Goal: Task Accomplishment & Management: Manage account settings

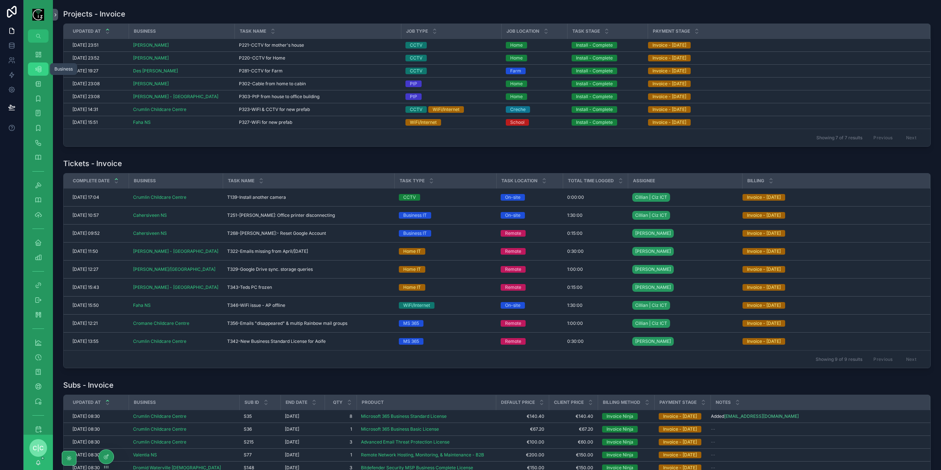
click at [40, 70] on icon "scrollable content" at bounding box center [38, 68] width 7 height 7
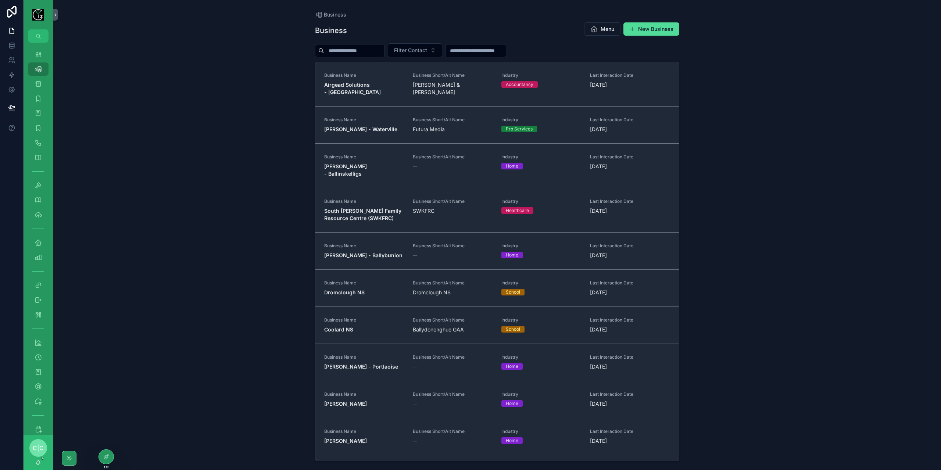
click at [373, 50] on input "scrollable content" at bounding box center [354, 51] width 60 height 10
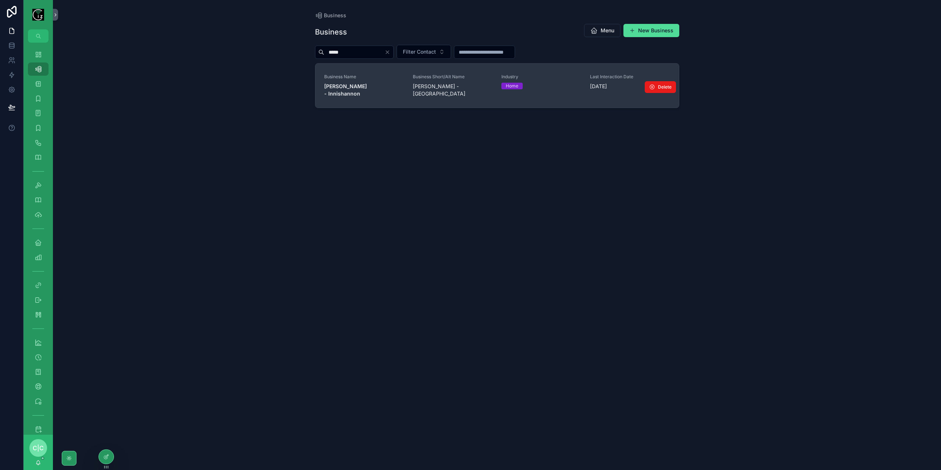
type input "*****"
click at [368, 87] on strong "Brian Woods - Innishannon" at bounding box center [346, 90] width 44 height 14
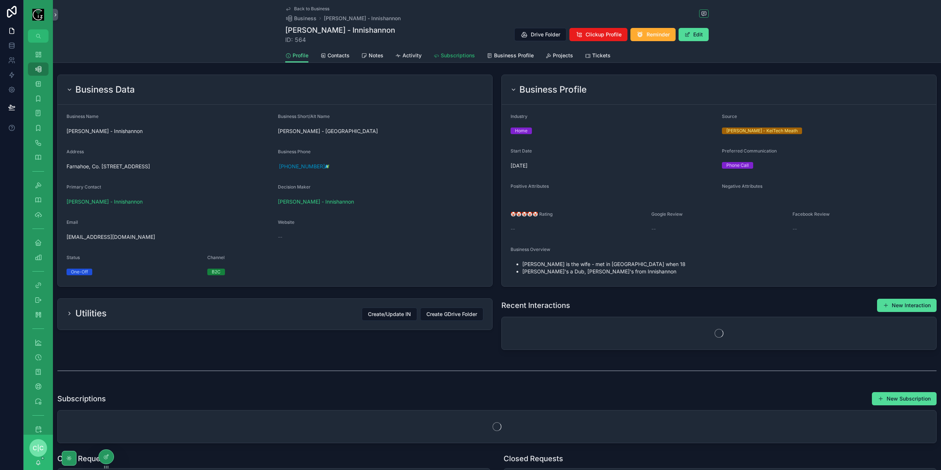
click at [444, 56] on span "Subscriptions" at bounding box center [458, 55] width 34 height 7
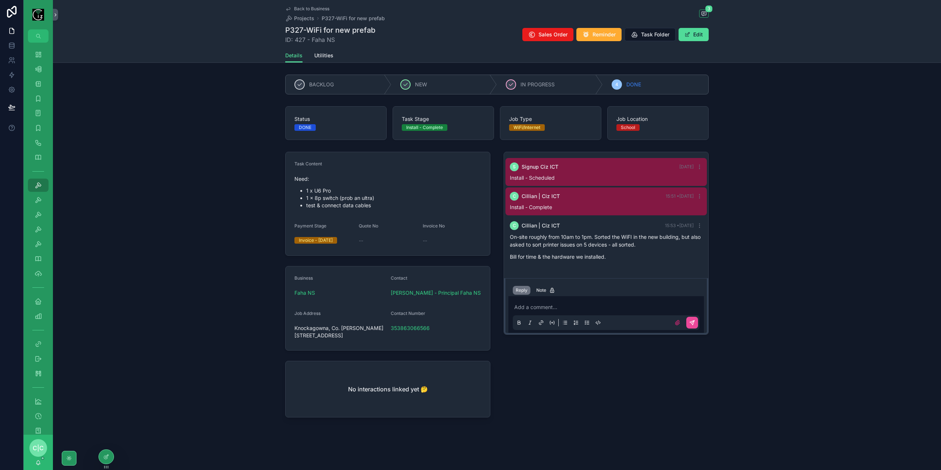
click at [286, 11] on icon "scrollable content" at bounding box center [288, 9] width 6 height 6
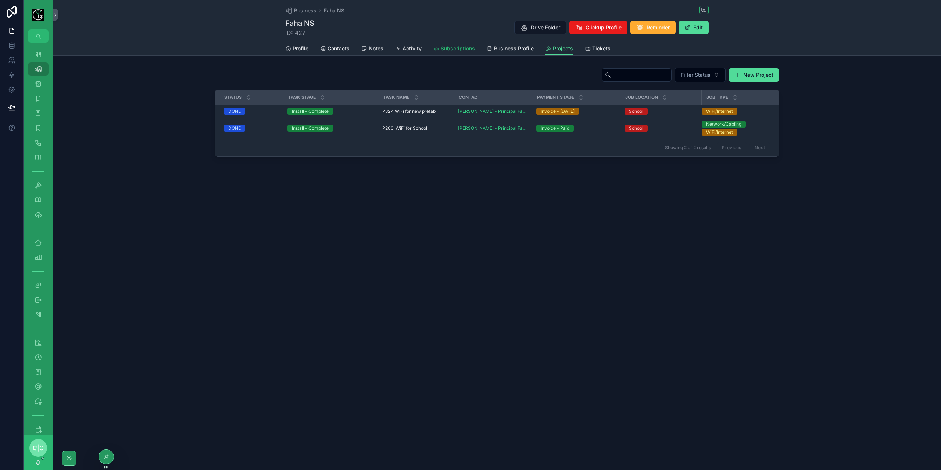
click at [447, 50] on span "Subscriptions" at bounding box center [458, 48] width 34 height 7
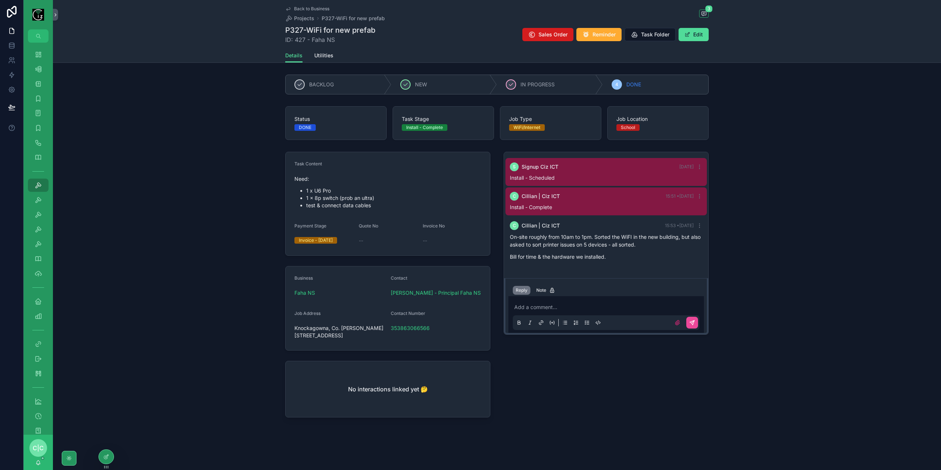
click at [552, 36] on span "Sales Order" at bounding box center [553, 34] width 29 height 7
click at [293, 8] on link "Back to Business" at bounding box center [307, 9] width 44 height 6
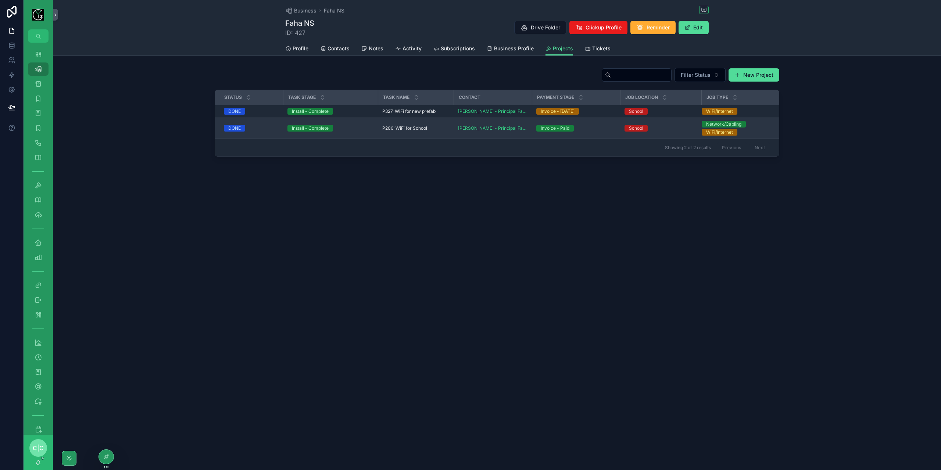
click at [425, 127] on span "P200-WiFi for School" at bounding box center [404, 128] width 45 height 6
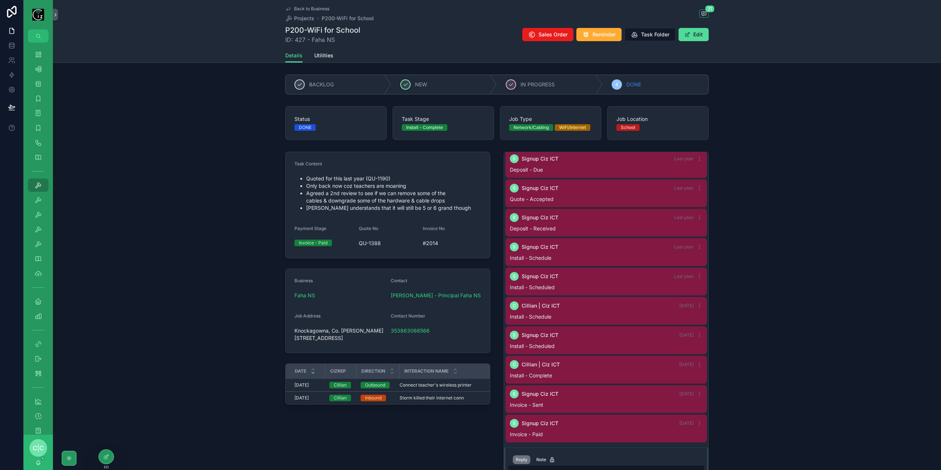
scroll to position [83, 0]
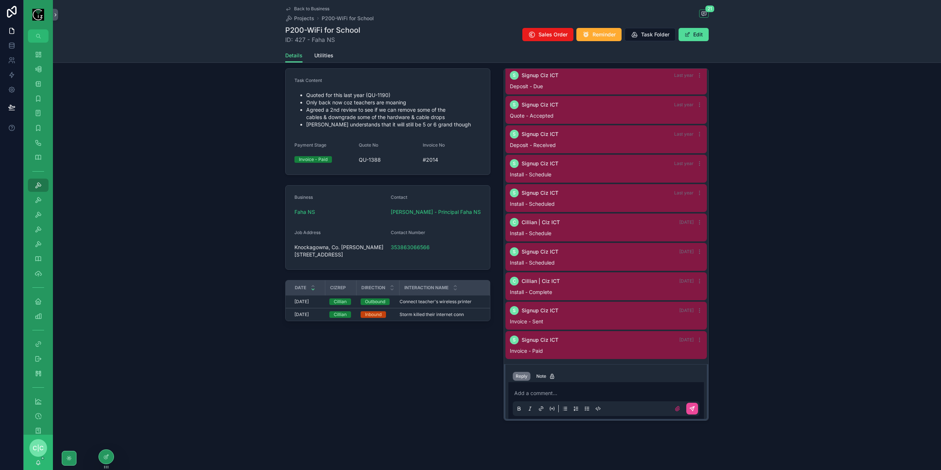
click at [301, 6] on span "Back to Business" at bounding box center [311, 9] width 35 height 6
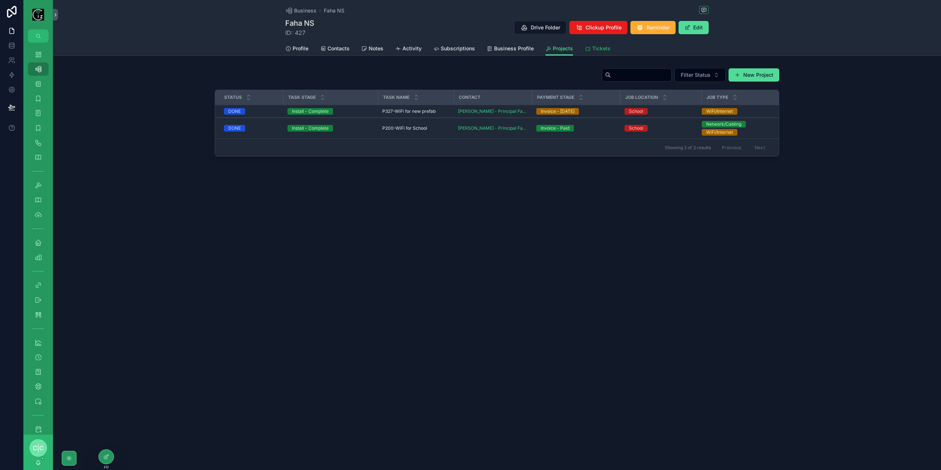
click at [593, 50] on span "Tickets" at bounding box center [601, 48] width 18 height 7
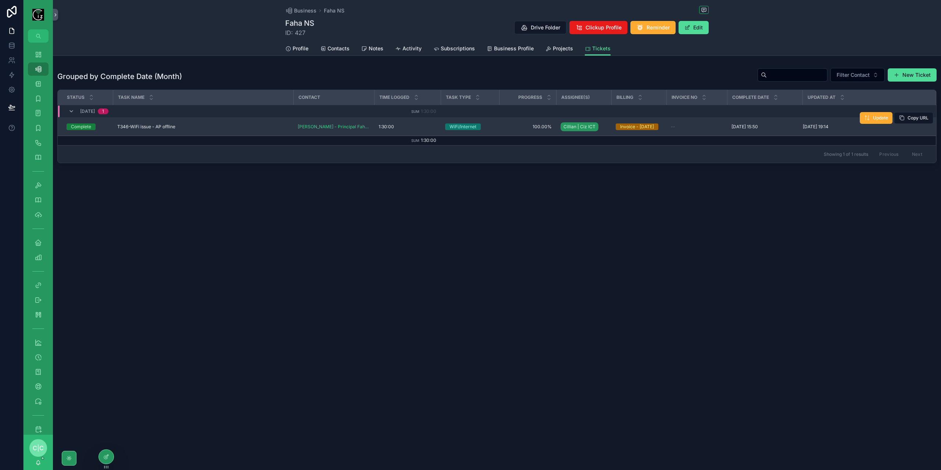
click at [221, 128] on div "T346-WiFi issue - AP offline T346-WiFi issue - AP offline" at bounding box center [203, 127] width 172 height 6
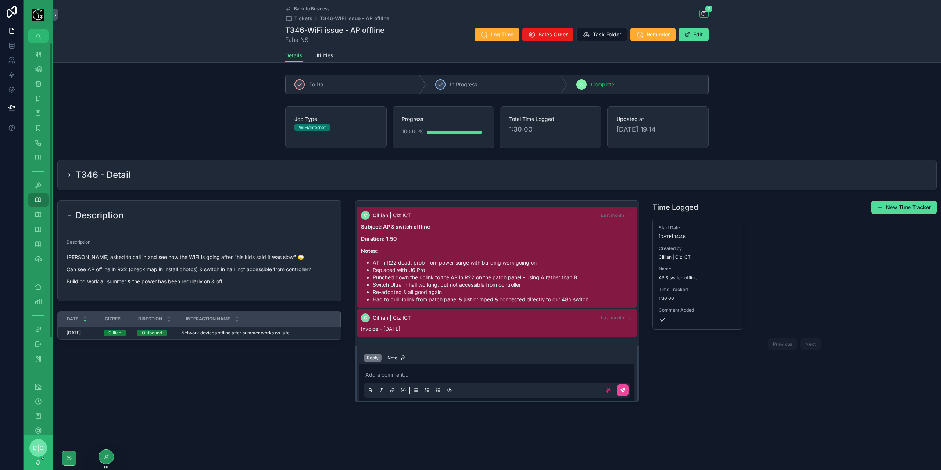
click at [70, 174] on icon "scrollable content" at bounding box center [69, 175] width 1 height 3
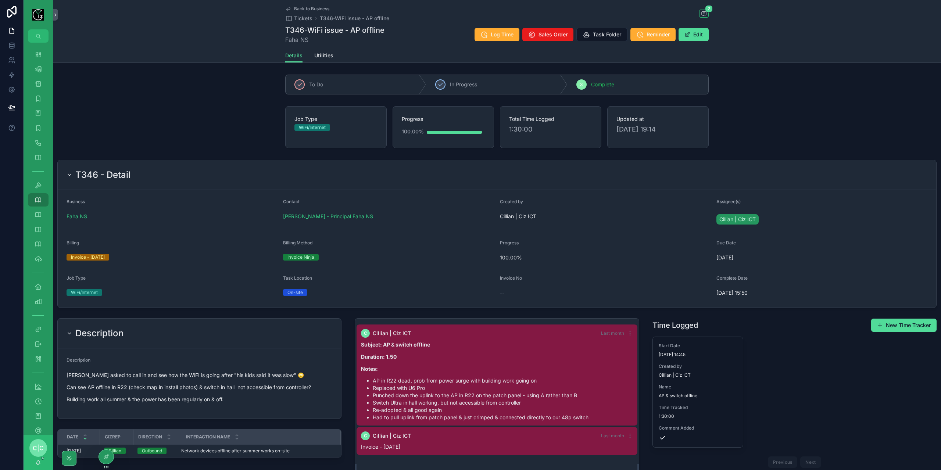
click at [70, 174] on icon "scrollable content" at bounding box center [70, 175] width 6 height 6
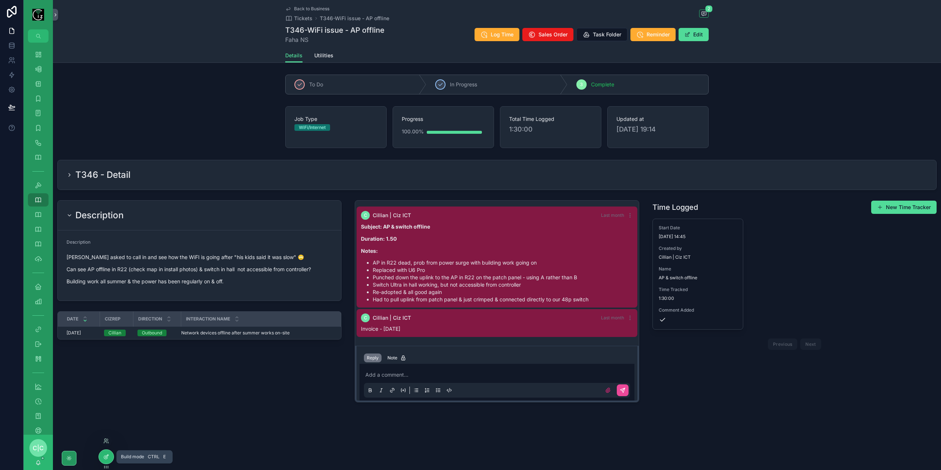
click at [105, 457] on icon at bounding box center [106, 457] width 6 height 6
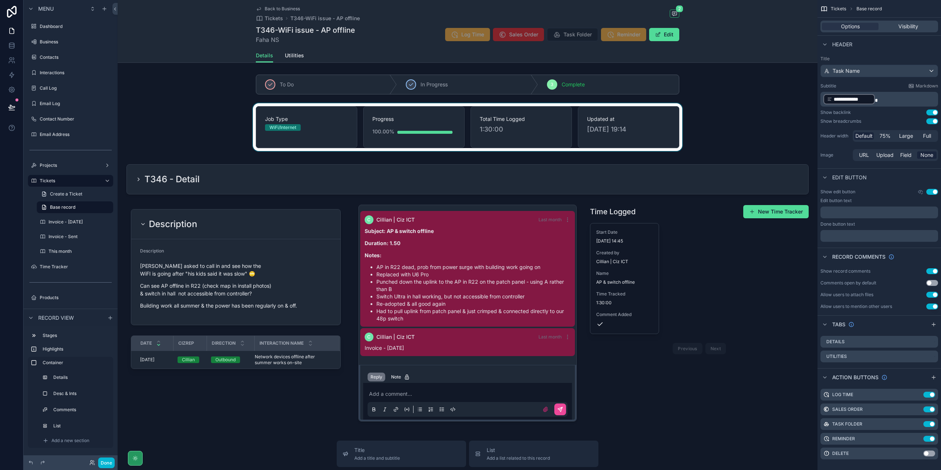
click at [645, 115] on div "scrollable content" at bounding box center [468, 127] width 700 height 48
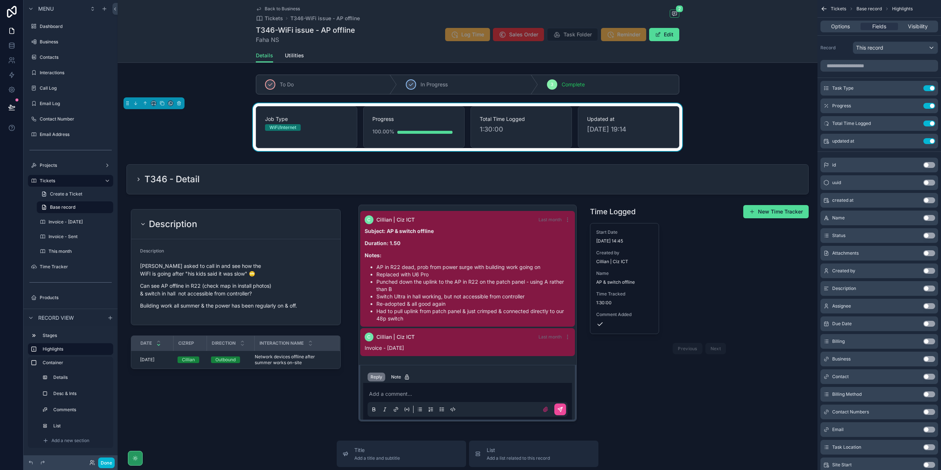
click at [389, 128] on div "100.00%" at bounding box center [383, 131] width 22 height 15
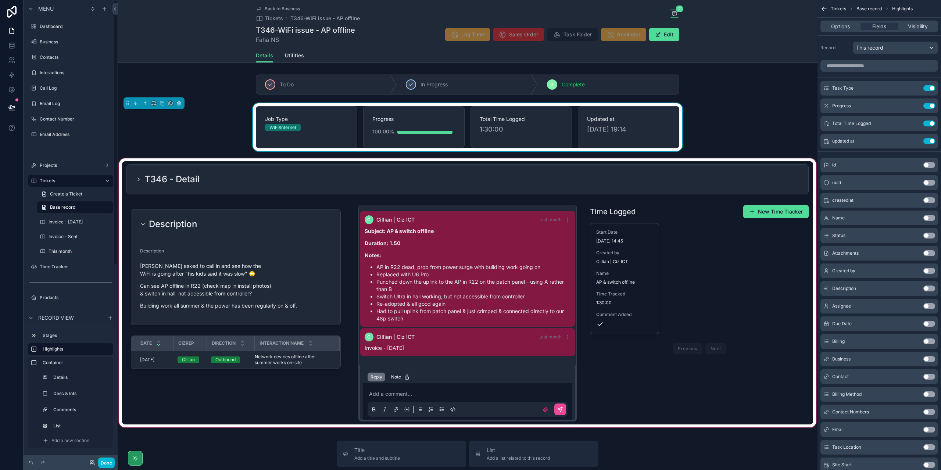
click at [134, 178] on div "scrollable content" at bounding box center [468, 293] width 700 height 272
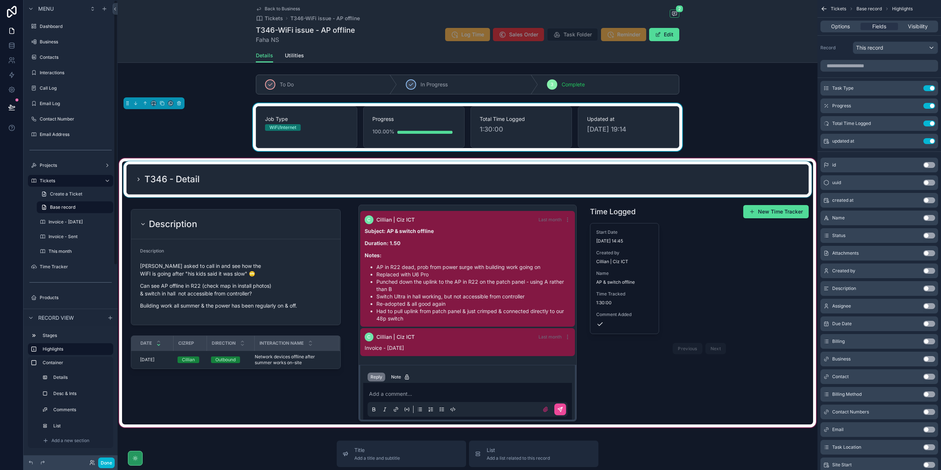
click at [140, 178] on div "scrollable content" at bounding box center [467, 179] width 691 height 36
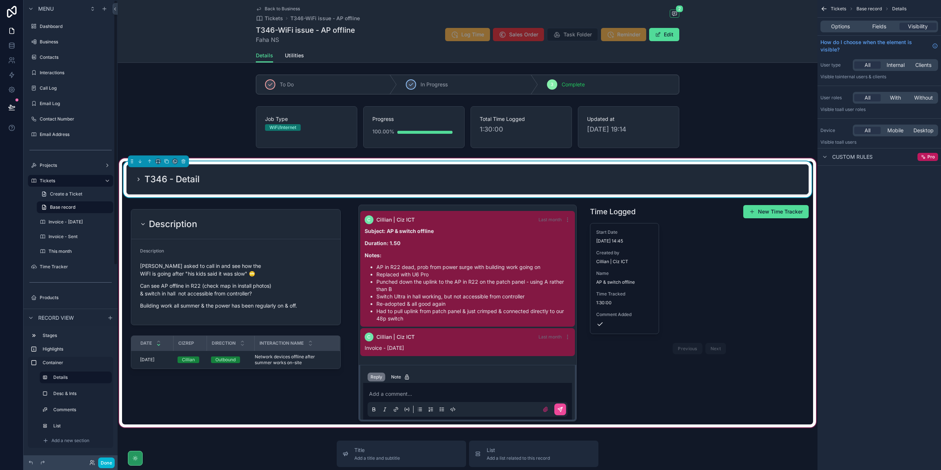
click at [138, 179] on icon "scrollable content" at bounding box center [138, 179] width 1 height 3
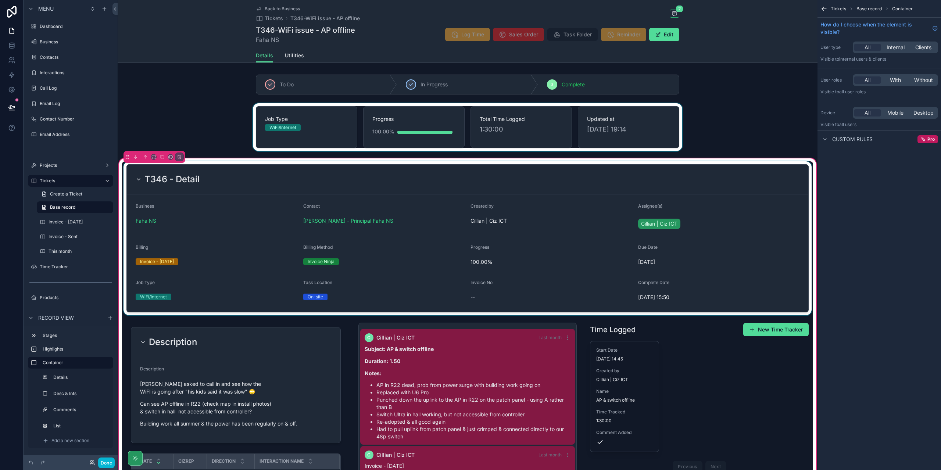
click at [438, 126] on div "scrollable content" at bounding box center [468, 127] width 700 height 48
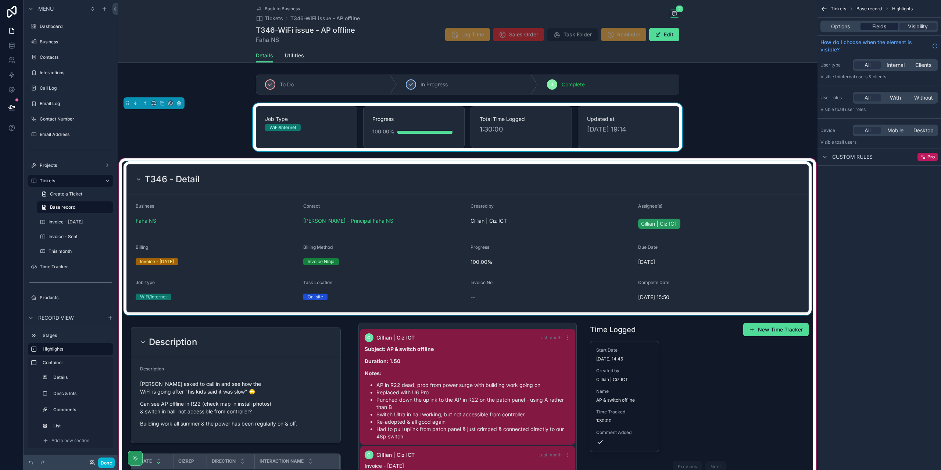
click at [887, 24] on div "Fields" at bounding box center [879, 26] width 37 height 7
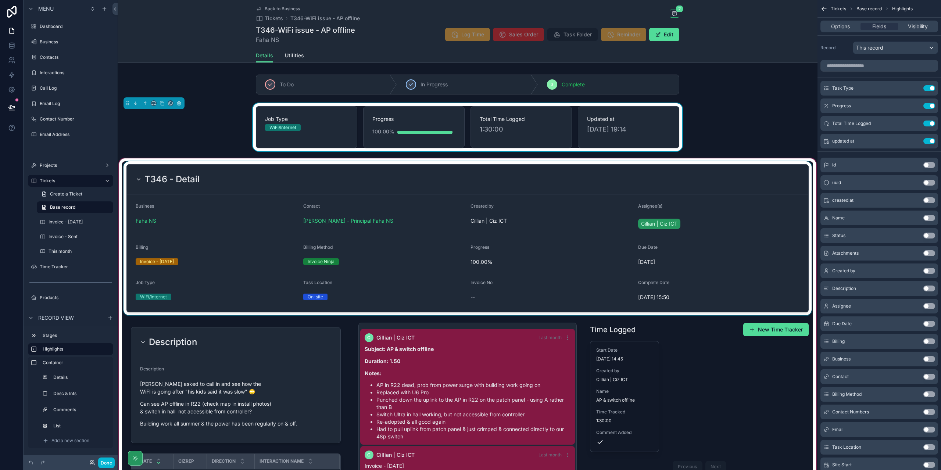
click at [929, 339] on button "Use setting" at bounding box center [929, 342] width 12 height 6
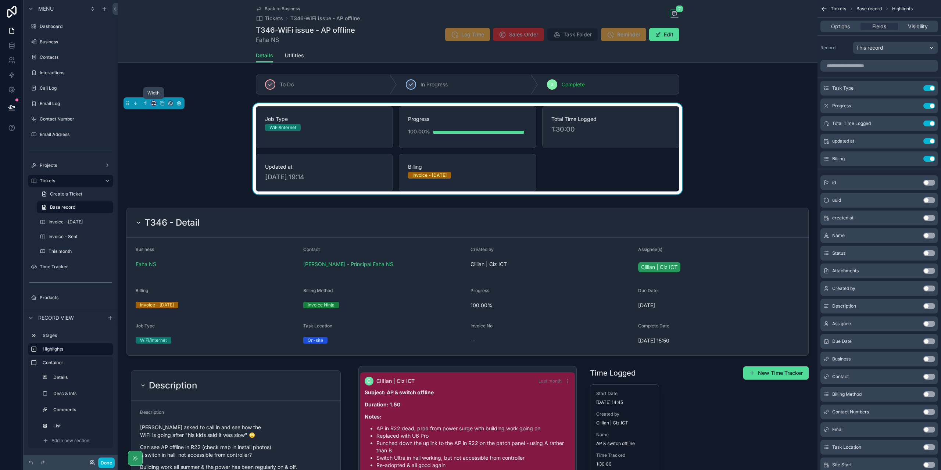
click at [155, 103] on icon "scrollable content" at bounding box center [153, 103] width 5 height 5
click at [175, 198] on span "Full width" at bounding box center [168, 200] width 23 height 9
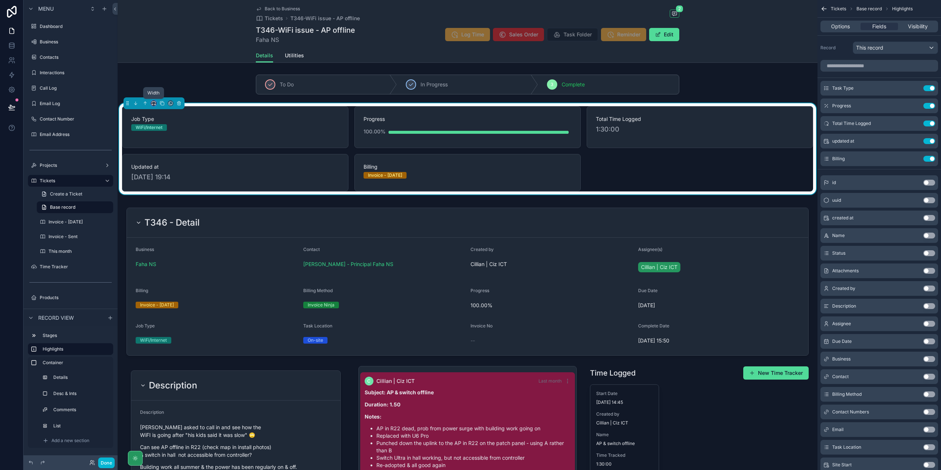
click at [153, 104] on icon "scrollable content" at bounding box center [153, 103] width 5 height 5
click at [221, 201] on div "scrollable content" at bounding box center [470, 235] width 941 height 470
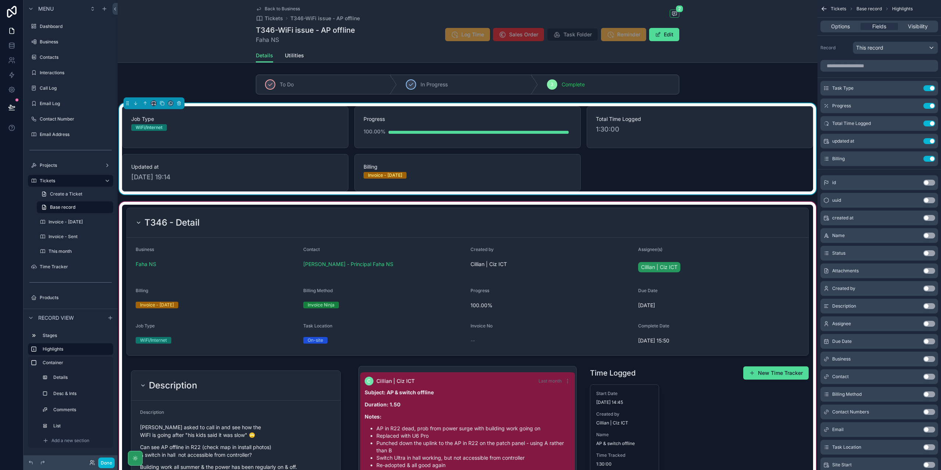
click at [214, 230] on div "scrollable content" at bounding box center [468, 395] width 700 height 390
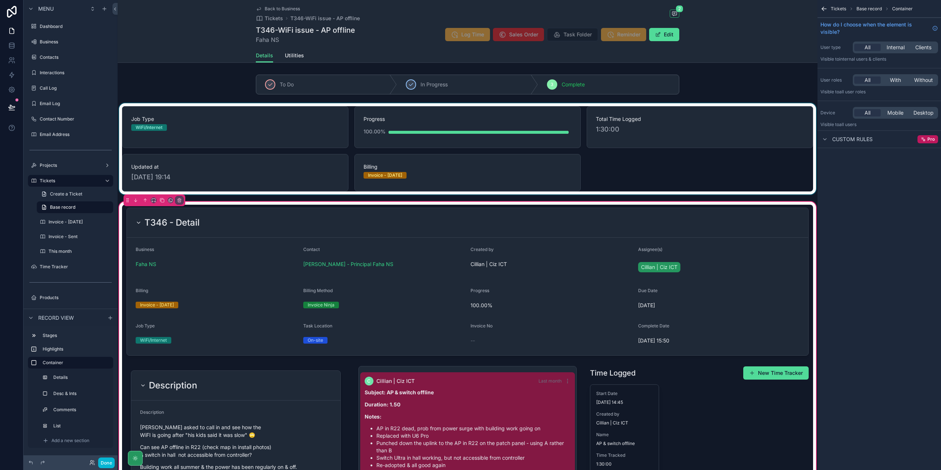
click at [498, 117] on div "scrollable content" at bounding box center [468, 148] width 700 height 91
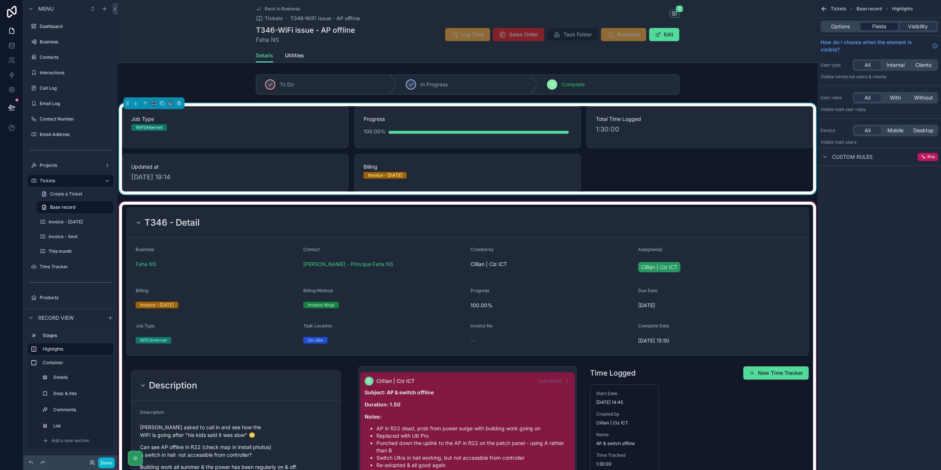
click at [876, 27] on span "Fields" at bounding box center [879, 26] width 14 height 7
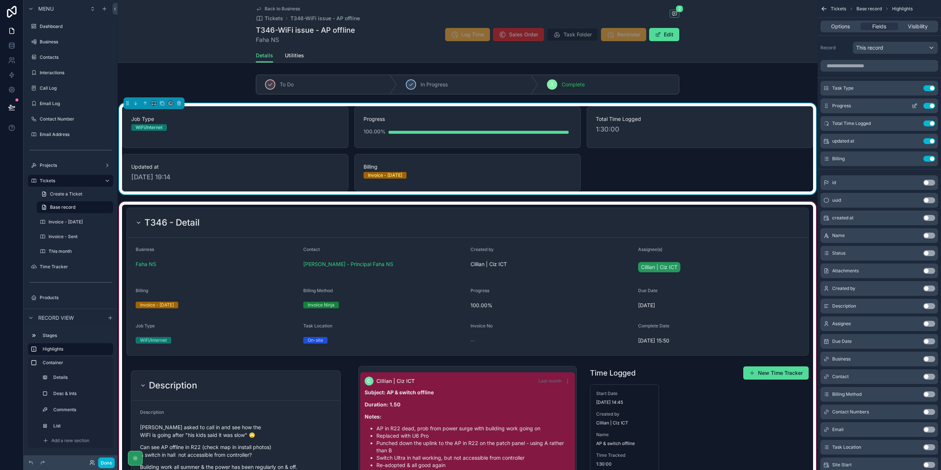
click at [931, 106] on button "Use setting" at bounding box center [929, 106] width 12 height 6
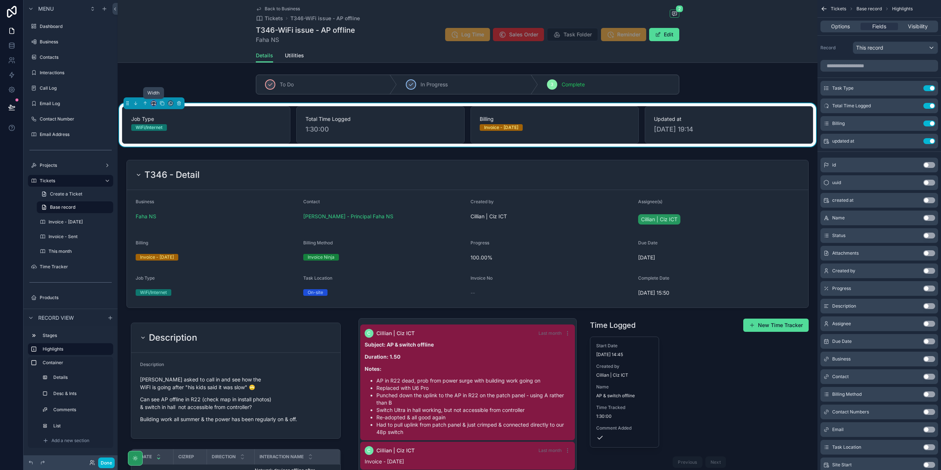
click at [151, 102] on icon "scrollable content" at bounding box center [153, 103] width 5 height 5
click at [172, 119] on span "Default" at bounding box center [165, 116] width 17 height 9
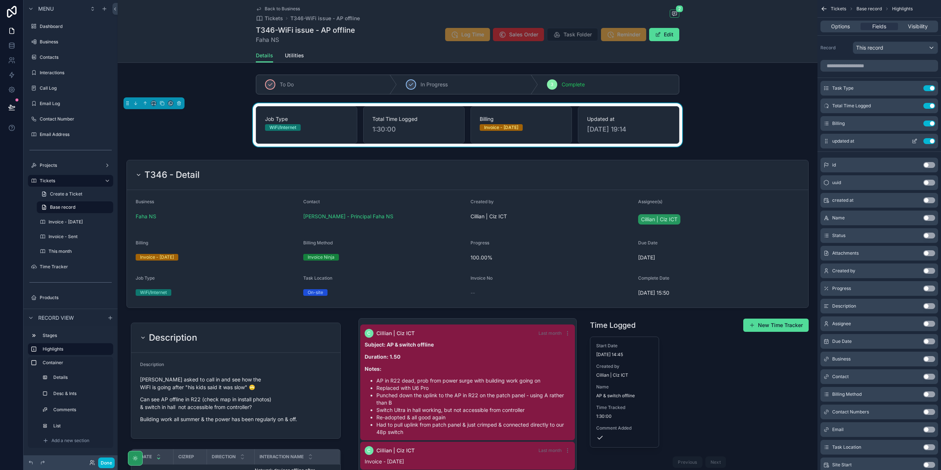
click at [823, 136] on div "updated at Use setting" at bounding box center [879, 141] width 118 height 15
click at [107, 463] on button "Done" at bounding box center [106, 463] width 17 height 11
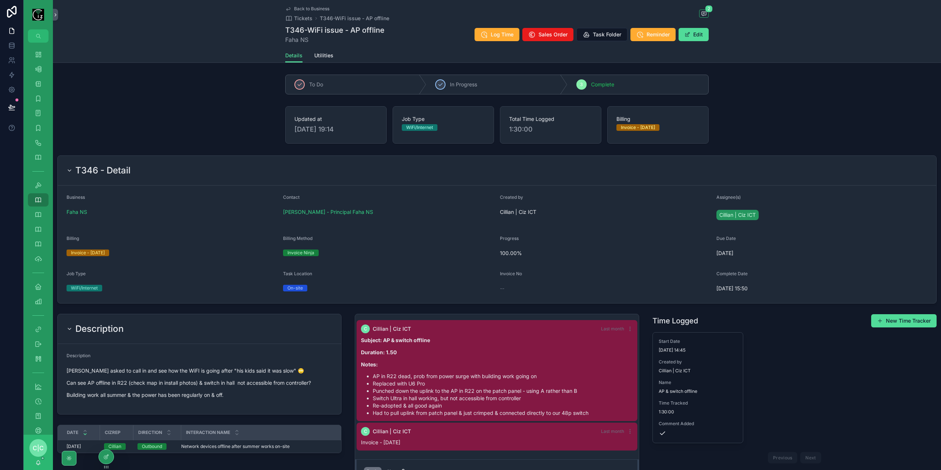
click at [71, 170] on icon "scrollable content" at bounding box center [70, 171] width 6 height 6
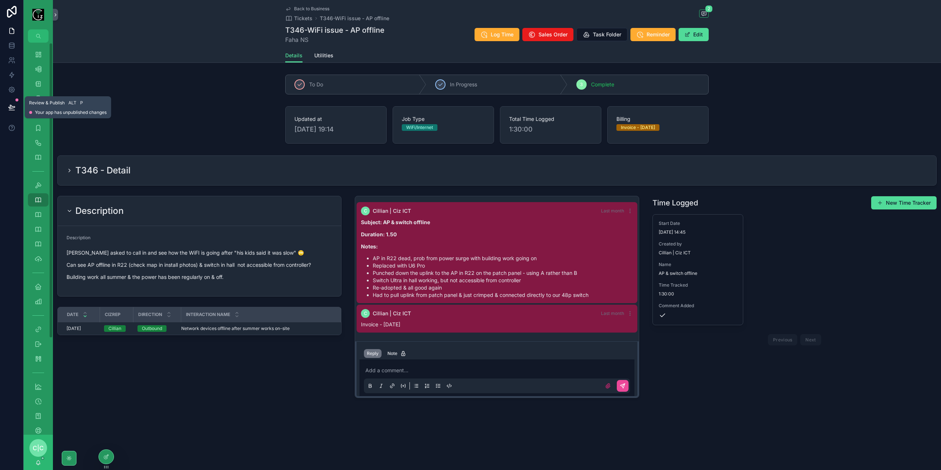
click at [13, 106] on icon at bounding box center [11, 107] width 7 height 7
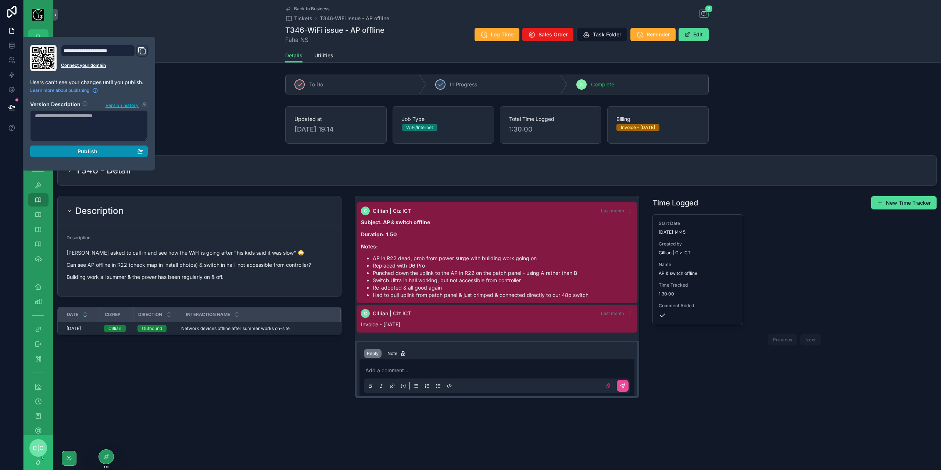
click at [85, 153] on span "Publish" at bounding box center [88, 151] width 20 height 7
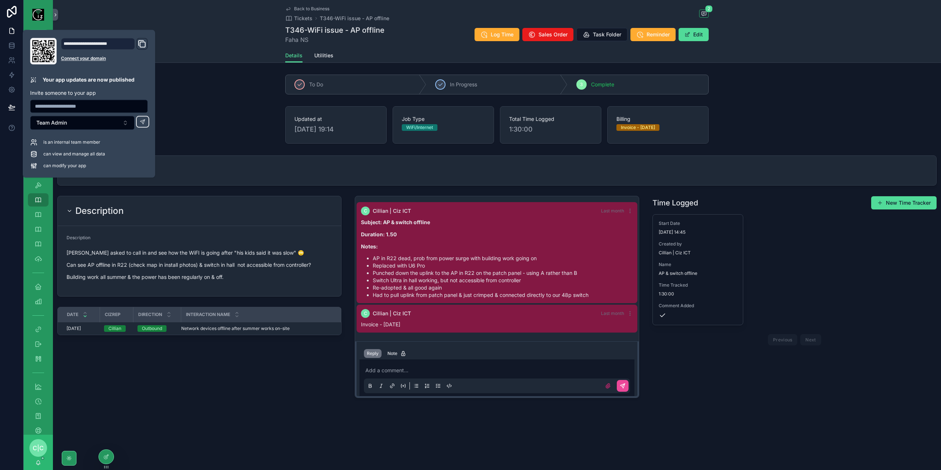
click at [237, 109] on div "Updated at 27/08/2025 19:14 Job Type WiFi/Internet Total Time Logged 1:30:00 Bi…" at bounding box center [497, 124] width 888 height 43
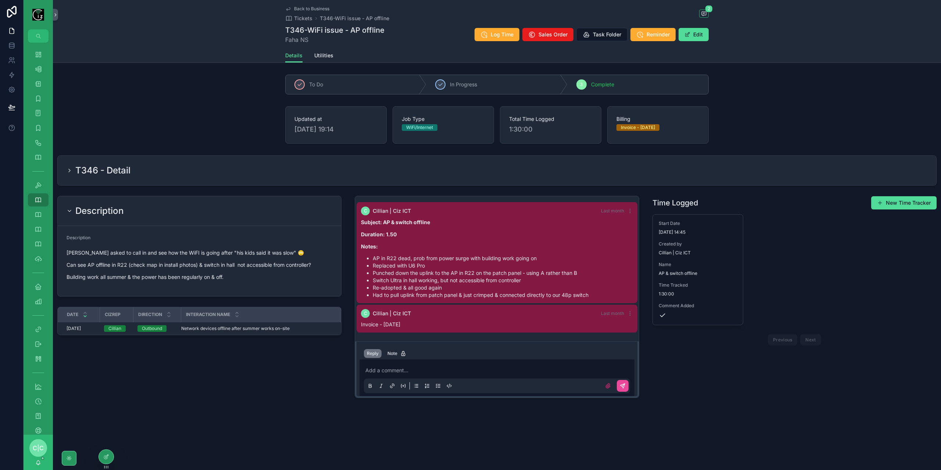
click at [298, 8] on span "Back to Business" at bounding box center [311, 9] width 35 height 6
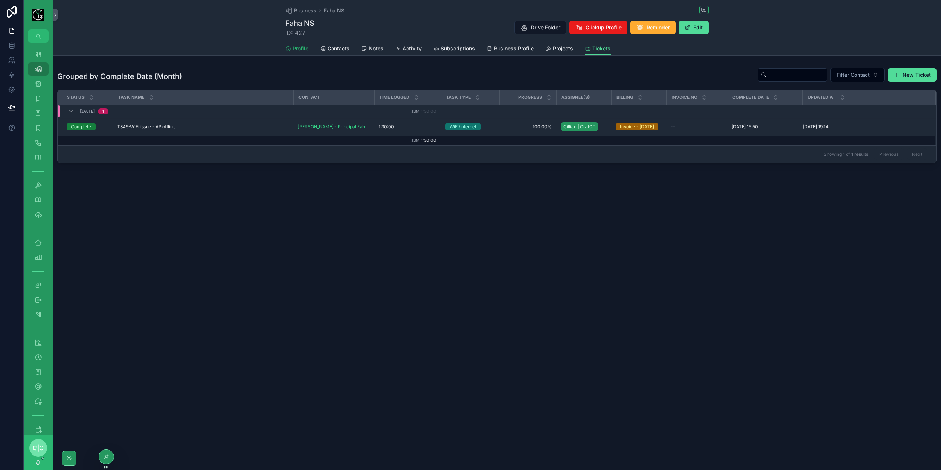
click at [290, 45] on div "Profile" at bounding box center [296, 48] width 23 height 7
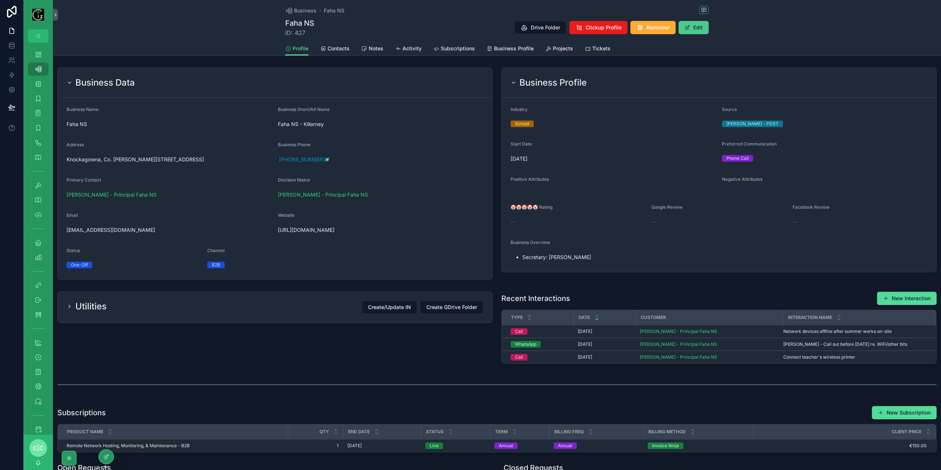
click at [701, 28] on button "Edit" at bounding box center [694, 27] width 30 height 13
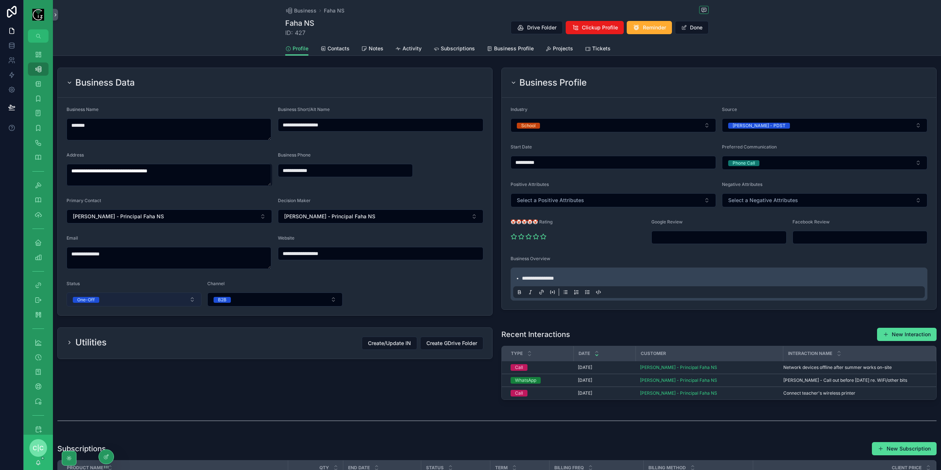
click at [137, 300] on button "One-Off" at bounding box center [134, 300] width 135 height 14
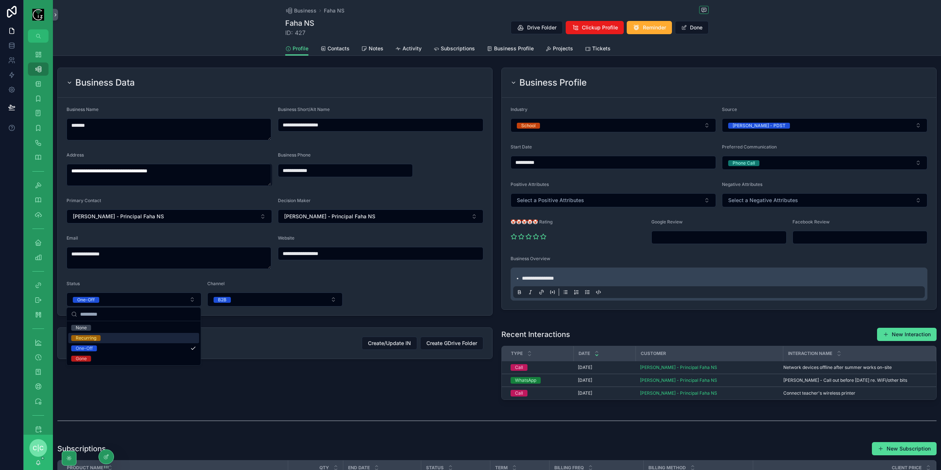
click at [112, 338] on div "Recurring" at bounding box center [133, 338] width 131 height 10
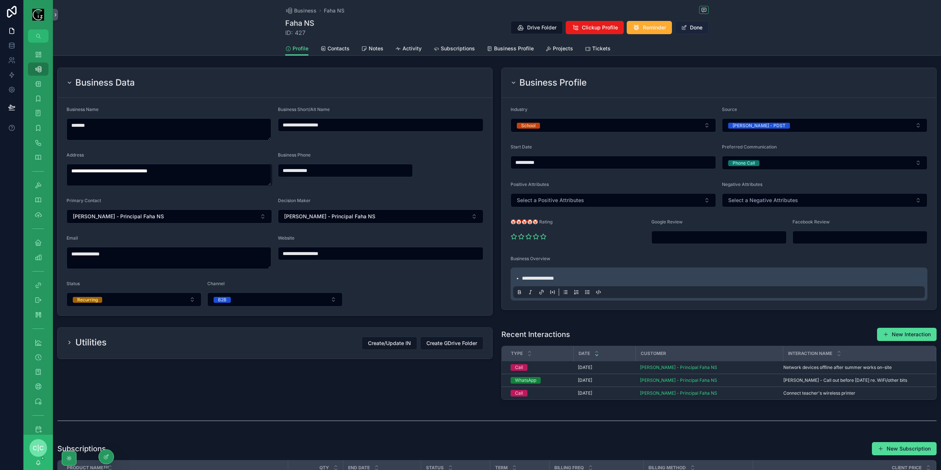
click at [701, 28] on button "Done" at bounding box center [692, 27] width 34 height 13
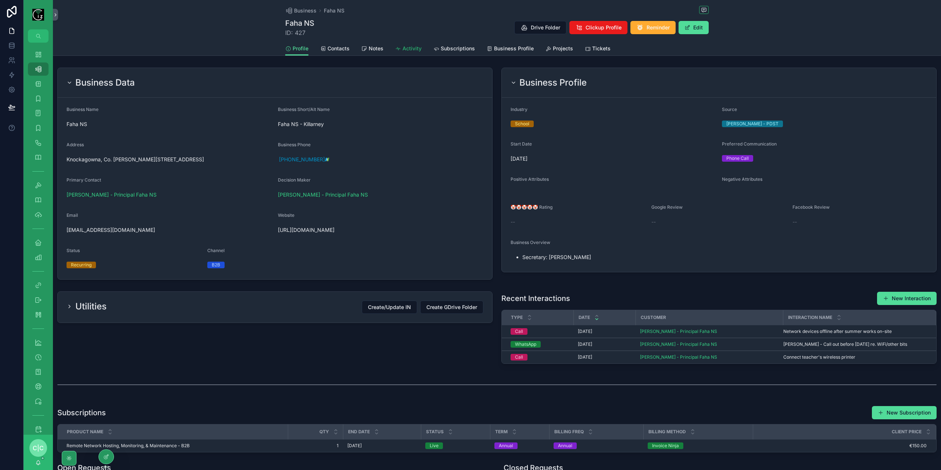
click at [413, 49] on span "Activity" at bounding box center [412, 48] width 19 height 7
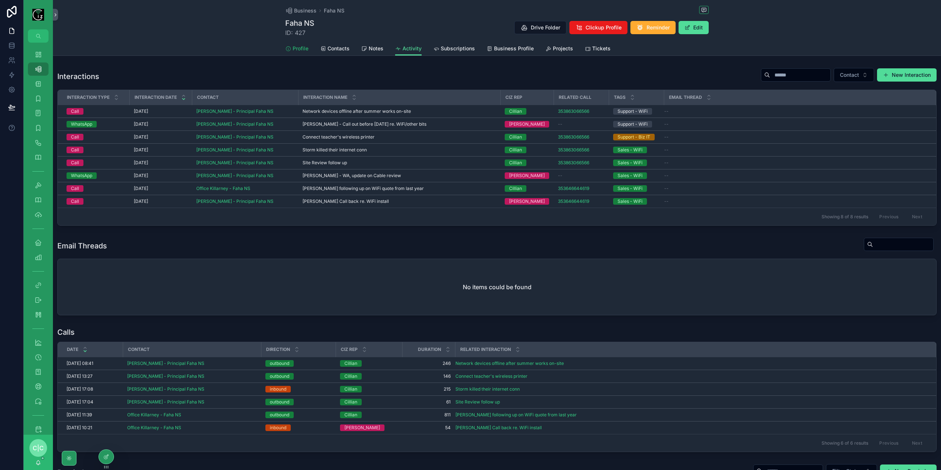
click at [298, 44] on link "Profile" at bounding box center [296, 49] width 23 height 15
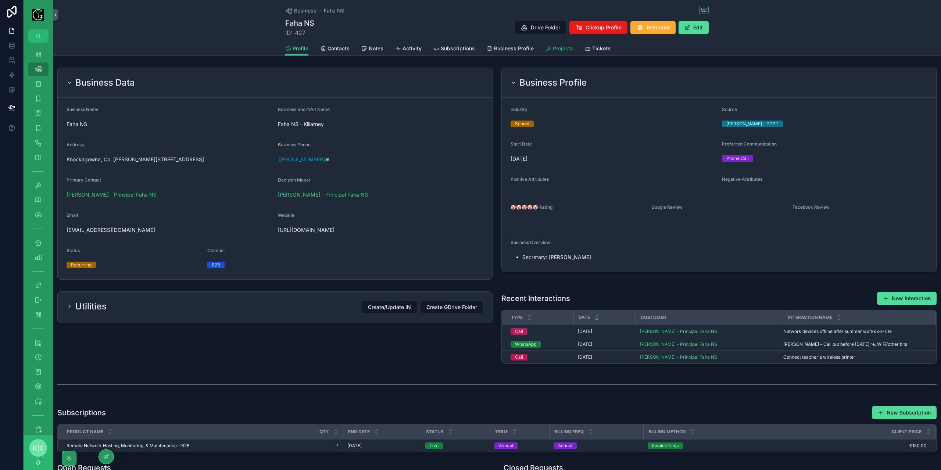
click at [555, 51] on span "Projects" at bounding box center [563, 48] width 20 height 7
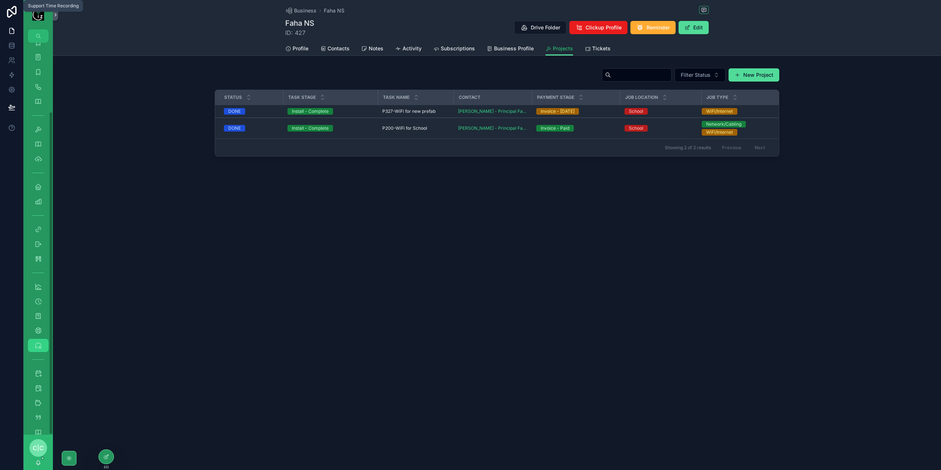
scroll to position [84, 0]
click at [43, 361] on div "Scheduled" at bounding box center [38, 360] width 12 height 12
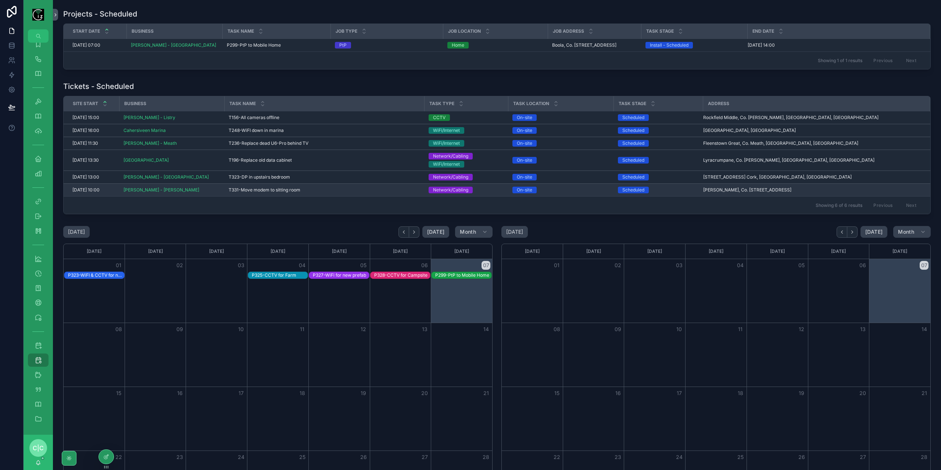
click at [279, 187] on span "T331-Move modem to sitting room" at bounding box center [265, 190] width 72 height 6
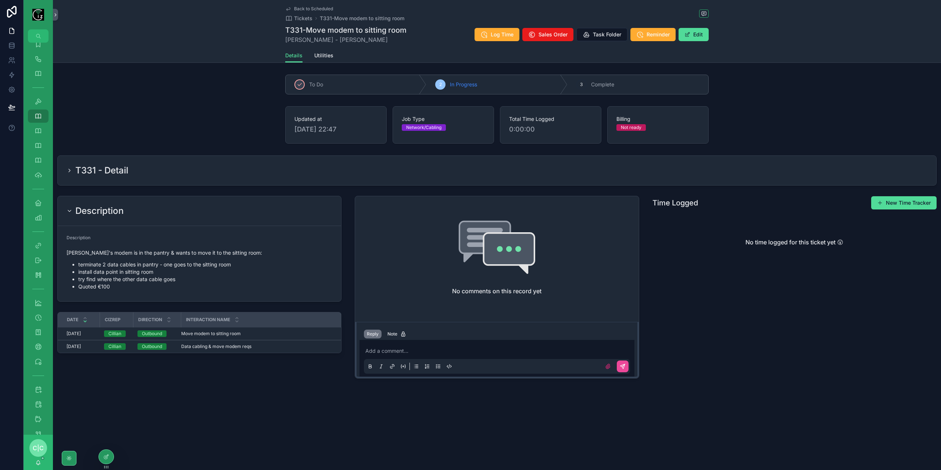
click at [461, 348] on p "scrollable content" at bounding box center [498, 350] width 266 height 7
click at [321, 42] on span "[PERSON_NAME] - [PERSON_NAME]" at bounding box center [345, 39] width 121 height 9
click at [222, 171] on div "T331 - Detail" at bounding box center [497, 171] width 861 height 12
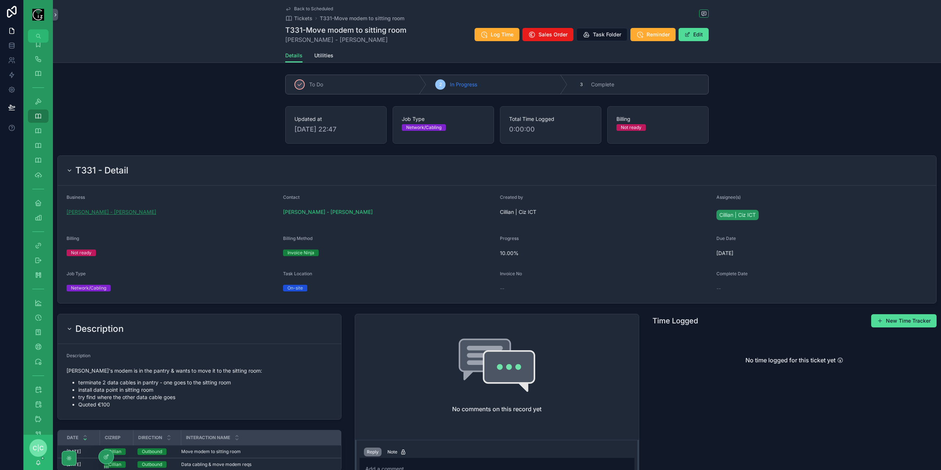
click at [107, 209] on span "[PERSON_NAME] - [PERSON_NAME]" at bounding box center [112, 211] width 90 height 7
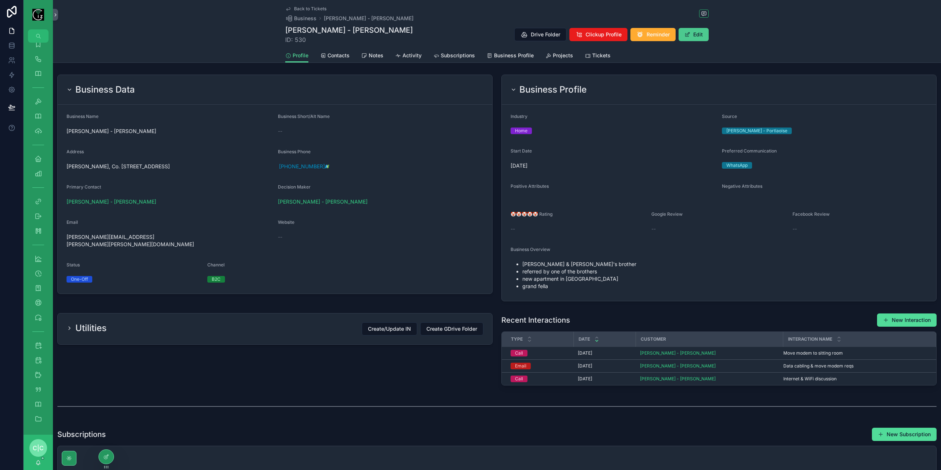
click at [699, 33] on button "Edit" at bounding box center [694, 34] width 30 height 13
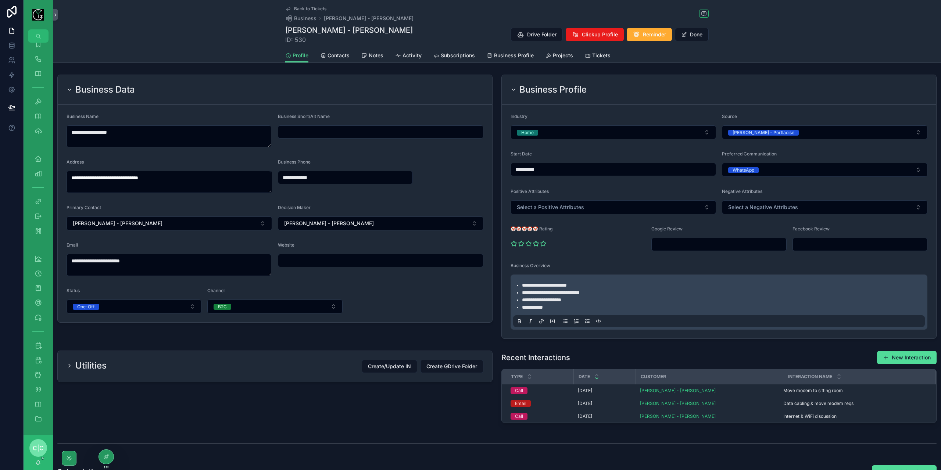
click at [691, 239] on input "scrollable content" at bounding box center [719, 244] width 134 height 10
paste input "**********"
type input "**********"
click at [818, 69] on div "**********" at bounding box center [497, 404] width 888 height 809
click at [697, 37] on button "Done" at bounding box center [692, 34] width 34 height 13
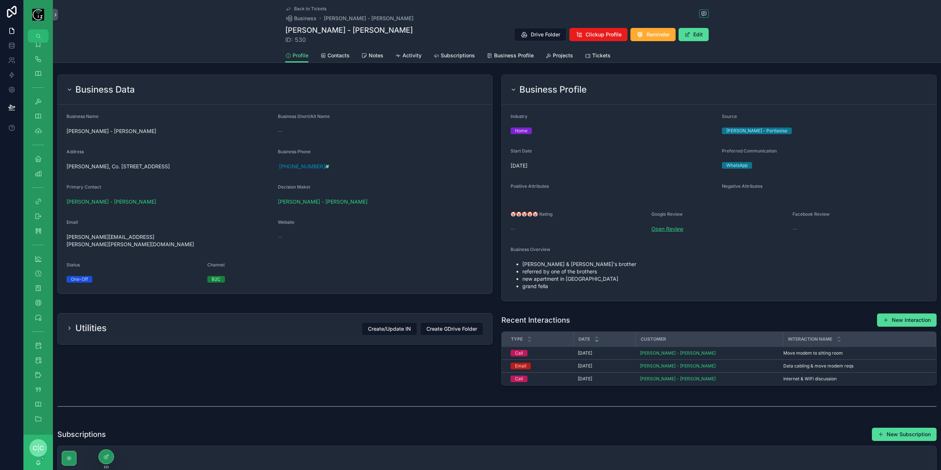
click at [663, 230] on link "Open Review" at bounding box center [667, 229] width 32 height 6
click at [290, 10] on link "Back to Tickets" at bounding box center [305, 9] width 41 height 6
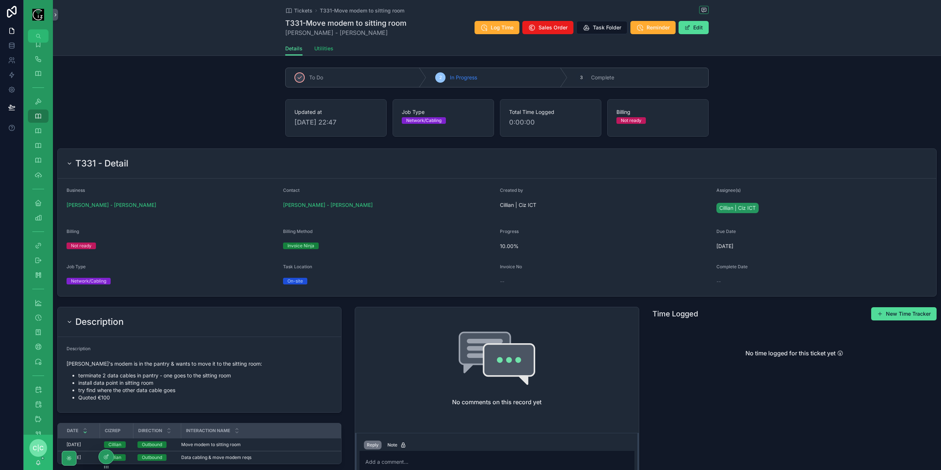
click at [322, 48] on span "Utilities" at bounding box center [323, 48] width 19 height 7
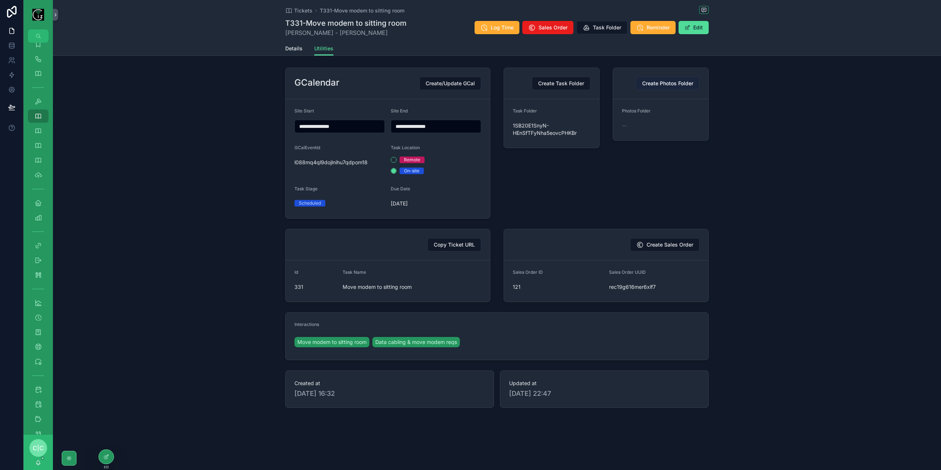
click at [667, 82] on span "Create Photos Folder" at bounding box center [667, 83] width 51 height 7
click at [292, 49] on span "Details" at bounding box center [293, 48] width 17 height 7
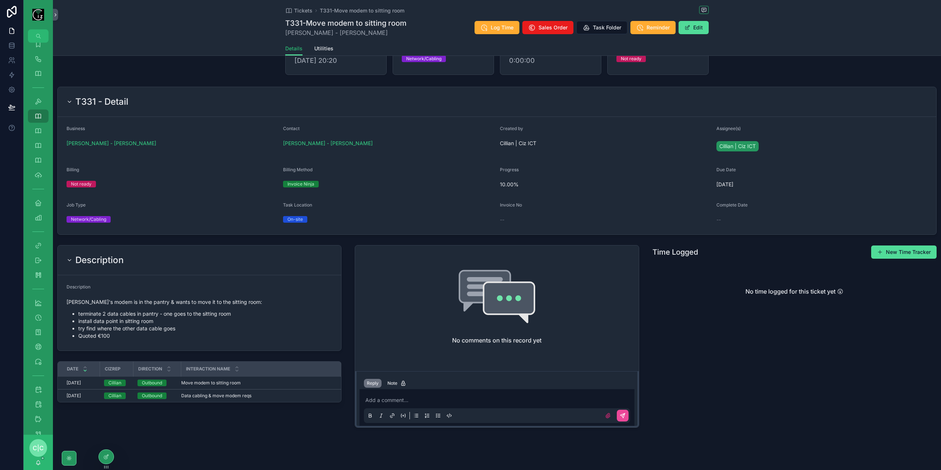
scroll to position [68, 0]
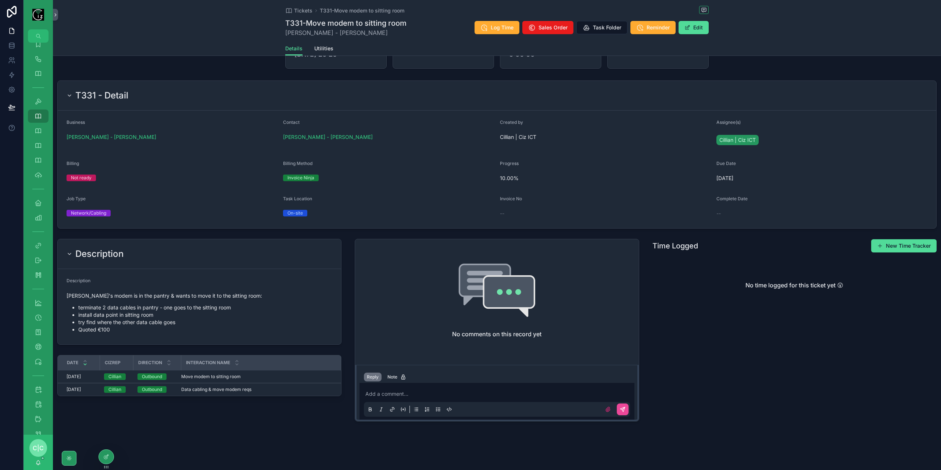
click at [476, 393] on p "scrollable content" at bounding box center [498, 393] width 266 height 7
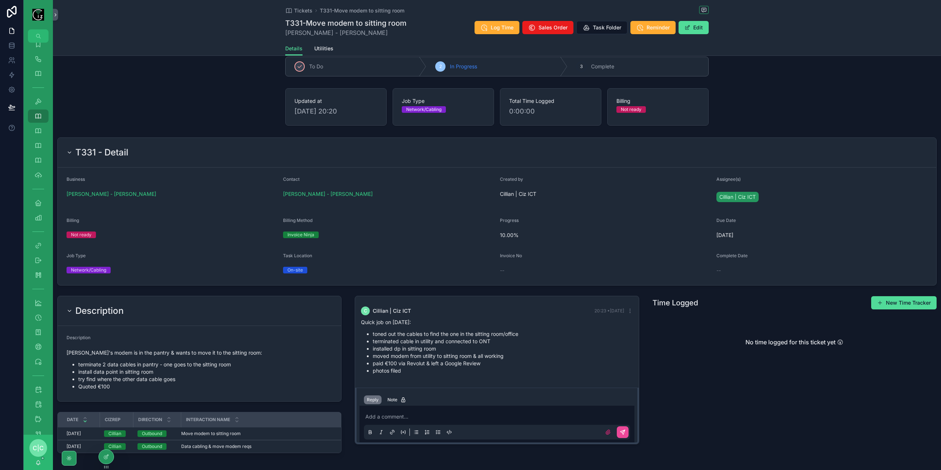
scroll to position [0, 0]
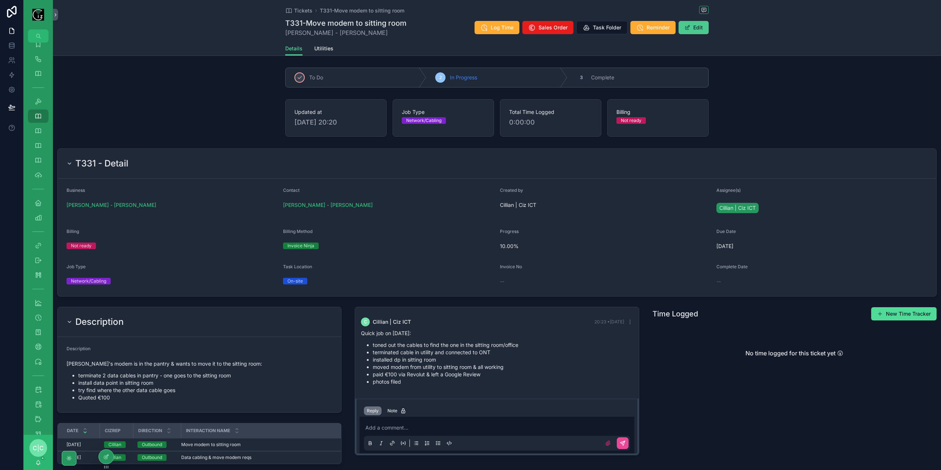
click at [692, 28] on button "Edit" at bounding box center [694, 27] width 30 height 13
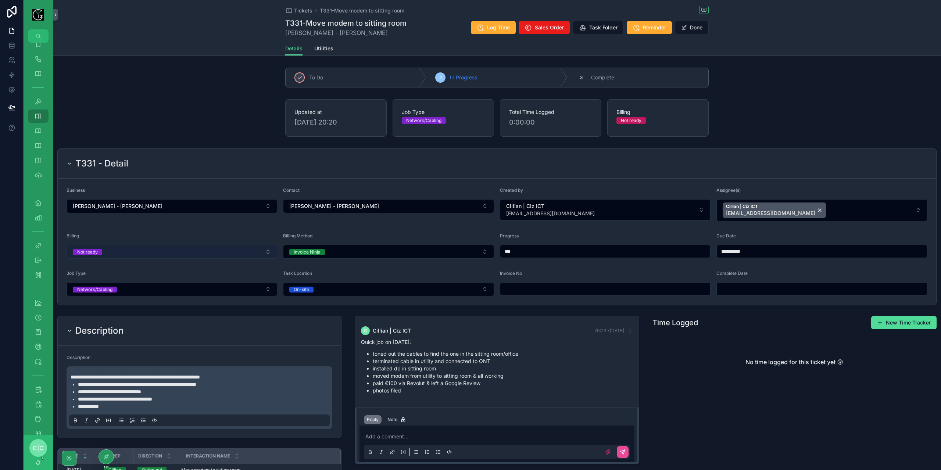
click at [155, 247] on button "Not ready" at bounding box center [172, 252] width 211 height 14
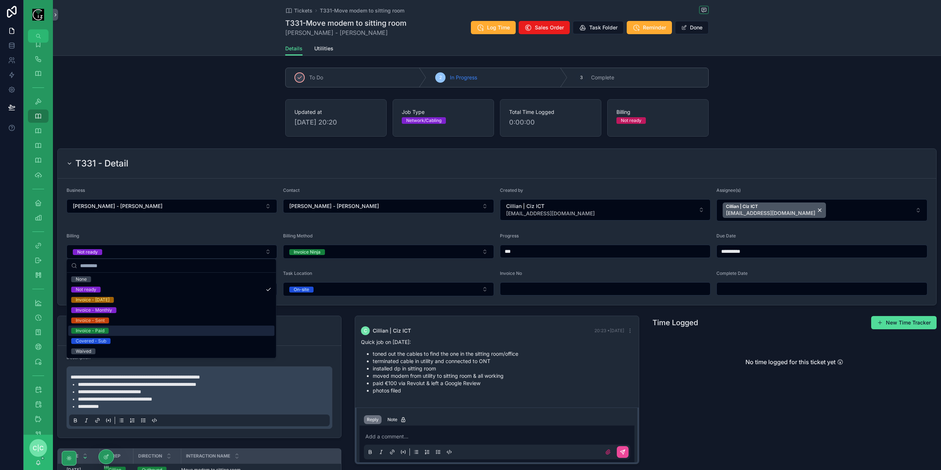
click at [135, 328] on div "Invoice - Paid" at bounding box center [171, 331] width 206 height 10
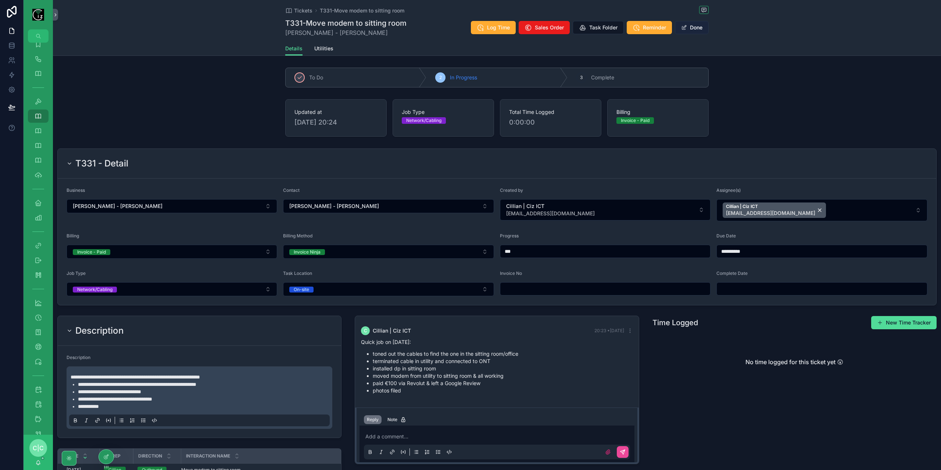
click at [698, 28] on button "Done" at bounding box center [692, 27] width 34 height 13
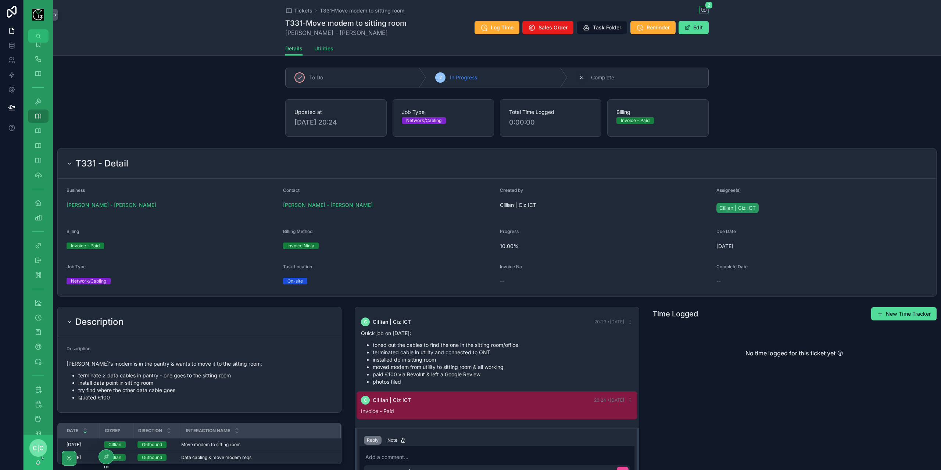
click at [322, 47] on span "Utilities" at bounding box center [323, 48] width 19 height 7
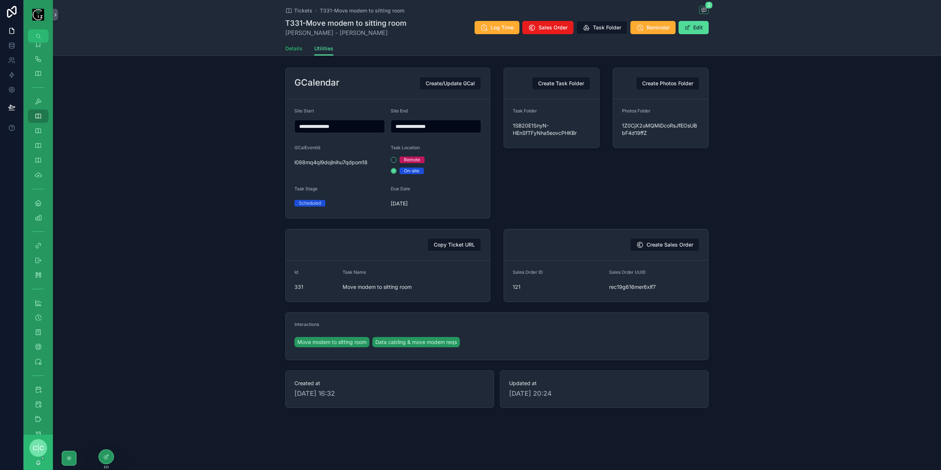
click at [301, 48] on span "Details" at bounding box center [293, 48] width 17 height 7
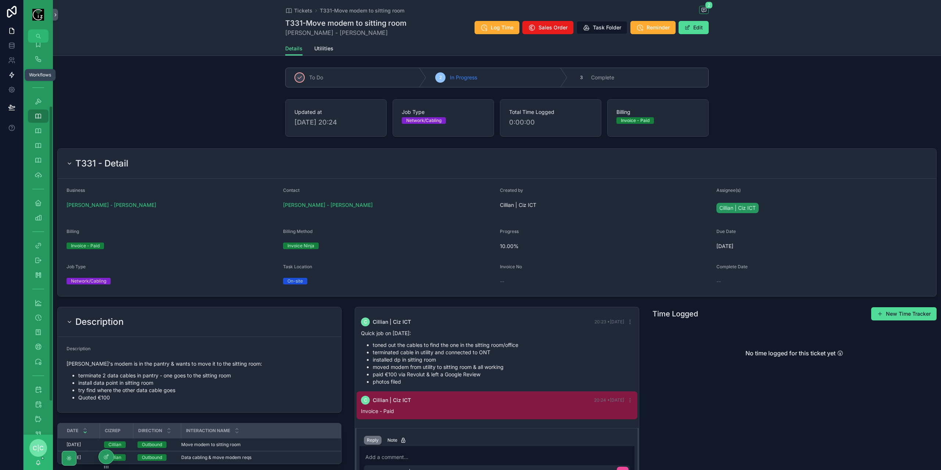
click at [15, 76] on icon at bounding box center [11, 74] width 7 height 7
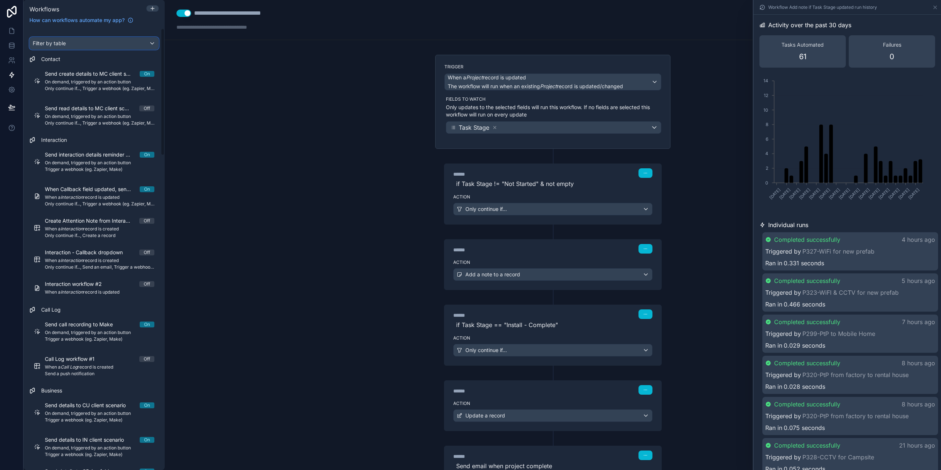
click at [89, 43] on div "Filter by table" at bounding box center [94, 43] width 129 height 12
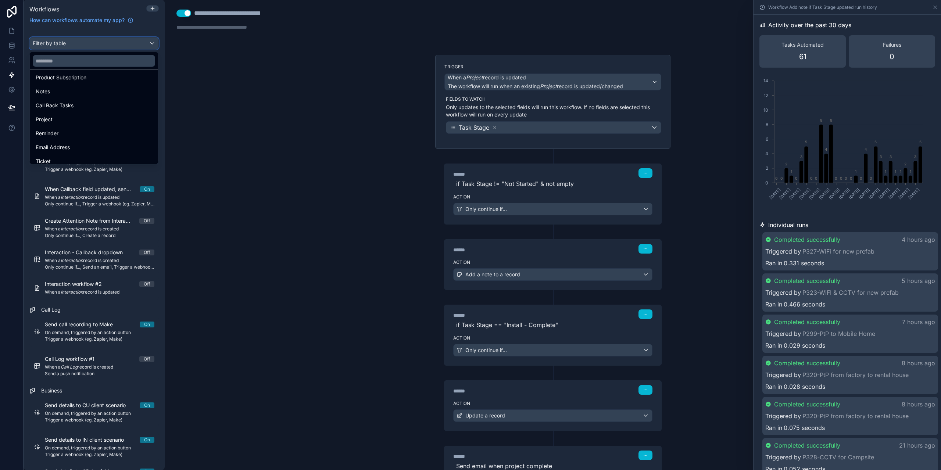
scroll to position [147, 0]
click at [63, 133] on div "Ticket" at bounding box center [93, 128] width 125 height 13
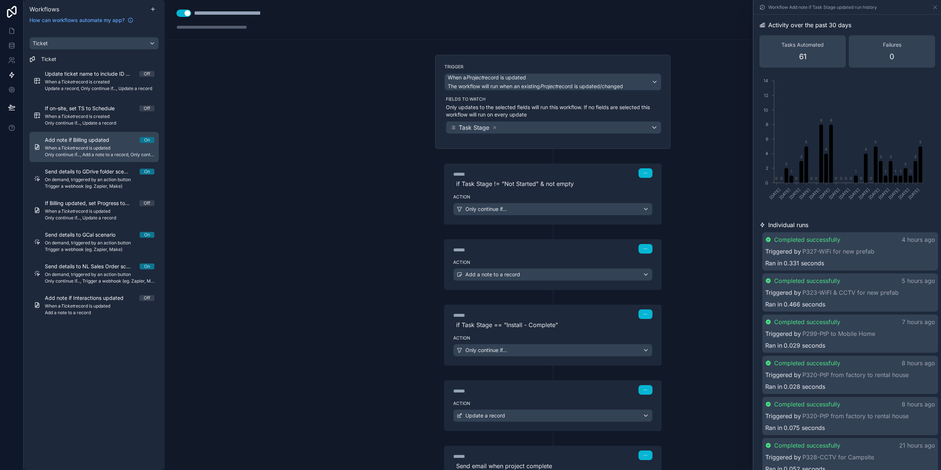
click at [94, 147] on span "When a Ticket record is updated" at bounding box center [100, 148] width 110 height 6
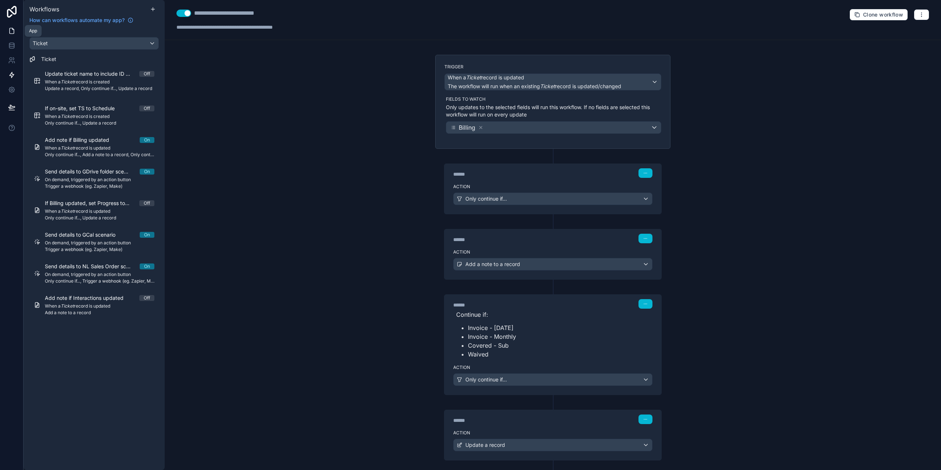
click at [14, 36] on link at bounding box center [11, 31] width 23 height 15
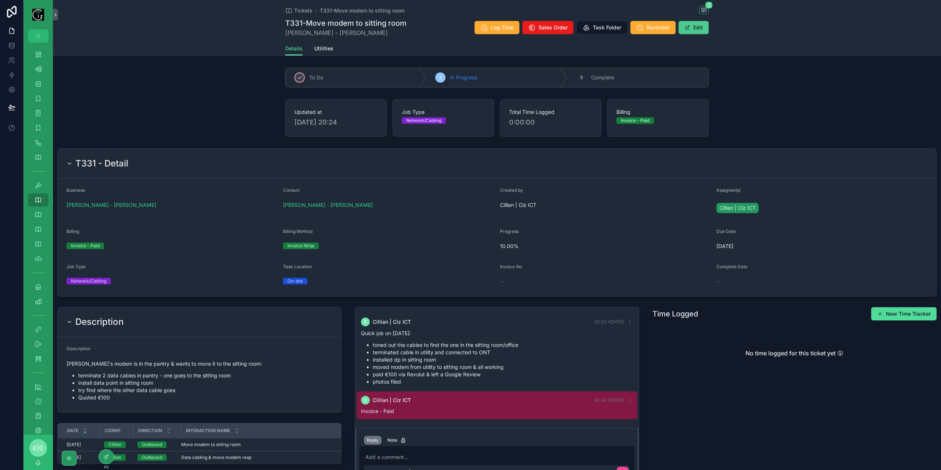
click at [686, 29] on span "scrollable content" at bounding box center [687, 28] width 6 height 6
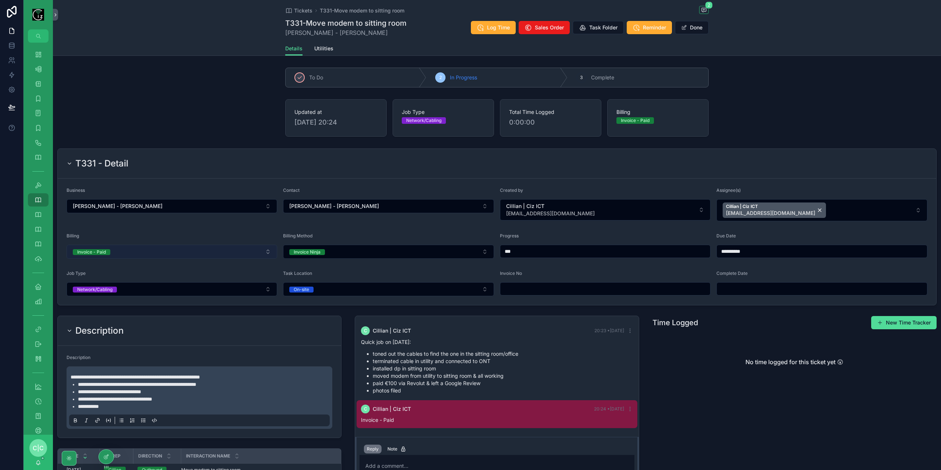
click at [176, 253] on button "Invoice - Paid" at bounding box center [172, 252] width 211 height 14
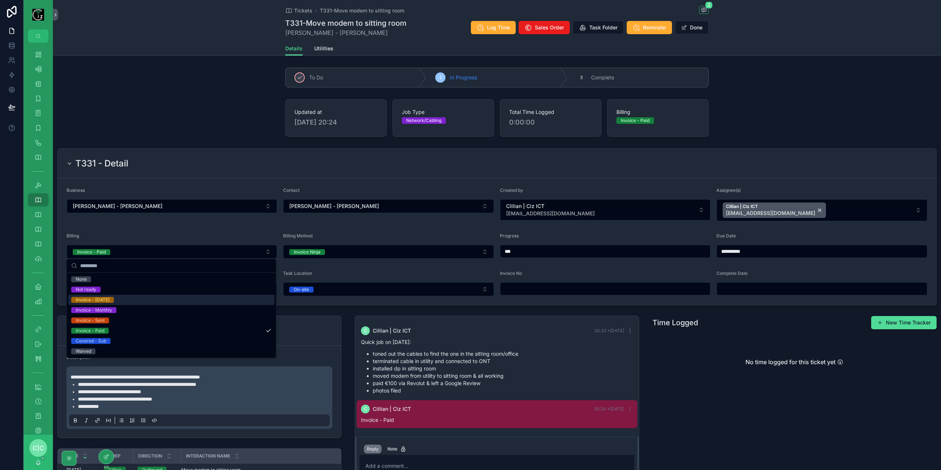
click at [128, 299] on div "Invoice - Today" at bounding box center [171, 300] width 206 height 10
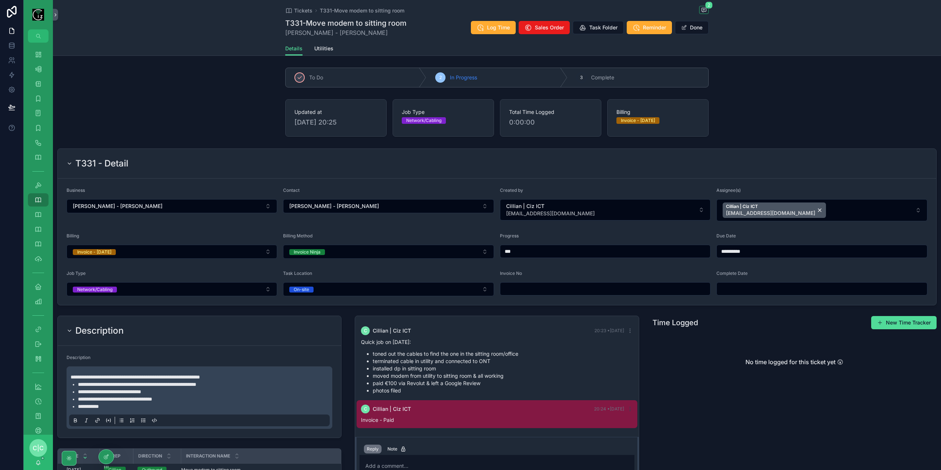
click at [629, 408] on icon "scrollable content" at bounding box center [630, 409] width 6 height 6
click at [630, 394] on span "Delete comment" at bounding box center [627, 394] width 35 height 6
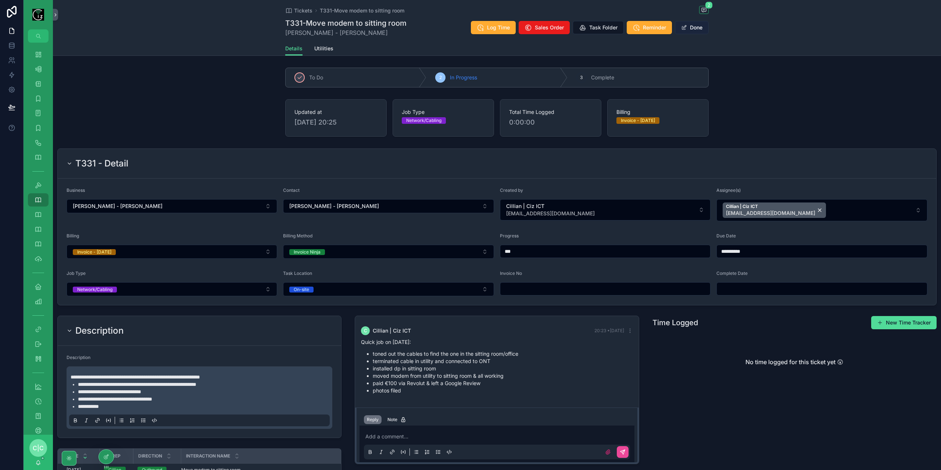
click at [701, 31] on button "Done" at bounding box center [692, 27] width 34 height 13
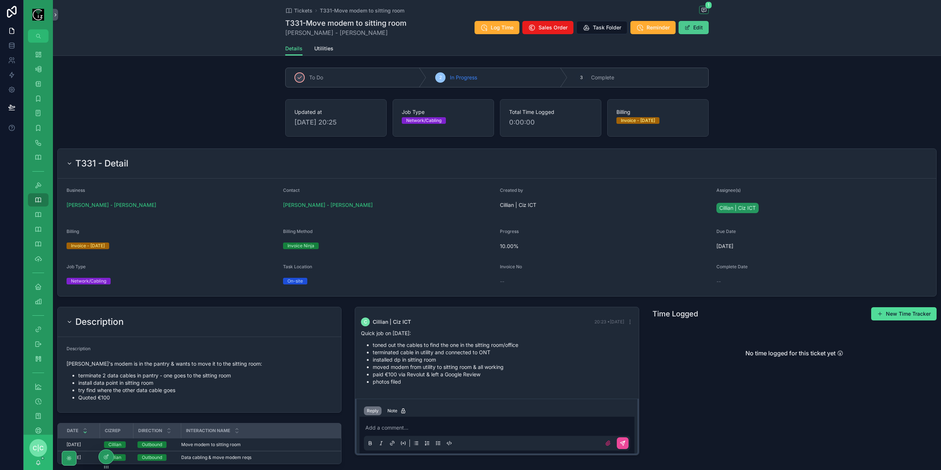
click at [698, 31] on button "Edit" at bounding box center [694, 27] width 30 height 13
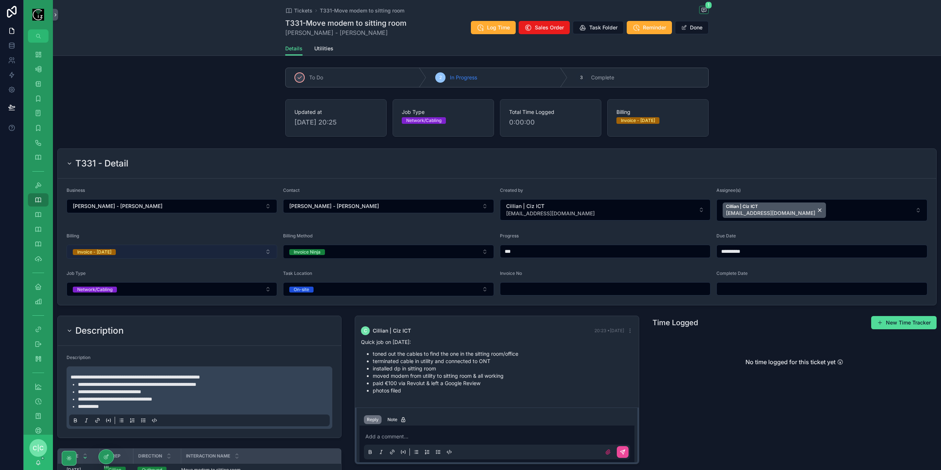
click at [174, 252] on button "Invoice - Today" at bounding box center [172, 252] width 211 height 14
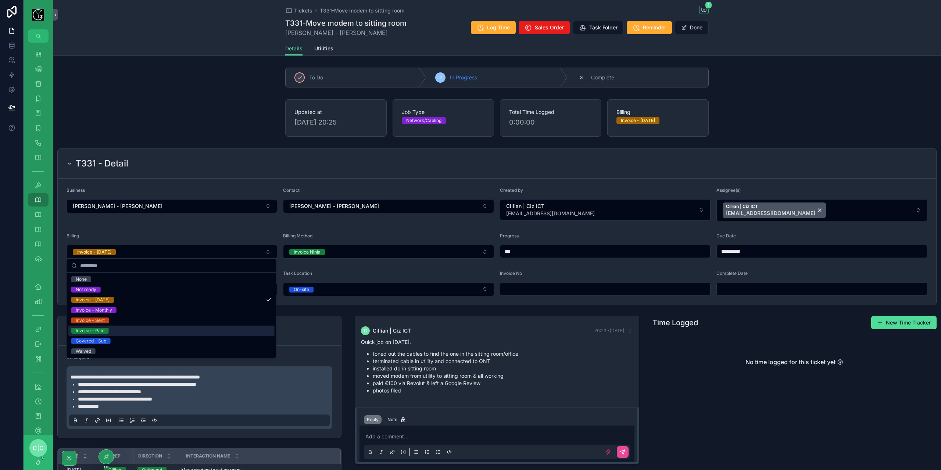
click at [115, 329] on div "Invoice - Paid" at bounding box center [171, 331] width 206 height 10
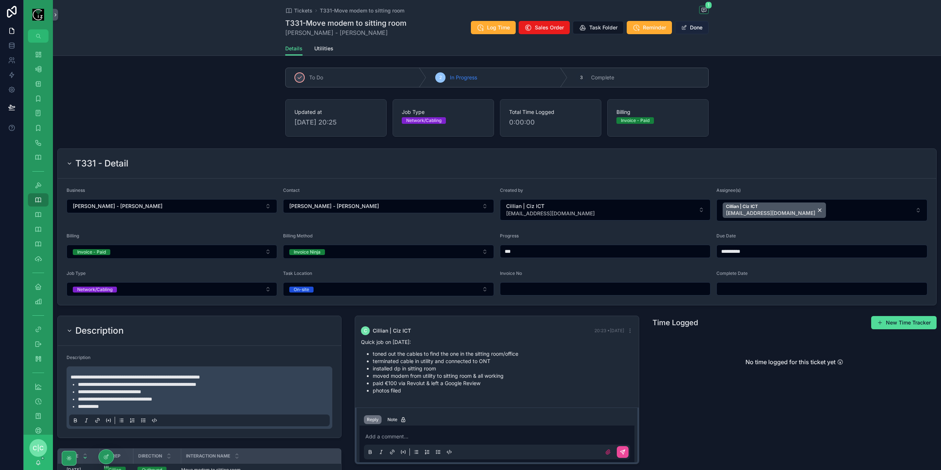
click at [695, 30] on button "Done" at bounding box center [692, 27] width 34 height 13
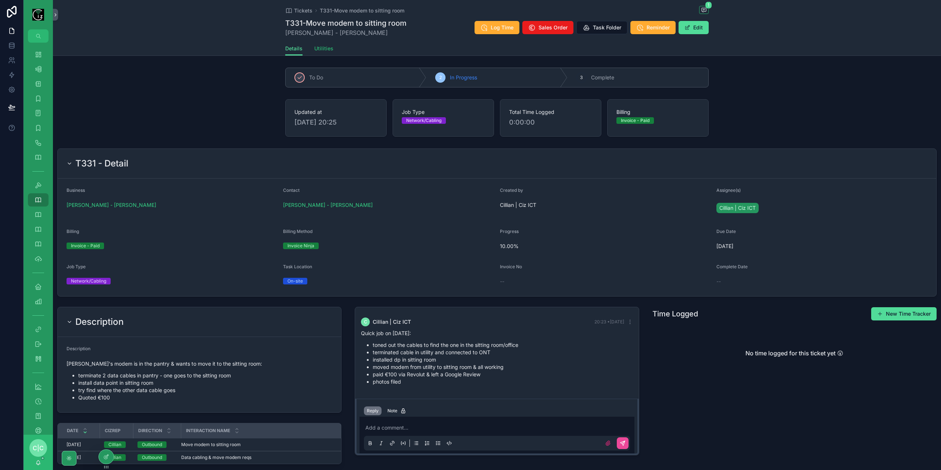
click at [318, 49] on span "Utilities" at bounding box center [323, 48] width 19 height 7
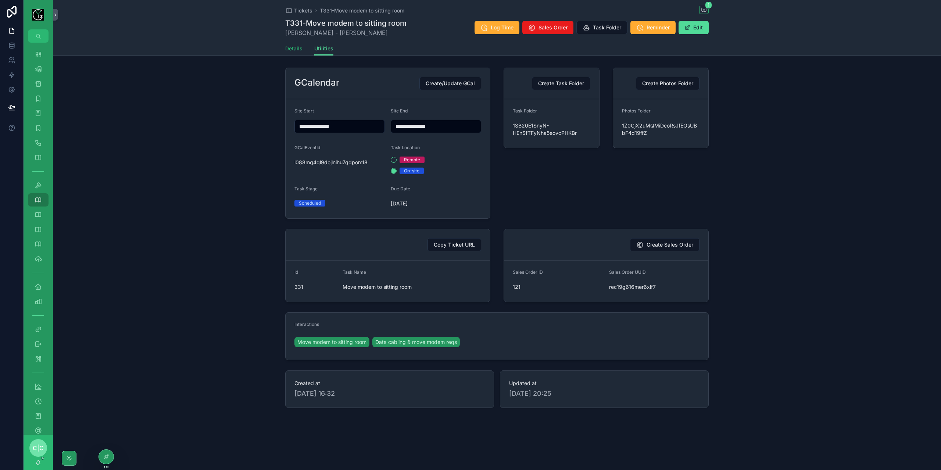
click at [294, 50] on span "Details" at bounding box center [293, 48] width 17 height 7
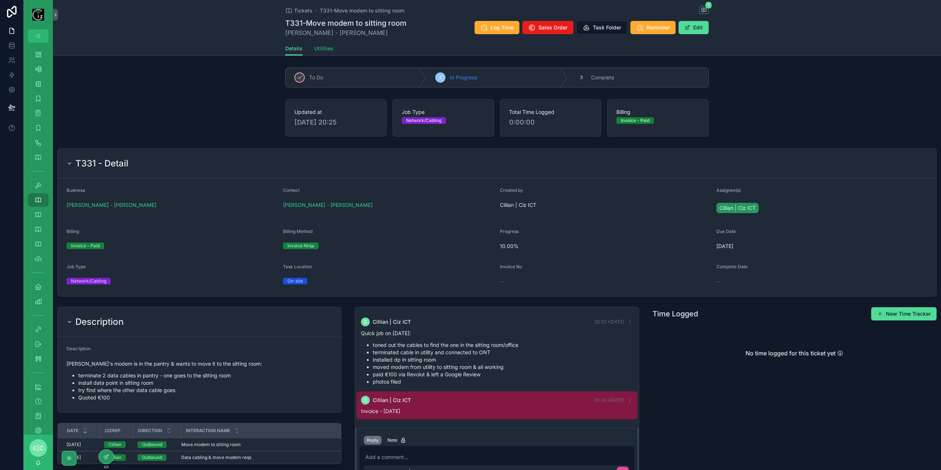
click at [321, 50] on span "Utilities" at bounding box center [323, 48] width 19 height 7
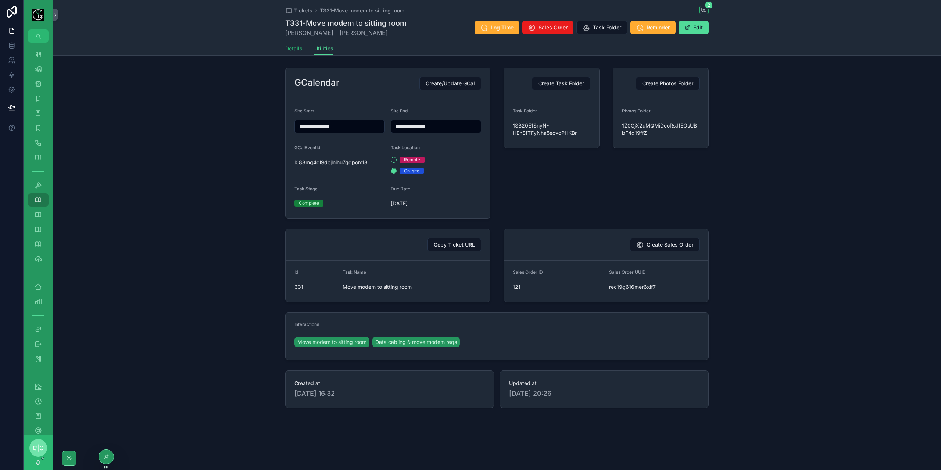
click at [286, 49] on span "Details" at bounding box center [293, 48] width 17 height 7
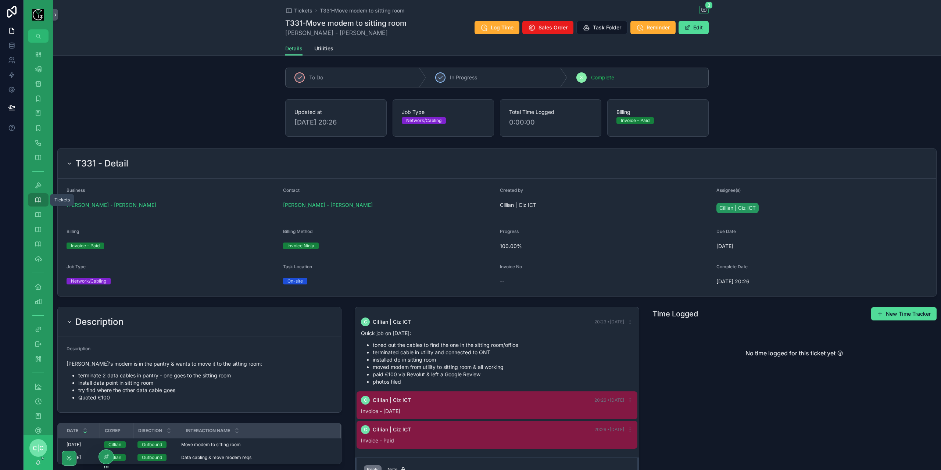
click at [39, 198] on icon "scrollable content" at bounding box center [38, 199] width 7 height 7
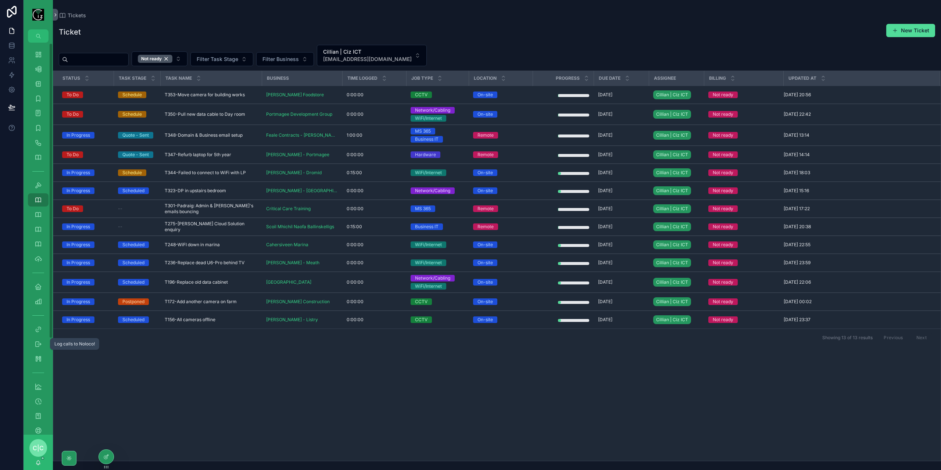
scroll to position [110, 0]
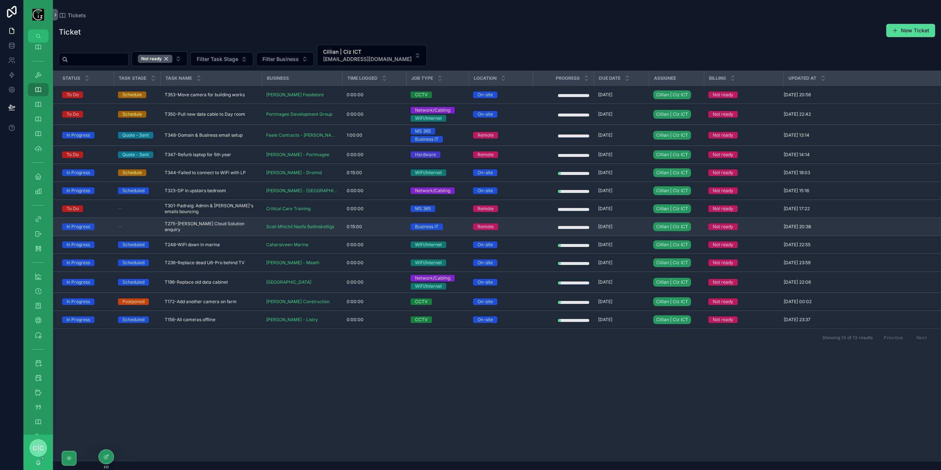
click at [218, 224] on span "T275-Evelyn Goggin Cloud Solution enquiry" at bounding box center [211, 227] width 93 height 12
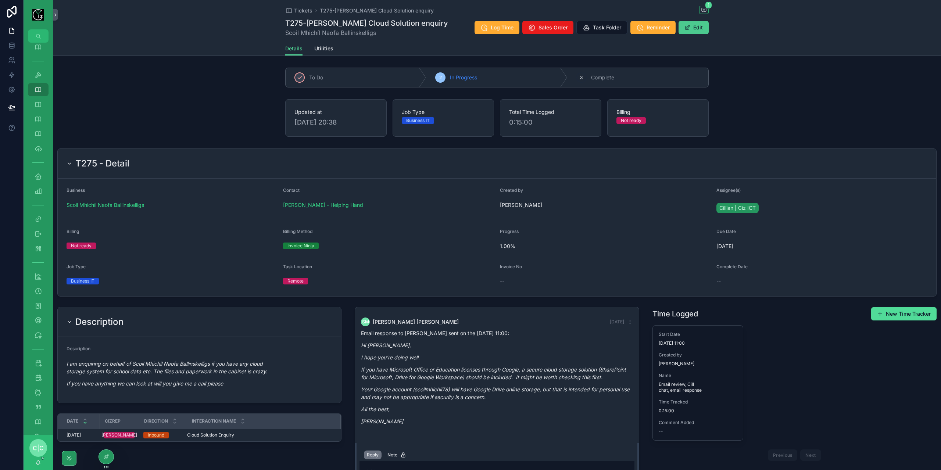
click at [704, 31] on button "Edit" at bounding box center [694, 27] width 30 height 13
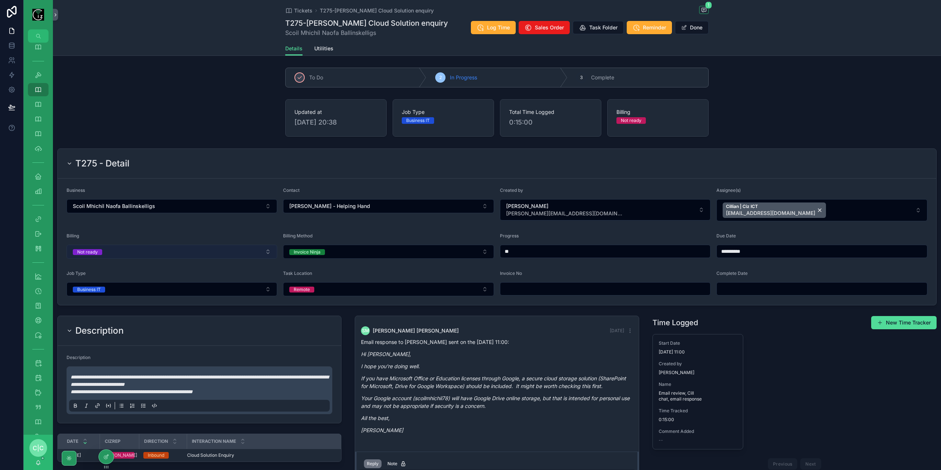
click at [142, 247] on button "Not ready" at bounding box center [172, 252] width 211 height 14
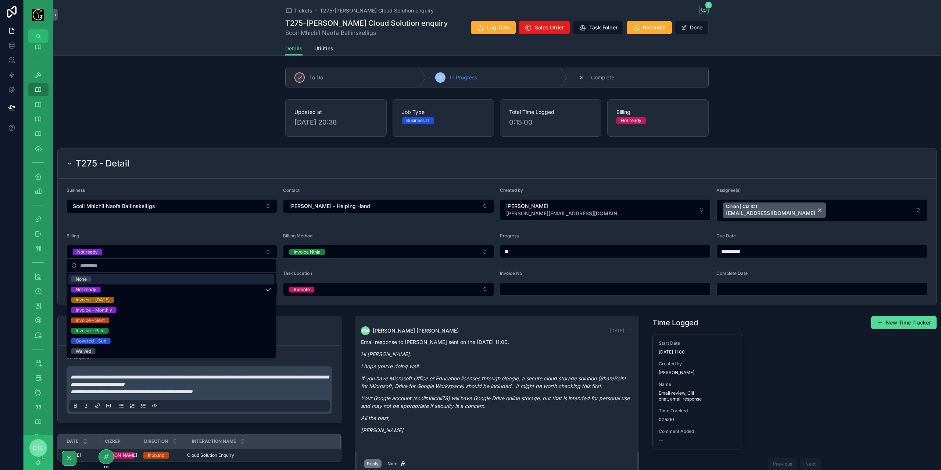
click at [93, 275] on div "None" at bounding box center [171, 279] width 206 height 10
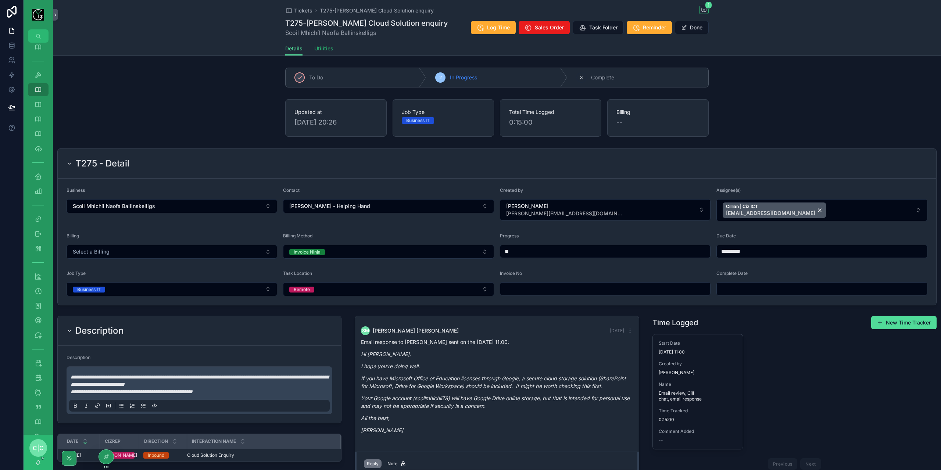
click at [329, 49] on span "Utilities" at bounding box center [323, 48] width 19 height 7
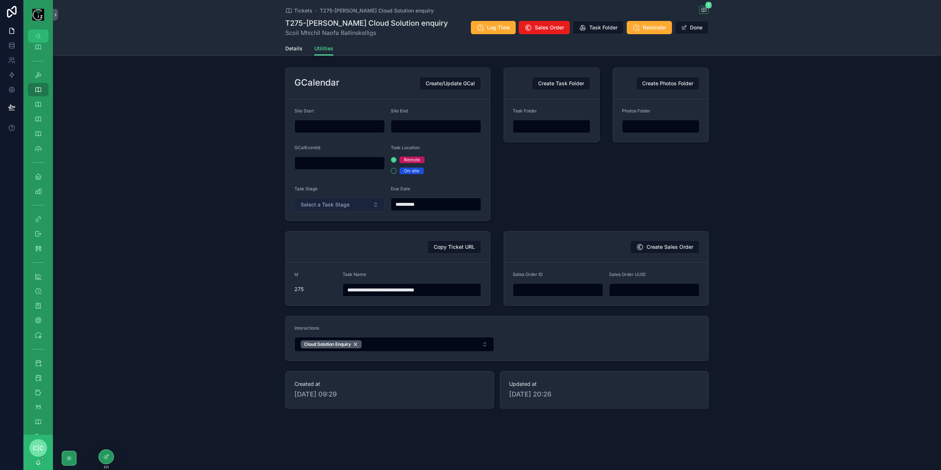
click at [340, 206] on span "Select a Task Stage" at bounding box center [325, 204] width 49 height 7
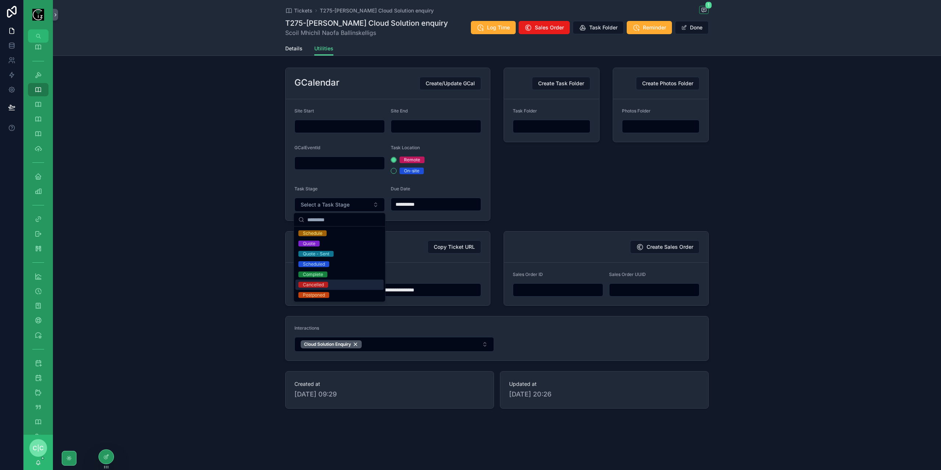
click at [322, 284] on div "Cancelled" at bounding box center [313, 285] width 21 height 6
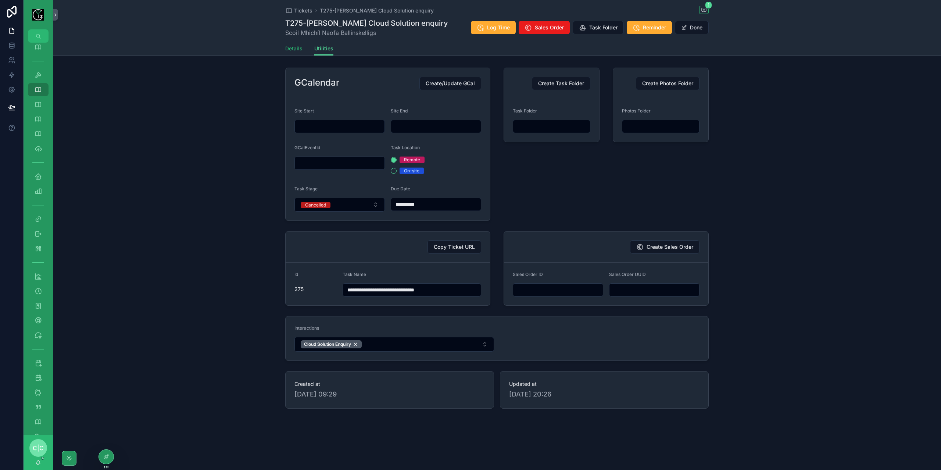
click at [289, 49] on span "Details" at bounding box center [293, 48] width 17 height 7
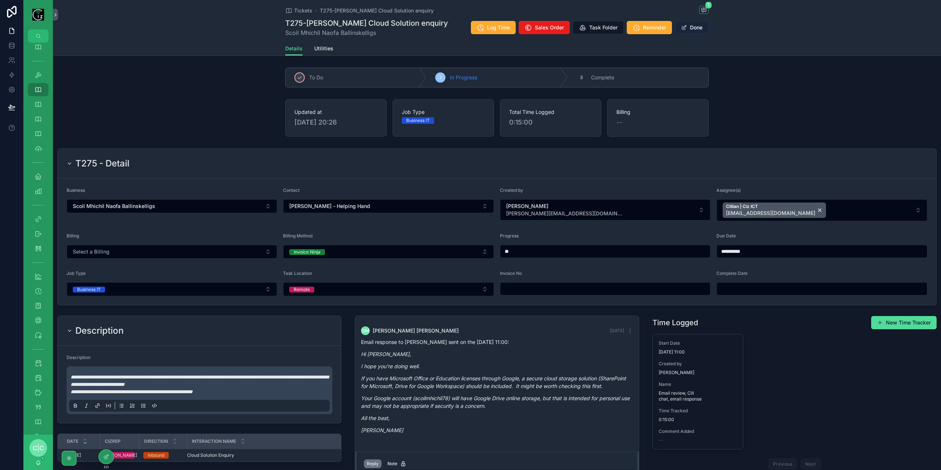
click at [690, 28] on button "Done" at bounding box center [692, 27] width 34 height 13
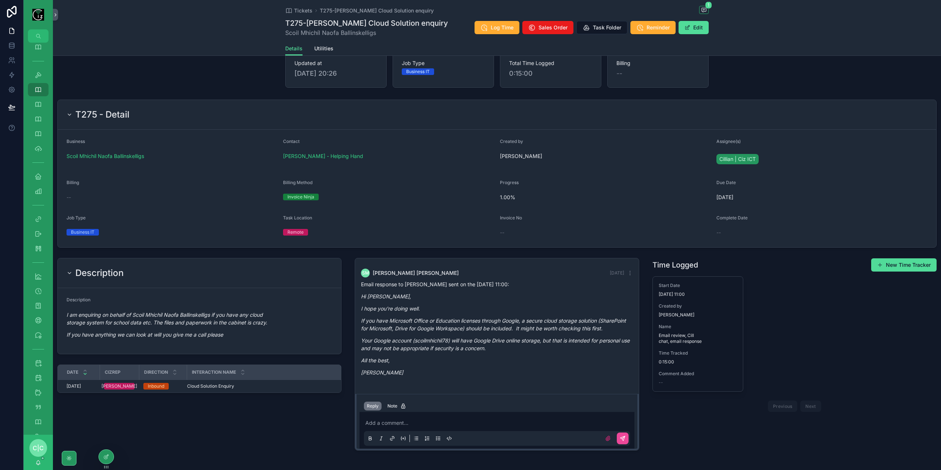
scroll to position [78, 0]
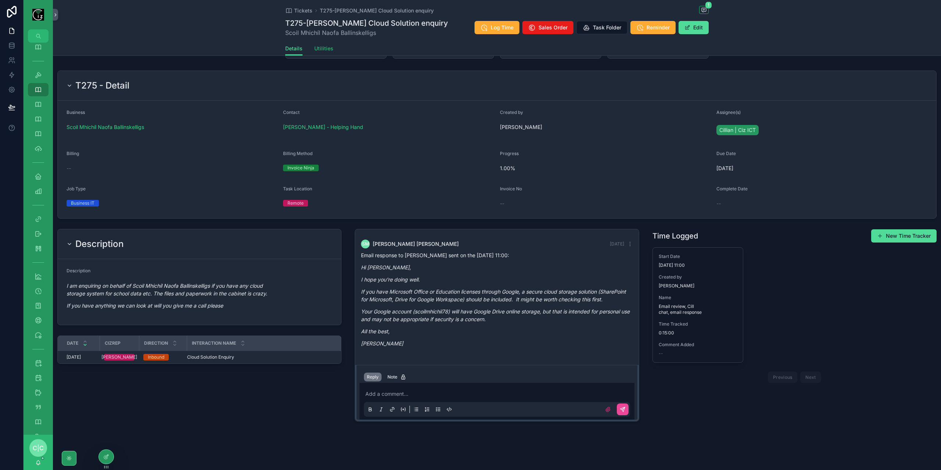
click at [316, 51] on span "Utilities" at bounding box center [323, 48] width 19 height 7
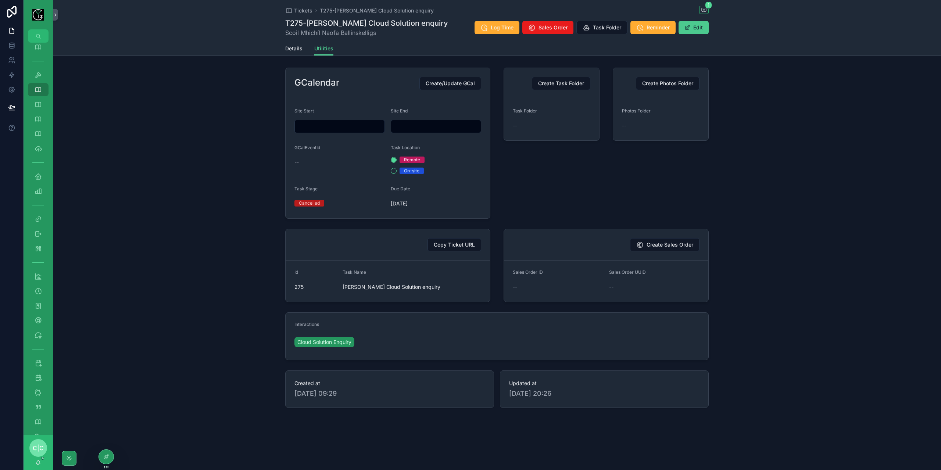
click at [701, 27] on button "Edit" at bounding box center [694, 27] width 30 height 13
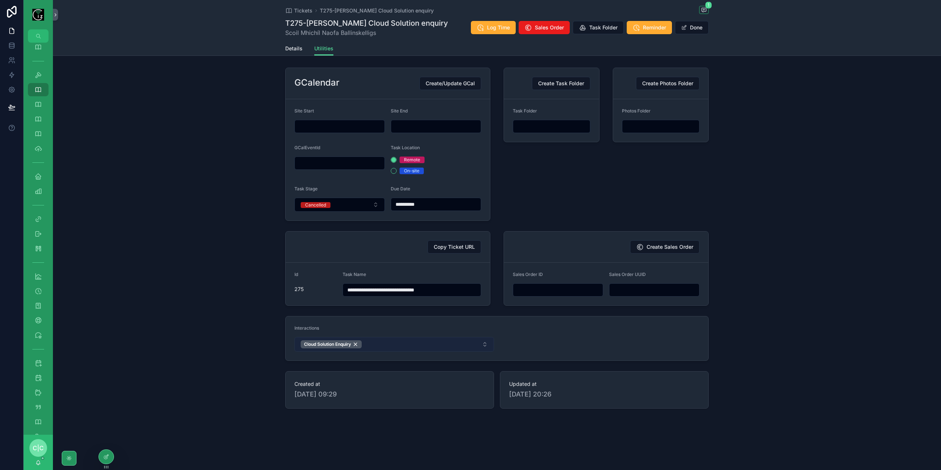
click at [438, 343] on button "Cloud Solution Enquiry" at bounding box center [394, 344] width 200 height 15
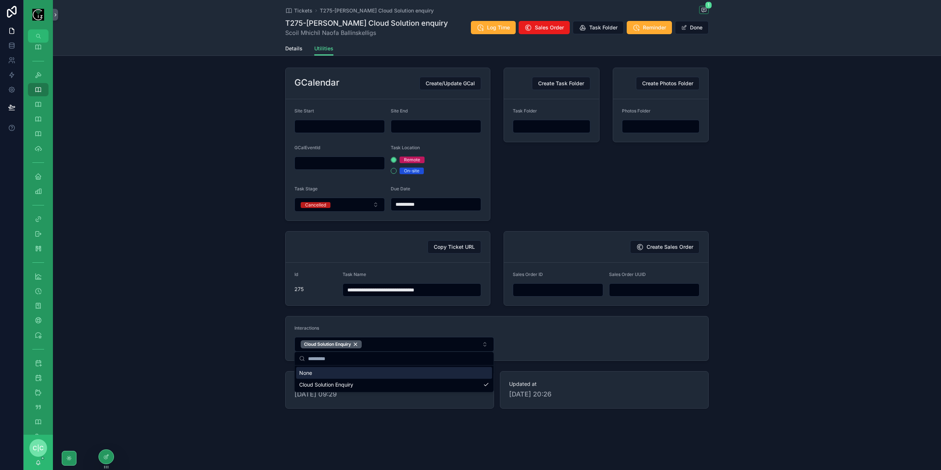
click at [820, 238] on div "**********" at bounding box center [497, 238] width 888 height 347
click at [693, 28] on button "Done" at bounding box center [692, 27] width 34 height 13
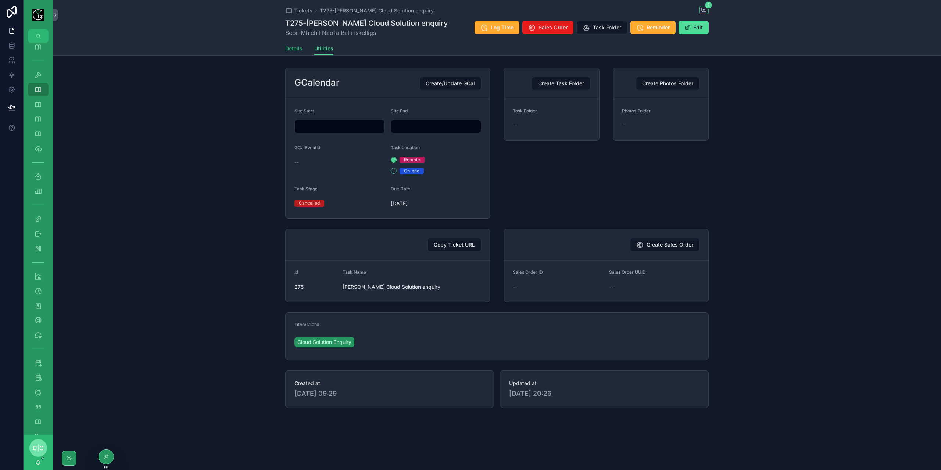
click at [298, 49] on span "Details" at bounding box center [293, 48] width 17 height 7
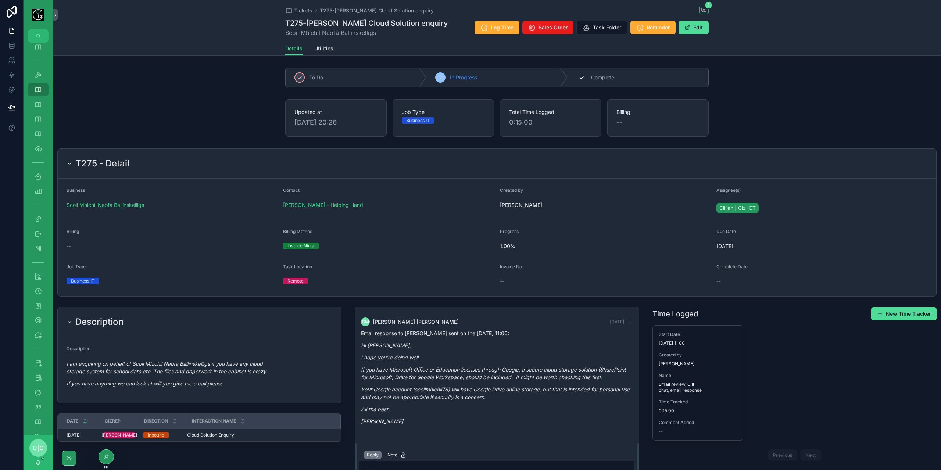
click at [618, 72] on div "3 Complete" at bounding box center [638, 77] width 141 height 19
click at [303, 9] on span "Tickets" at bounding box center [303, 10] width 18 height 7
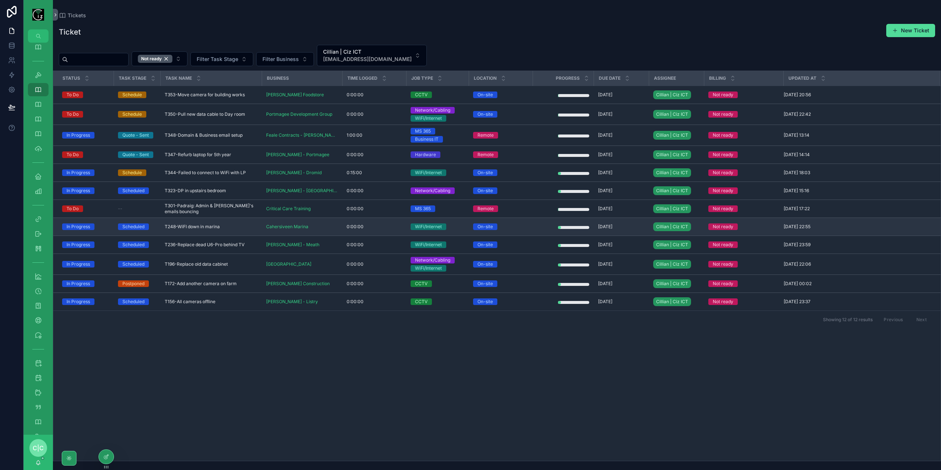
click at [240, 224] on div "T248-WiFI down in marina T248-WiFI down in marina" at bounding box center [211, 227] width 93 height 6
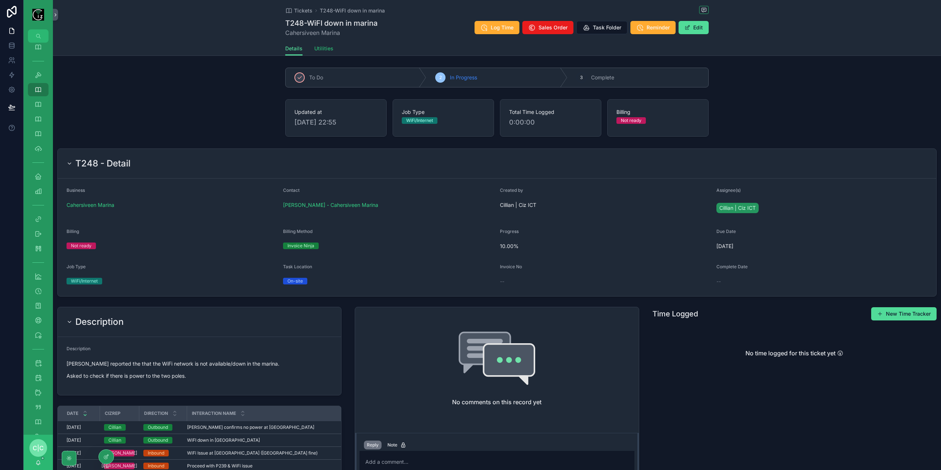
click at [323, 53] on link "Utilities" at bounding box center [323, 49] width 19 height 15
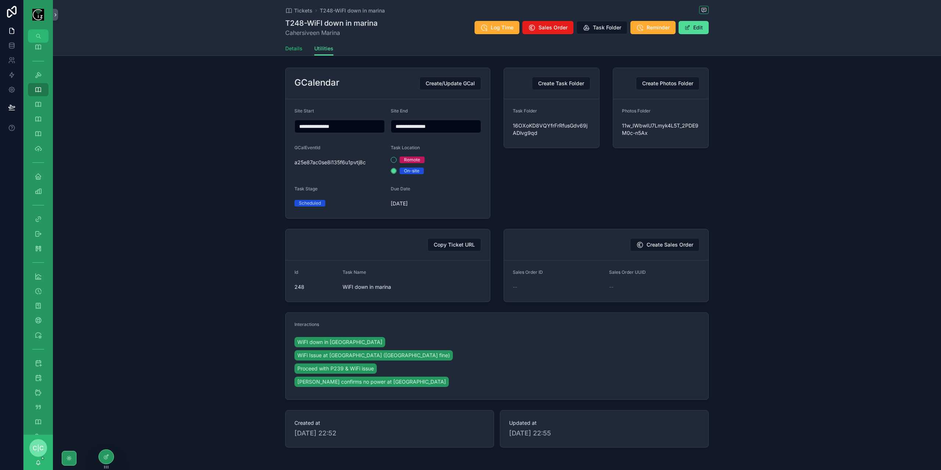
drag, startPoint x: 285, startPoint y: 53, endPoint x: 288, endPoint y: 49, distance: 5.2
click at [287, 51] on div "Details Utilities" at bounding box center [496, 49] width 879 height 14
click at [289, 49] on span "Details" at bounding box center [293, 48] width 17 height 7
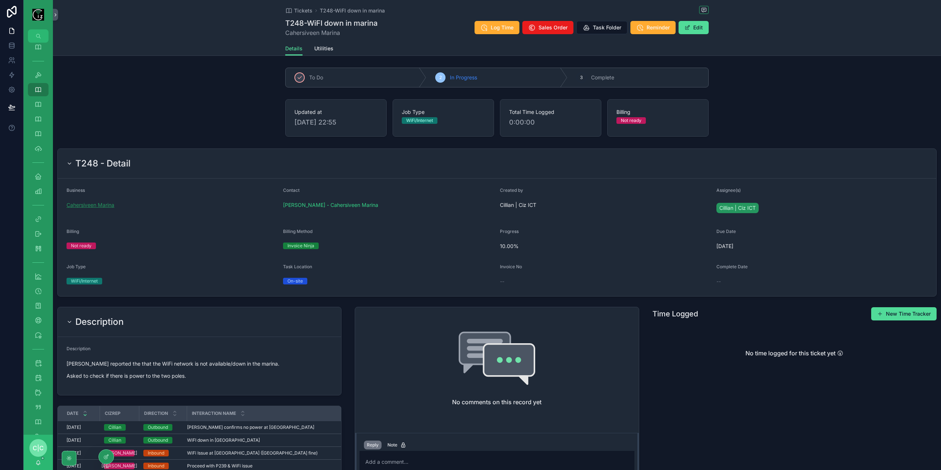
click at [102, 206] on span "Cahersiveen Marina" at bounding box center [91, 204] width 48 height 7
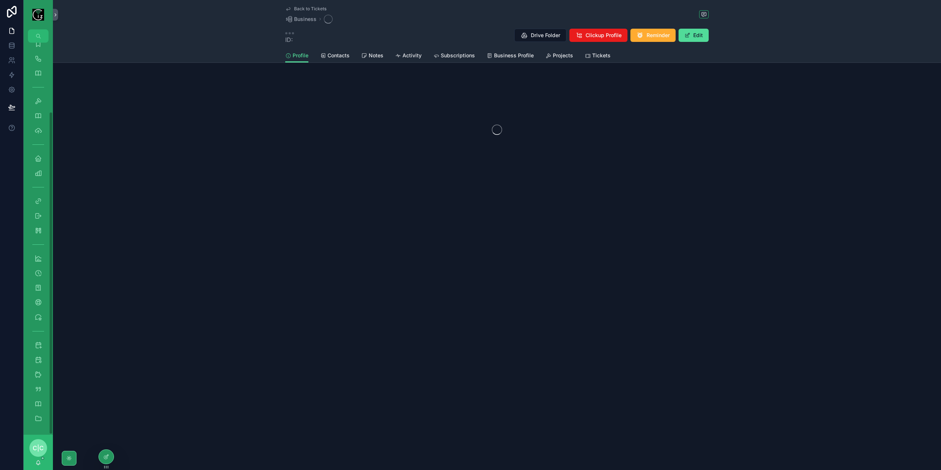
scroll to position [84, 0]
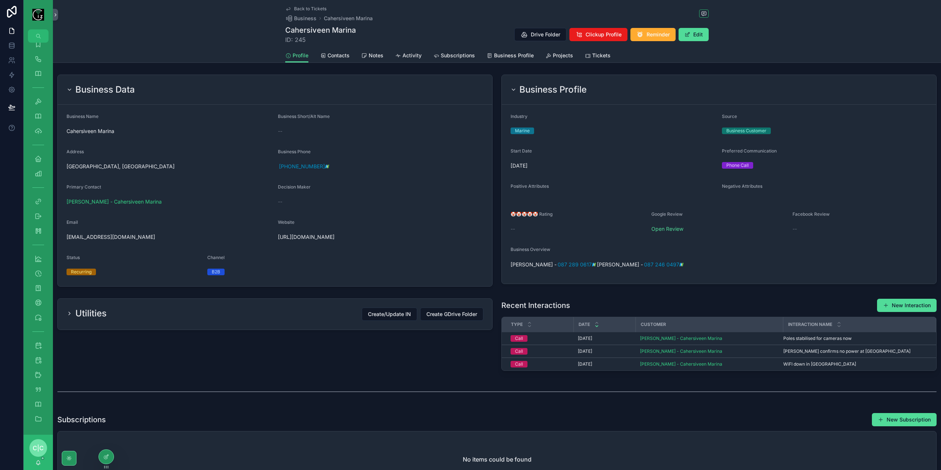
click at [542, 57] on div "Profile Contacts Notes Activity Subscriptions Business Profile Projects Tickets" at bounding box center [496, 56] width 423 height 14
click at [554, 55] on span "Projects" at bounding box center [563, 55] width 20 height 7
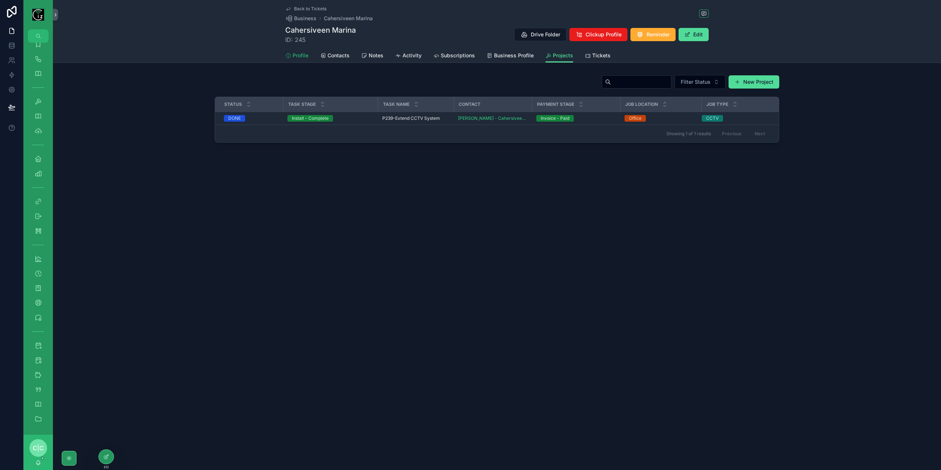
click at [298, 56] on span "Profile" at bounding box center [301, 55] width 16 height 7
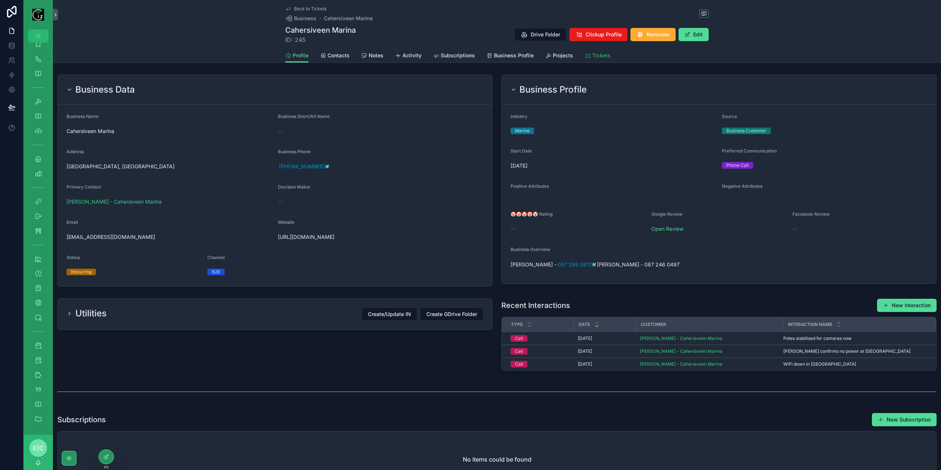
click at [590, 51] on link "Tickets" at bounding box center [598, 56] width 26 height 15
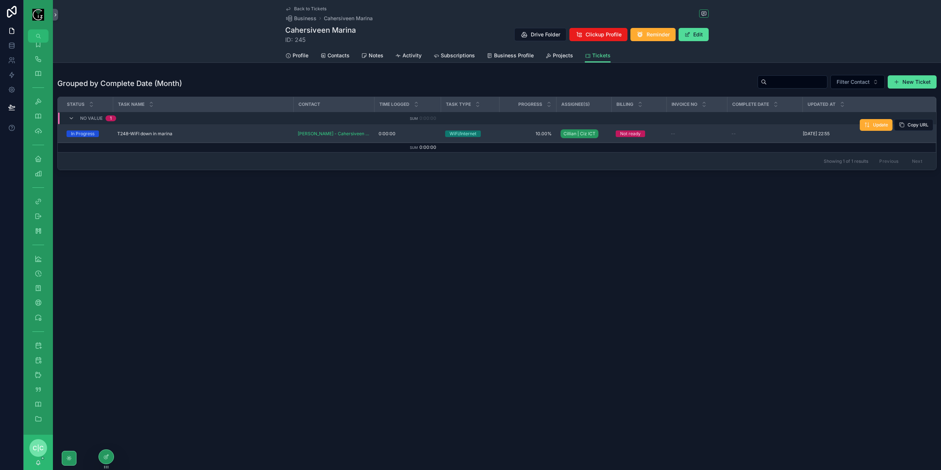
click at [223, 132] on div "T248-WiFI down in marina T248-WiFI down in marina" at bounding box center [203, 134] width 172 height 6
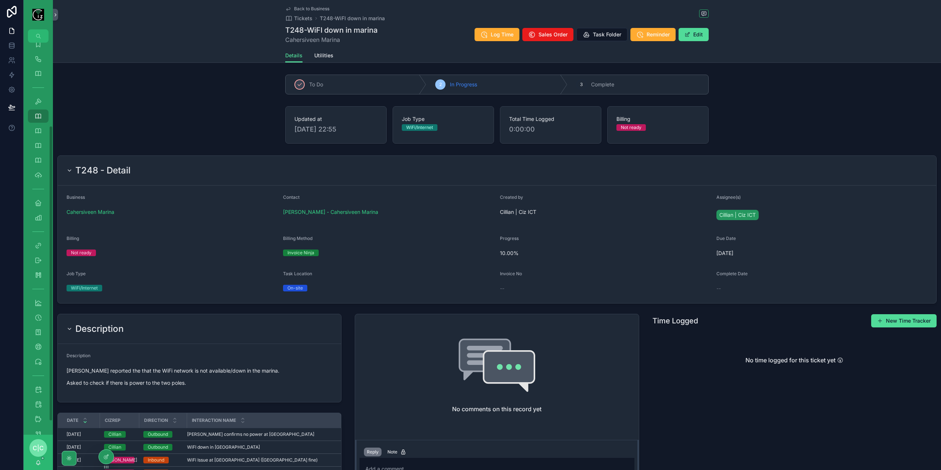
scroll to position [110, 0]
click at [692, 36] on button "Edit" at bounding box center [694, 34] width 30 height 13
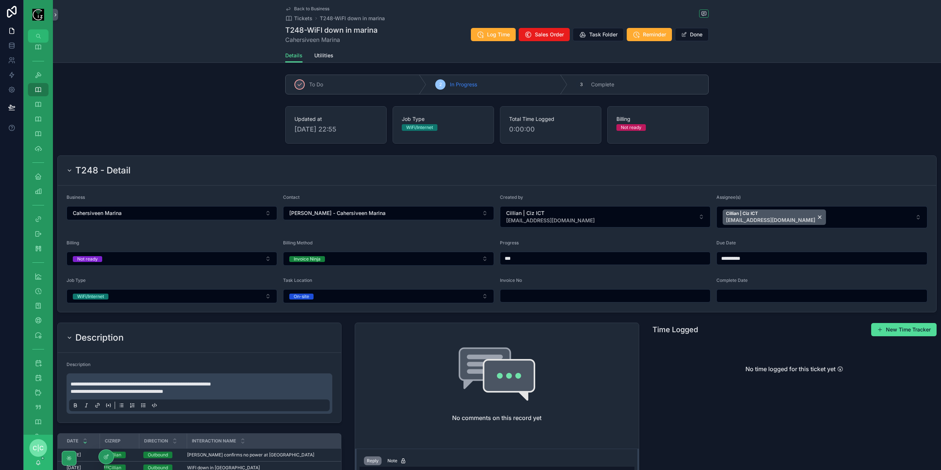
click at [534, 289] on div "scrollable content" at bounding box center [605, 295] width 211 height 13
click at [536, 291] on input "scrollable content" at bounding box center [605, 296] width 210 height 10
click at [294, 10] on span "Back to Business" at bounding box center [311, 9] width 35 height 6
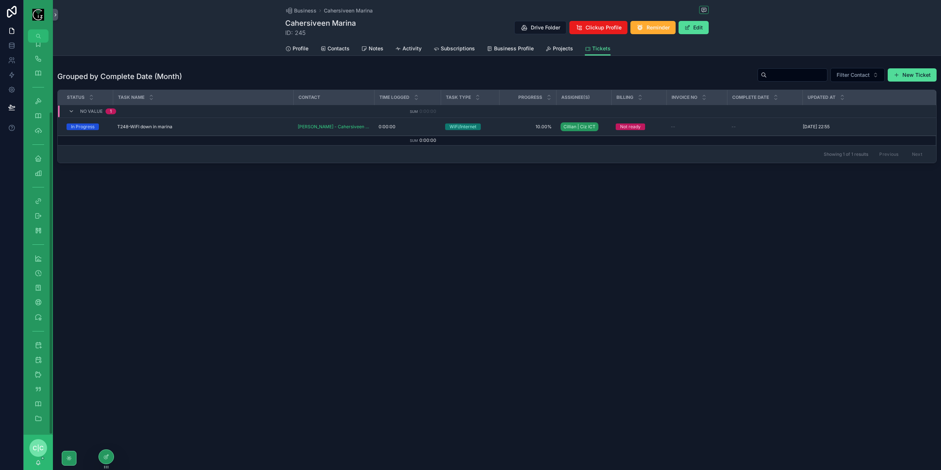
scroll to position [84, 0]
click at [556, 51] on span "Projects" at bounding box center [563, 48] width 20 height 7
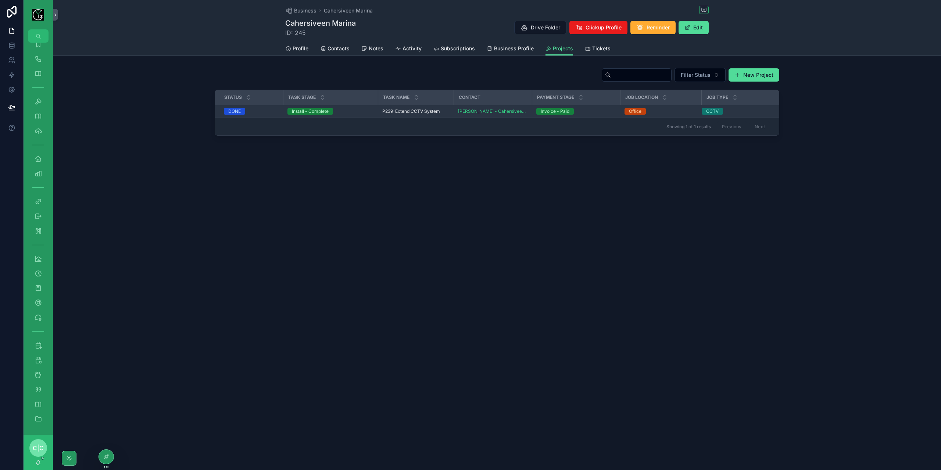
click at [401, 111] on span "P239-Extend CCTV System" at bounding box center [411, 111] width 58 height 6
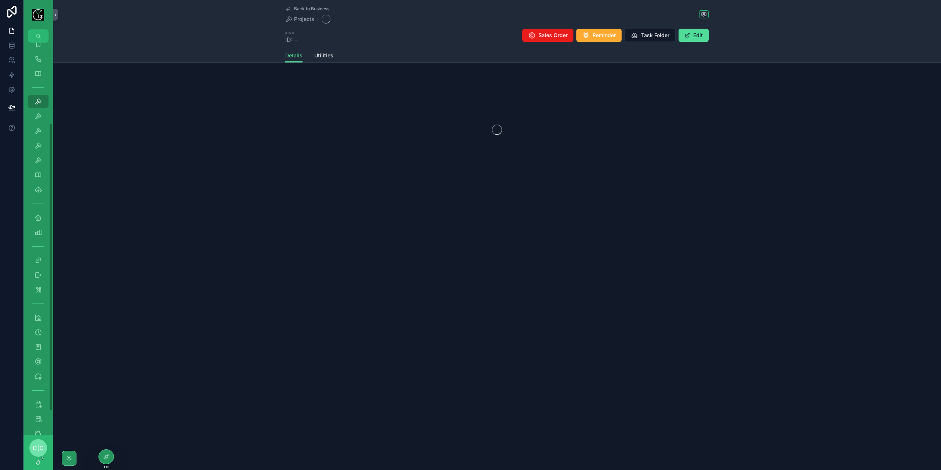
scroll to position [110, 0]
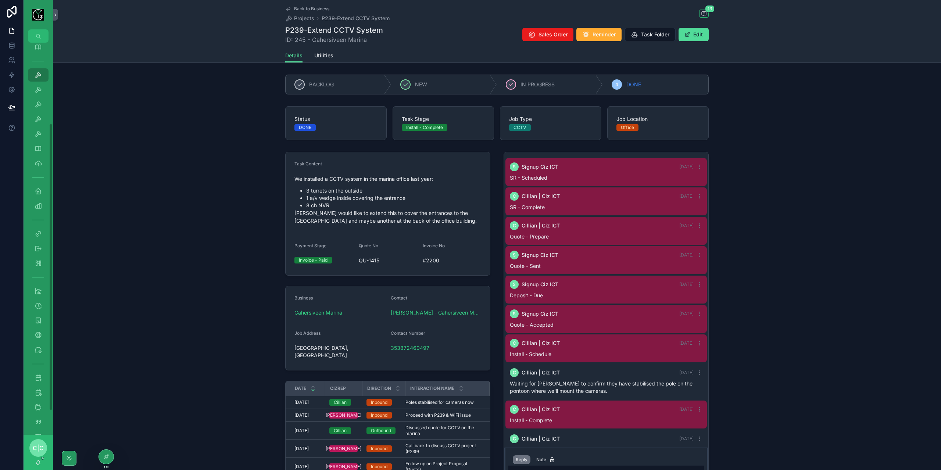
scroll to position [118, 0]
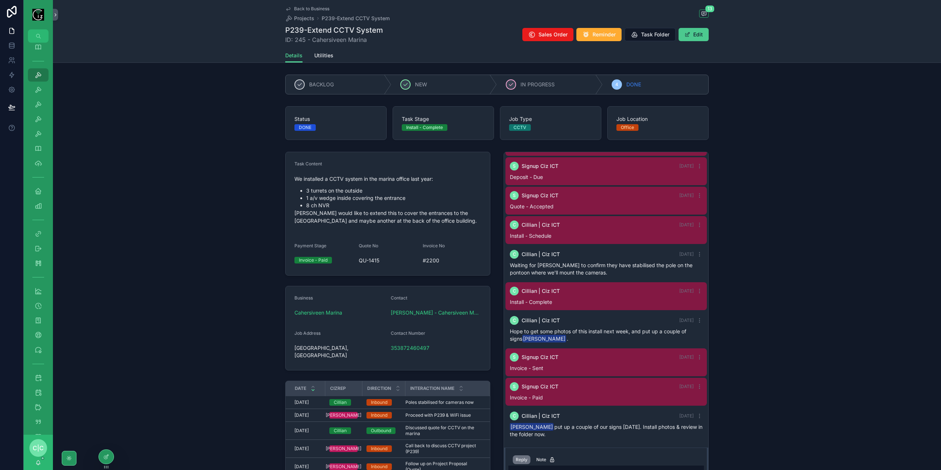
click at [702, 36] on button "Edit" at bounding box center [694, 34] width 30 height 13
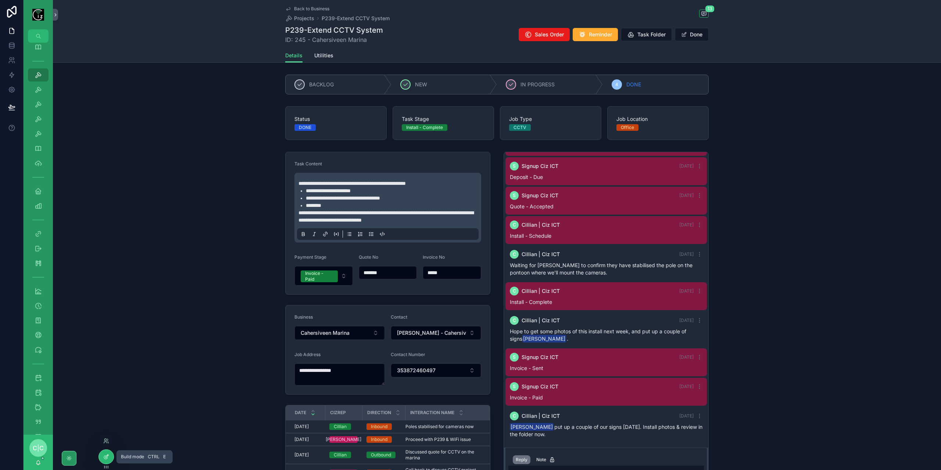
click at [110, 458] on div at bounding box center [106, 457] width 15 height 14
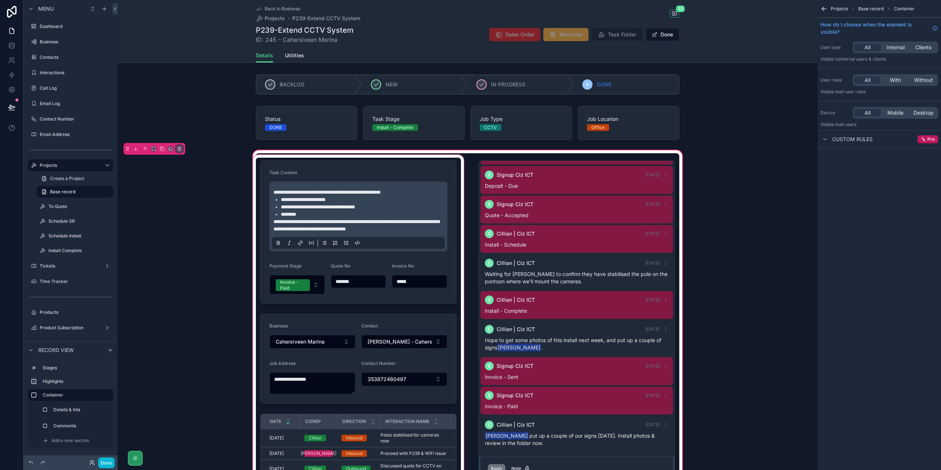
click at [443, 270] on div "scrollable content" at bounding box center [358, 338] width 214 height 371
click at [426, 254] on div "scrollable content" at bounding box center [358, 338] width 214 height 371
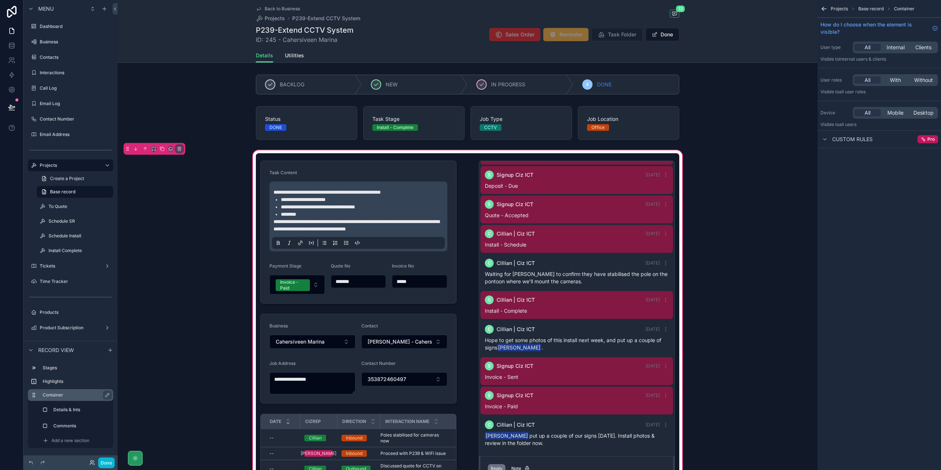
scroll to position [147, 0]
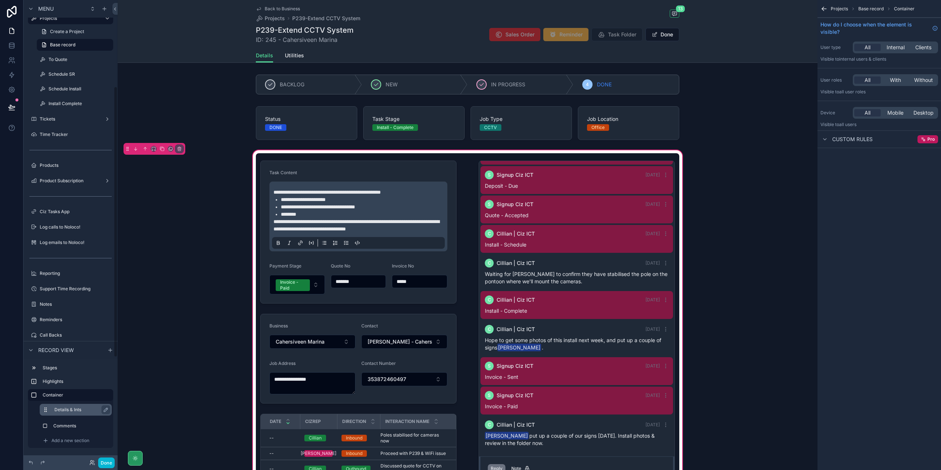
click at [71, 414] on div "Details & Ints" at bounding box center [76, 410] width 72 height 12
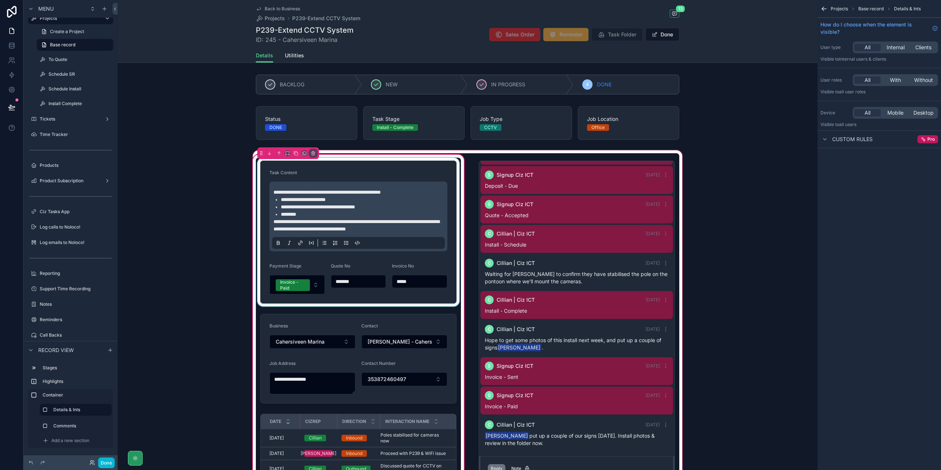
click at [440, 256] on div "scrollable content" at bounding box center [358, 232] width 205 height 149
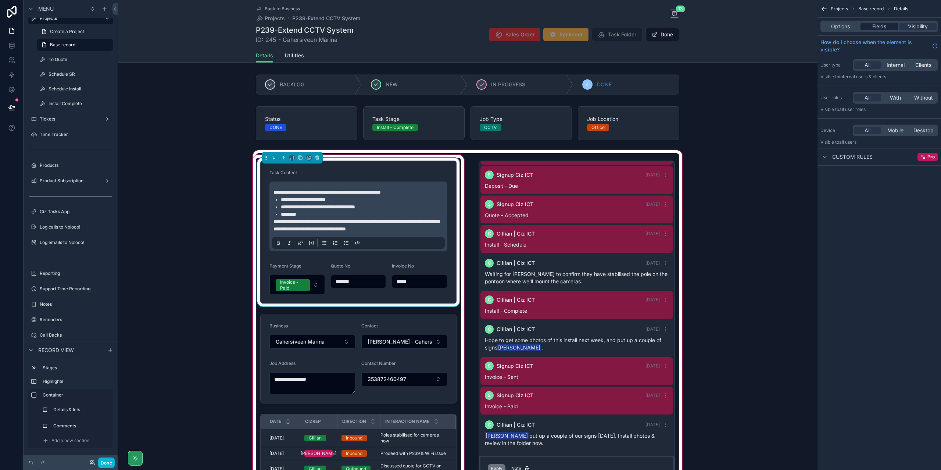
click at [888, 25] on div "Fields" at bounding box center [879, 26] width 37 height 7
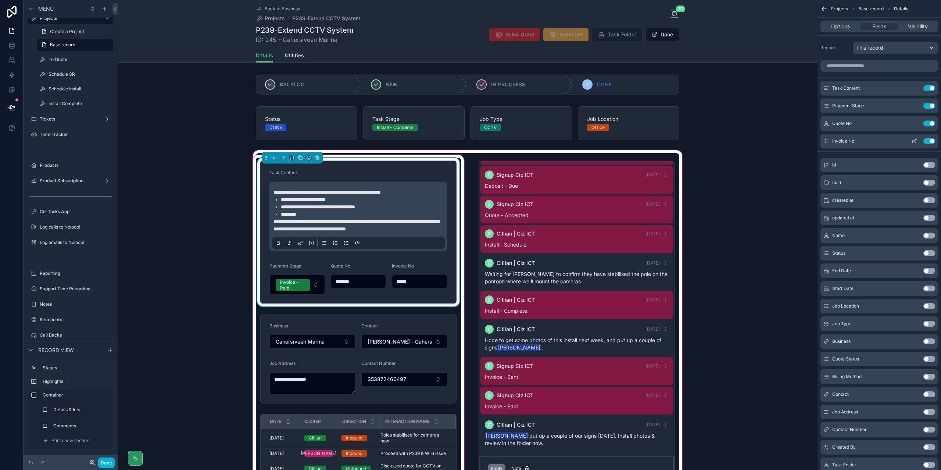
click at [914, 140] on icon "scrollable content" at bounding box center [915, 141] width 6 height 6
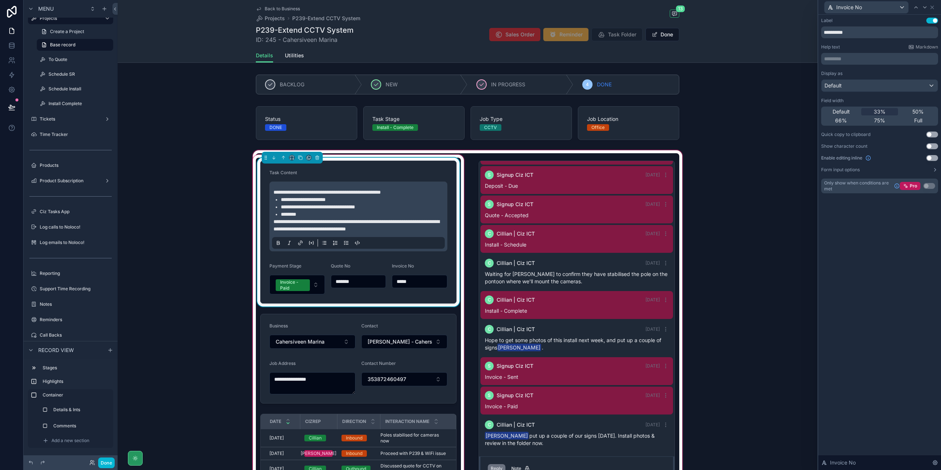
click at [931, 133] on button "Use setting" at bounding box center [932, 135] width 12 height 6
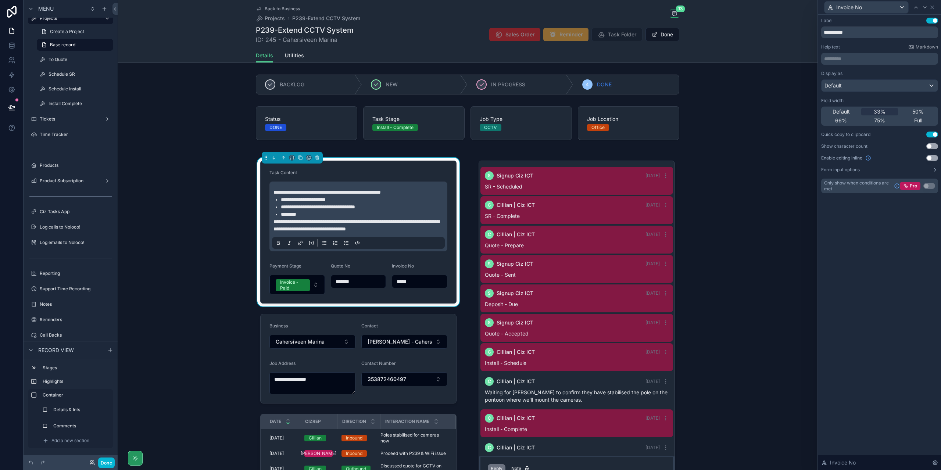
scroll to position [118, 0]
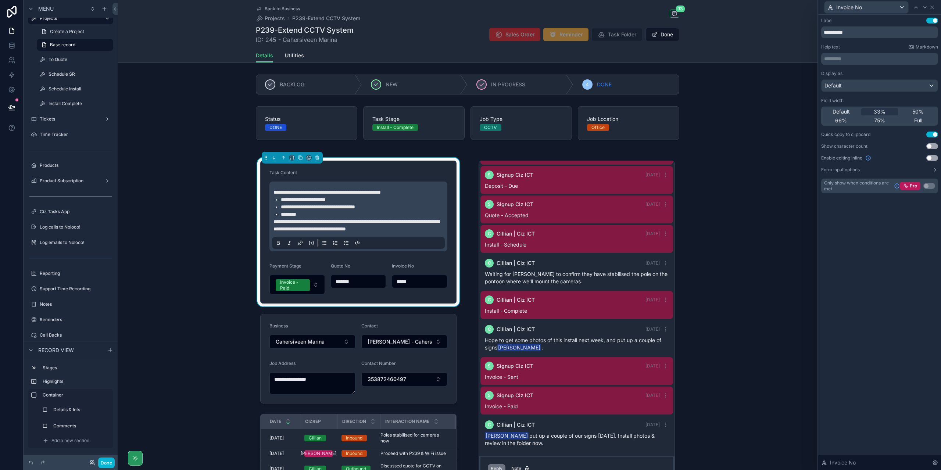
click at [915, 11] on div at bounding box center [916, 7] width 9 height 9
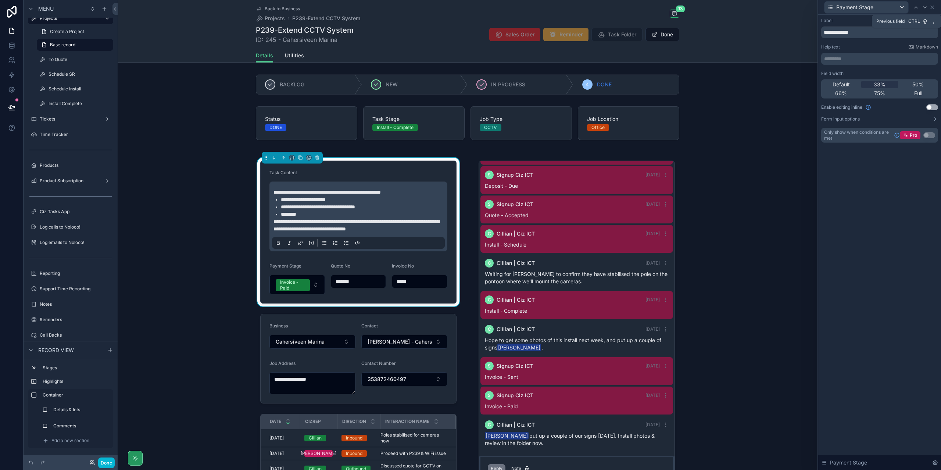
click at [915, 11] on div at bounding box center [916, 7] width 9 height 9
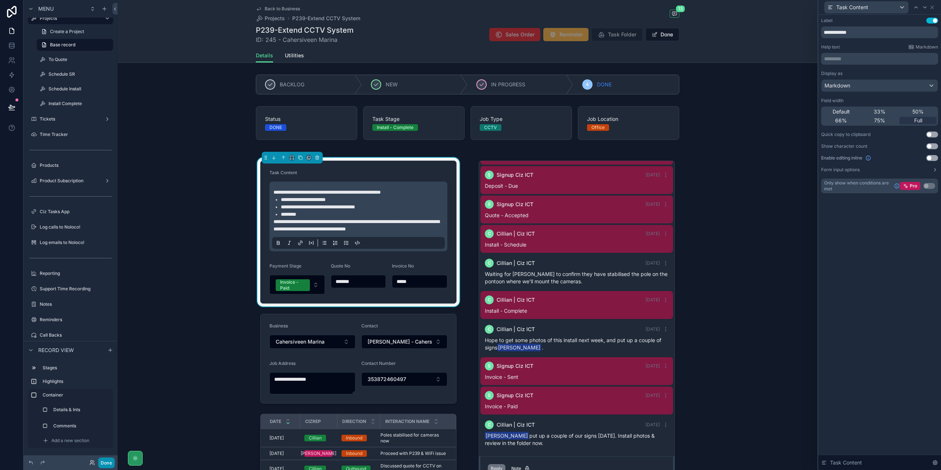
click at [106, 465] on button "Done" at bounding box center [106, 463] width 17 height 11
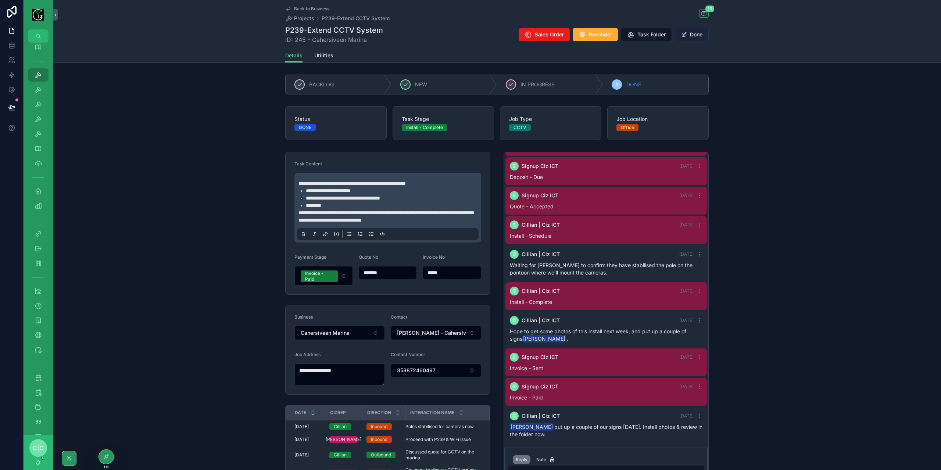
click at [694, 34] on button "Done" at bounding box center [692, 34] width 34 height 13
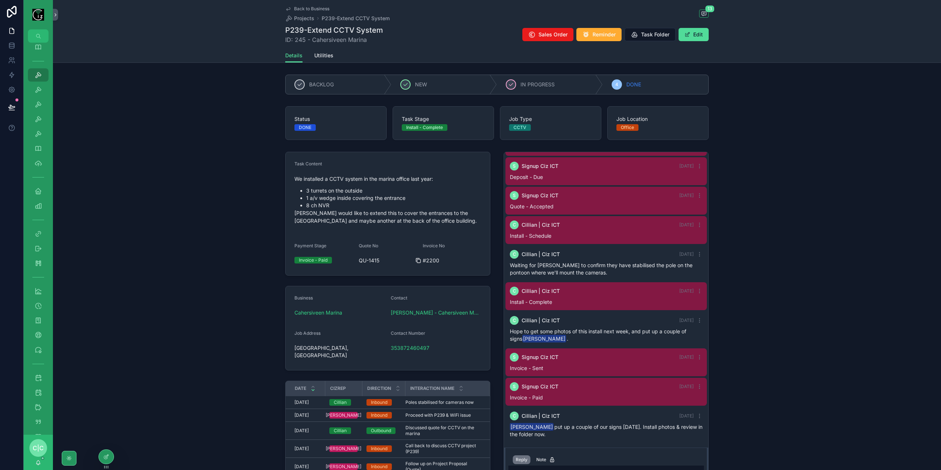
click at [418, 261] on icon "scrollable content" at bounding box center [418, 261] width 6 height 6
click at [289, 8] on icon "scrollable content" at bounding box center [288, 9] width 6 height 6
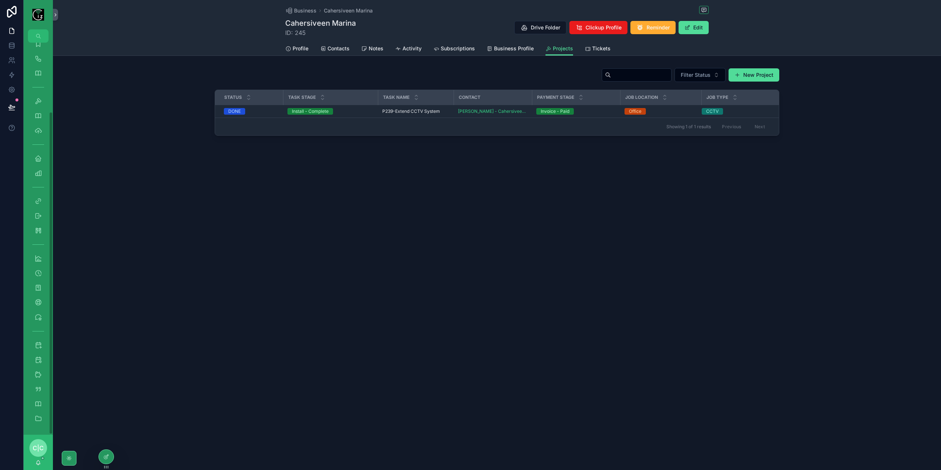
scroll to position [84, 0]
click at [599, 48] on span "Tickets" at bounding box center [601, 48] width 18 height 7
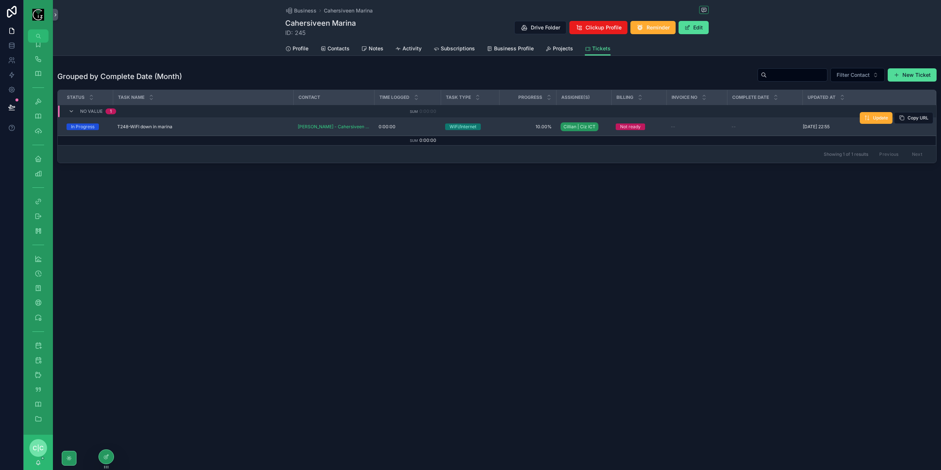
click at [254, 130] on td "T248-WiFI down in marina T248-WiFI down in marina" at bounding box center [203, 127] width 180 height 18
click at [260, 125] on div "T248-WiFI down in marina T248-WiFI down in marina" at bounding box center [203, 127] width 172 height 6
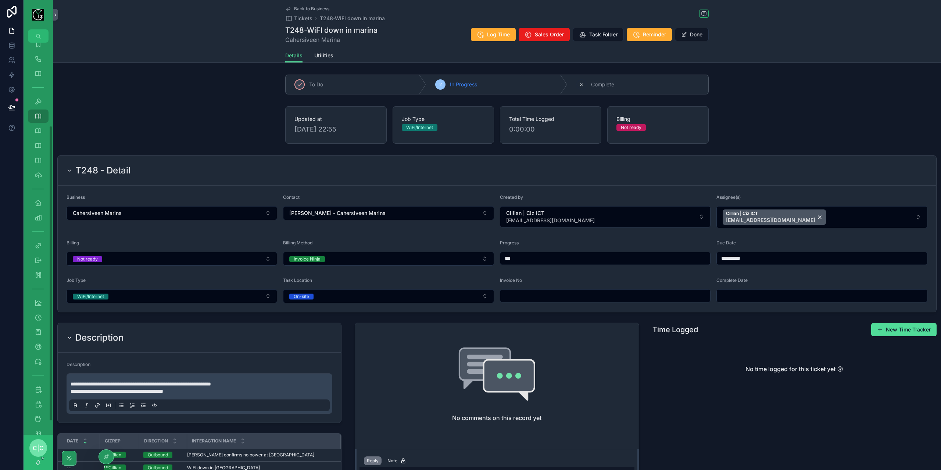
scroll to position [110, 0]
click at [537, 293] on input "scrollable content" at bounding box center [605, 296] width 210 height 10
click at [546, 292] on input "scrollable content" at bounding box center [605, 296] width 210 height 10
paste input "*****"
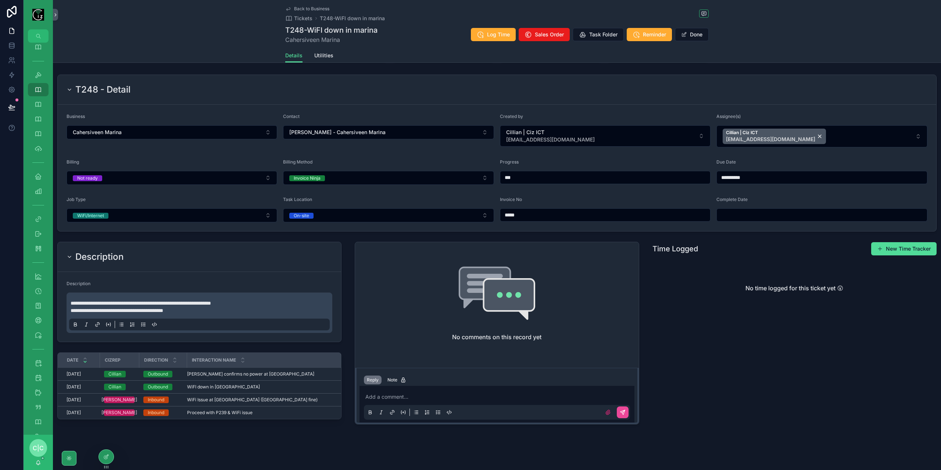
scroll to position [83, 0]
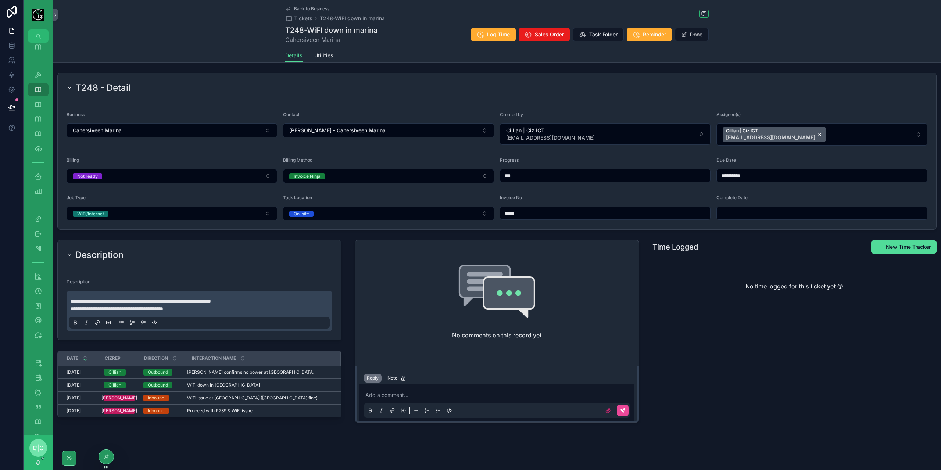
type input "*****"
click at [449, 397] on div "Add a comment..." at bounding box center [497, 402] width 266 height 31
click at [457, 389] on div "Add a comment..." at bounding box center [497, 402] width 266 height 31
click at [453, 391] on p "scrollable content" at bounding box center [498, 394] width 266 height 7
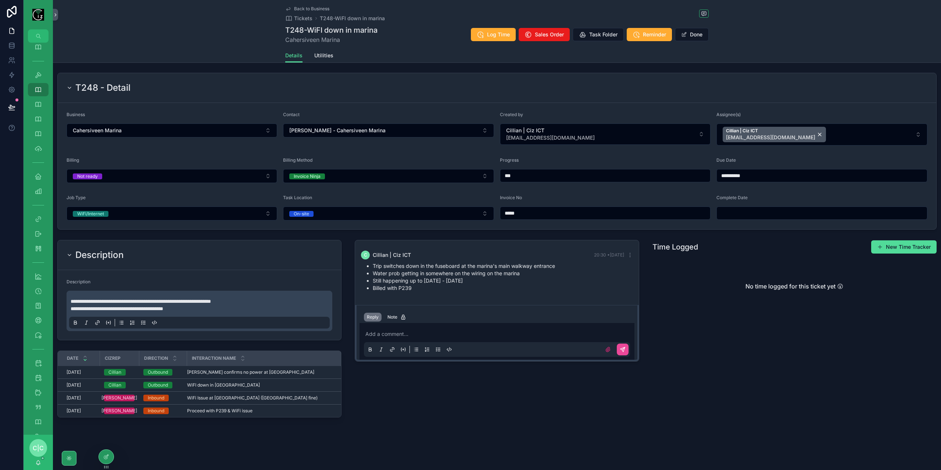
scroll to position [22, 0]
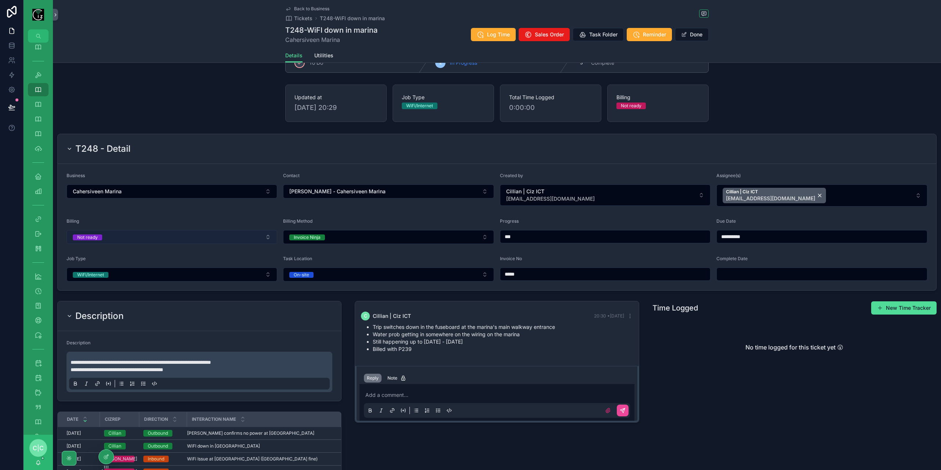
click at [202, 232] on button "Not ready" at bounding box center [172, 237] width 211 height 14
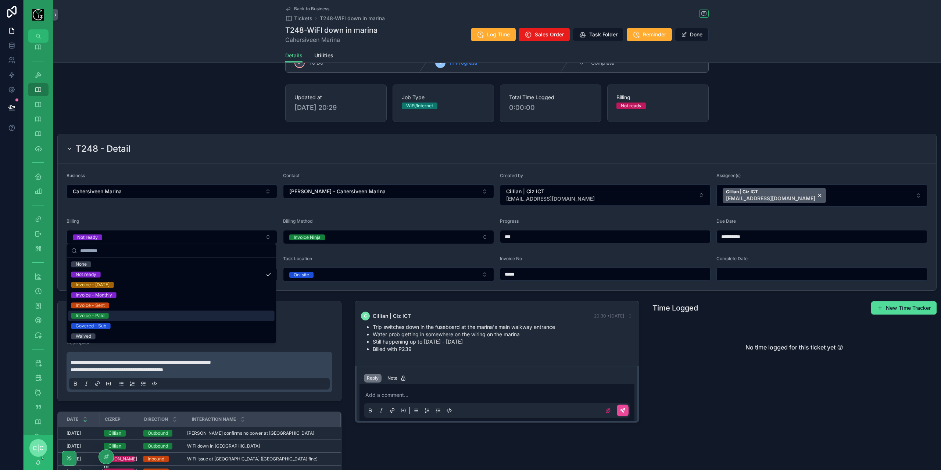
click at [101, 316] on div "Invoice - Paid" at bounding box center [90, 316] width 29 height 6
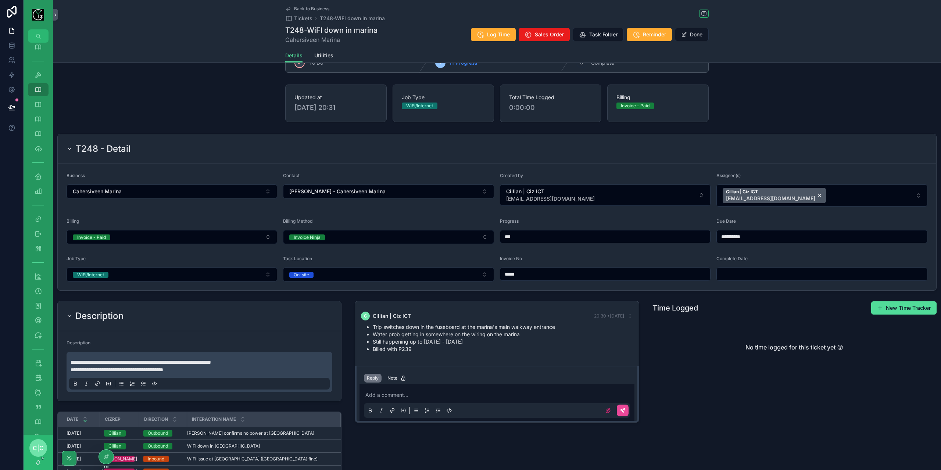
scroll to position [0, 0]
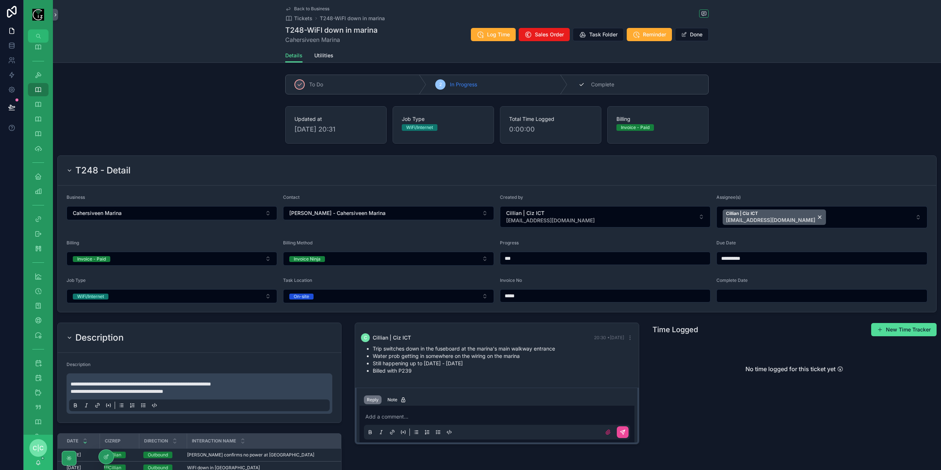
click at [615, 83] on div "3 Complete" at bounding box center [638, 84] width 141 height 19
click at [288, 10] on icon "scrollable content" at bounding box center [288, 9] width 6 height 6
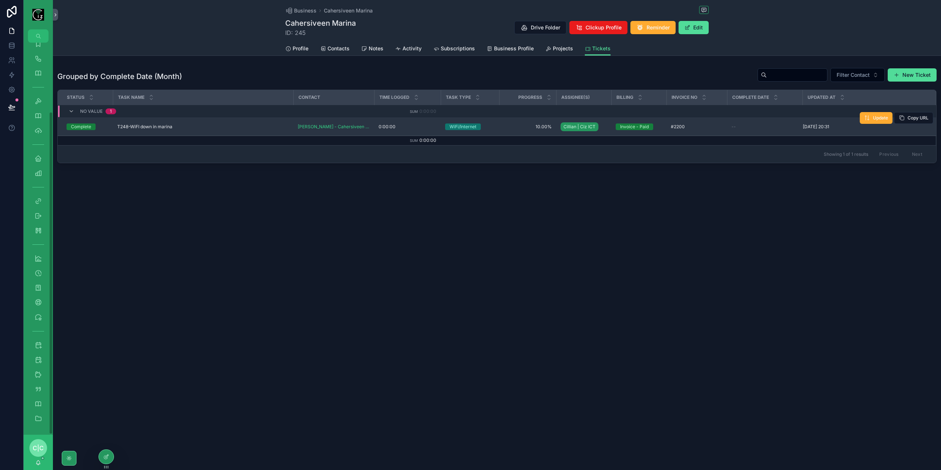
scroll to position [84, 0]
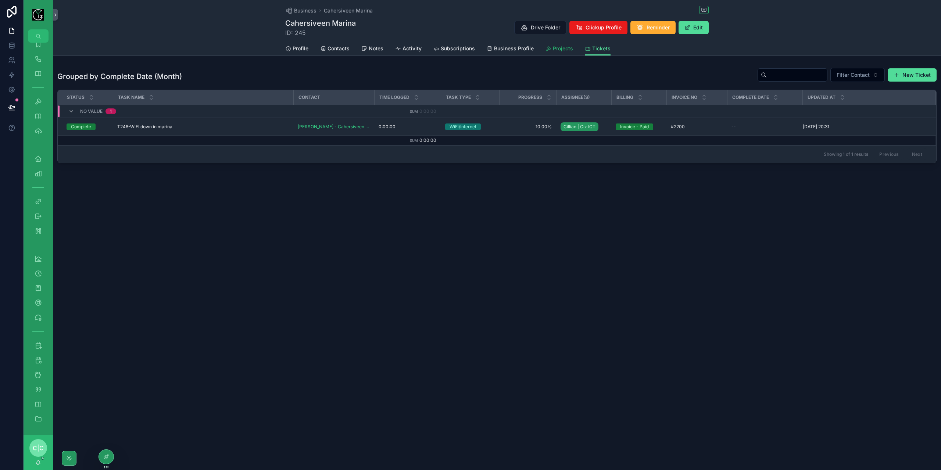
click at [564, 47] on span "Projects" at bounding box center [563, 48] width 20 height 7
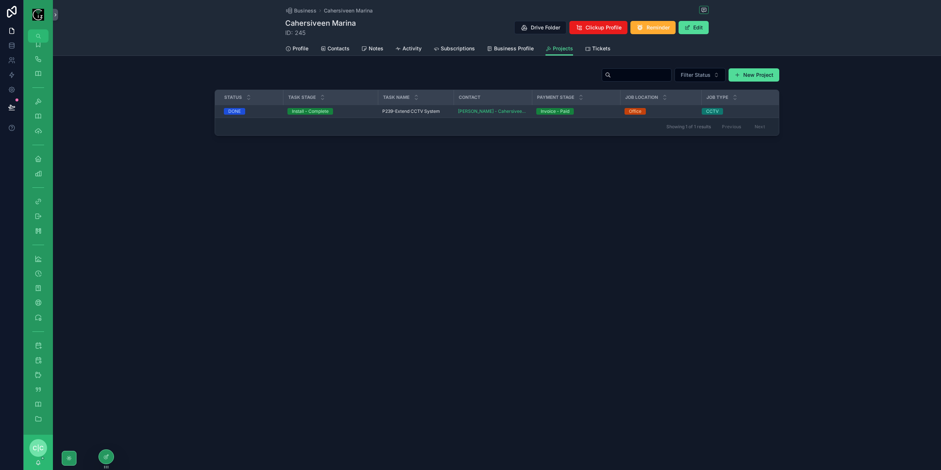
click at [424, 111] on span "P239-Extend CCTV System" at bounding box center [411, 111] width 58 height 6
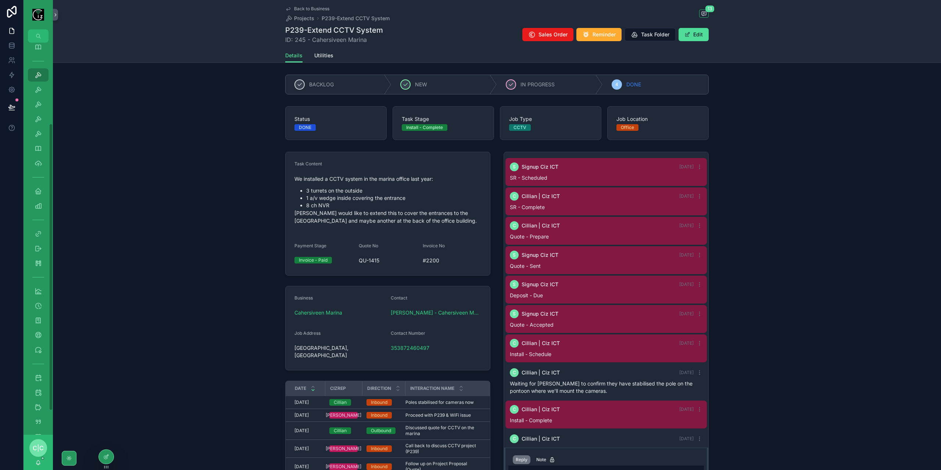
scroll to position [118, 0]
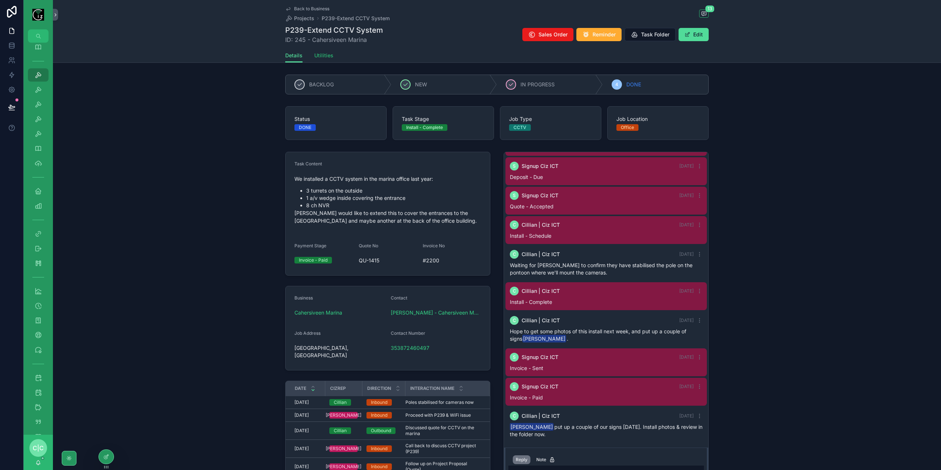
click at [322, 57] on span "Utilities" at bounding box center [323, 55] width 19 height 7
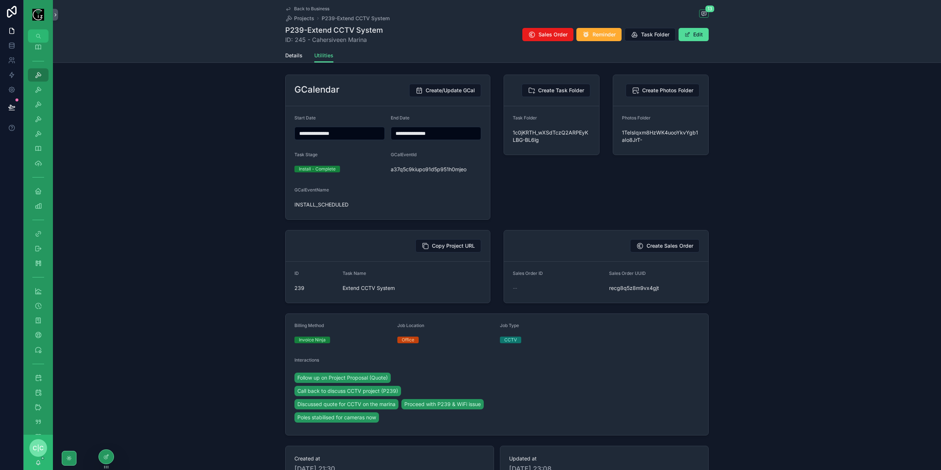
click at [283, 54] on div "Details Utilities" at bounding box center [496, 56] width 879 height 14
click at [293, 60] on link "Details" at bounding box center [293, 56] width 17 height 15
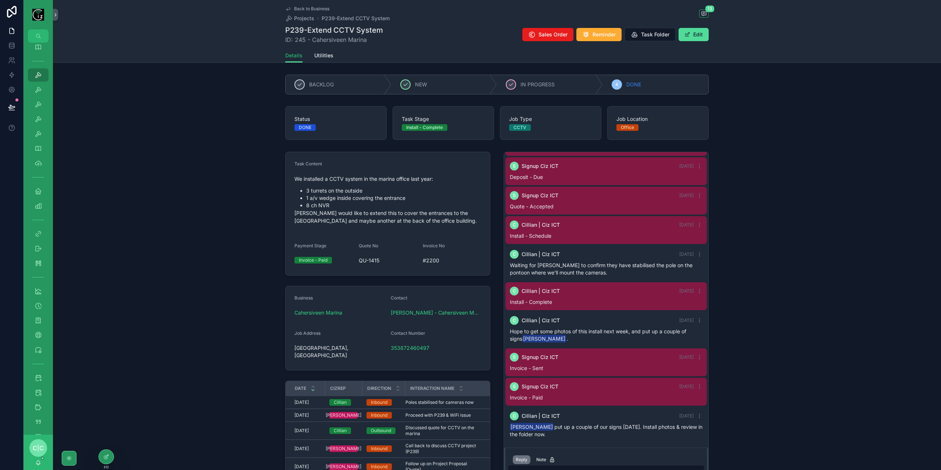
scroll to position [83, 0]
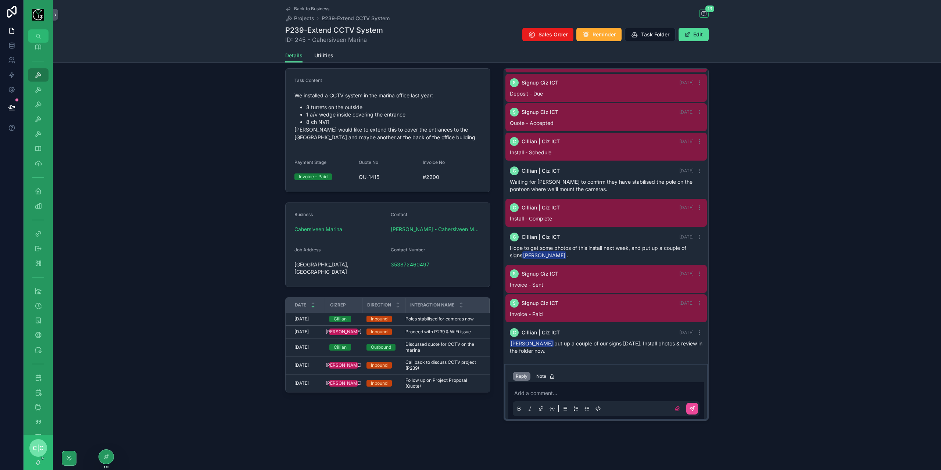
click at [287, 8] on icon "scrollable content" at bounding box center [288, 9] width 6 height 6
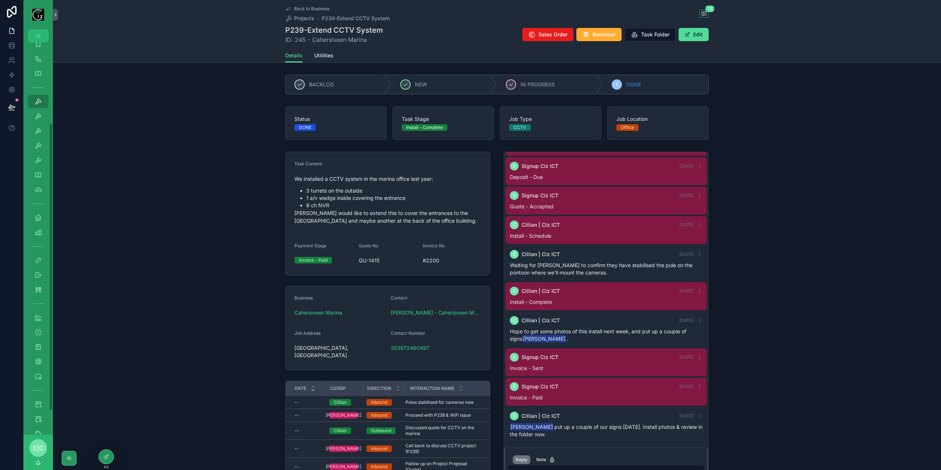
scroll to position [110, 0]
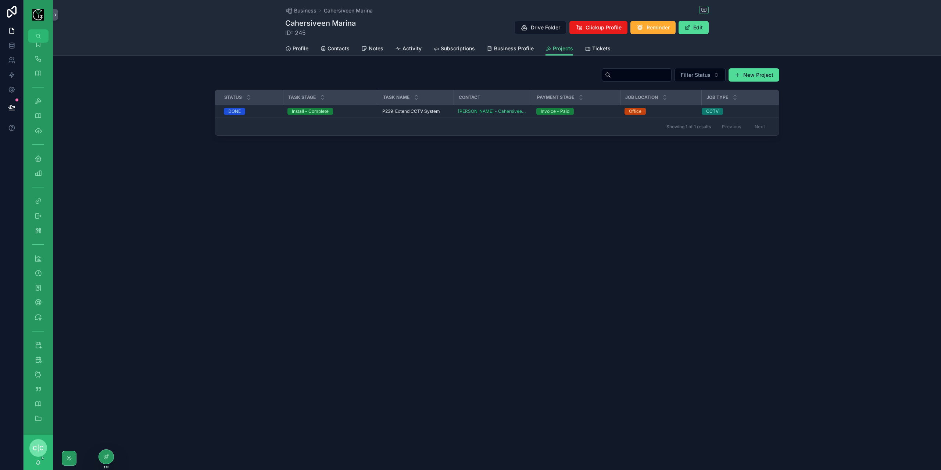
scroll to position [84, 0]
click at [602, 52] on span "Tickets" at bounding box center [601, 48] width 18 height 7
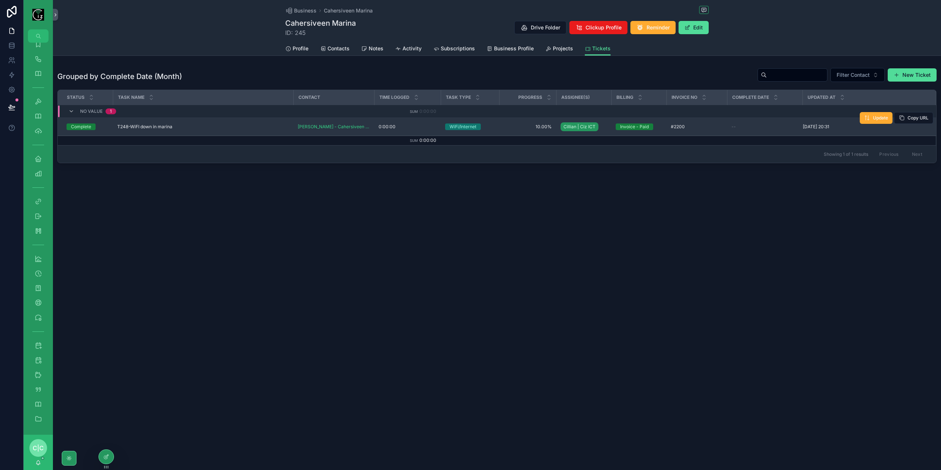
click at [257, 125] on div "T248-WiFI down in marina T248-WiFI down in marina" at bounding box center [203, 127] width 172 height 6
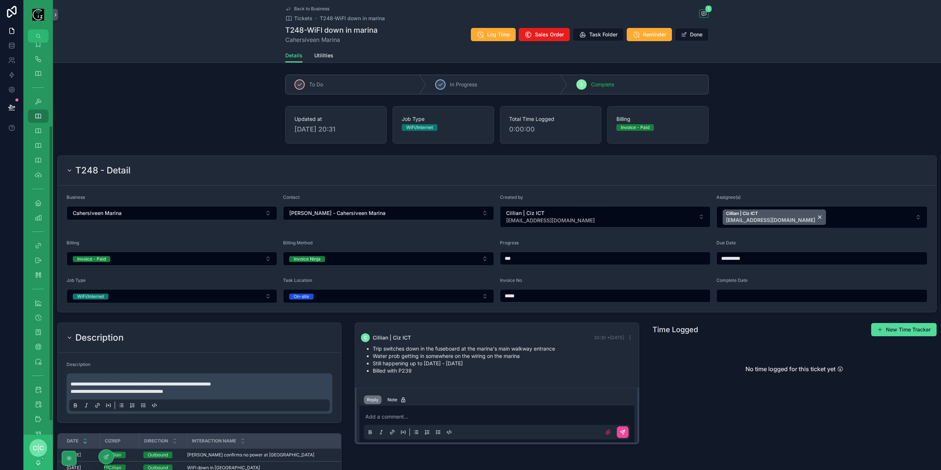
scroll to position [110, 0]
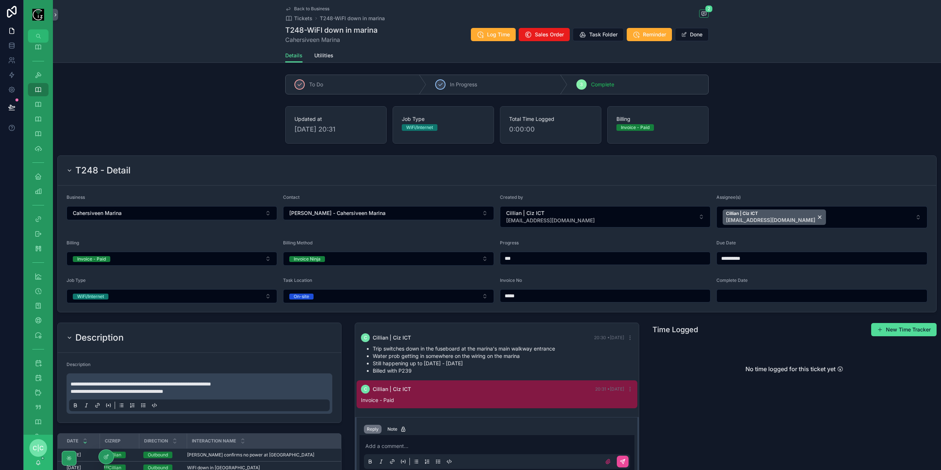
click at [761, 297] on input "scrollable content" at bounding box center [822, 296] width 210 height 10
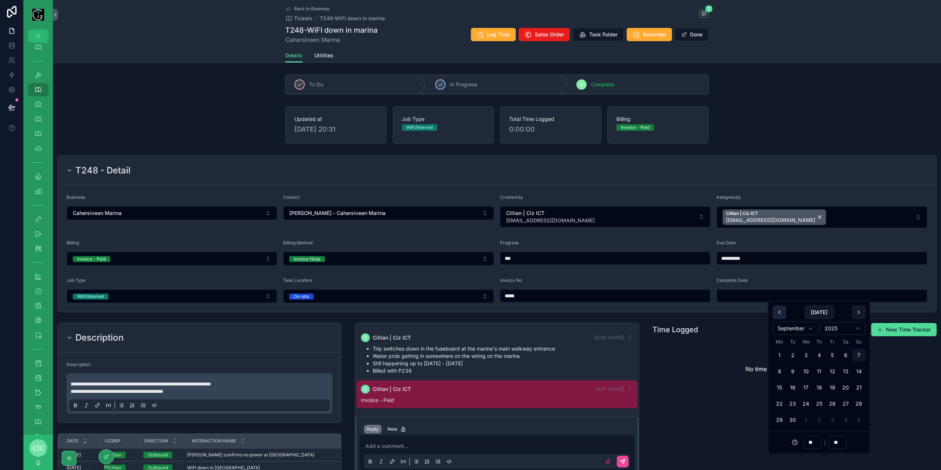
click at [784, 315] on button "scrollable content" at bounding box center [779, 312] width 13 height 13
click at [782, 315] on button "scrollable content" at bounding box center [779, 312] width 13 height 13
click at [833, 370] on button "11" at bounding box center [832, 371] width 13 height 13
click at [814, 445] on input "**" at bounding box center [812, 442] width 17 height 10
click at [806, 430] on div "08" at bounding box center [812, 427] width 33 height 12
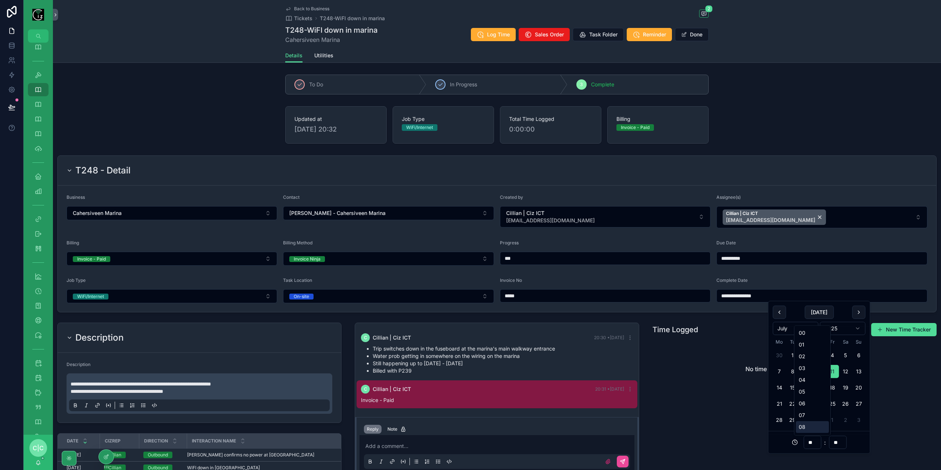
type input "**********"
type input "**"
click at [838, 441] on input "**" at bounding box center [837, 442] width 17 height 10
click at [827, 379] on div "20" at bounding box center [837, 380] width 33 height 12
type input "**********"
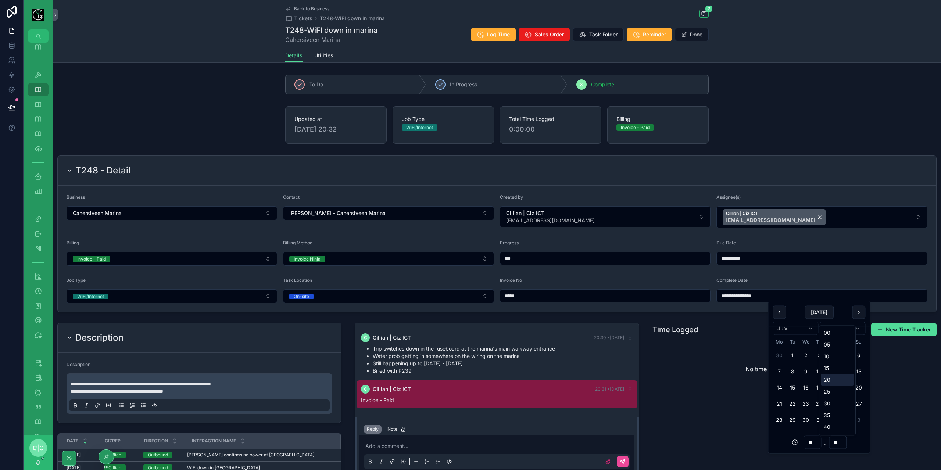
type input "**"
click at [910, 372] on div "No time logged for this ticket yet 😲" at bounding box center [794, 369] width 284 height 56
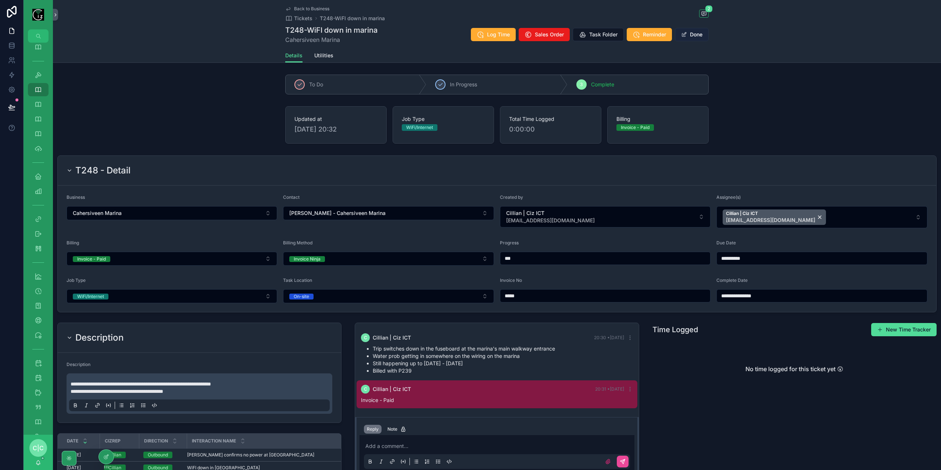
click at [691, 33] on button "Done" at bounding box center [692, 34] width 34 height 13
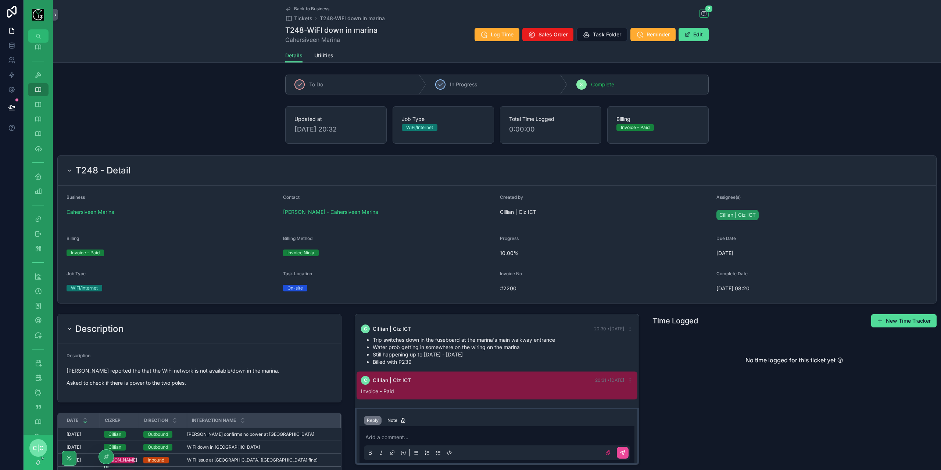
click at [290, 8] on link "Back to Business" at bounding box center [307, 9] width 44 height 6
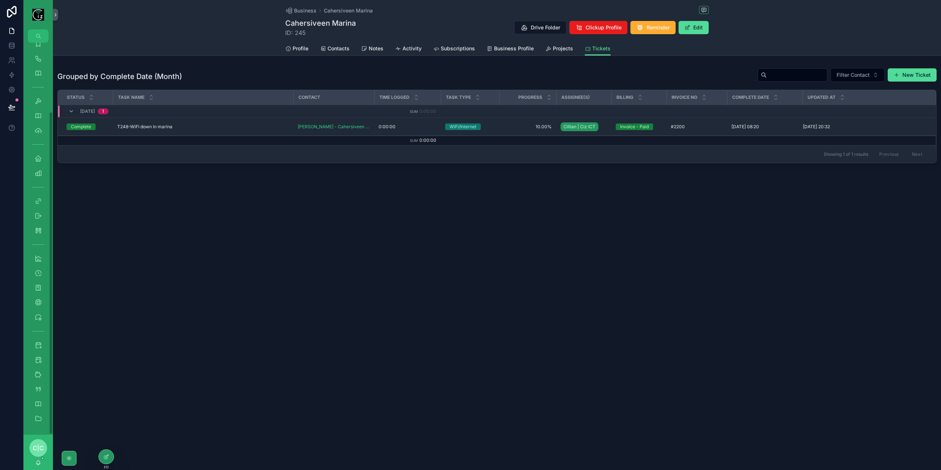
scroll to position [84, 0]
click at [37, 346] on icon "scrollable content" at bounding box center [38, 345] width 7 height 7
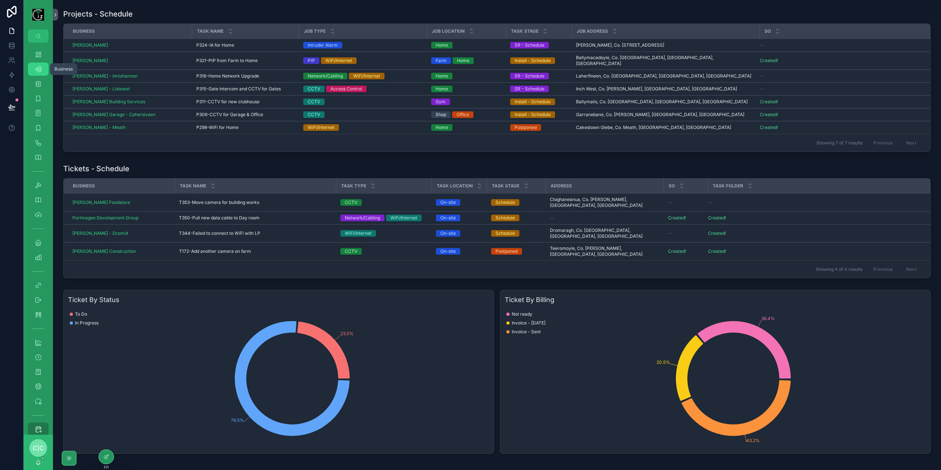
click at [40, 70] on icon "scrollable content" at bounding box center [38, 68] width 7 height 7
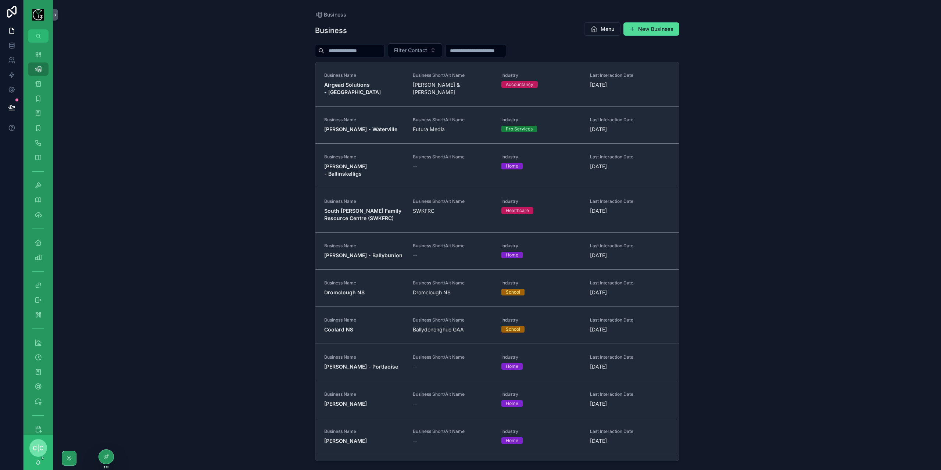
click at [368, 50] on input "scrollable content" at bounding box center [354, 51] width 60 height 10
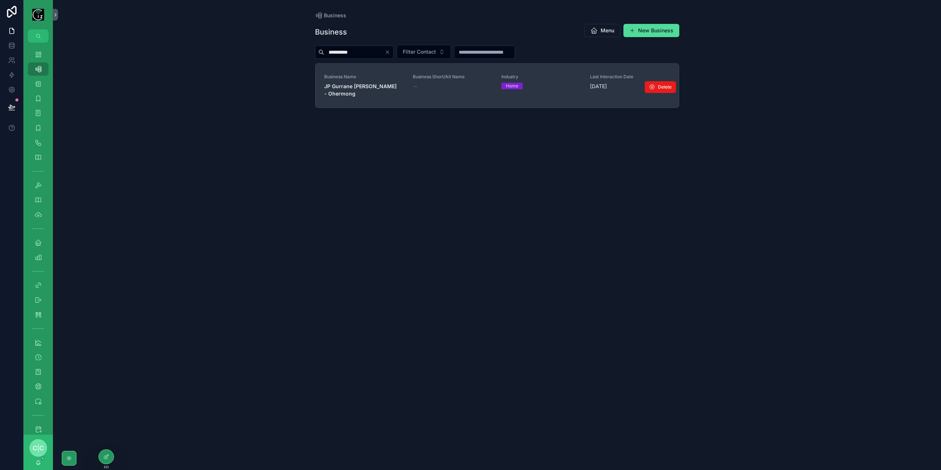
type input "**********"
click at [363, 89] on span "JP Gurrane [PERSON_NAME] - Ohermong" at bounding box center [364, 90] width 80 height 15
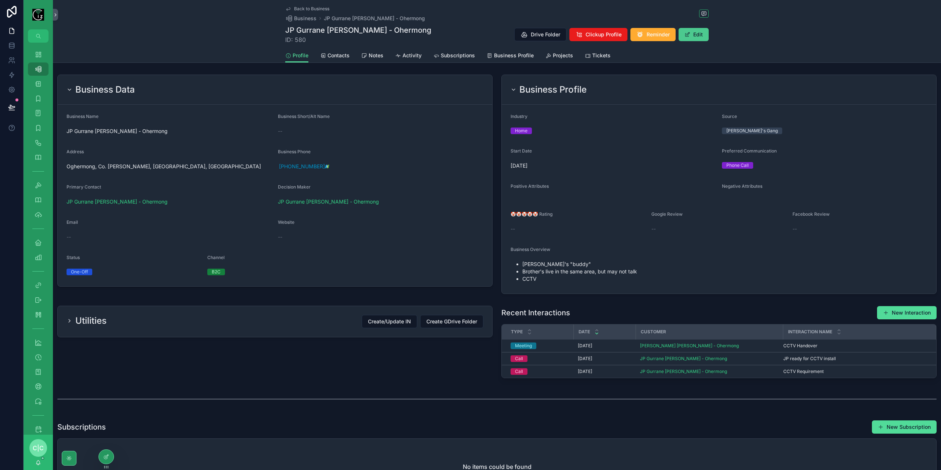
click at [699, 36] on button "Edit" at bounding box center [694, 34] width 30 height 13
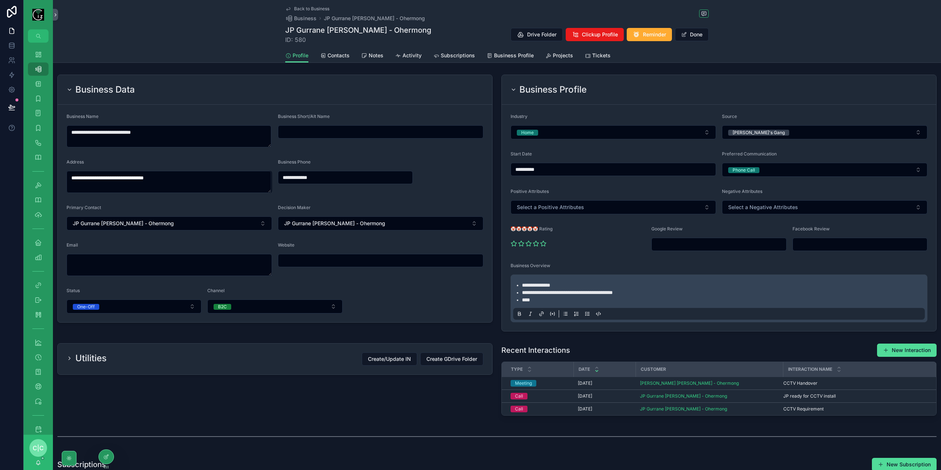
click at [679, 246] on input "scrollable content" at bounding box center [719, 244] width 134 height 10
paste input "**********"
type input "**********"
click at [294, 7] on span "Back to Business" at bounding box center [311, 9] width 35 height 6
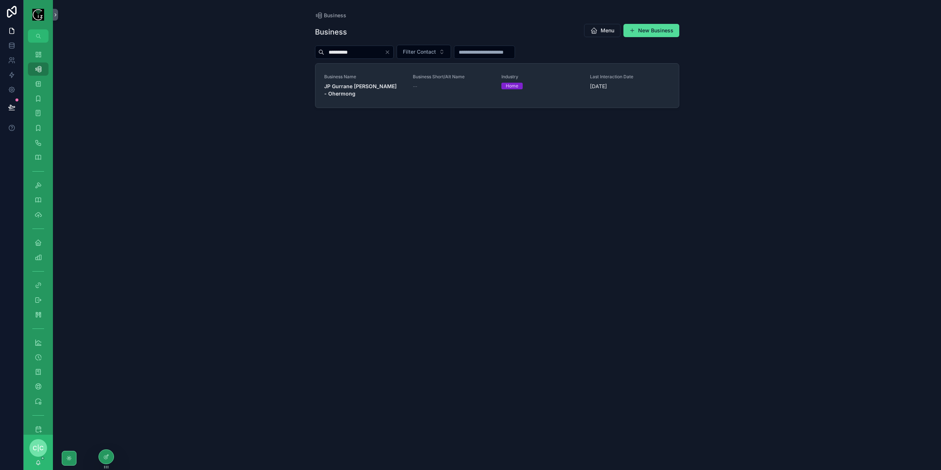
click at [348, 53] on input "**********" at bounding box center [354, 52] width 60 height 10
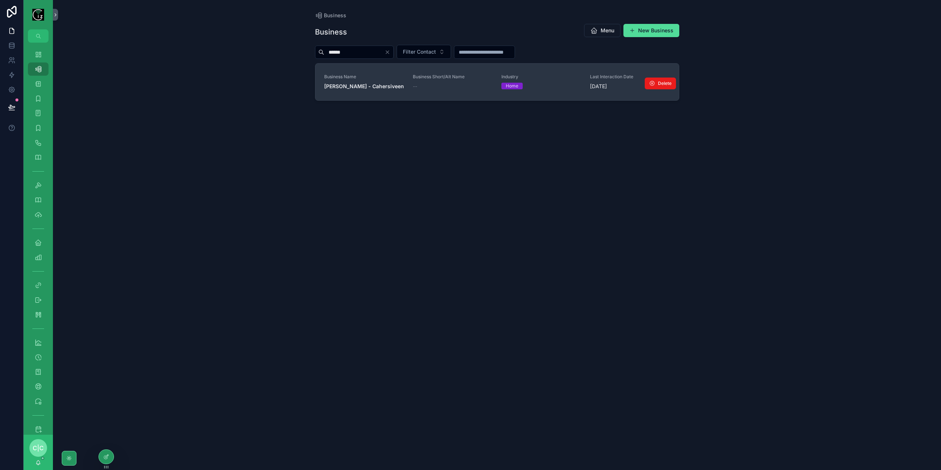
type input "******"
click at [357, 84] on strong "[PERSON_NAME] - Cahersiveen" at bounding box center [364, 86] width 80 height 6
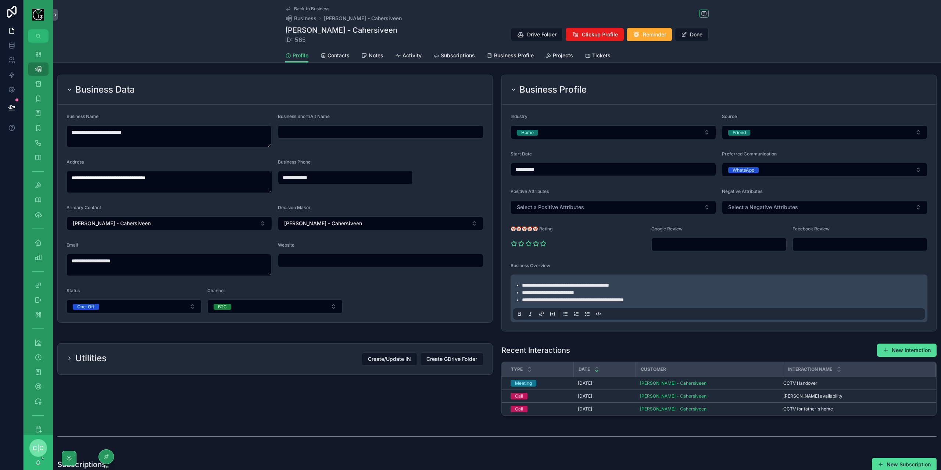
click at [713, 240] on input "scrollable content" at bounding box center [719, 244] width 134 height 10
paste input "**********"
type input "**********"
click at [306, 6] on span "Back to Business" at bounding box center [311, 9] width 35 height 6
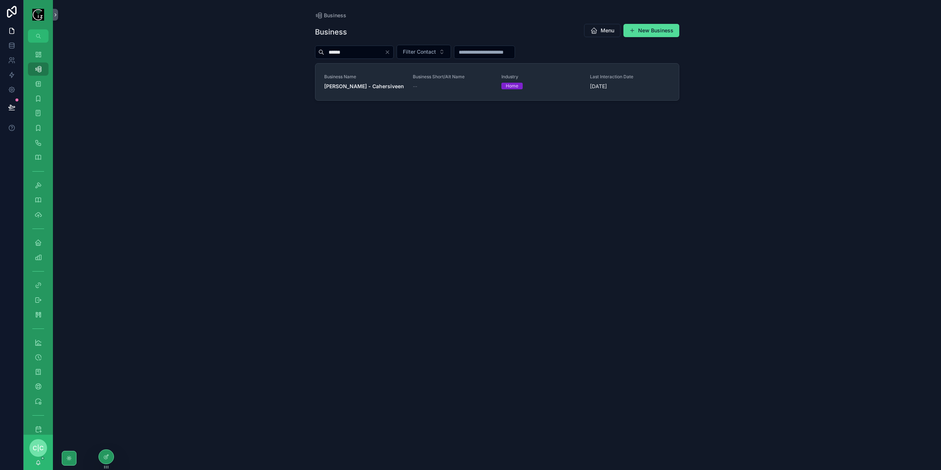
click at [362, 51] on input "******" at bounding box center [354, 52] width 60 height 10
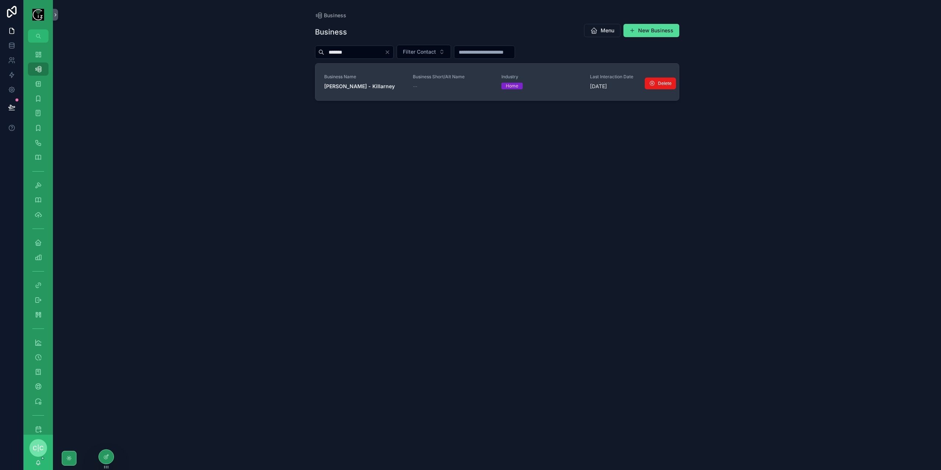
type input "*******"
click at [371, 85] on strong "[PERSON_NAME] - Killarney" at bounding box center [359, 86] width 71 height 6
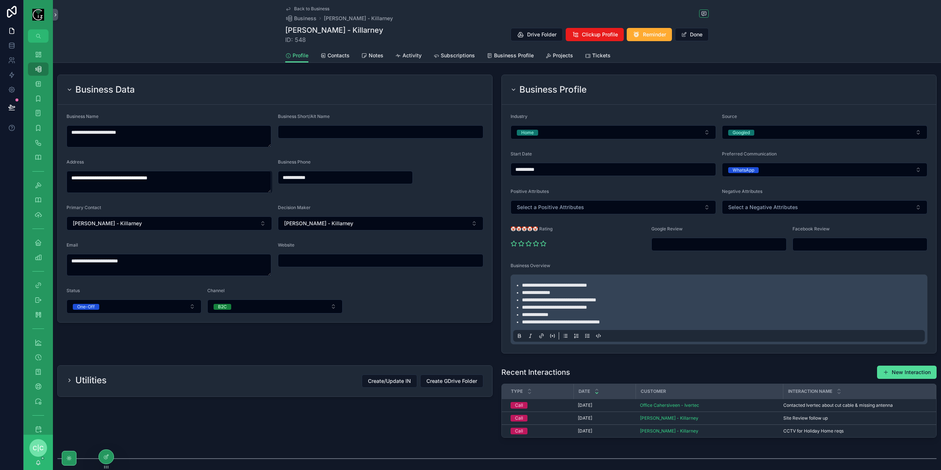
click at [693, 239] on input "scrollable content" at bounding box center [719, 244] width 134 height 10
paste input "**********"
type input "**********"
click at [291, 10] on link "Back to Business" at bounding box center [307, 9] width 44 height 6
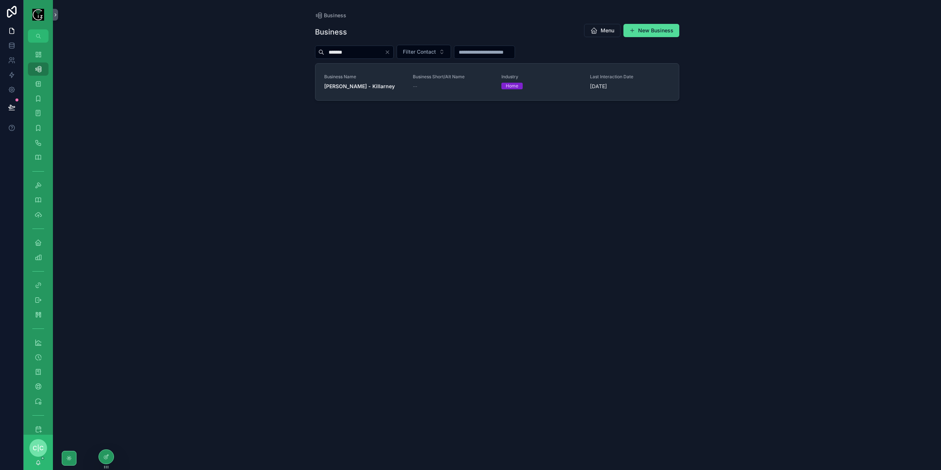
click at [360, 53] on input "*******" at bounding box center [354, 52] width 60 height 10
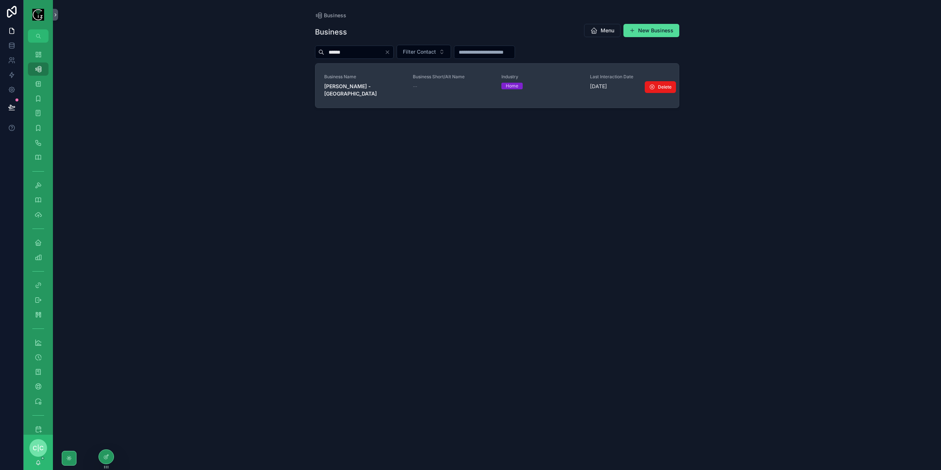
type input "******"
click at [361, 81] on div "Business Name Rob McCormack - Cork" at bounding box center [364, 86] width 80 height 24
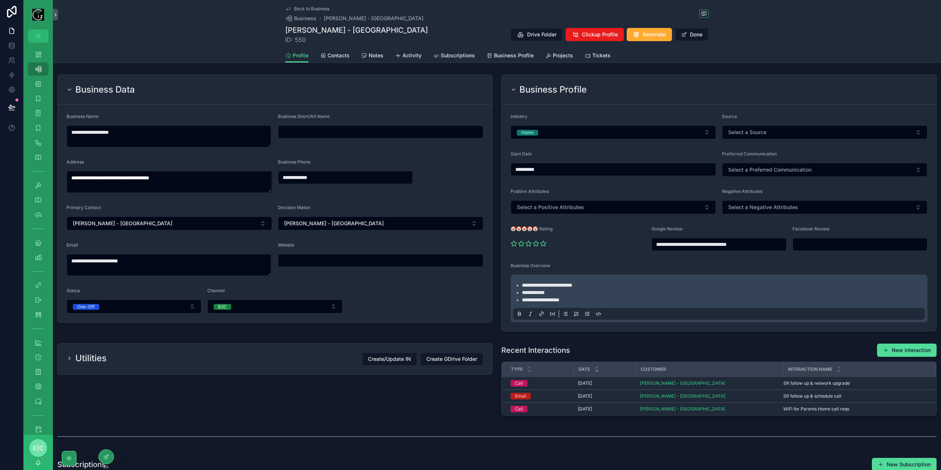
click at [288, 7] on icon "scrollable content" at bounding box center [288, 9] width 6 height 6
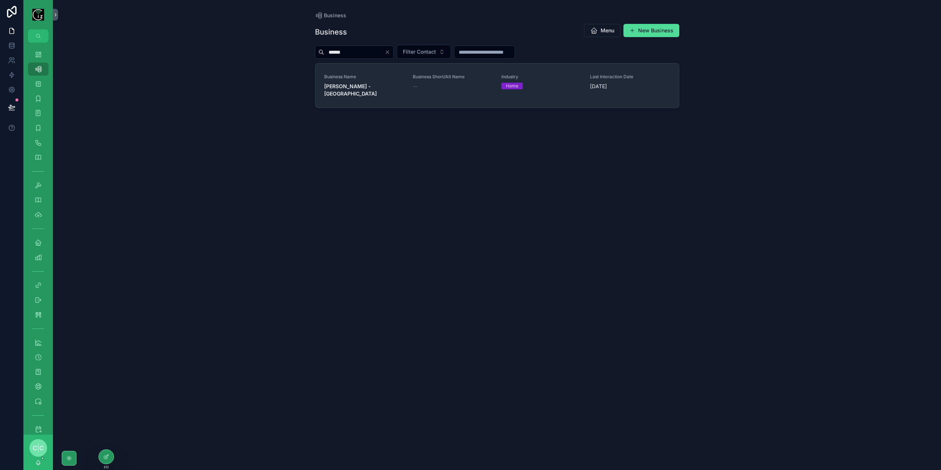
click at [390, 53] on icon "Clear" at bounding box center [387, 52] width 6 height 6
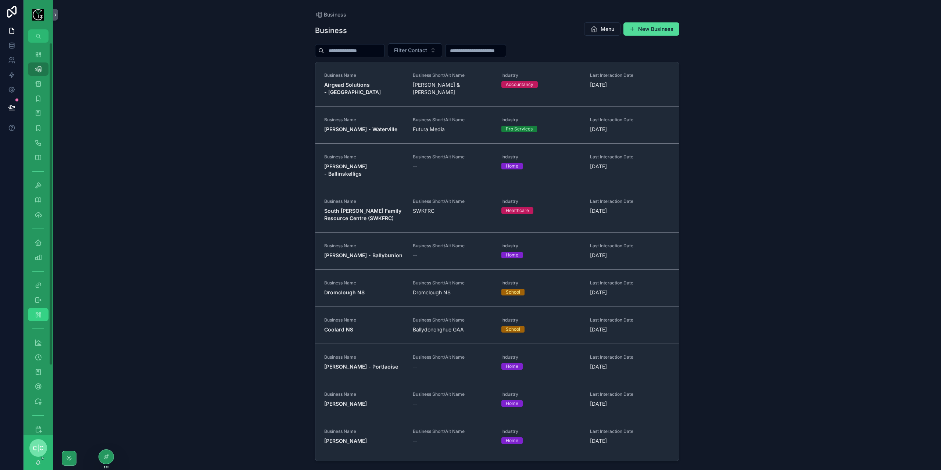
scroll to position [84, 0]
click at [36, 388] on icon "scrollable content" at bounding box center [38, 389] width 7 height 7
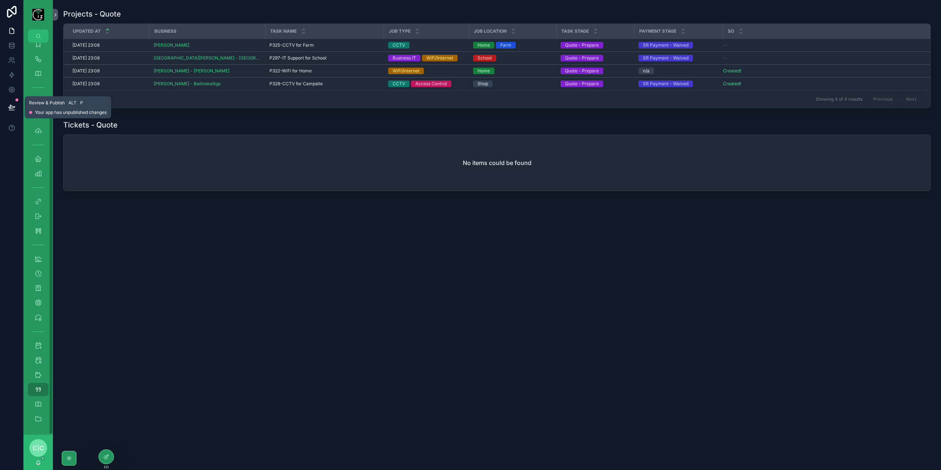
click at [14, 107] on icon at bounding box center [11, 107] width 6 height 4
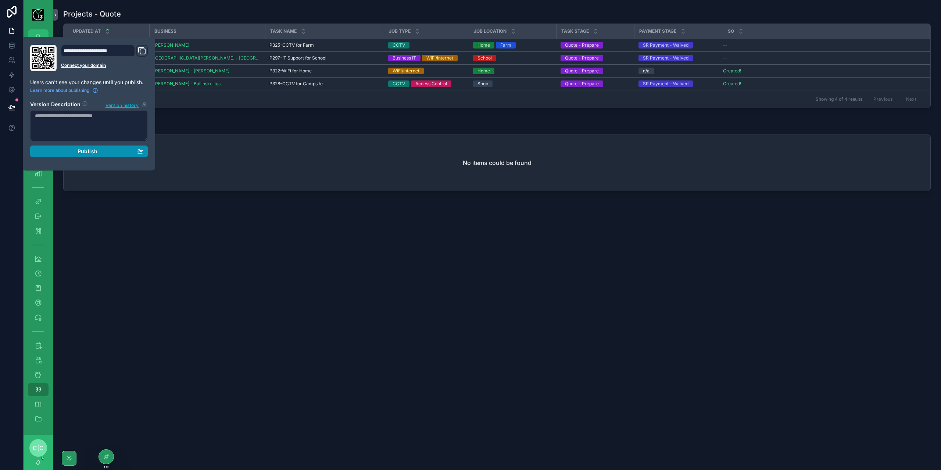
click at [103, 155] on button "Publish" at bounding box center [89, 152] width 118 height 12
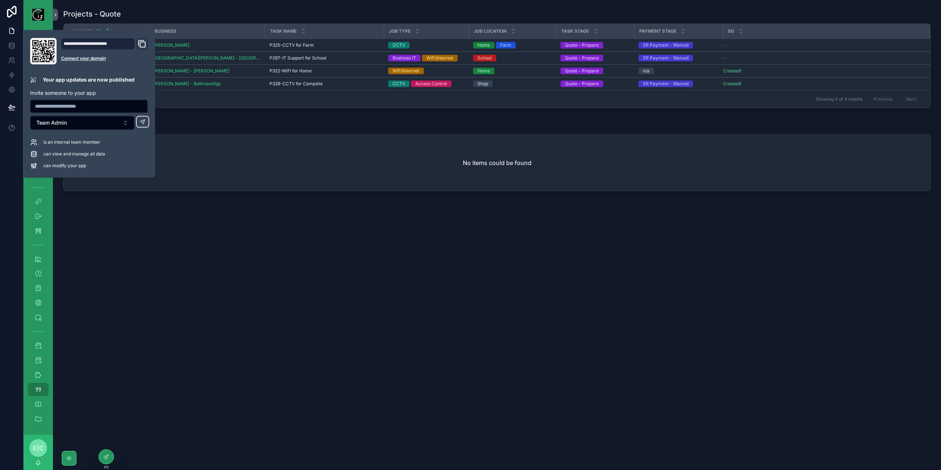
click at [362, 323] on div "Projects - Quote Updated at Business Task Name Job Type Job Location Task Stage…" at bounding box center [497, 235] width 888 height 470
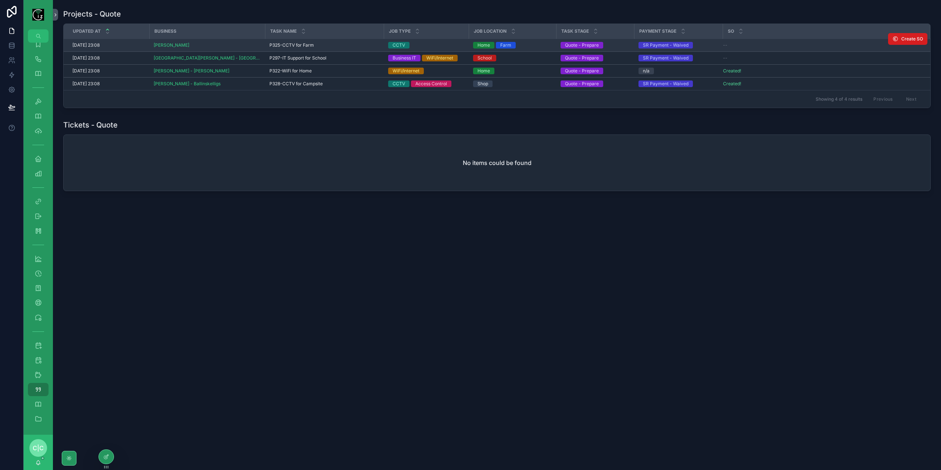
click at [912, 39] on span "Create SO" at bounding box center [912, 39] width 22 height 6
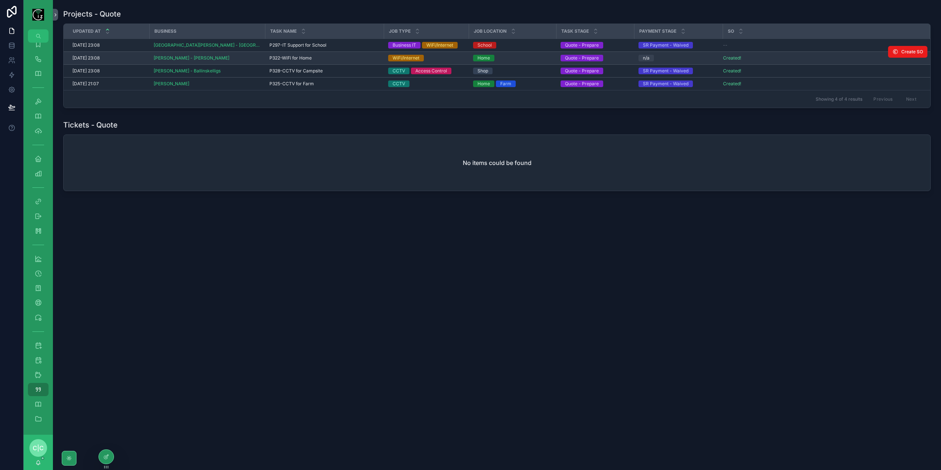
click at [278, 56] on span "P322-WiFi for Home" at bounding box center [290, 58] width 42 height 6
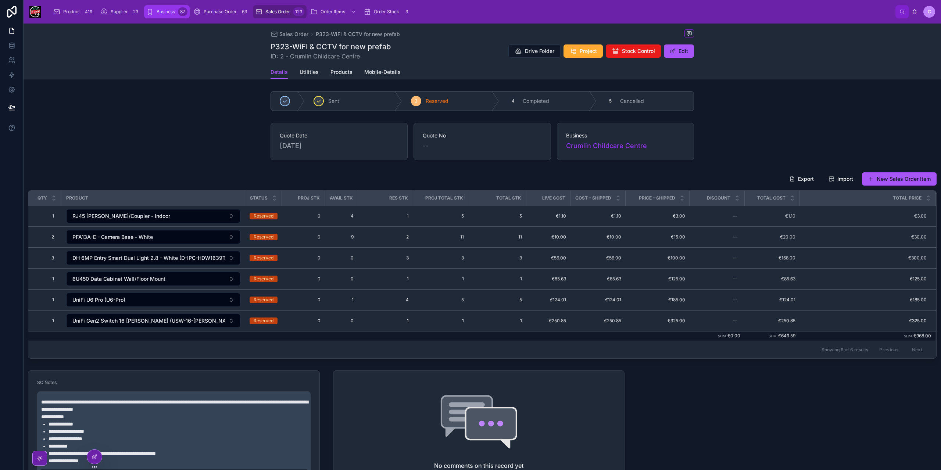
click at [162, 9] on span "Business" at bounding box center [166, 12] width 18 height 6
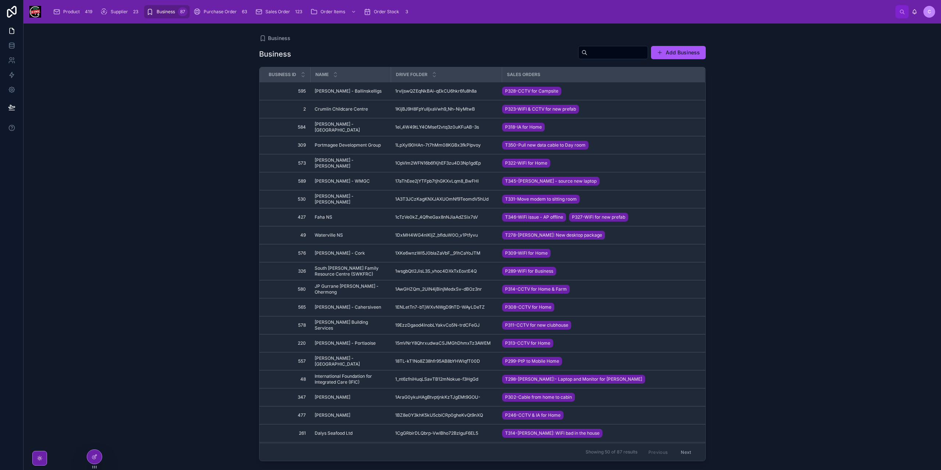
click at [605, 52] on input "text" at bounding box center [617, 52] width 60 height 10
click at [445, 216] on span "1cTzVe0kZ_4QfheGax8nNJiaAdZSix7sV" at bounding box center [436, 217] width 83 height 6
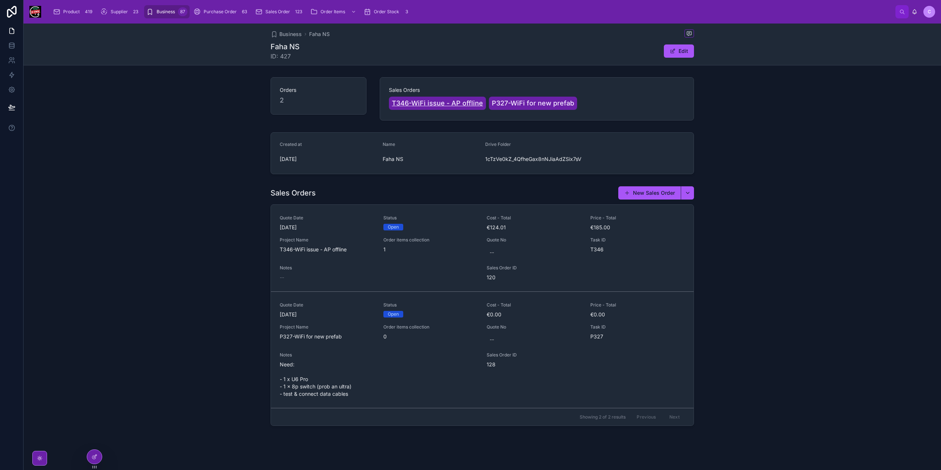
click at [421, 104] on span "T346-WiFi issue - AP offline" at bounding box center [437, 103] width 91 height 10
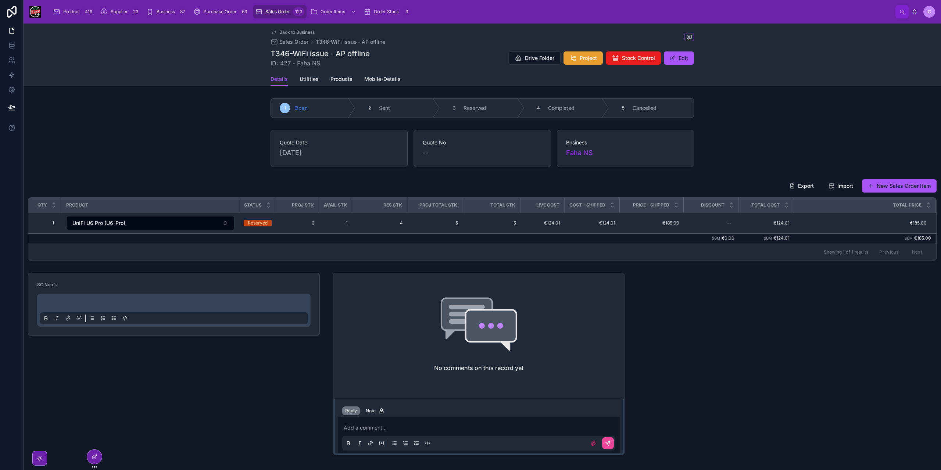
click at [564, 56] on button "Project" at bounding box center [583, 57] width 39 height 13
click at [306, 33] on span "Back to Business" at bounding box center [296, 32] width 35 height 6
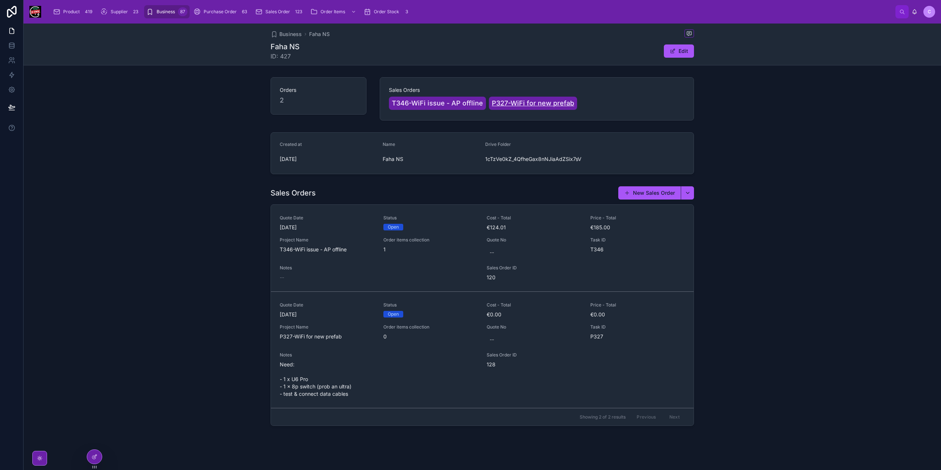
click at [526, 105] on span "P327-WiFi for new prefab" at bounding box center [533, 103] width 82 height 10
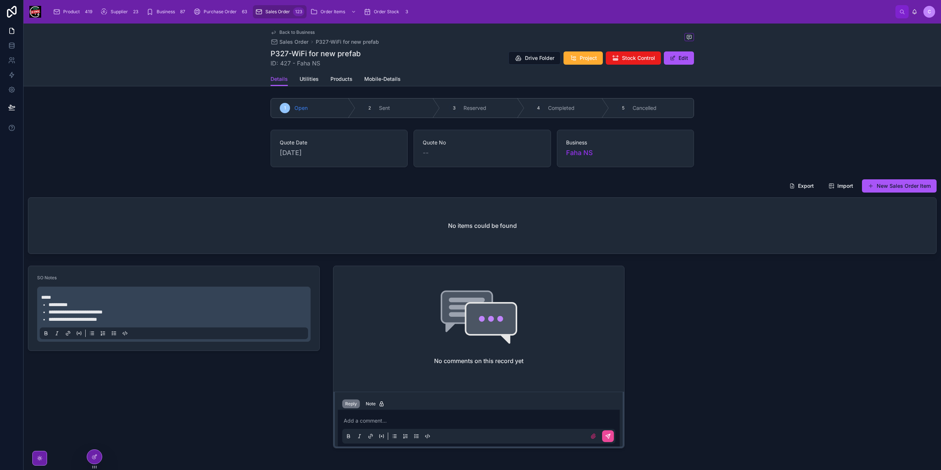
click at [284, 29] on span "Back to Business" at bounding box center [296, 32] width 35 height 6
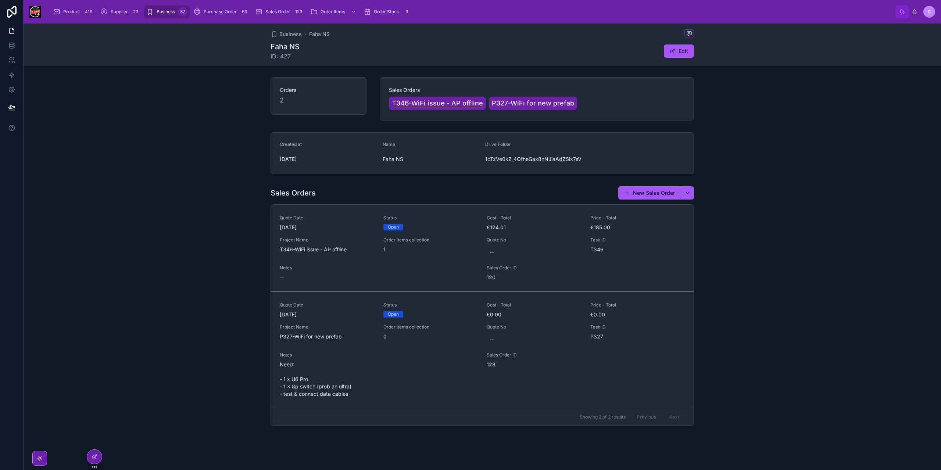
click at [438, 103] on span "T346-WiFi issue - AP offline" at bounding box center [437, 103] width 91 height 10
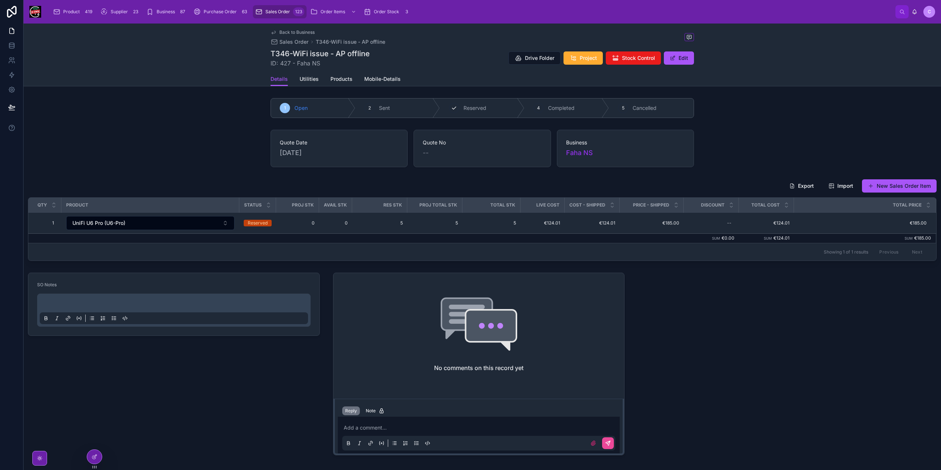
click at [481, 110] on span "Reserved" at bounding box center [475, 107] width 23 height 7
click at [644, 58] on span "Stock Control" at bounding box center [638, 57] width 33 height 7
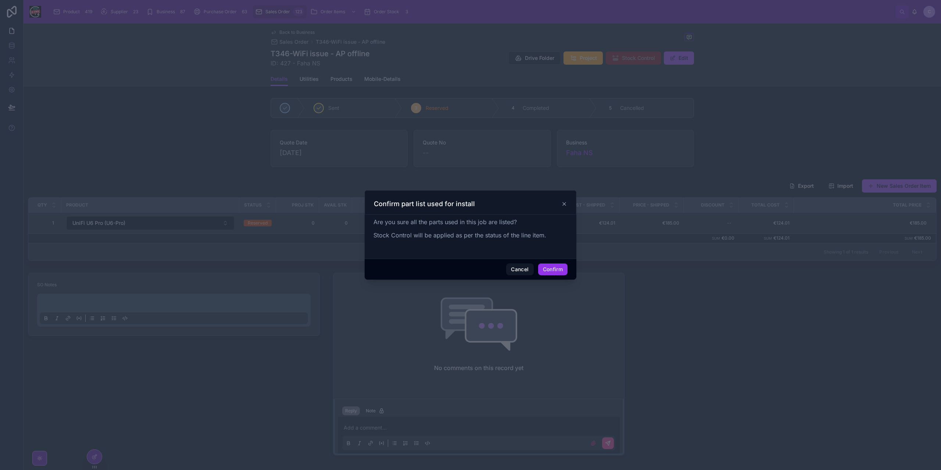
click at [556, 269] on button "Confirm" at bounding box center [552, 270] width 29 height 12
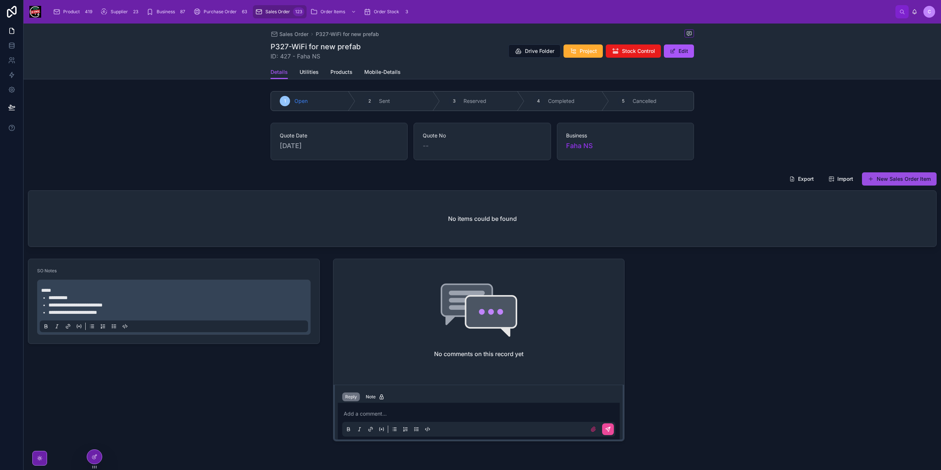
click at [908, 180] on button "New Sales Order Item" at bounding box center [899, 178] width 75 height 13
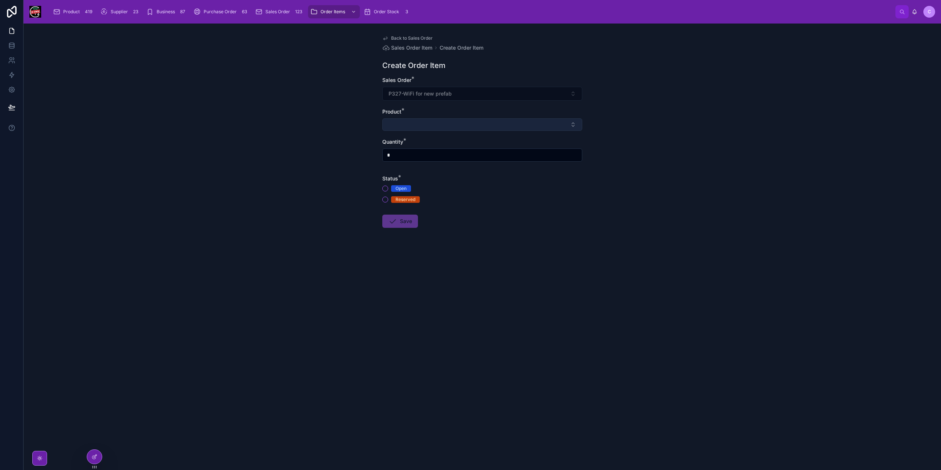
click at [438, 126] on button "Select Button" at bounding box center [482, 124] width 200 height 12
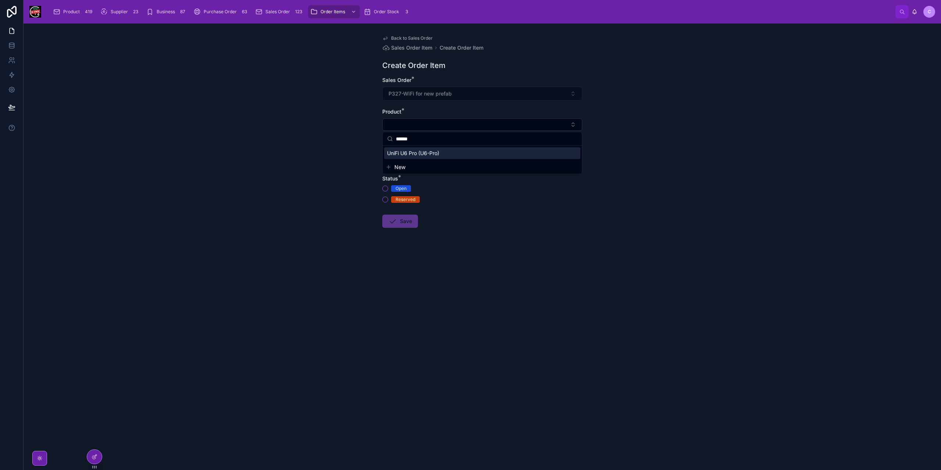
type input "******"
click at [411, 158] on div "UniFi U6 Pro (U6-Pro)" at bounding box center [482, 153] width 196 height 12
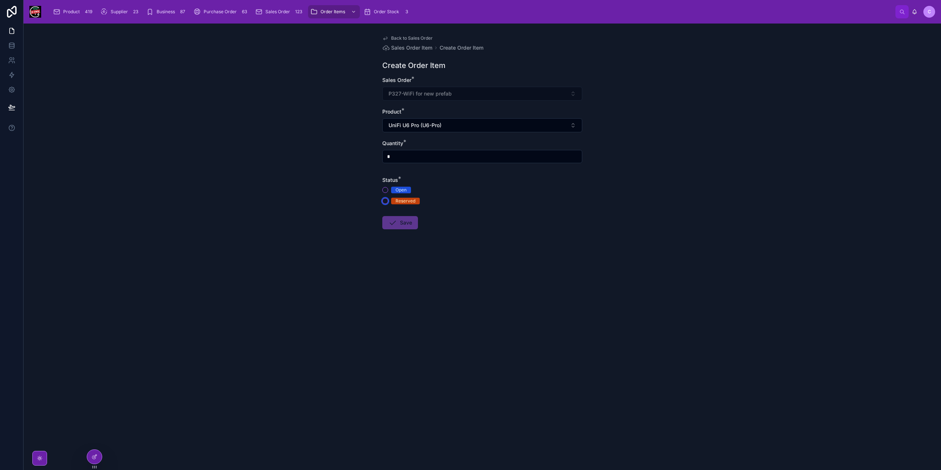
click at [385, 200] on button "Reserved" at bounding box center [385, 201] width 6 height 6
click at [408, 161] on input "*" at bounding box center [482, 156] width 199 height 10
type input "*"
click at [402, 227] on button "Save" at bounding box center [400, 222] width 36 height 13
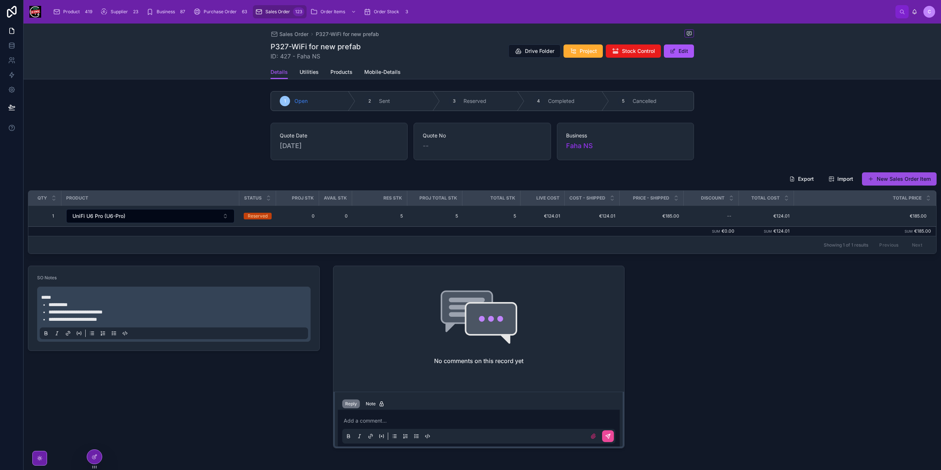
click at [899, 180] on button "New Sales Order Item" at bounding box center [899, 178] width 75 height 13
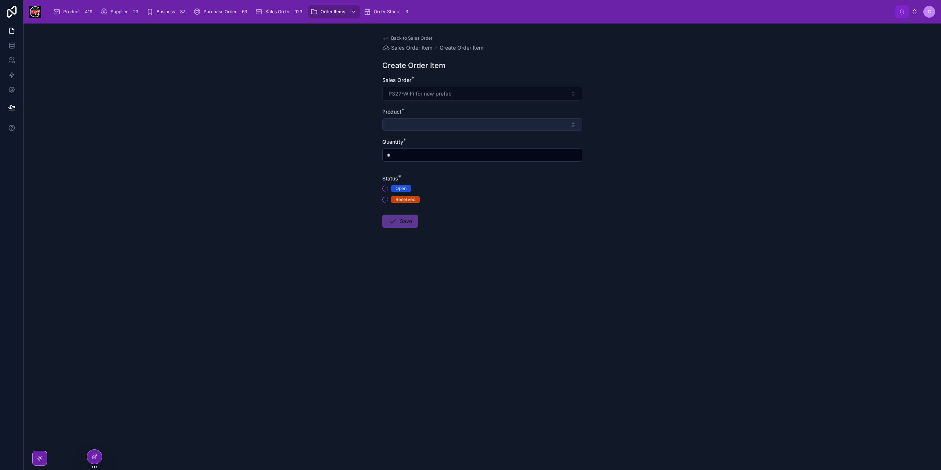
click at [457, 121] on button "Select Button" at bounding box center [482, 124] width 200 height 12
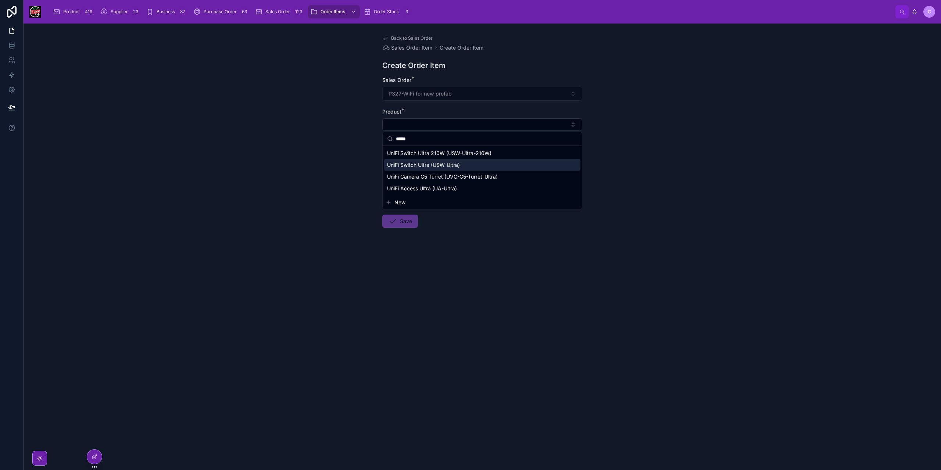
type input "*****"
click at [451, 166] on span "UniFi Switch Ultra (USW-Ultra)" at bounding box center [423, 164] width 73 height 7
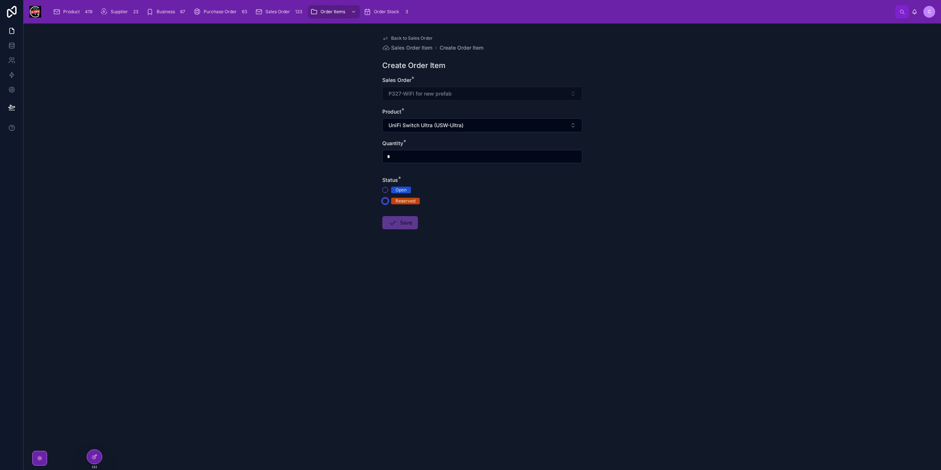
click at [385, 201] on button "Reserved" at bounding box center [385, 201] width 6 height 6
click at [443, 151] on input "*" at bounding box center [482, 156] width 199 height 10
type input "*"
click at [404, 221] on button "Save" at bounding box center [400, 222] width 36 height 13
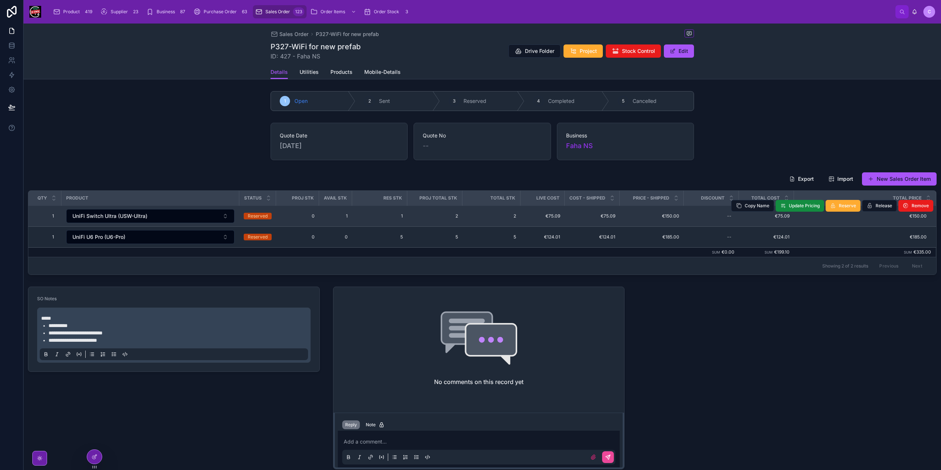
click at [433, 215] on span "2" at bounding box center [435, 216] width 46 height 6
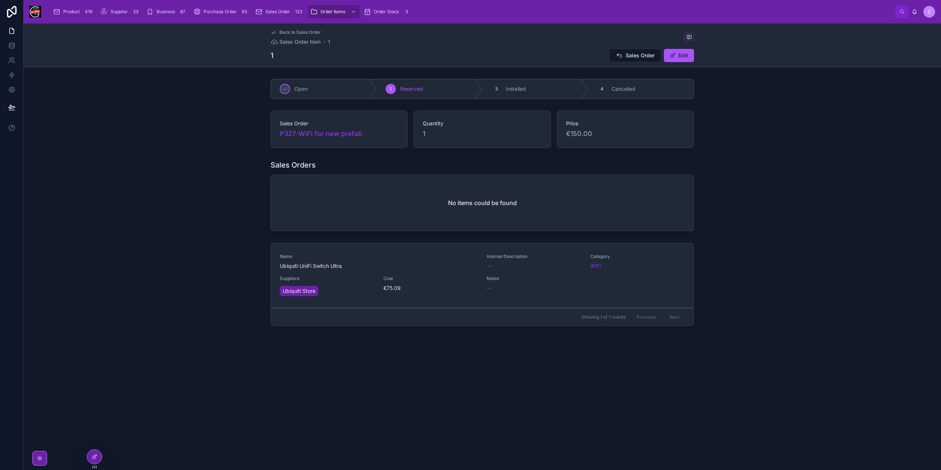
click at [365, 214] on div "No items could be found" at bounding box center [482, 203] width 423 height 56
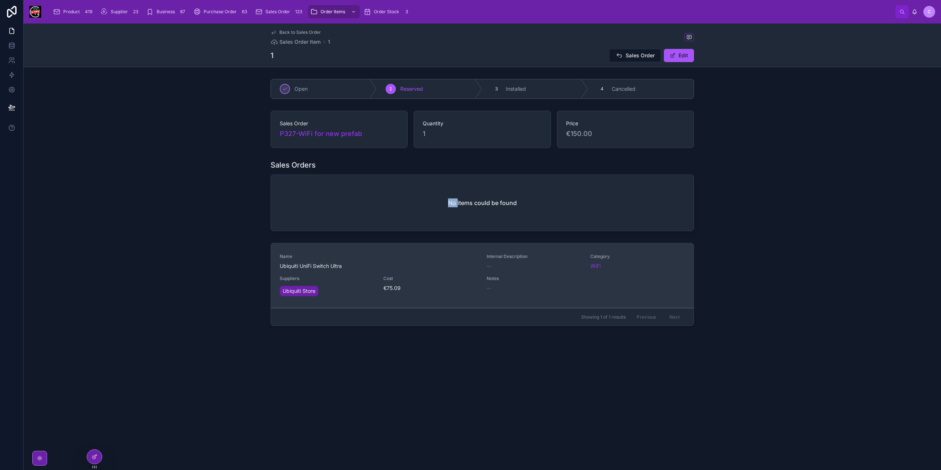
click at [346, 260] on div "Name Ubiquiti UniFi Switch Ultra" at bounding box center [379, 262] width 198 height 16
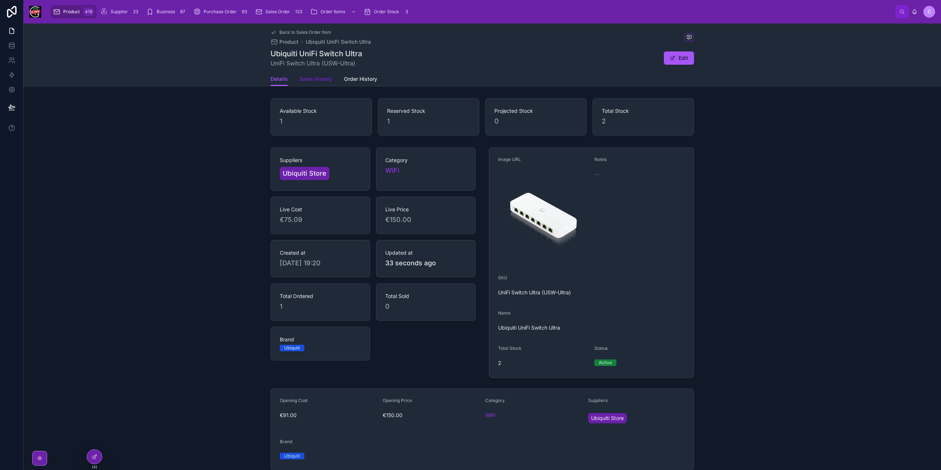
click at [311, 83] on link "Sales History" at bounding box center [316, 79] width 33 height 15
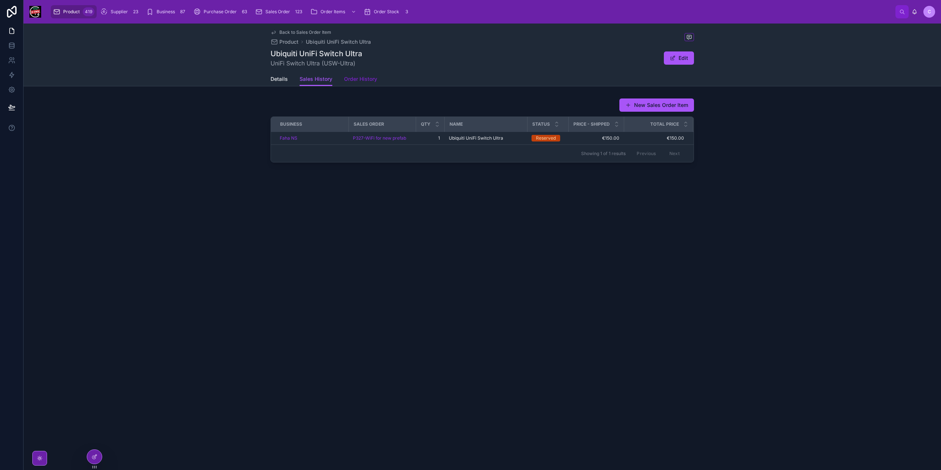
click at [370, 81] on span "Order History" at bounding box center [360, 78] width 33 height 7
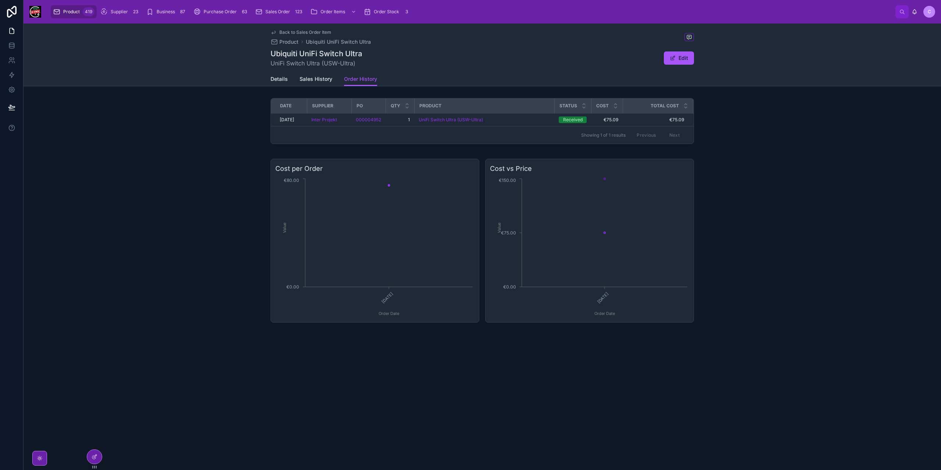
click at [64, 14] on span "Product" at bounding box center [71, 12] width 17 height 6
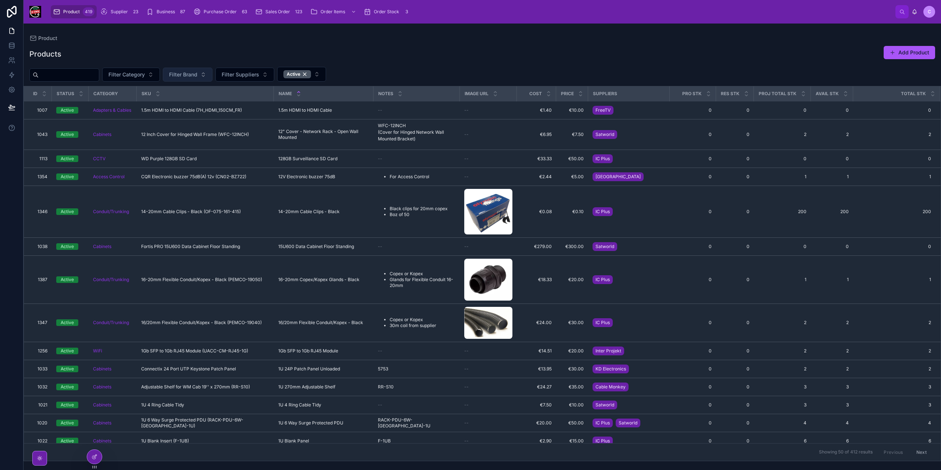
click at [197, 75] on span "Filter Brand" at bounding box center [183, 74] width 28 height 7
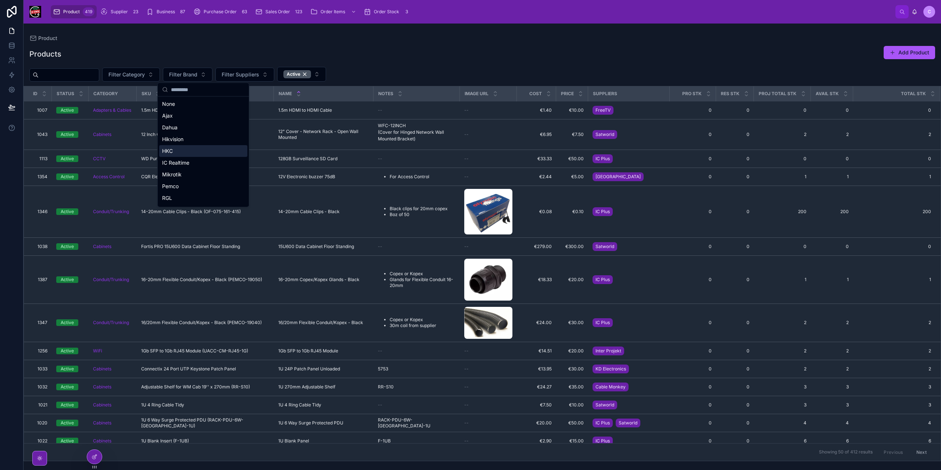
scroll to position [46, 0]
click at [191, 186] on div "Ubiquiti" at bounding box center [203, 188] width 88 height 12
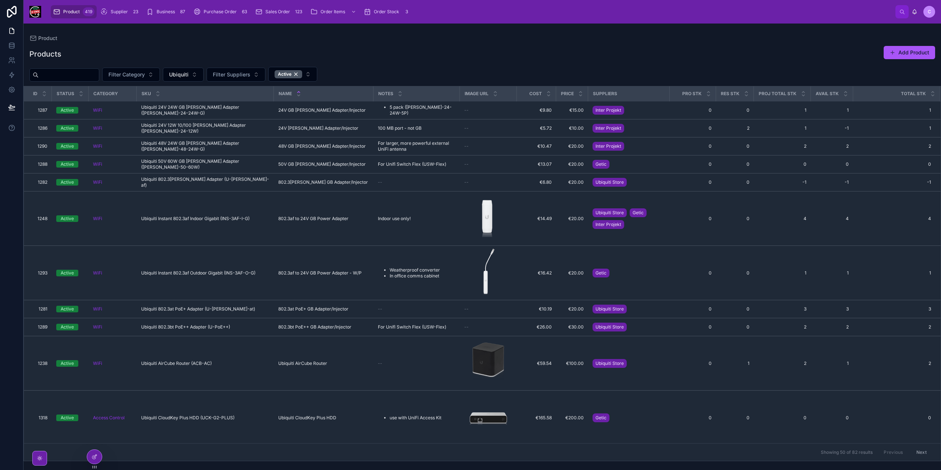
click at [142, 83] on div "Products Add Product Filter Category Ubiquiti Filter Suppliers Active Id Status…" at bounding box center [483, 251] width 918 height 420
click at [84, 78] on input "text" at bounding box center [69, 75] width 60 height 10
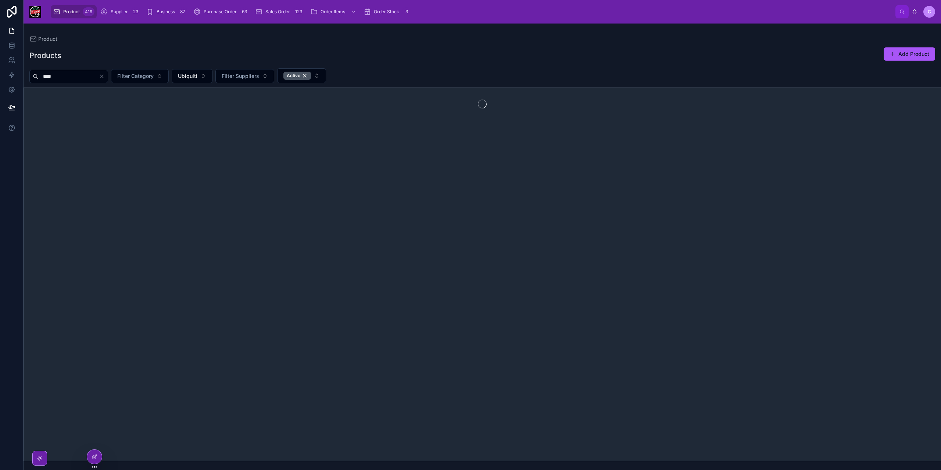
type input "*****"
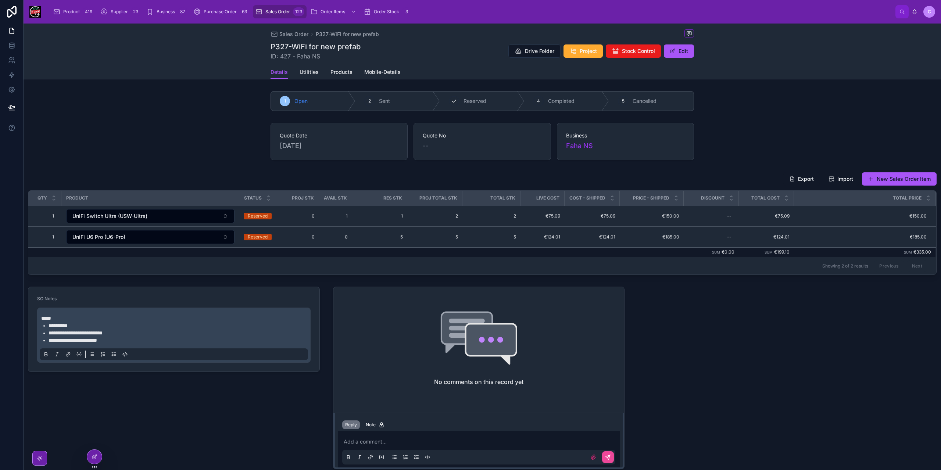
click at [473, 101] on span "Reserved" at bounding box center [475, 100] width 23 height 7
click at [887, 182] on button "New Sales Order Item" at bounding box center [899, 178] width 75 height 13
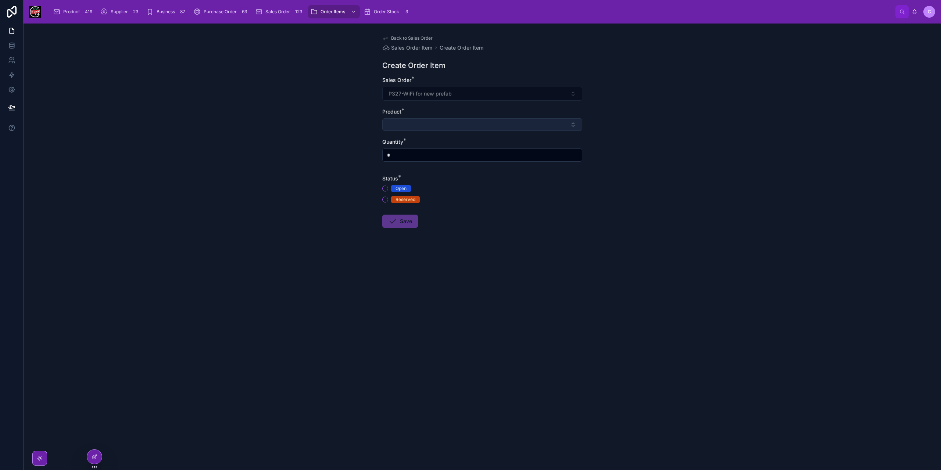
click at [416, 126] on button "Select Button" at bounding box center [482, 124] width 200 height 12
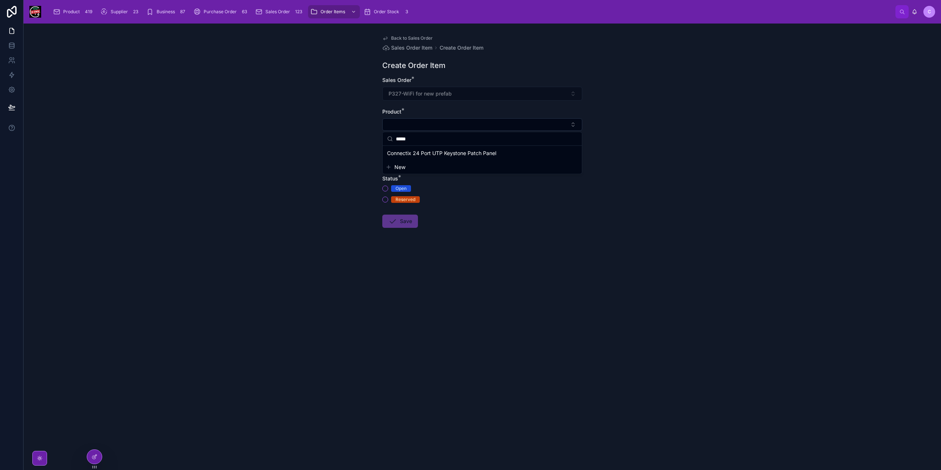
type input "*****"
click at [392, 40] on span "Back to Sales Order" at bounding box center [412, 38] width 42 height 6
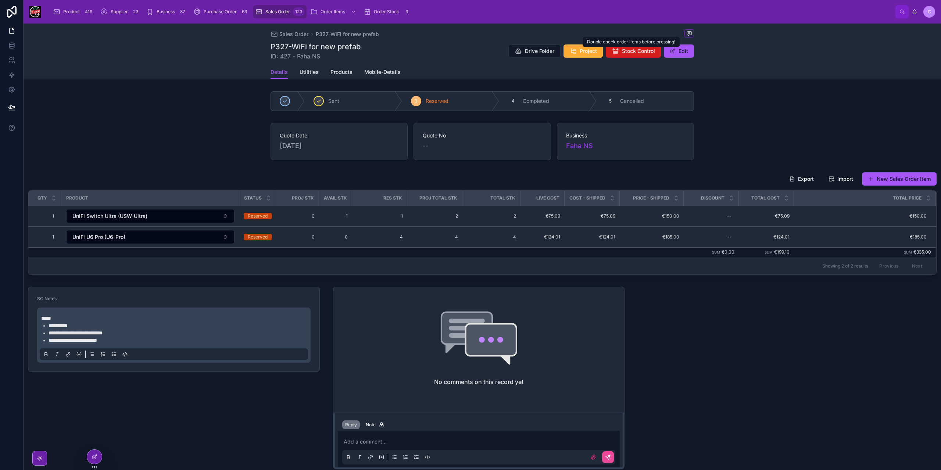
click at [625, 51] on span "Stock Control" at bounding box center [638, 50] width 33 height 7
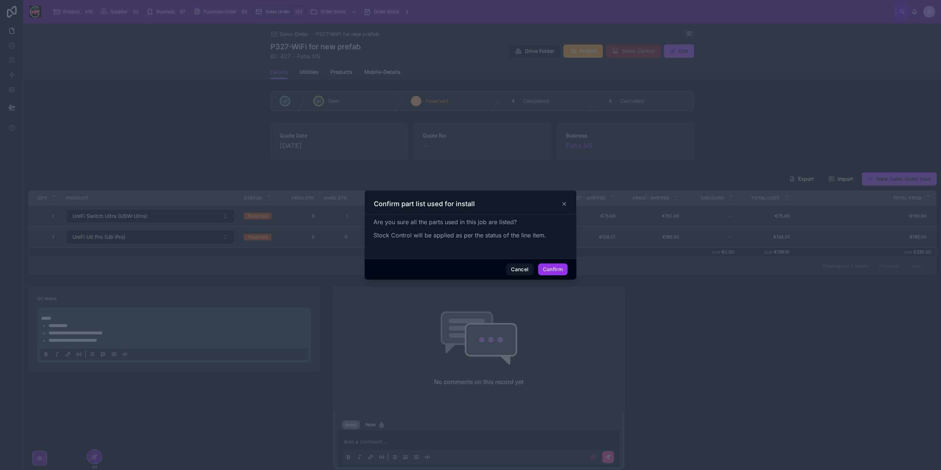
click at [551, 272] on button "Confirm" at bounding box center [552, 270] width 29 height 12
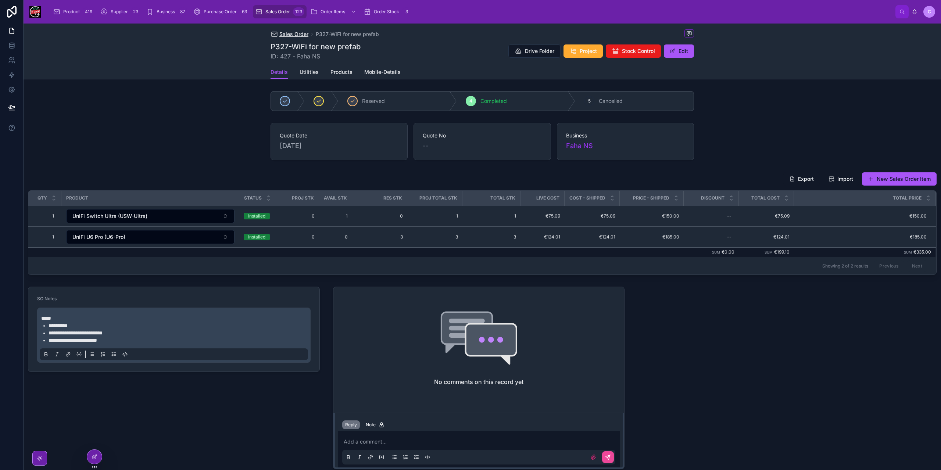
click at [296, 33] on span "Sales Order" at bounding box center [293, 34] width 29 height 7
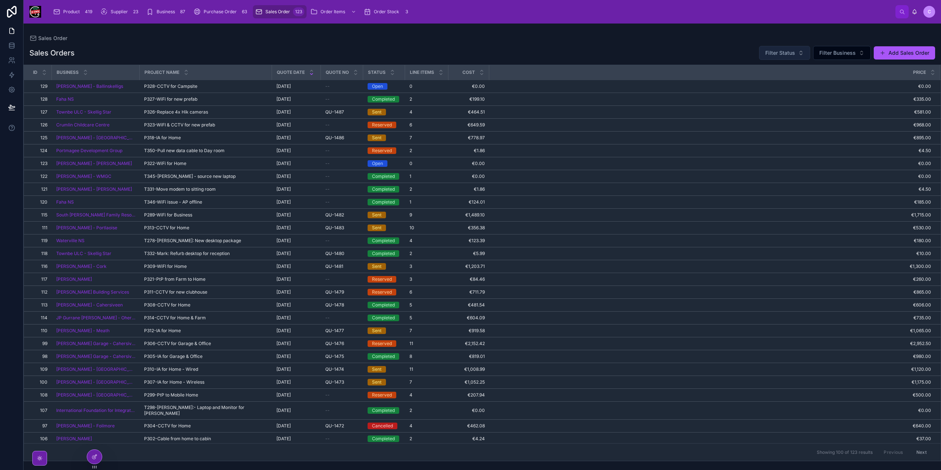
click at [789, 51] on span "Filter Status" at bounding box center [780, 52] width 30 height 7
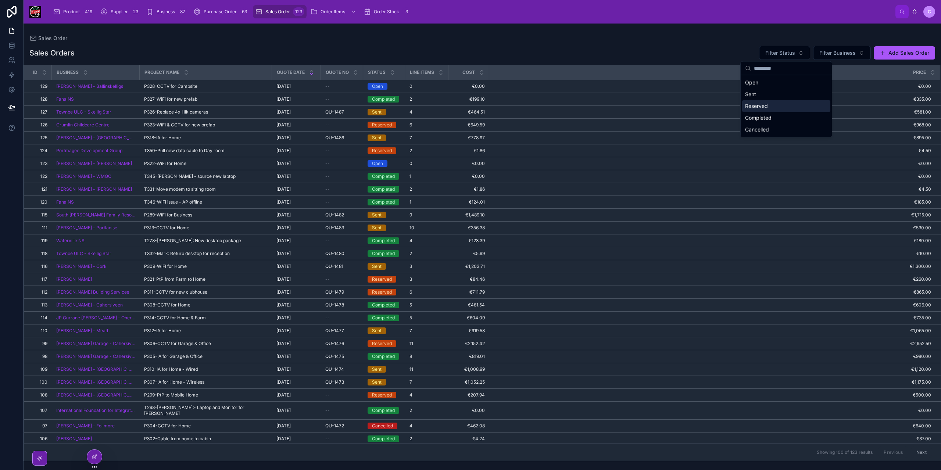
click at [761, 101] on div "Reserved" at bounding box center [786, 106] width 88 height 12
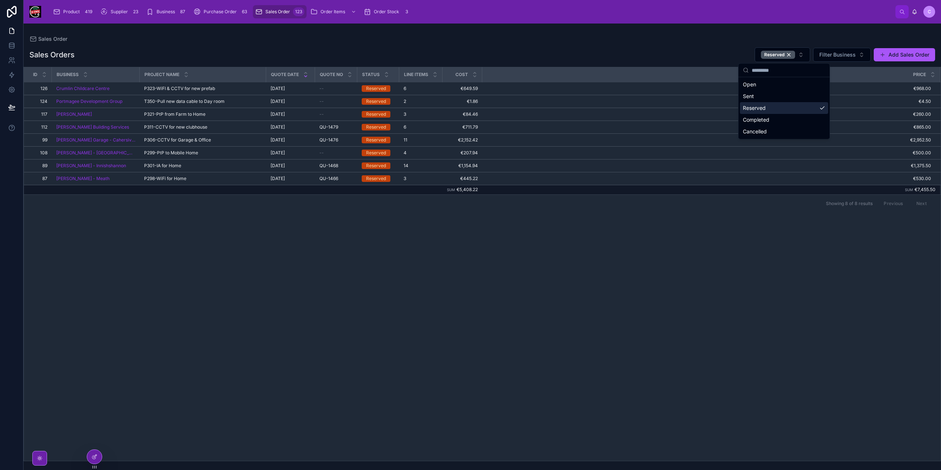
click at [304, 229] on div "Id Business Project Name Quote Date Quote No Status Line items Cost Price 126 1…" at bounding box center [482, 264] width 917 height 394
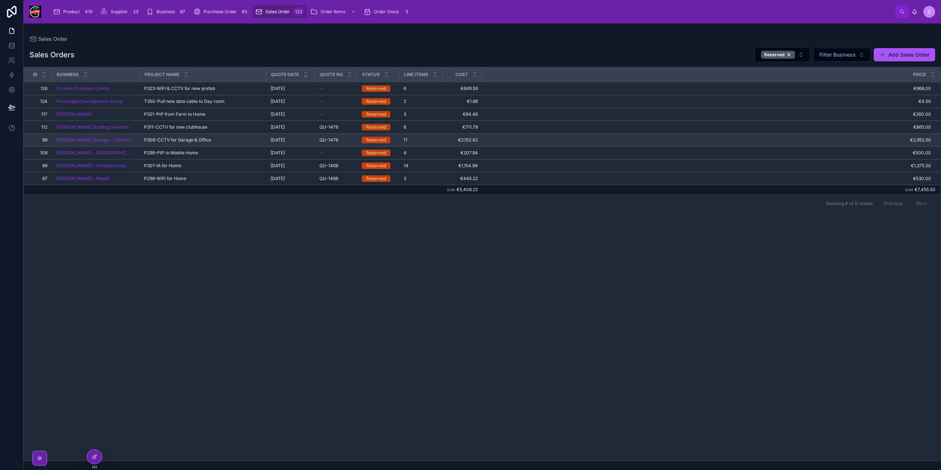
click at [205, 139] on div "P306-CCTV for Garage & Office P306-CCTV for Garage & Office" at bounding box center [203, 140] width 118 height 6
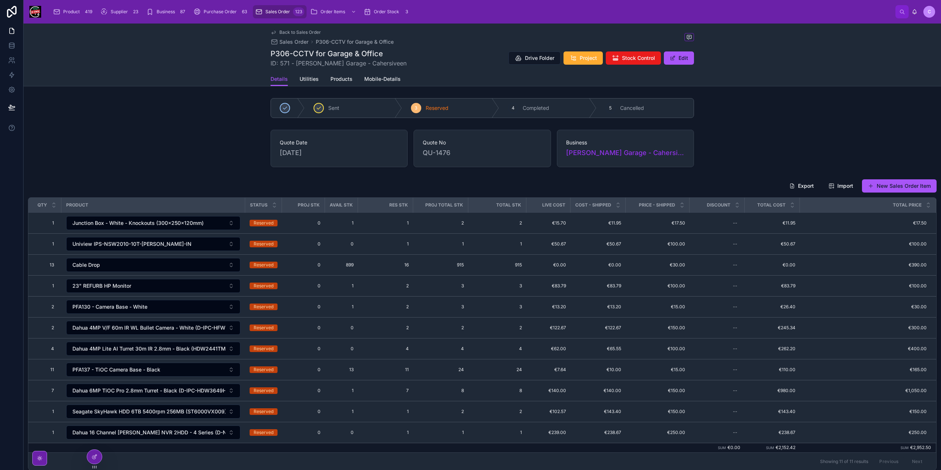
click at [273, 29] on icon at bounding box center [274, 32] width 6 height 6
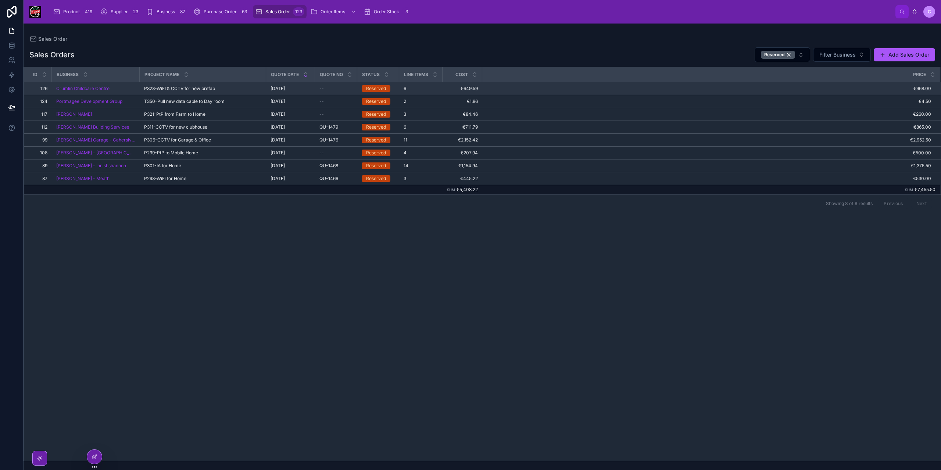
click at [226, 87] on div "P323-WiFI & CCTV for new prefab P323-WiFI & CCTV for new prefab" at bounding box center [203, 89] width 118 height 6
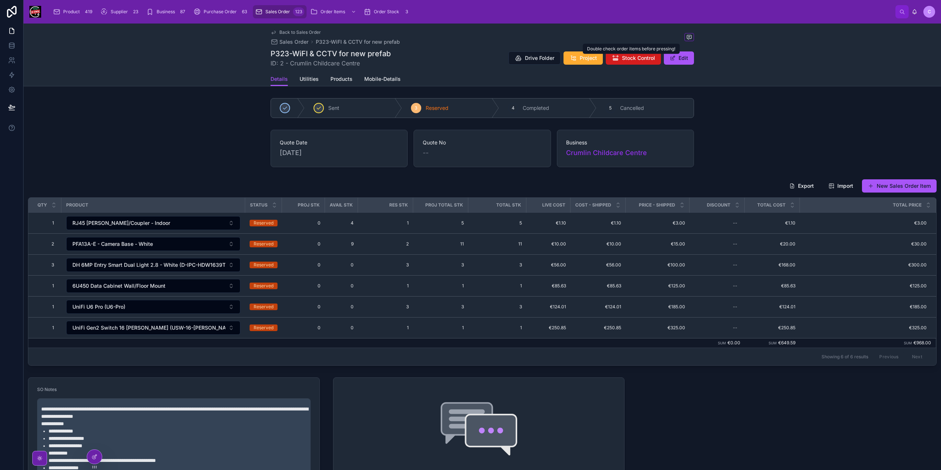
click at [633, 56] on span "Stock Control" at bounding box center [638, 57] width 33 height 7
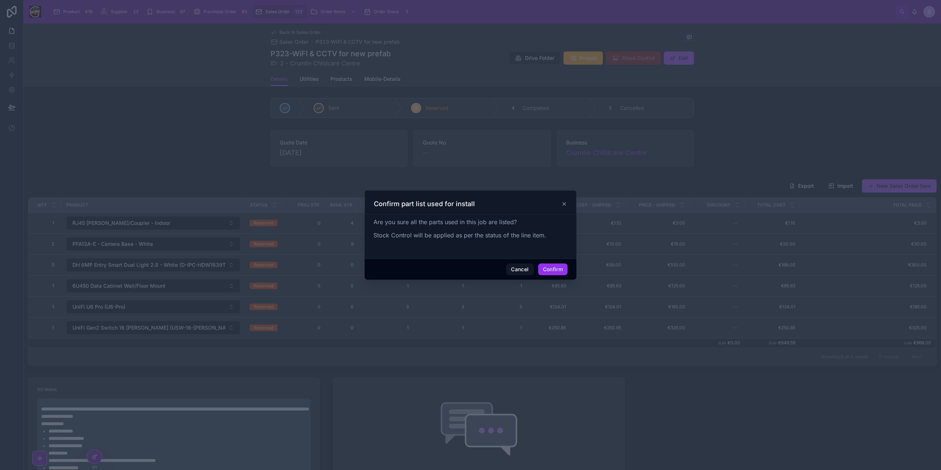
click at [554, 267] on button "Confirm" at bounding box center [552, 270] width 29 height 12
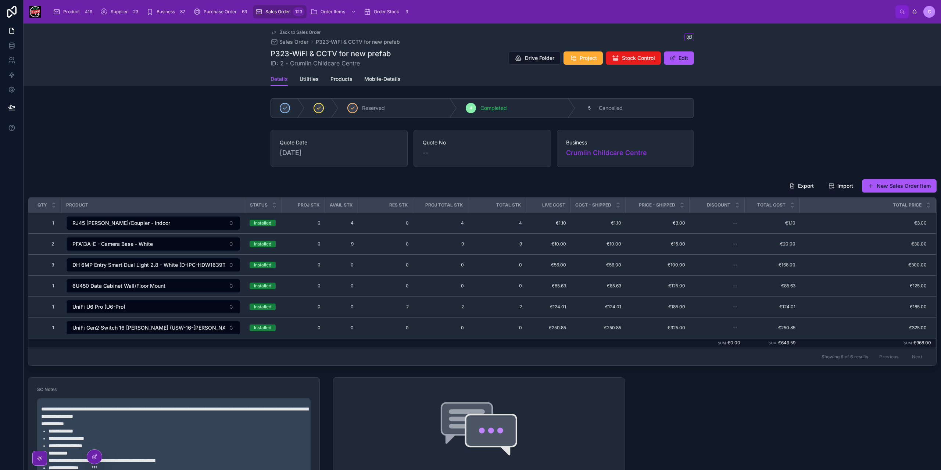
click at [285, 28] on div "Back to Sales Order Sales Order P323-WiFI & CCTV for new prefab P323-WiFI & CCT…" at bounding box center [482, 48] width 423 height 49
click at [287, 33] on span "Back to Sales Order" at bounding box center [300, 32] width 42 height 6
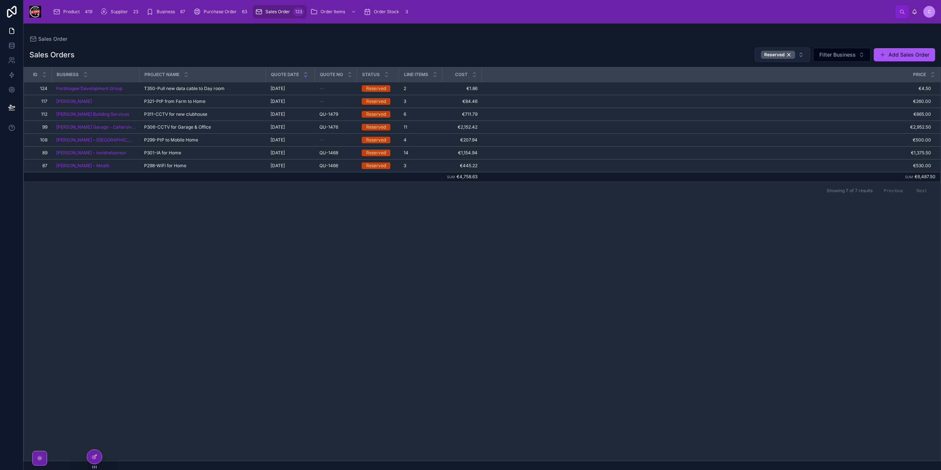
click at [810, 58] on button "Reserved" at bounding box center [783, 54] width 56 height 15
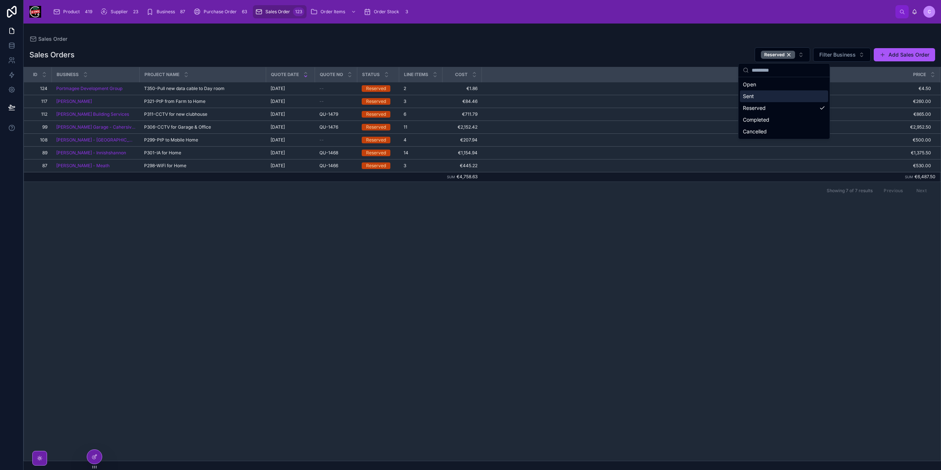
click at [778, 97] on div "Sent" at bounding box center [784, 96] width 88 height 12
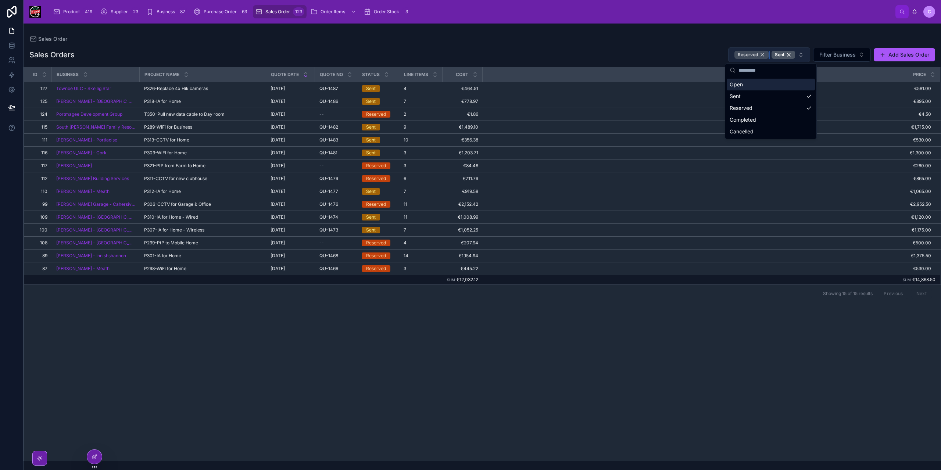
click at [766, 55] on div "Reserved" at bounding box center [751, 55] width 34 height 8
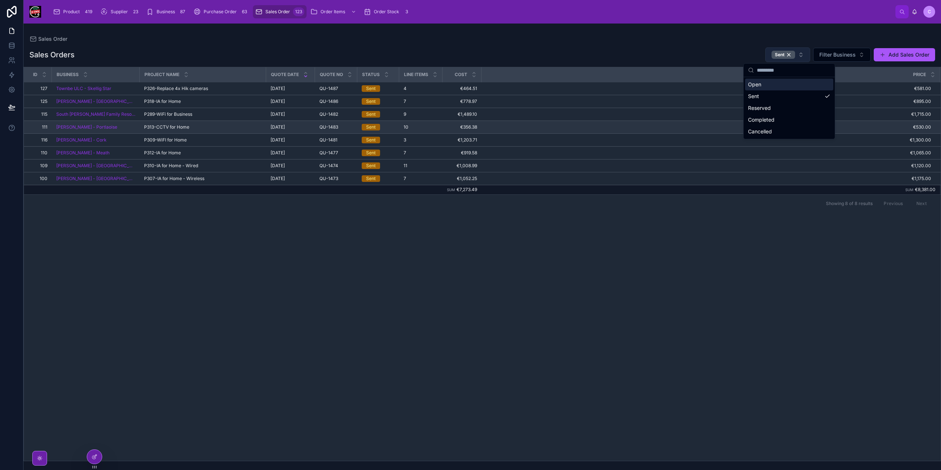
click at [210, 126] on div "P313-CCTV for Home P313-CCTV for Home" at bounding box center [203, 127] width 118 height 6
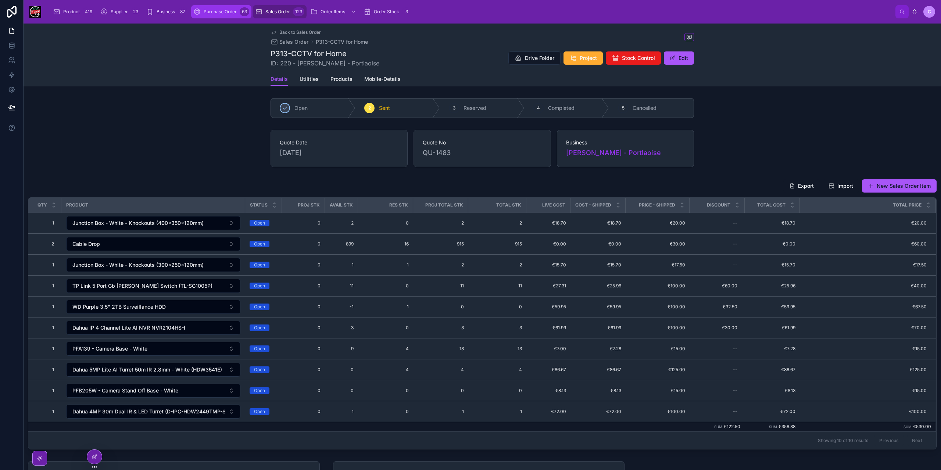
click at [224, 12] on span "Purchase Order" at bounding box center [220, 12] width 33 height 6
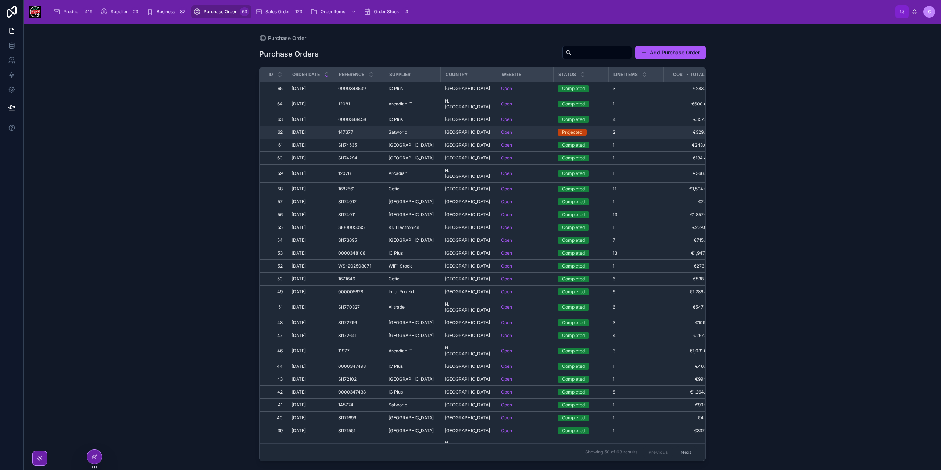
click at [398, 129] on span "Satworld" at bounding box center [398, 132] width 19 height 6
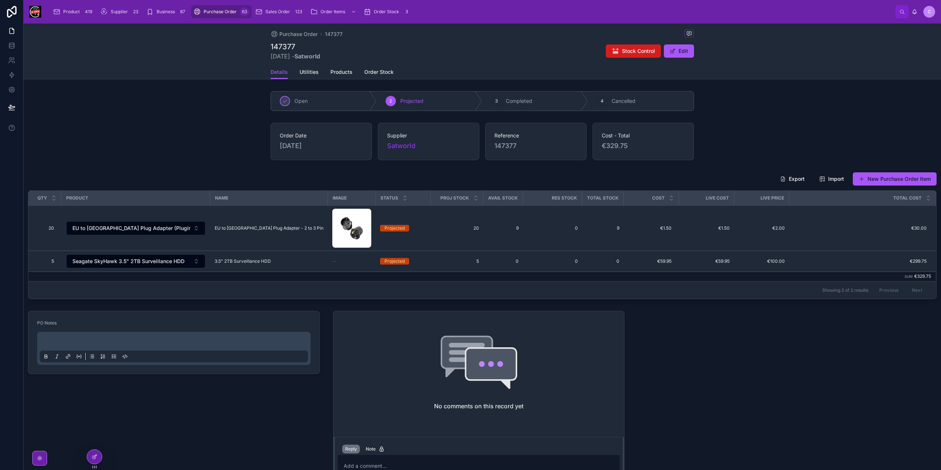
click at [631, 46] on button "Stock Control" at bounding box center [633, 50] width 55 height 13
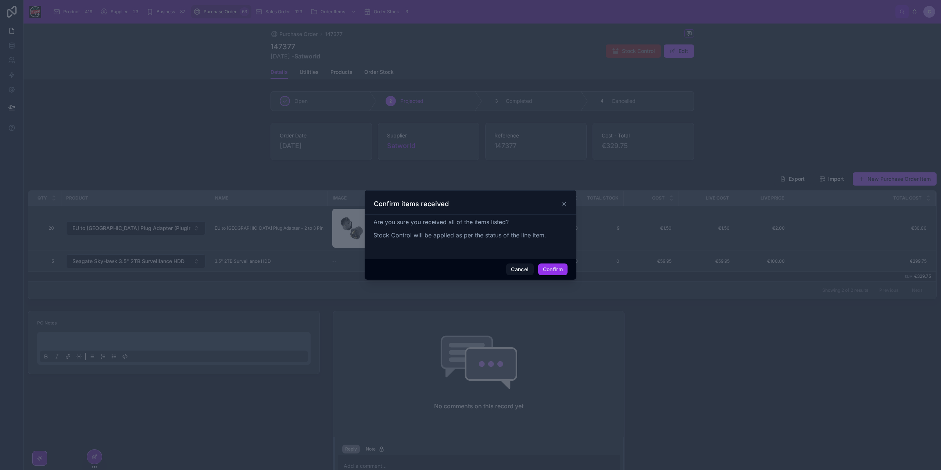
click at [551, 268] on button "Confirm" at bounding box center [552, 270] width 29 height 12
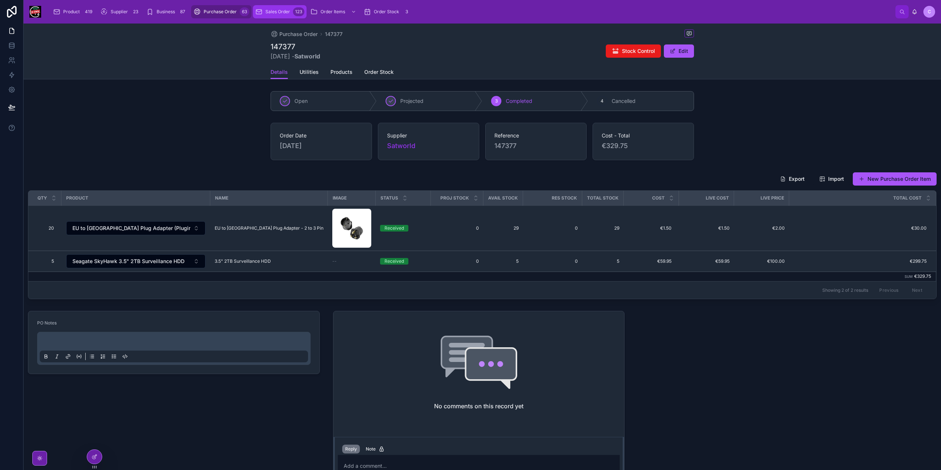
click at [268, 10] on span "Sales Order" at bounding box center [277, 12] width 25 height 6
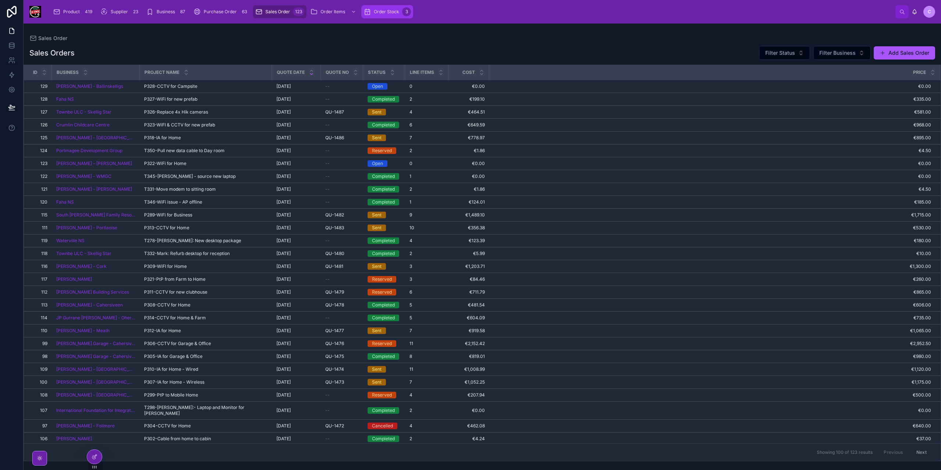
click at [379, 11] on span "Order Stock" at bounding box center [386, 12] width 25 height 6
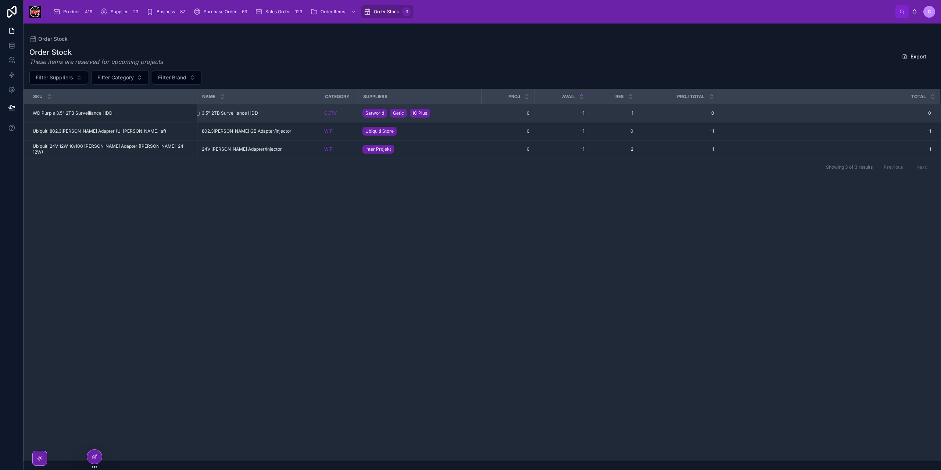
click at [259, 112] on div "3.5" 2TB Surveillance HDD 3.5" 2TB Surveillance HDD" at bounding box center [259, 113] width 114 height 6
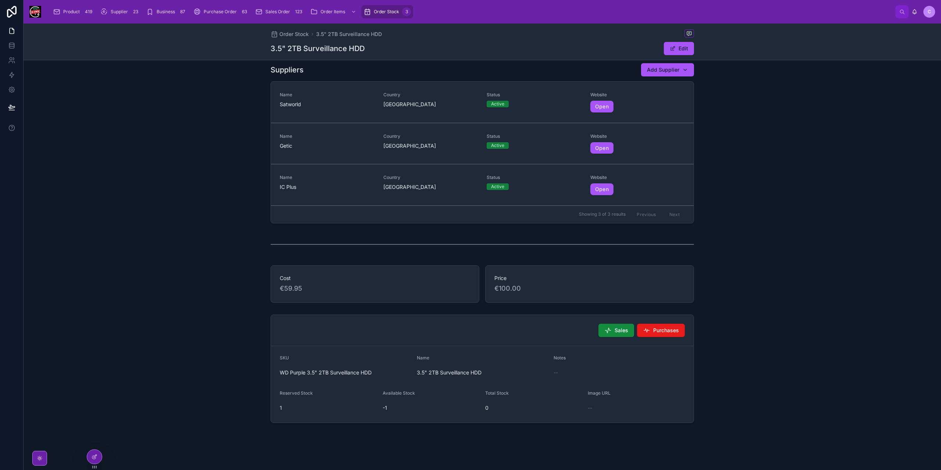
scroll to position [121, 0]
click at [617, 327] on span "Sales" at bounding box center [622, 329] width 14 height 7
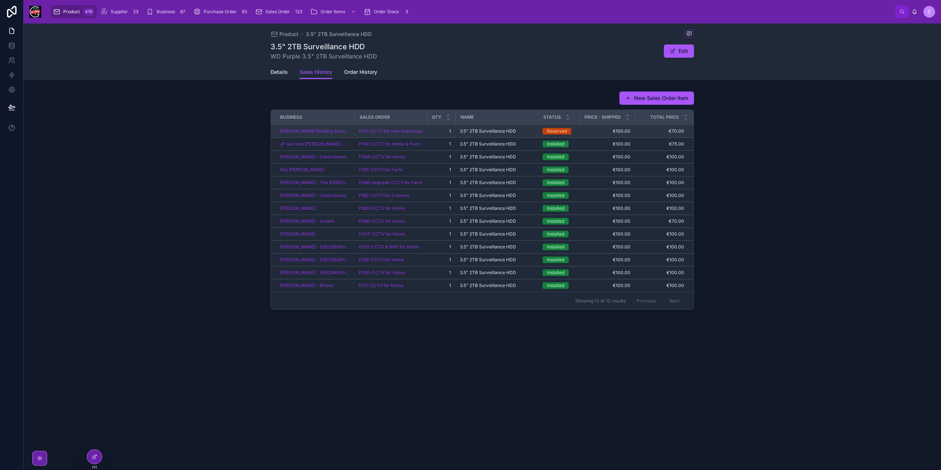
click at [435, 130] on span "1" at bounding box center [441, 131] width 20 height 6
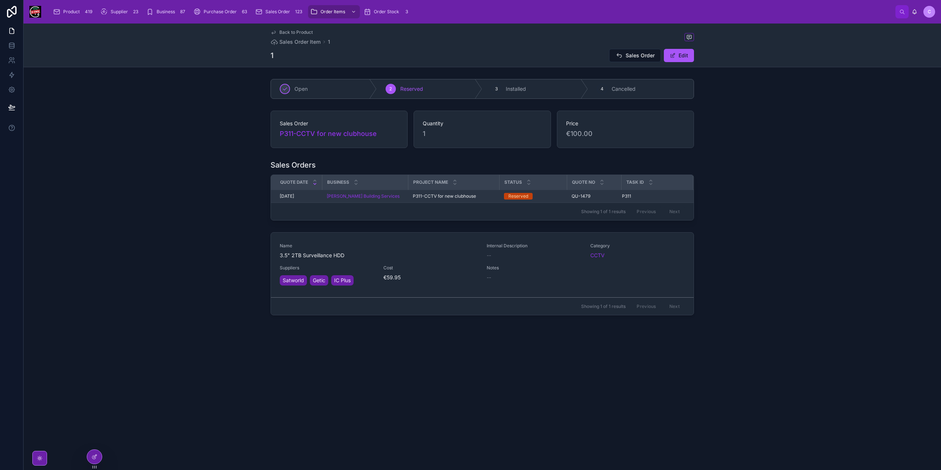
click at [436, 196] on span "P311-CCTV for new clubhouse" at bounding box center [444, 196] width 63 height 6
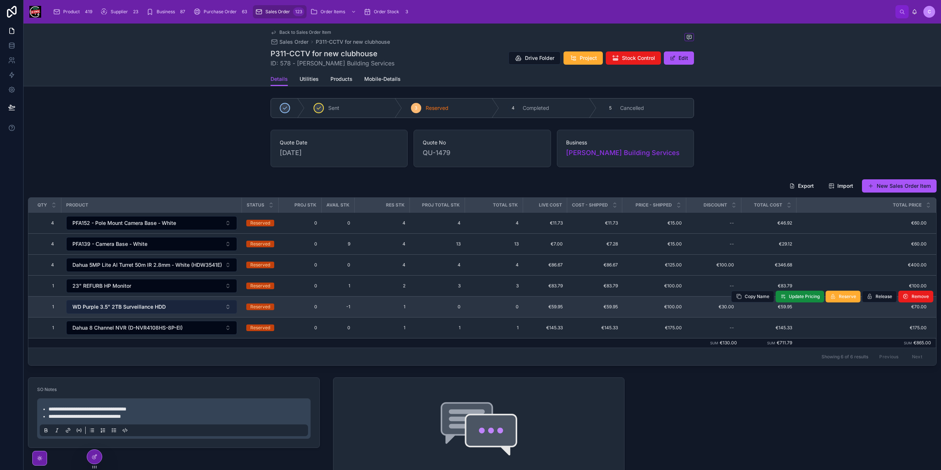
click at [217, 307] on button "WD Purple 3.5" 2TB Surveillance HDD" at bounding box center [151, 307] width 171 height 14
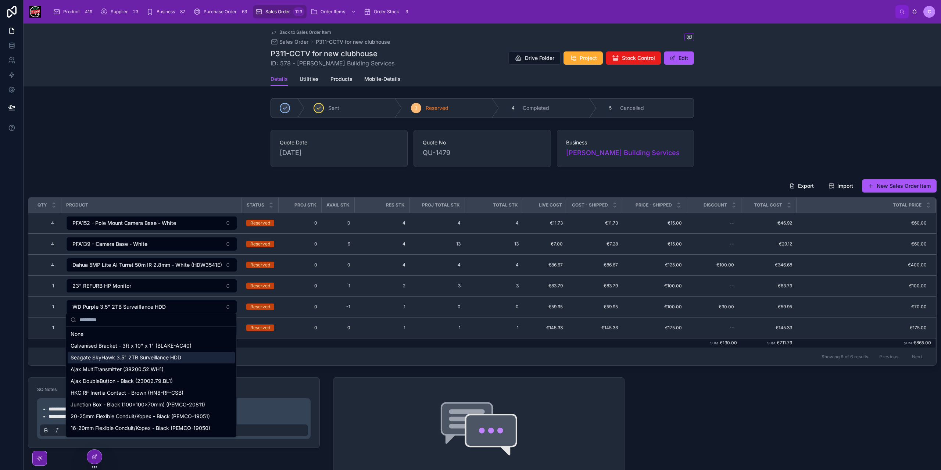
click at [171, 357] on span "Seagate SkyHawk 3.5" 2TB Surveillance HDD" at bounding box center [126, 357] width 111 height 7
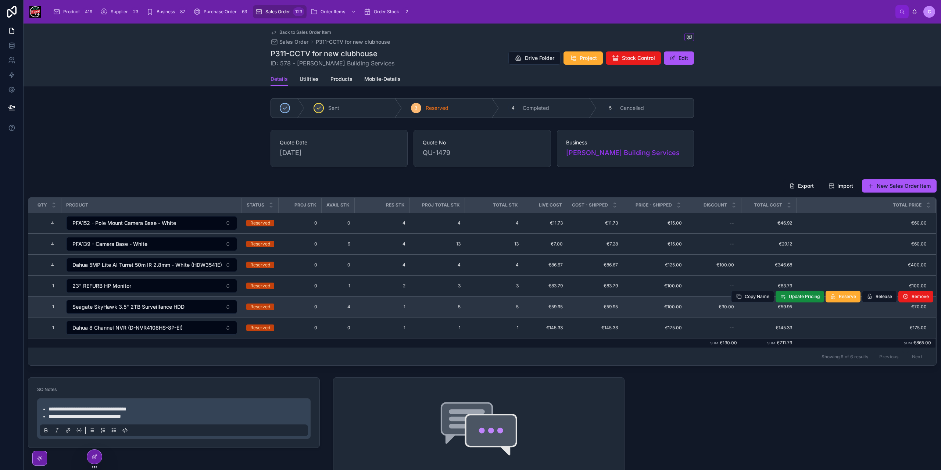
click at [322, 303] on td "4 4" at bounding box center [338, 307] width 33 height 21
click at [355, 307] on td "1 1" at bounding box center [382, 307] width 55 height 21
click at [347, 304] on span "4" at bounding box center [338, 307] width 24 height 6
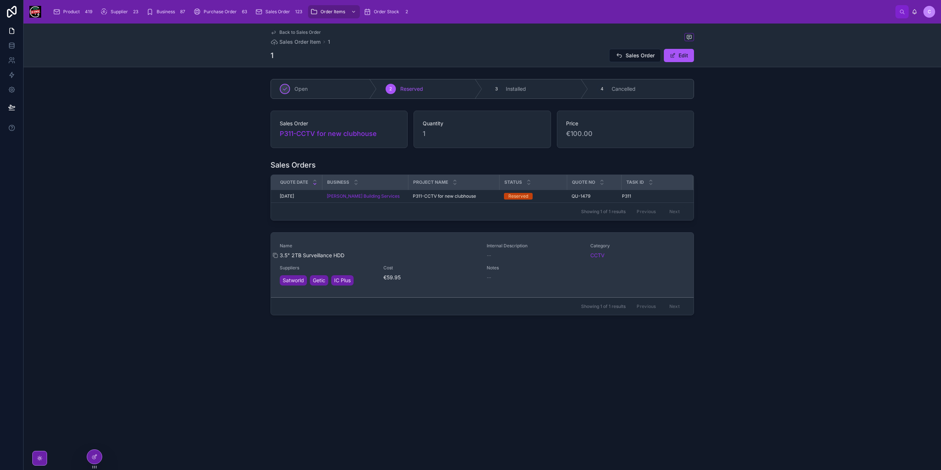
click at [376, 252] on span "3.5" 2TB Surveillance HDD" at bounding box center [379, 255] width 198 height 7
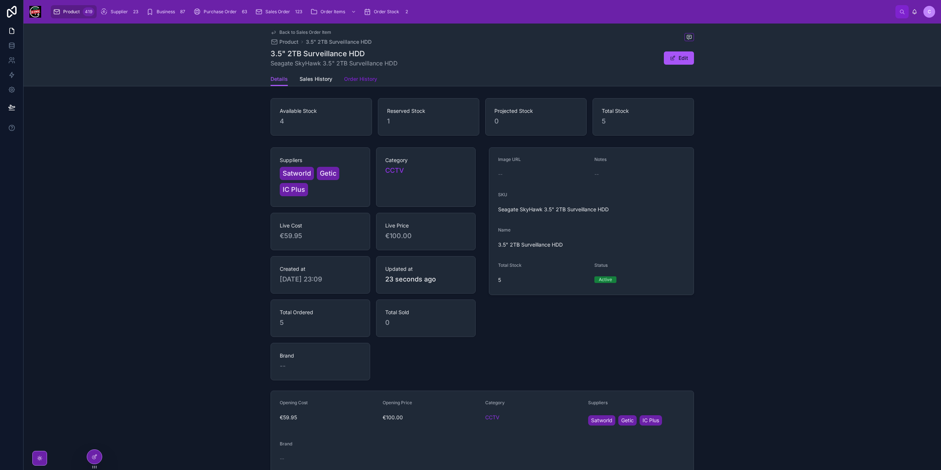
click at [350, 79] on span "Order History" at bounding box center [360, 78] width 33 height 7
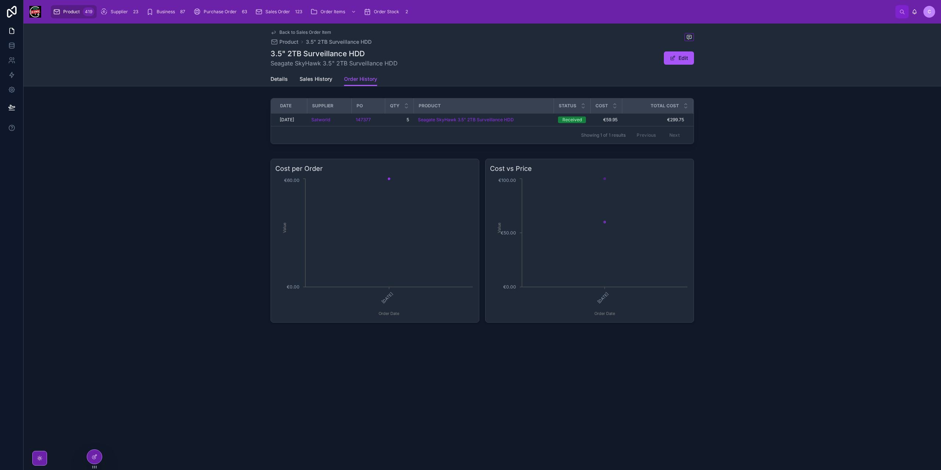
click at [279, 31] on link "Back to Sales Order Item" at bounding box center [301, 32] width 61 height 6
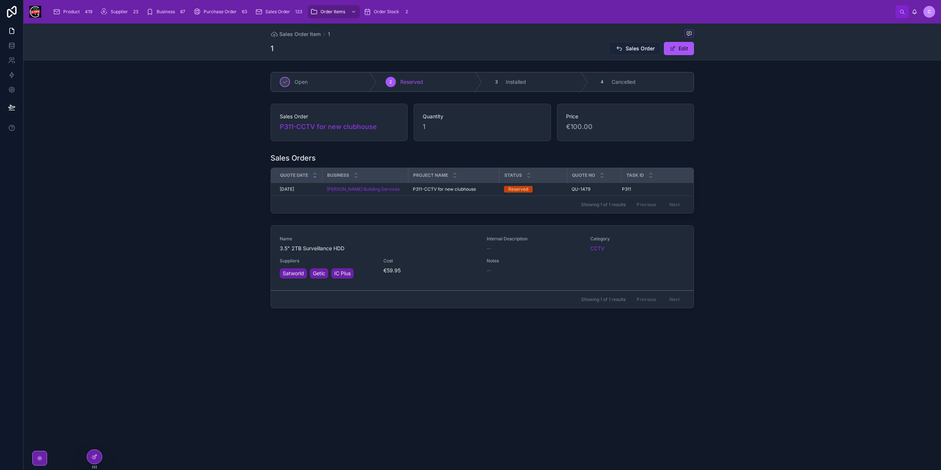
click at [633, 47] on span "Sales Order" at bounding box center [640, 48] width 29 height 7
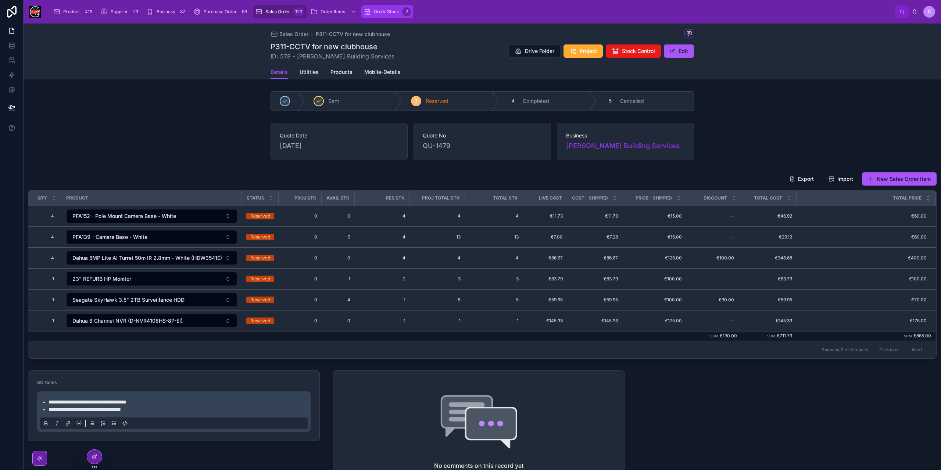
click at [387, 11] on span "Order Stock" at bounding box center [386, 12] width 25 height 6
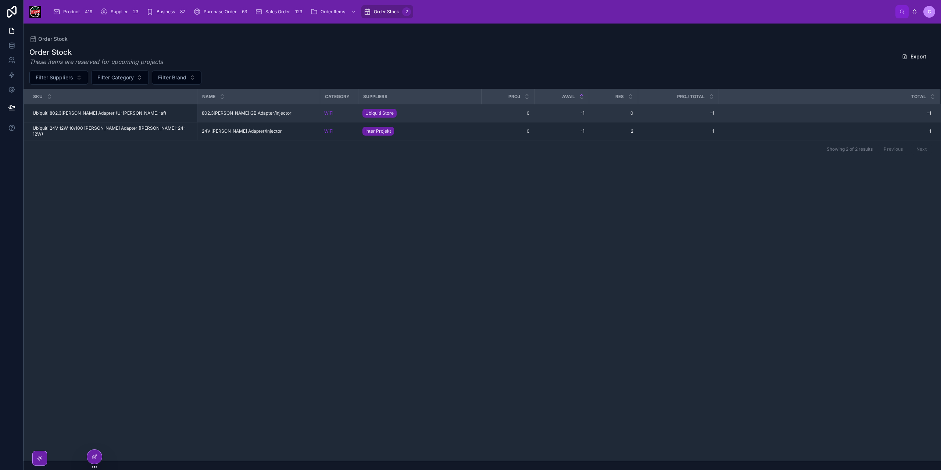
click at [280, 116] on td "802.3af PoE GB Adapter/Injector 802.3af PoE GB Adapter/Injector" at bounding box center [258, 113] width 123 height 18
click at [286, 111] on div "802.3af PoE GB Adapter/Injector 802.3af PoE GB Adapter/Injector" at bounding box center [259, 113] width 114 height 6
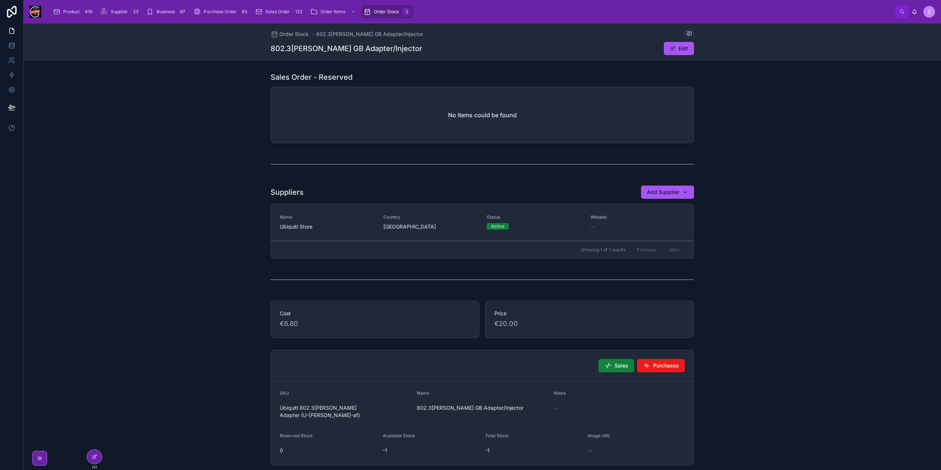
click at [625, 363] on span "Sales" at bounding box center [622, 365] width 14 height 7
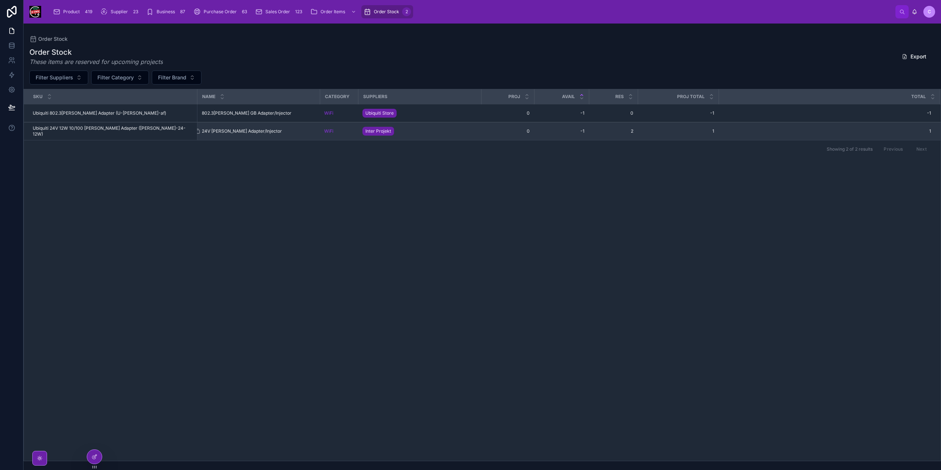
click at [281, 133] on div "24V PoE Adapter/Injector 24V PoE Adapter/Injector" at bounding box center [259, 131] width 114 height 6
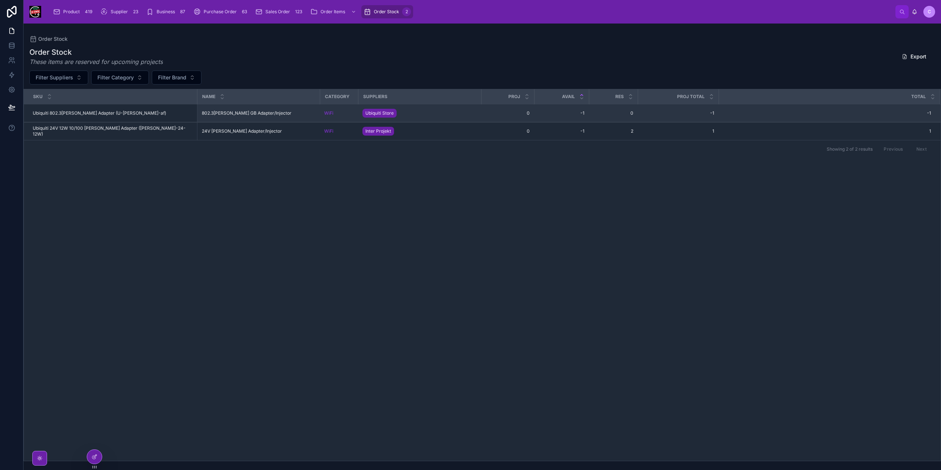
click at [291, 119] on td "802.3af PoE GB Adapter/Injector 802.3af PoE GB Adapter/Injector" at bounding box center [258, 113] width 123 height 18
click at [289, 115] on div "802.3af PoE GB Adapter/Injector 802.3af PoE GB Adapter/Injector" at bounding box center [259, 113] width 114 height 6
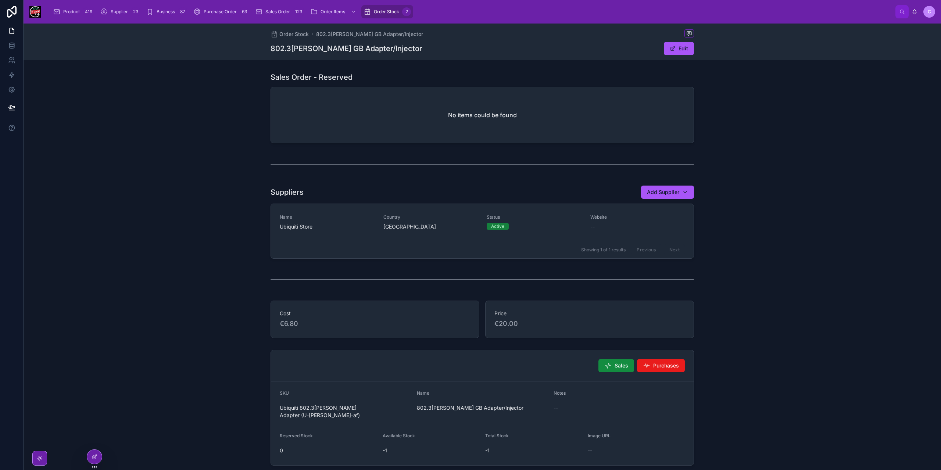
click at [487, 101] on div "No items could be found" at bounding box center [482, 115] width 423 height 56
click at [480, 114] on h2 "No items could be found" at bounding box center [482, 115] width 69 height 9
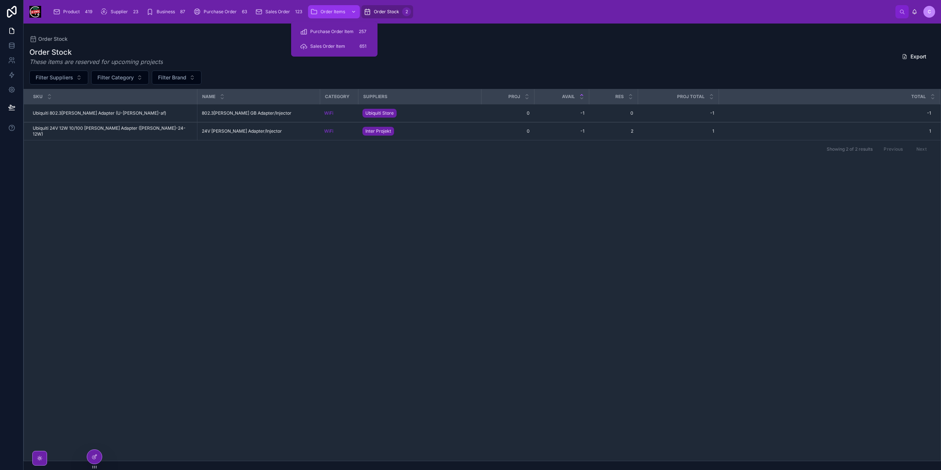
click at [318, 8] on icon "scrollable content" at bounding box center [313, 11] width 7 height 7
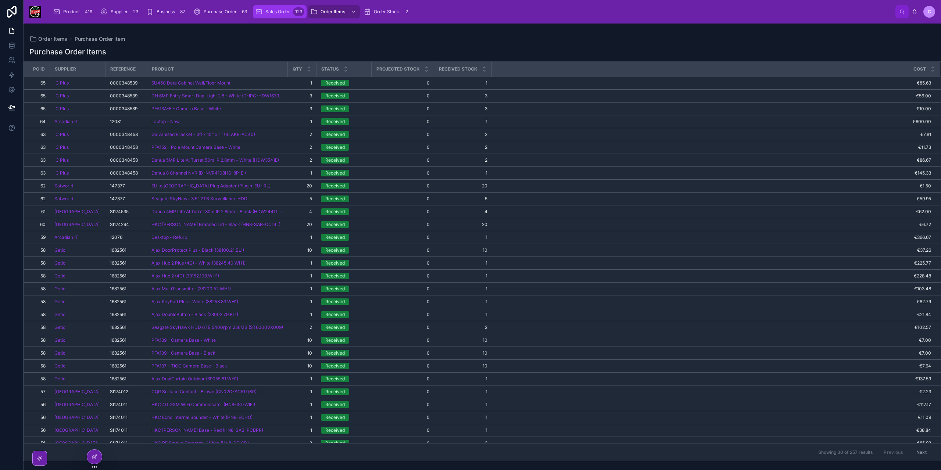
click at [268, 10] on span "Sales Order" at bounding box center [277, 12] width 25 height 6
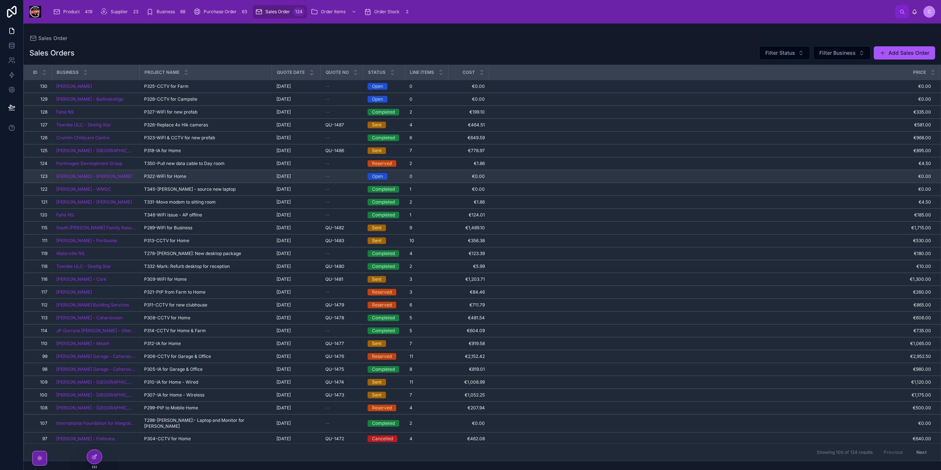
click at [193, 178] on div "P322-WiFi for Home P322-WiFi for Home" at bounding box center [206, 177] width 124 height 6
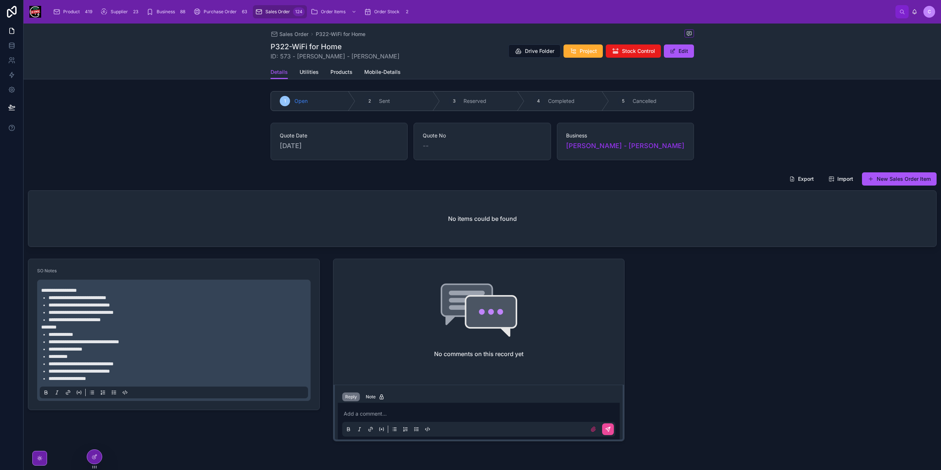
click at [62, 331] on li "**********" at bounding box center [179, 334] width 261 height 7
copy span "******"
click at [872, 179] on button "New Sales Order Item" at bounding box center [899, 178] width 75 height 13
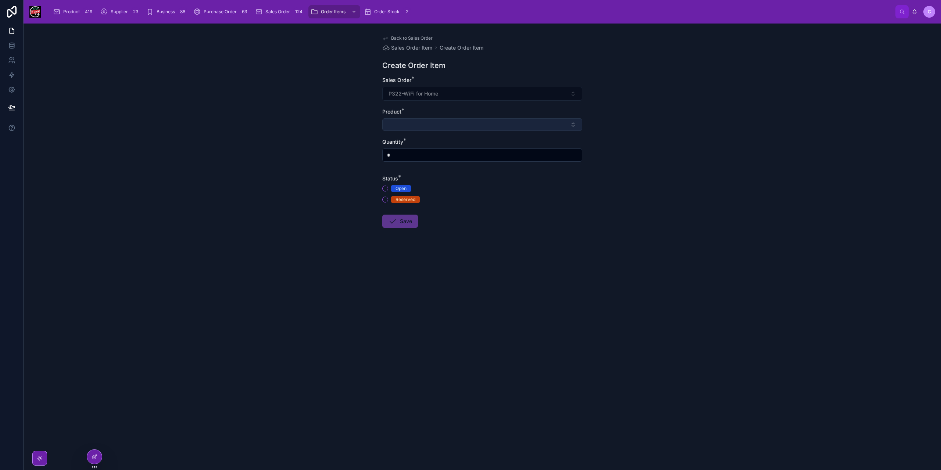
click at [423, 118] on button "Select Button" at bounding box center [482, 124] width 200 height 12
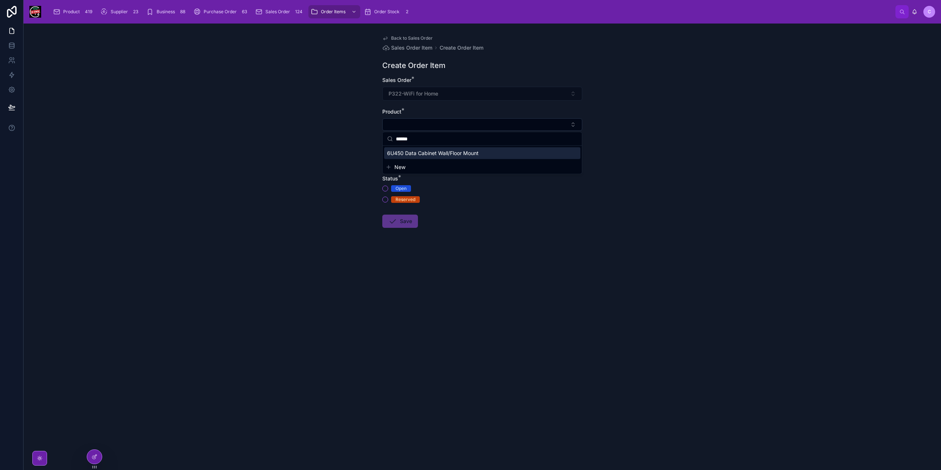
type input "*****"
click at [434, 156] on span "6U450 Data Cabinet Wall/Floor Mount" at bounding box center [433, 153] width 92 height 7
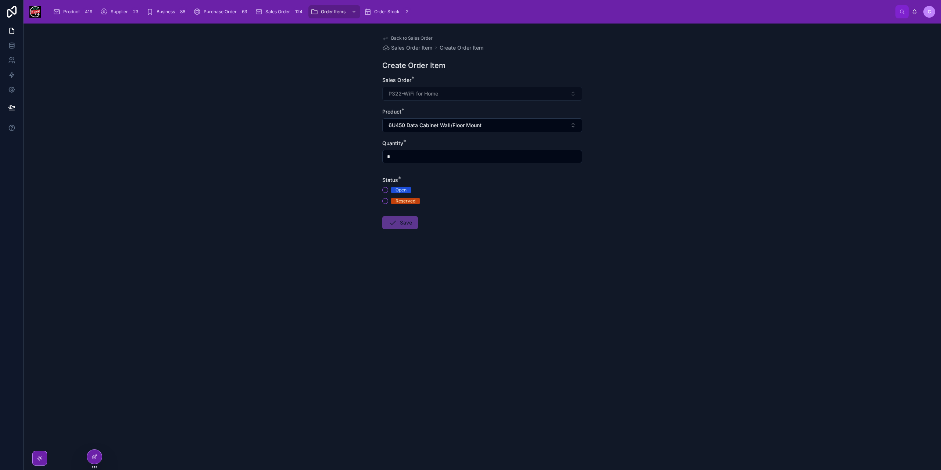
click at [402, 155] on input "*" at bounding box center [482, 156] width 199 height 10
type input "*"
click at [385, 205] on form "Sales Order * P322-WiFi for Home Product * 6U450 Data Cabinet Wall/Floor Mount …" at bounding box center [482, 176] width 200 height 200
click at [390, 194] on div "Open Reserved" at bounding box center [482, 196] width 200 height 18
click at [385, 200] on button "Reserved" at bounding box center [385, 201] width 6 height 6
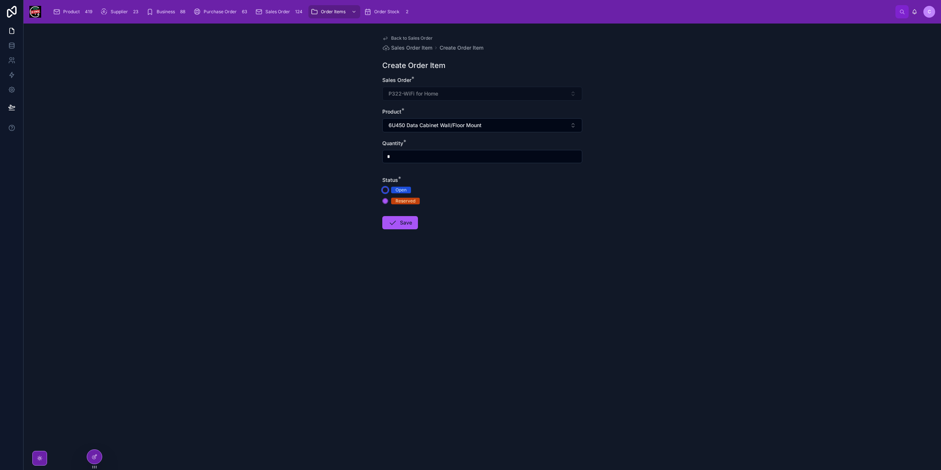
click at [385, 189] on button "Open" at bounding box center [385, 190] width 6 height 6
click at [398, 225] on button "Save" at bounding box center [400, 222] width 36 height 13
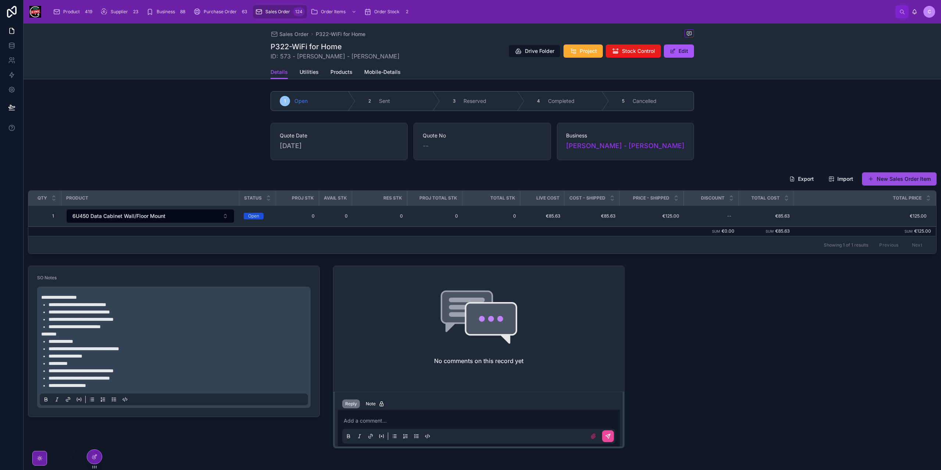
click at [894, 180] on button "New Sales Order Item" at bounding box center [899, 178] width 75 height 13
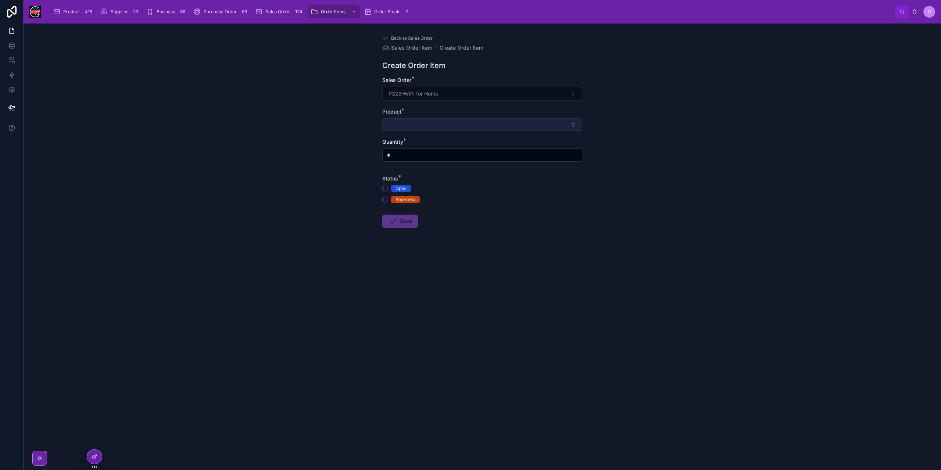
click at [433, 123] on button "Select Button" at bounding box center [482, 124] width 200 height 12
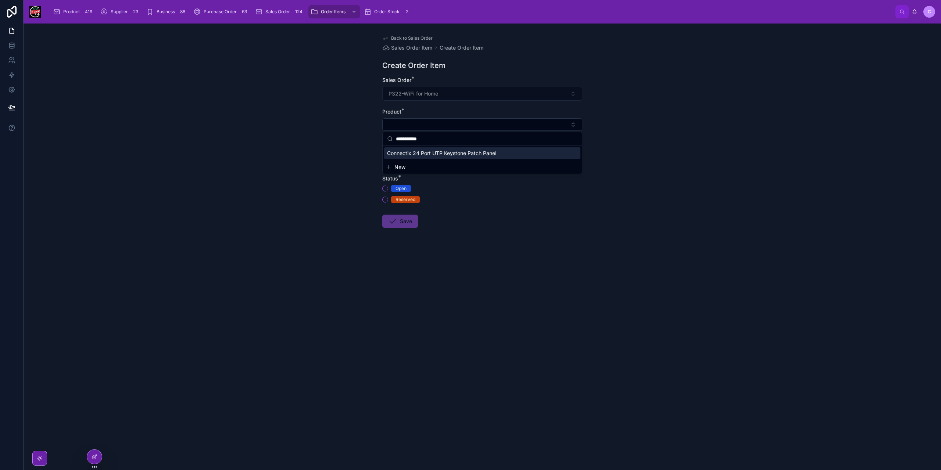
type input "**********"
click at [443, 153] on span "Connectix 24 Port UTP Keystone Patch Panel" at bounding box center [441, 153] width 109 height 7
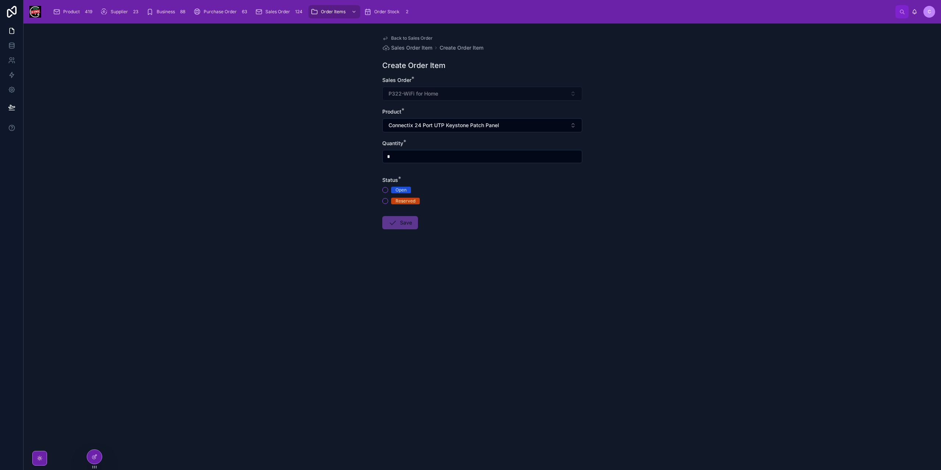
click at [417, 162] on div "*" at bounding box center [482, 156] width 200 height 13
click at [418, 161] on input "*" at bounding box center [482, 156] width 199 height 10
type input "*"
click at [385, 187] on button "Open" at bounding box center [385, 190] width 6 height 6
click at [402, 222] on button "Save" at bounding box center [400, 222] width 36 height 13
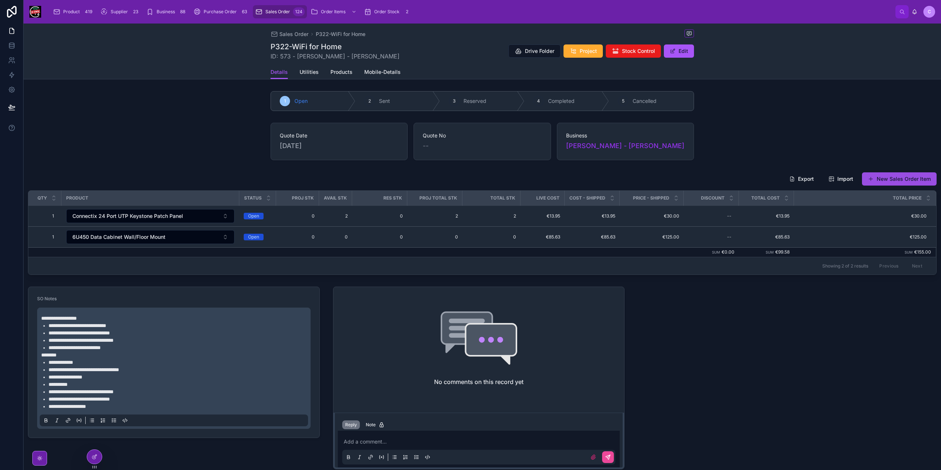
click at [871, 176] on button "New Sales Order Item" at bounding box center [899, 178] width 75 height 13
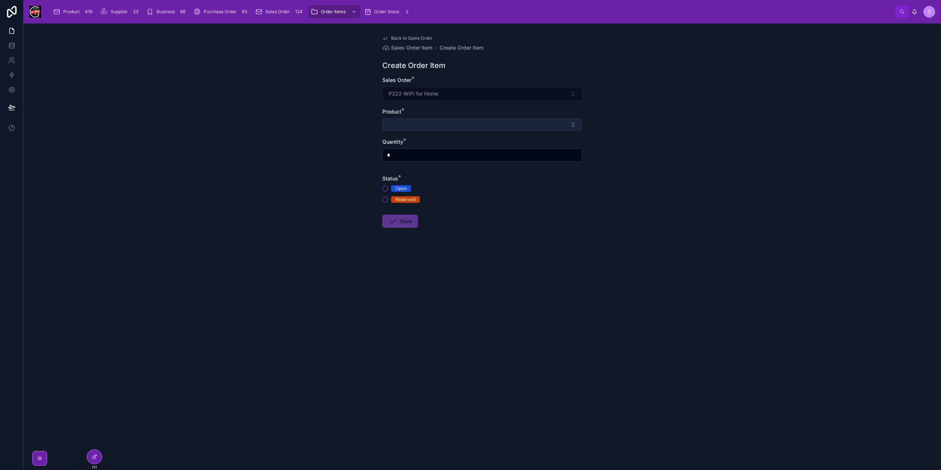
click at [431, 121] on button "Select Button" at bounding box center [482, 124] width 200 height 12
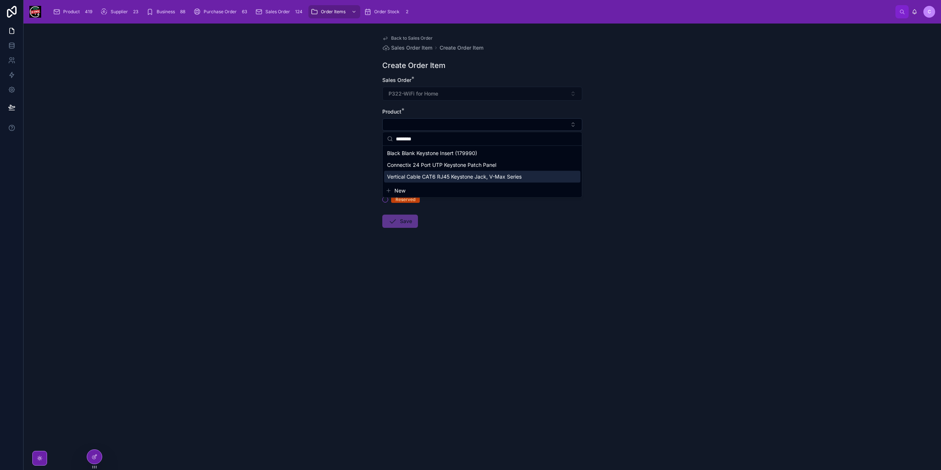
type input "********"
click at [439, 176] on span "Vertical Cable CAT6 RJ45 Keystone Jack, V-Max Series" at bounding box center [454, 176] width 135 height 7
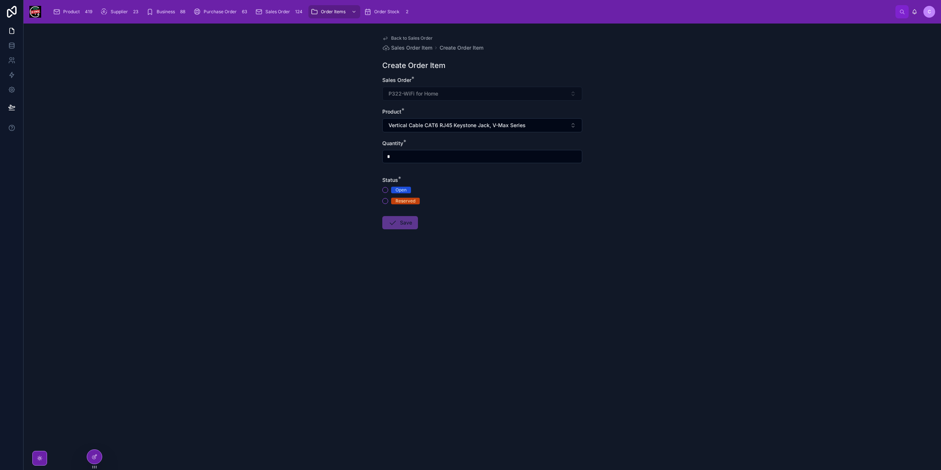
click at [440, 157] on input "*" at bounding box center [482, 156] width 199 height 10
type input "**"
click at [385, 192] on div "Open" at bounding box center [482, 190] width 200 height 7
click at [385, 190] on button "Open" at bounding box center [385, 190] width 6 height 6
click at [398, 220] on button "Save" at bounding box center [400, 222] width 36 height 13
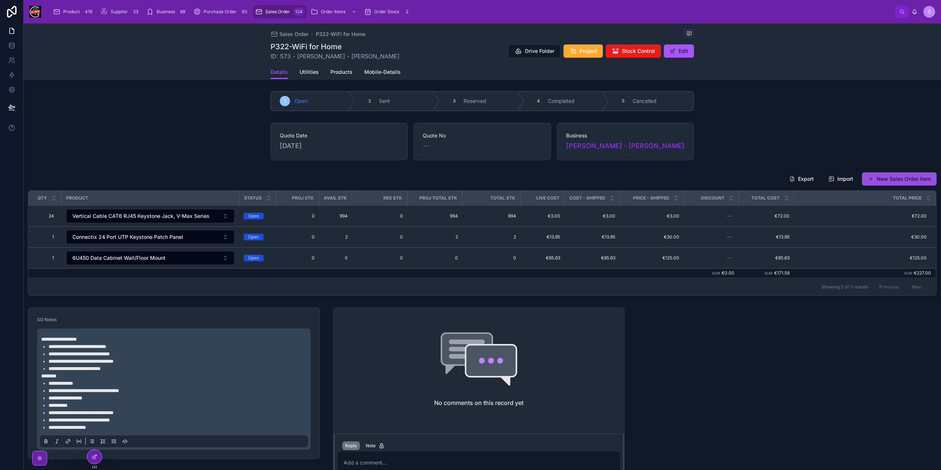
click at [900, 179] on button "New Sales Order Item" at bounding box center [899, 178] width 75 height 13
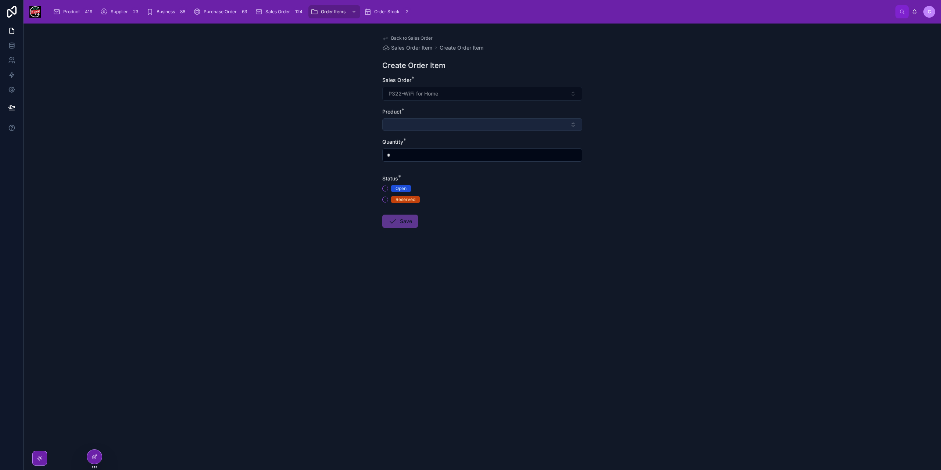
click at [426, 126] on button "Select Button" at bounding box center [482, 124] width 200 height 12
type input "*"
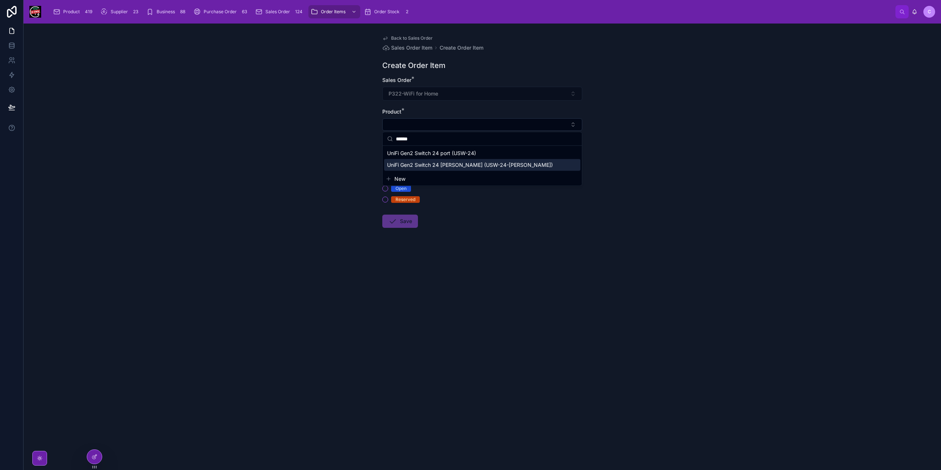
type input "******"
click at [484, 165] on span "UniFi Gen2 Switch 24 [PERSON_NAME] (USW-24-[PERSON_NAME])" at bounding box center [470, 164] width 166 height 7
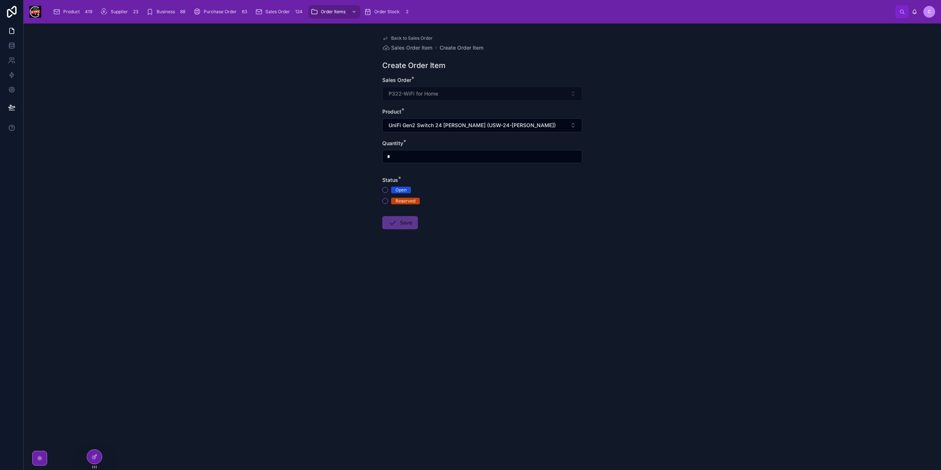
click at [407, 154] on input "*" at bounding box center [482, 156] width 199 height 10
type input "*"
click at [387, 193] on div "Open Reserved" at bounding box center [482, 196] width 200 height 18
click at [386, 193] on div "Open" at bounding box center [482, 190] width 200 height 7
click at [386, 191] on button "Open" at bounding box center [385, 190] width 6 height 6
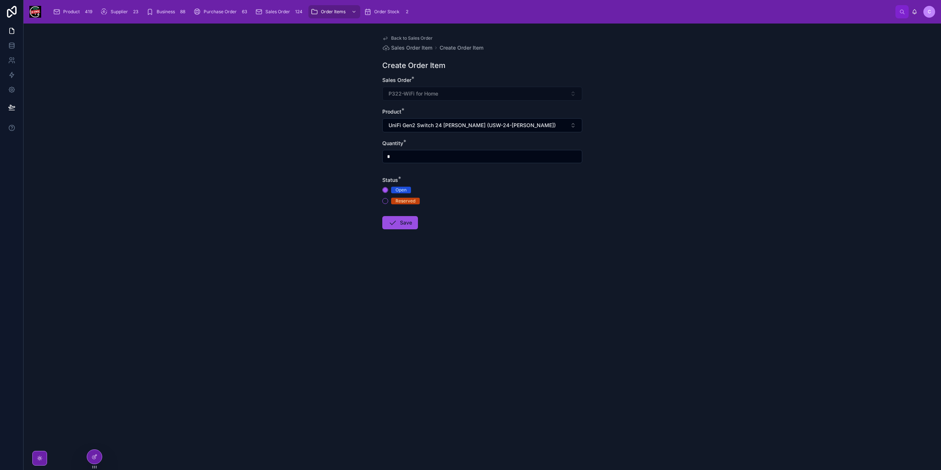
click at [400, 226] on button "Save" at bounding box center [400, 222] width 36 height 13
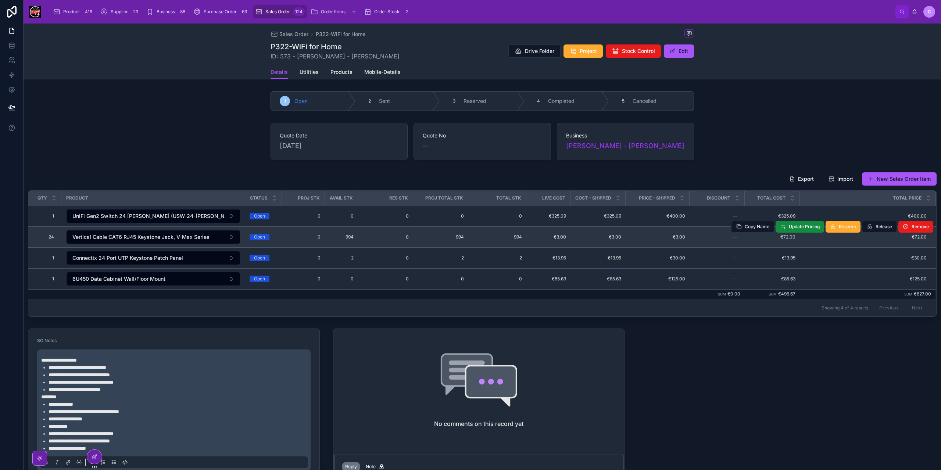
scroll to position [37, 0]
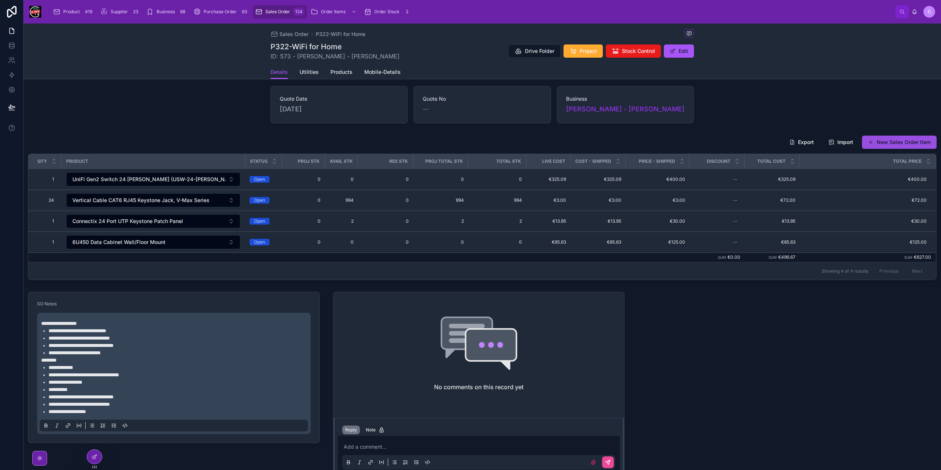
click at [878, 146] on button "New Sales Order Item" at bounding box center [899, 142] width 75 height 13
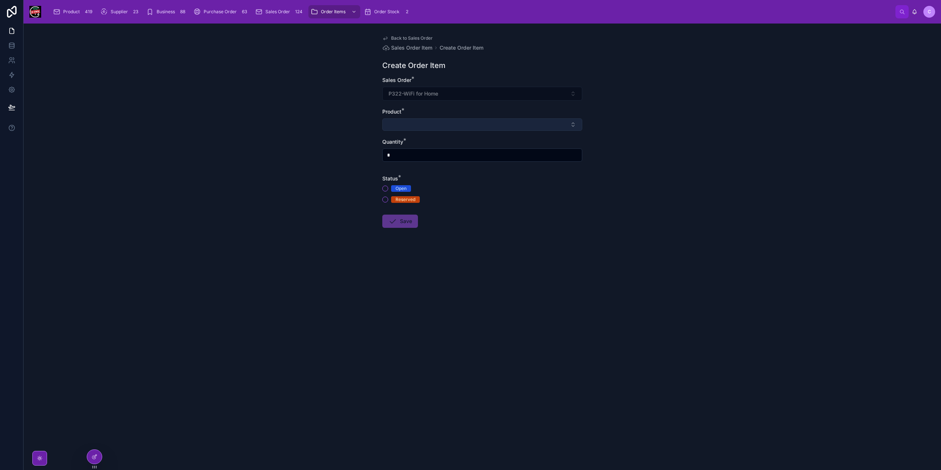
drag, startPoint x: 459, startPoint y: 127, endPoint x: 462, endPoint y: 122, distance: 5.8
click at [462, 122] on button "Select Button" at bounding box center [482, 124] width 200 height 12
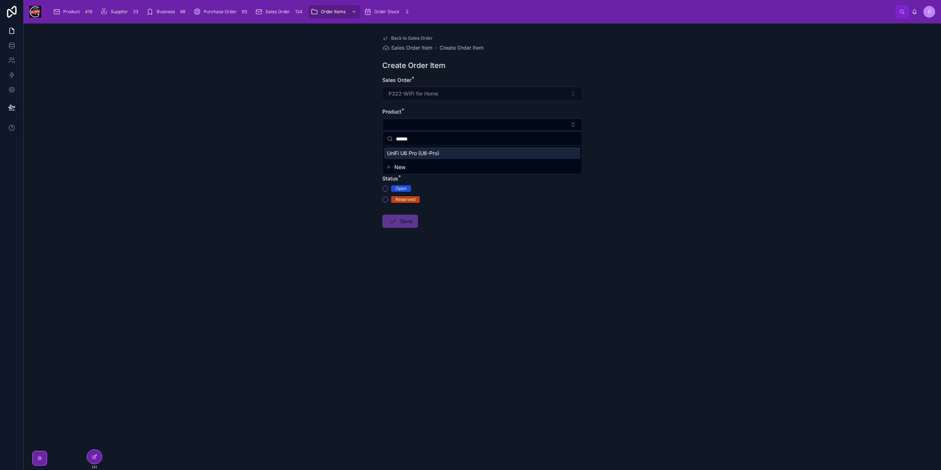
type input "******"
click at [434, 150] on span "UniFi U6 Pro (U6-Pro)" at bounding box center [413, 153] width 52 height 7
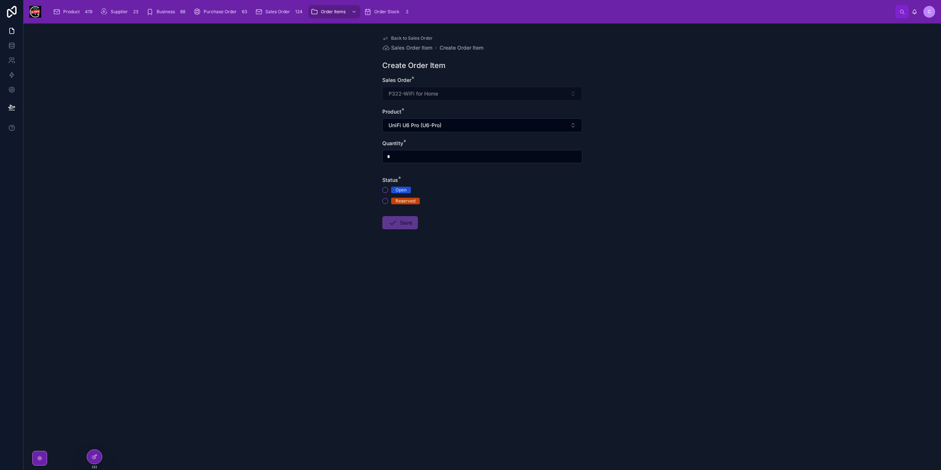
click at [393, 158] on input "*" at bounding box center [482, 156] width 199 height 10
type input "*"
click at [385, 191] on button "Open" at bounding box center [385, 190] width 6 height 6
click at [400, 221] on button "Save" at bounding box center [400, 222] width 36 height 13
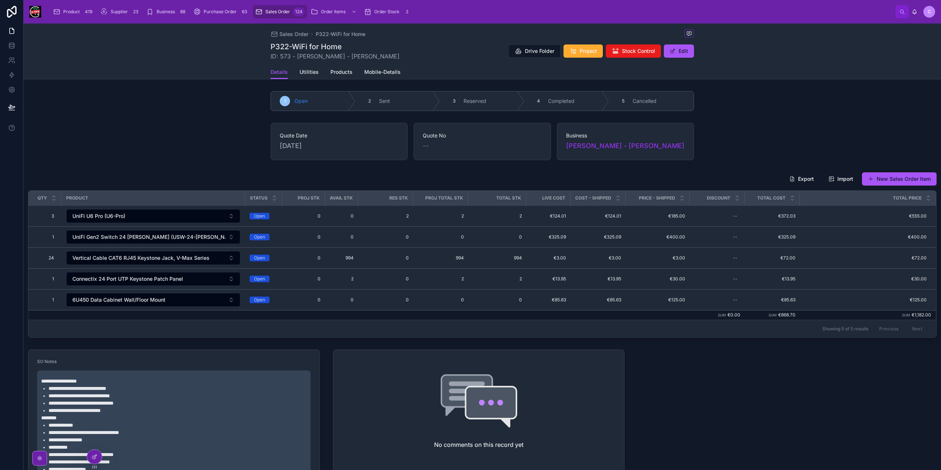
scroll to position [108, 0]
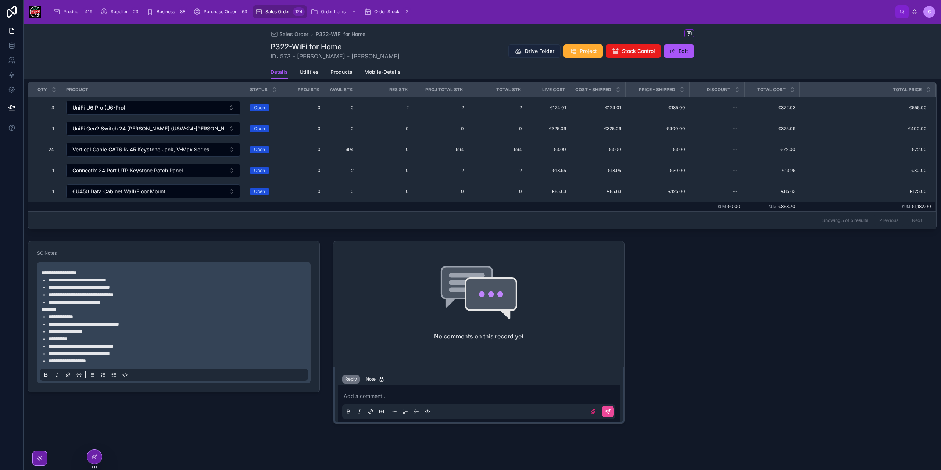
click at [533, 48] on span "Drive Folder" at bounding box center [539, 50] width 29 height 7
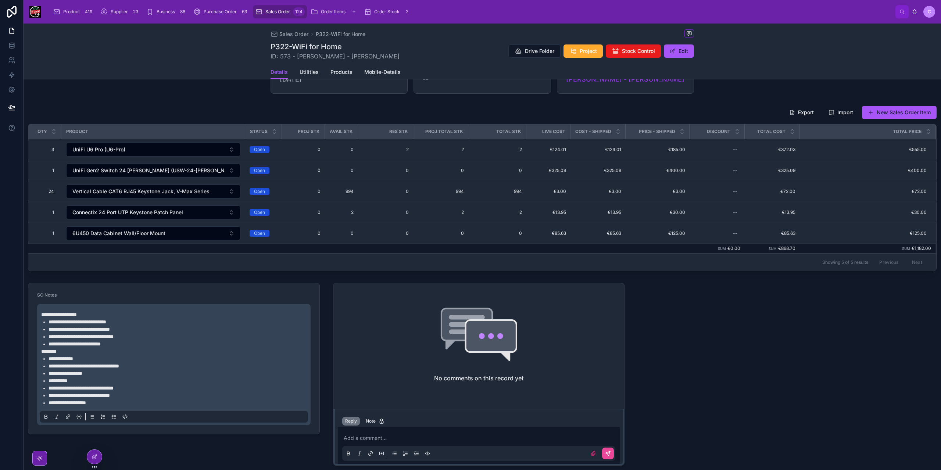
scroll to position [0, 0]
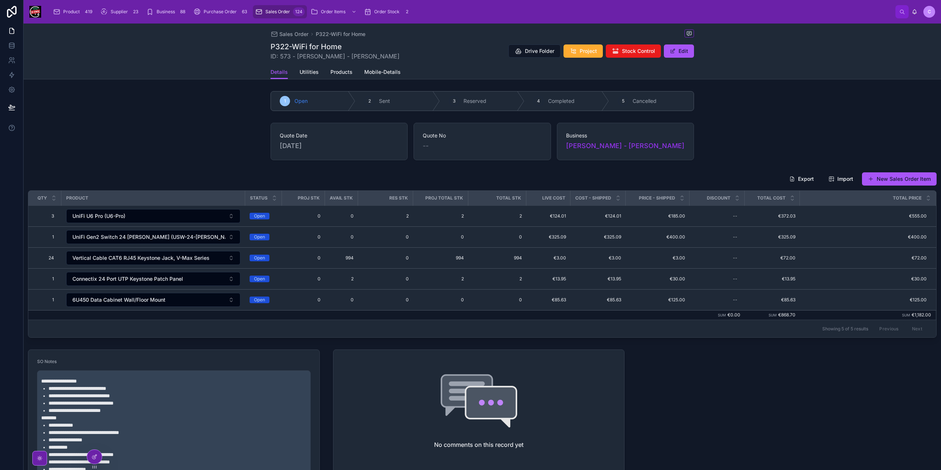
click at [270, 10] on span "Sales Order" at bounding box center [277, 12] width 25 height 6
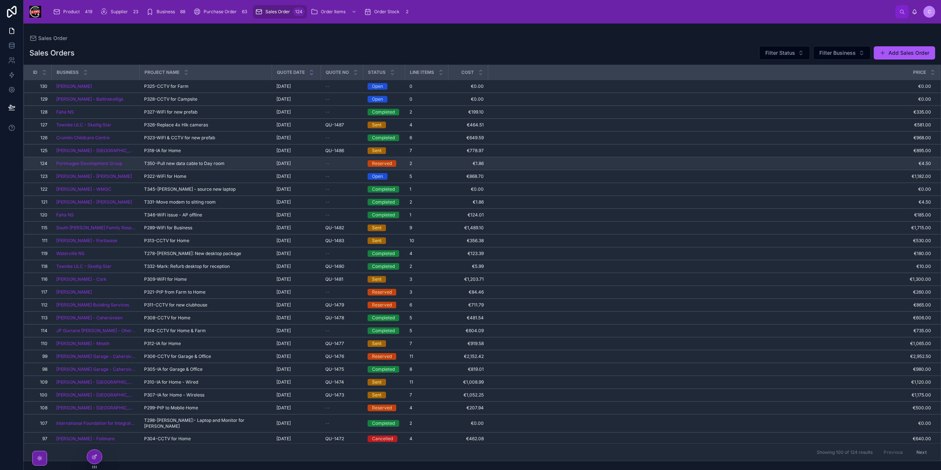
click at [198, 164] on span "T350-Pull new data cable to Day room" at bounding box center [184, 164] width 81 height 6
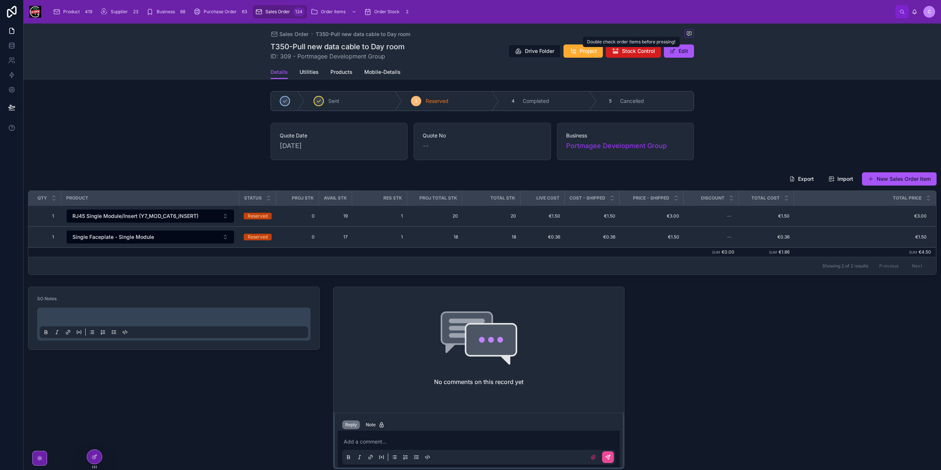
click at [623, 50] on span "Stock Control" at bounding box center [638, 50] width 33 height 7
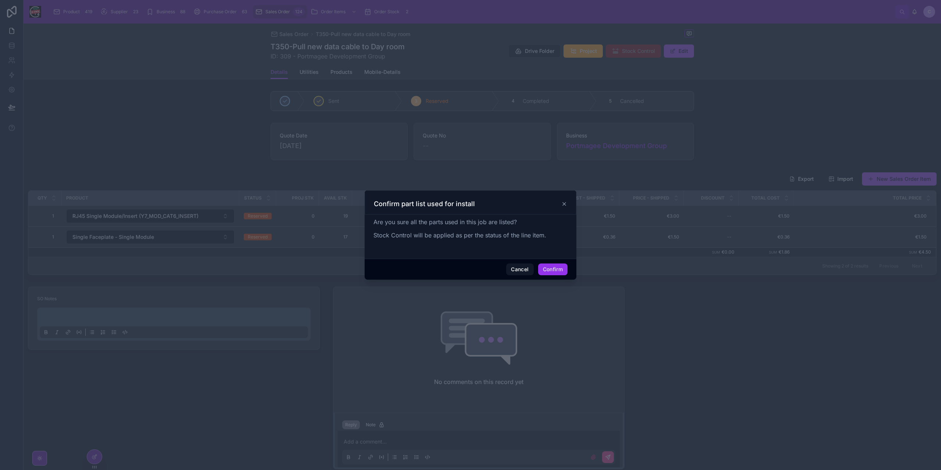
click at [567, 266] on button "Confirm" at bounding box center [552, 270] width 29 height 12
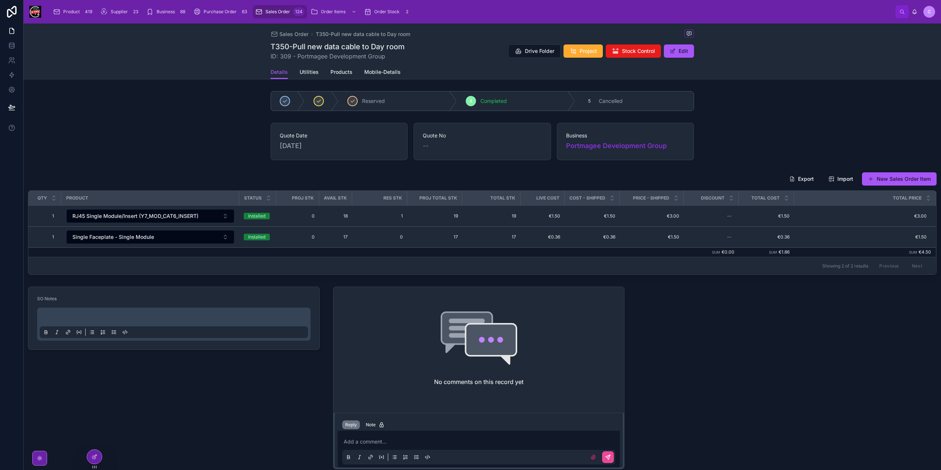
click at [268, 14] on span "Sales Order" at bounding box center [277, 12] width 25 height 6
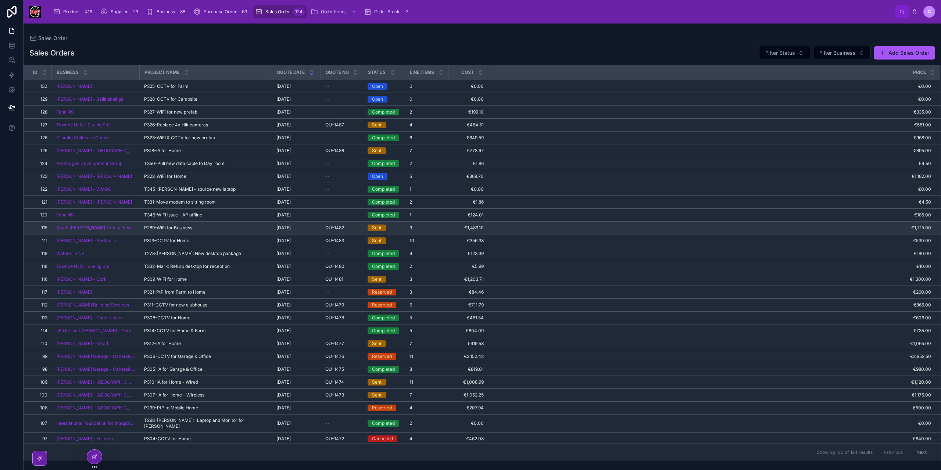
click at [385, 226] on div "Sent" at bounding box center [384, 228] width 33 height 7
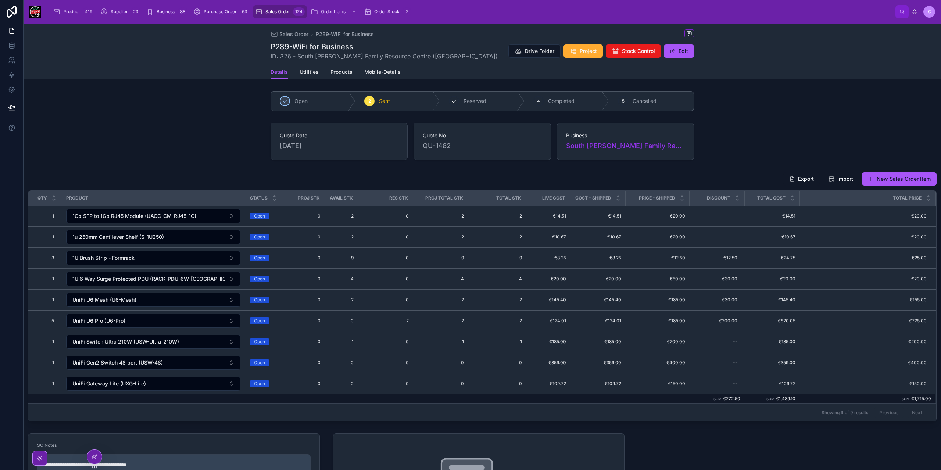
click at [460, 101] on div "3 Reserved" at bounding box center [482, 101] width 85 height 19
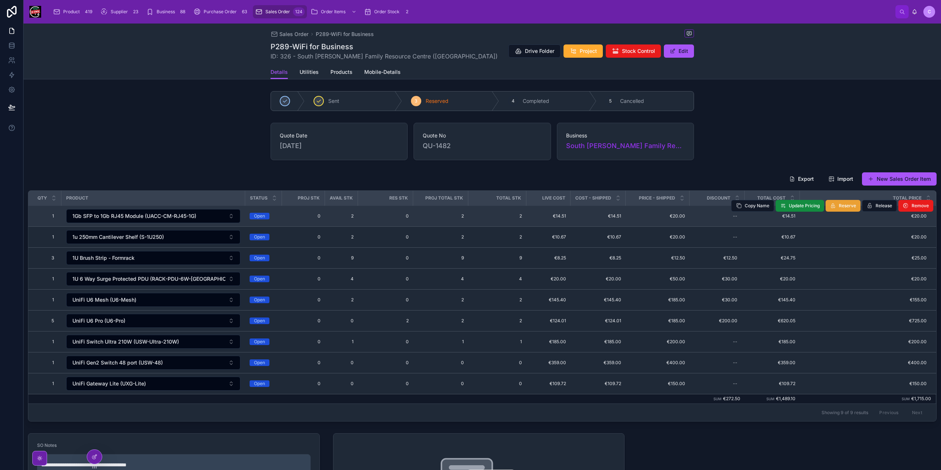
click at [845, 204] on span "Reserve" at bounding box center [847, 206] width 17 height 6
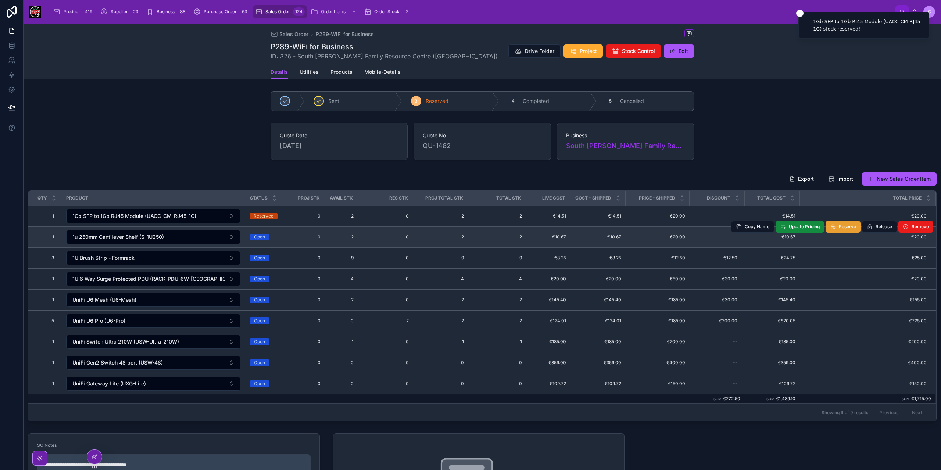
click at [847, 228] on span "Reserve" at bounding box center [847, 227] width 17 height 6
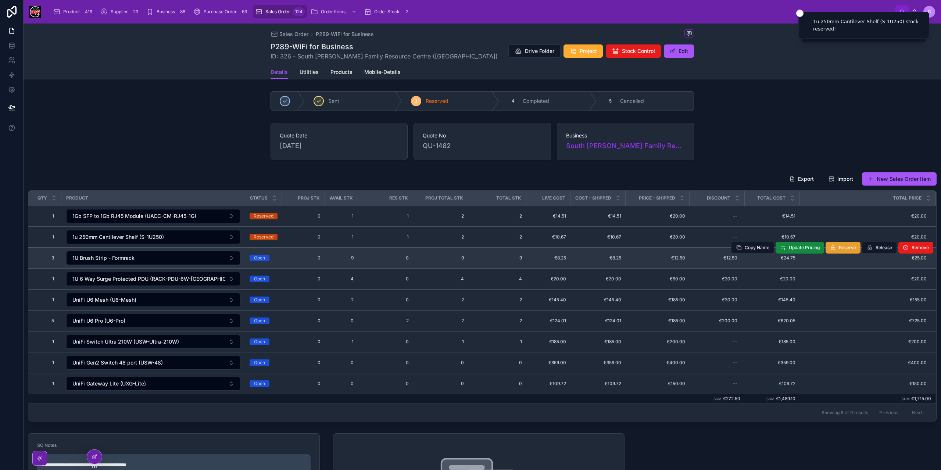
click at [844, 247] on span "Reserve" at bounding box center [847, 248] width 17 height 6
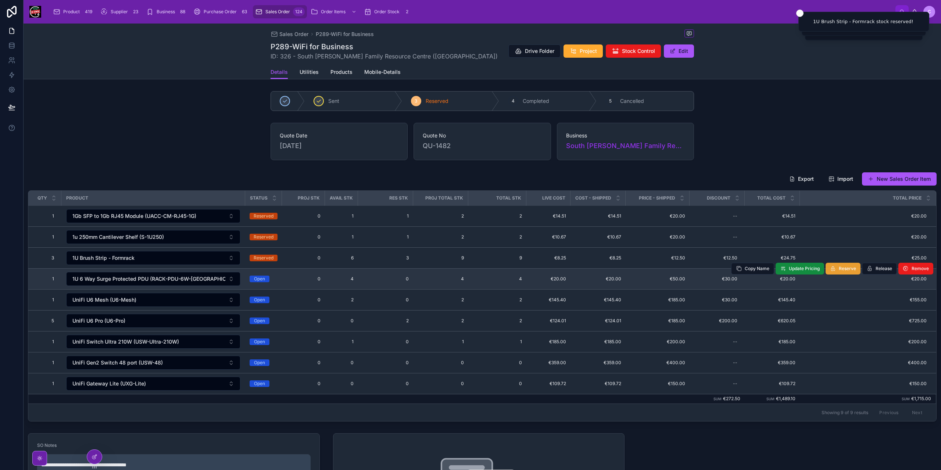
click at [841, 269] on span "Reserve" at bounding box center [847, 269] width 17 height 6
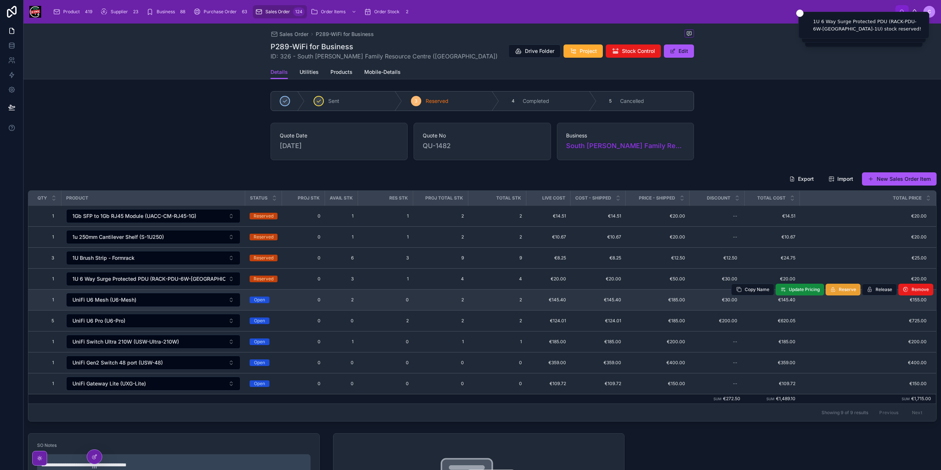
click at [839, 290] on span "Reserve" at bounding box center [847, 290] width 17 height 6
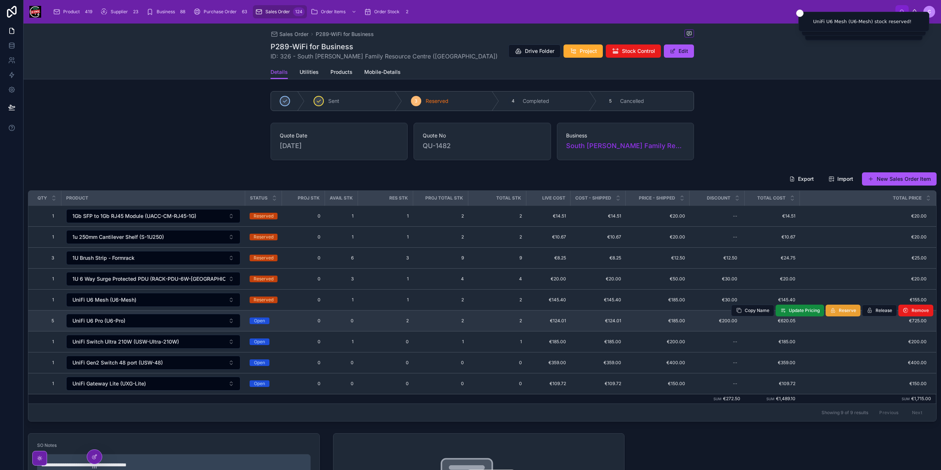
click at [839, 311] on span "Reserve" at bounding box center [847, 311] width 17 height 6
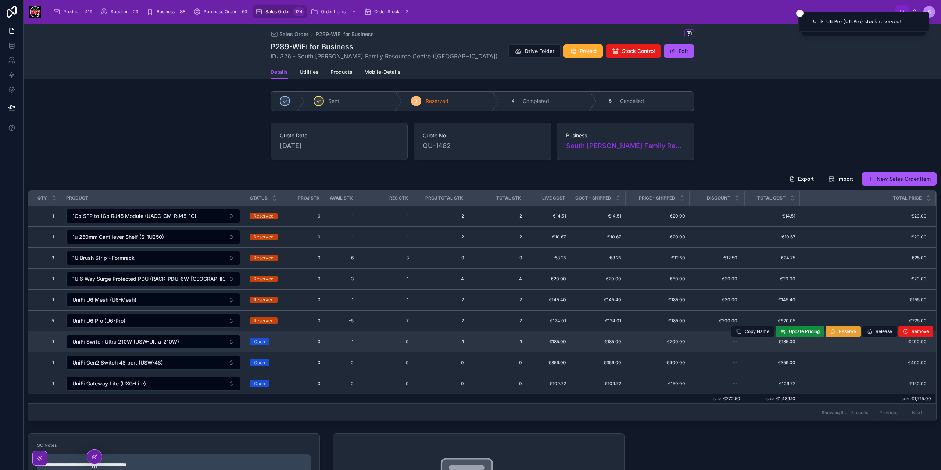
click at [835, 330] on button "Reserve" at bounding box center [843, 332] width 35 height 12
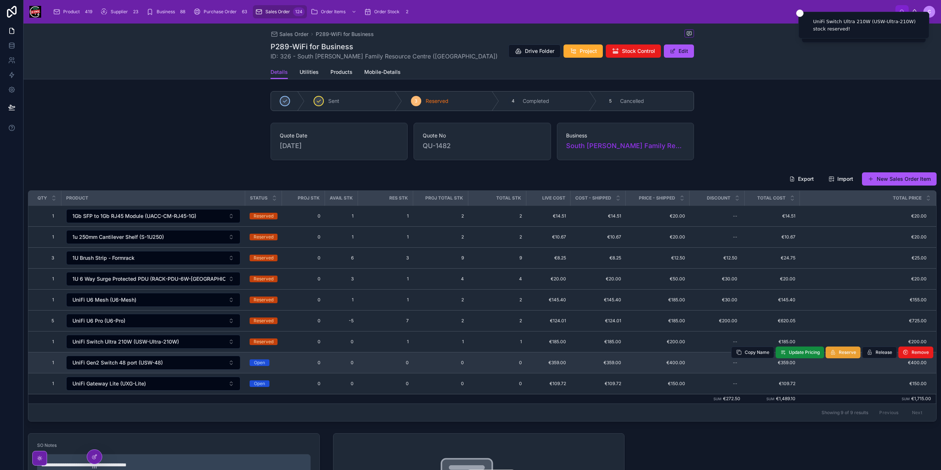
click at [839, 351] on span "Reserve" at bounding box center [847, 353] width 17 height 6
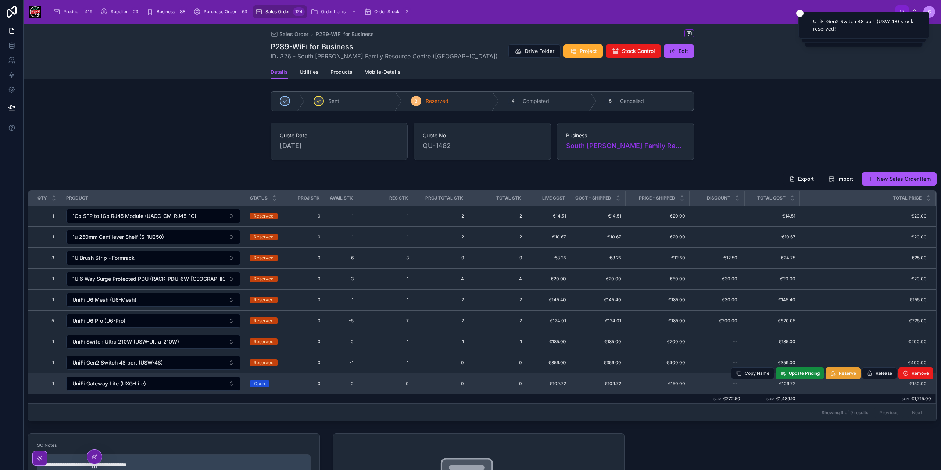
click at [843, 371] on span "Reserve" at bounding box center [847, 374] width 17 height 6
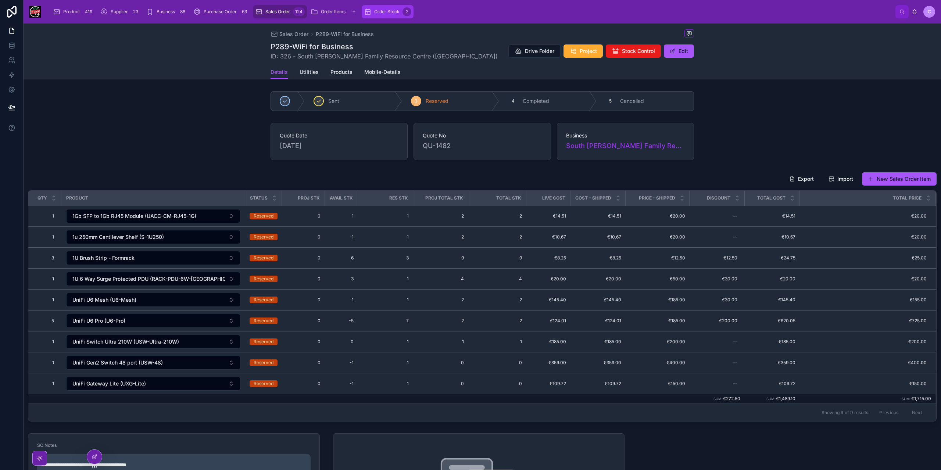
click at [382, 11] on span "Order Stock" at bounding box center [386, 12] width 25 height 6
click at [217, 9] on span "Purchase Order" at bounding box center [220, 12] width 33 height 6
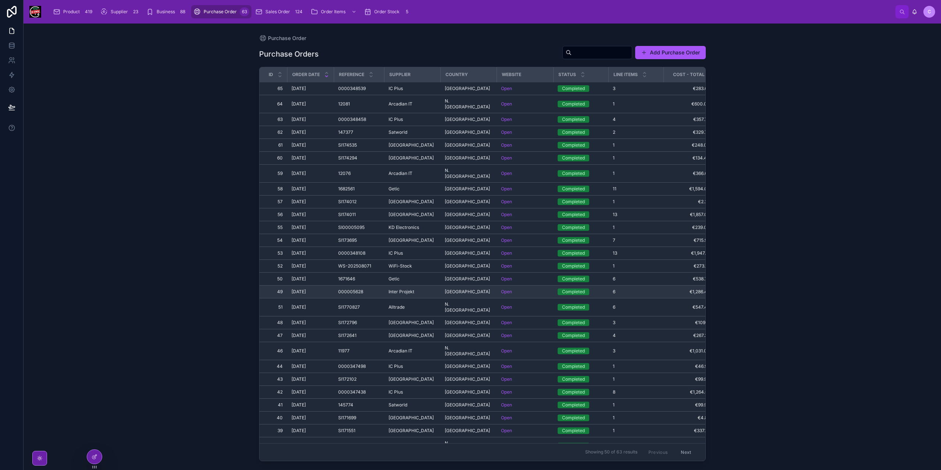
click at [405, 289] on span "Inter Projekt" at bounding box center [402, 292] width 26 height 6
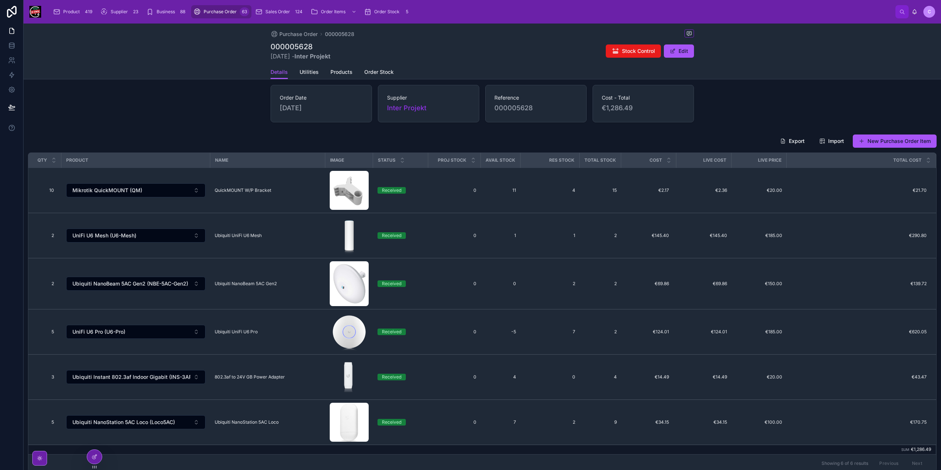
scroll to position [37, 0]
click at [412, 110] on span "Inter Projekt" at bounding box center [406, 109] width 39 height 10
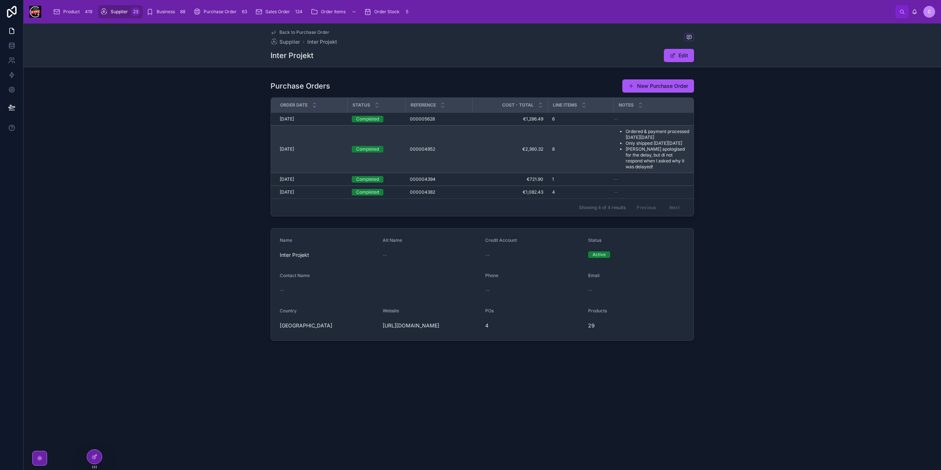
click at [457, 152] on div "000004952 000004952" at bounding box center [439, 149] width 58 height 6
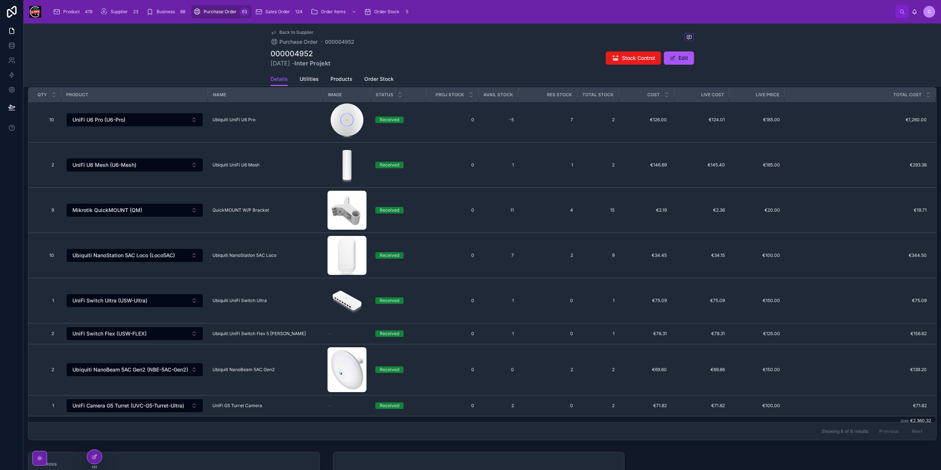
scroll to position [7, 0]
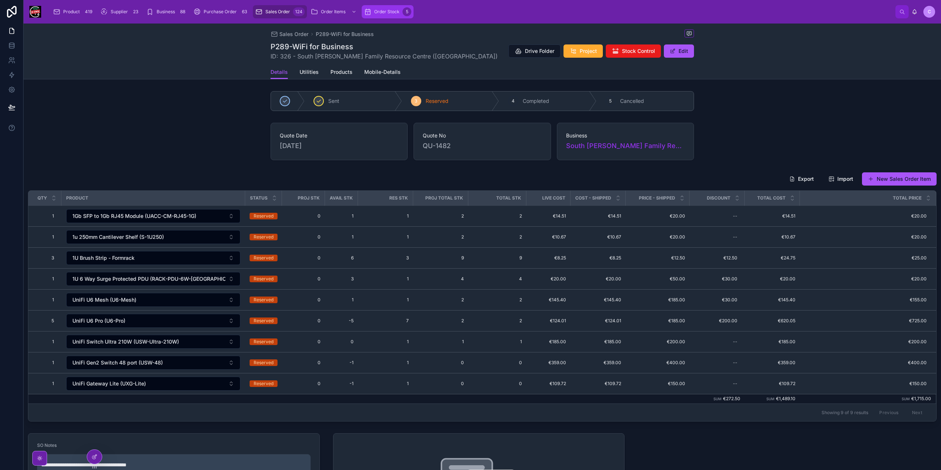
click at [376, 11] on span "Order Stock" at bounding box center [386, 12] width 25 height 6
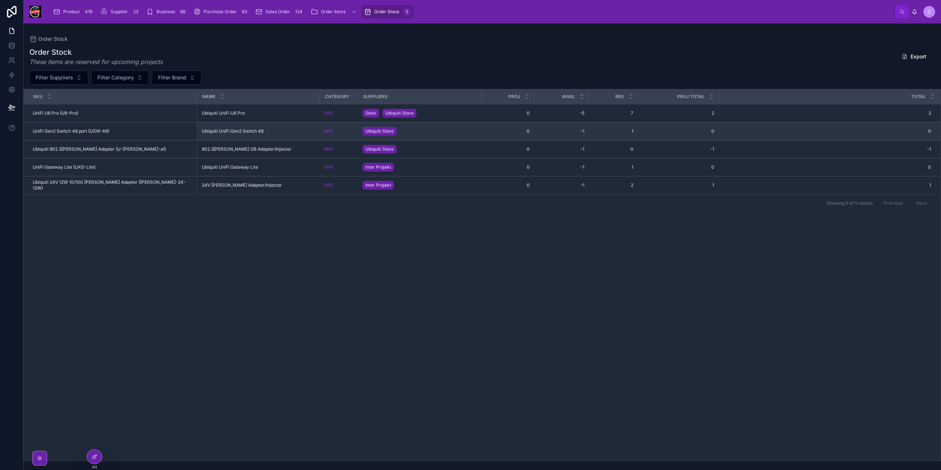
click at [431, 131] on div "Ubiquiti Store" at bounding box center [419, 131] width 114 height 12
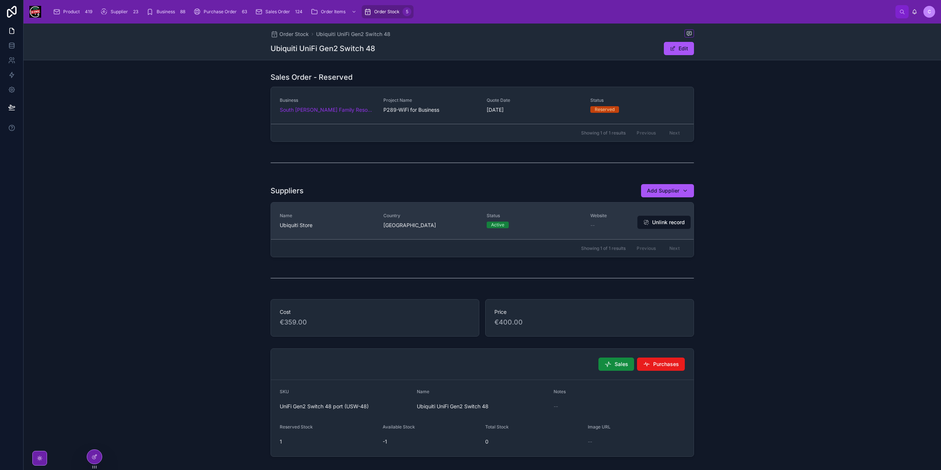
scroll to position [35, 0]
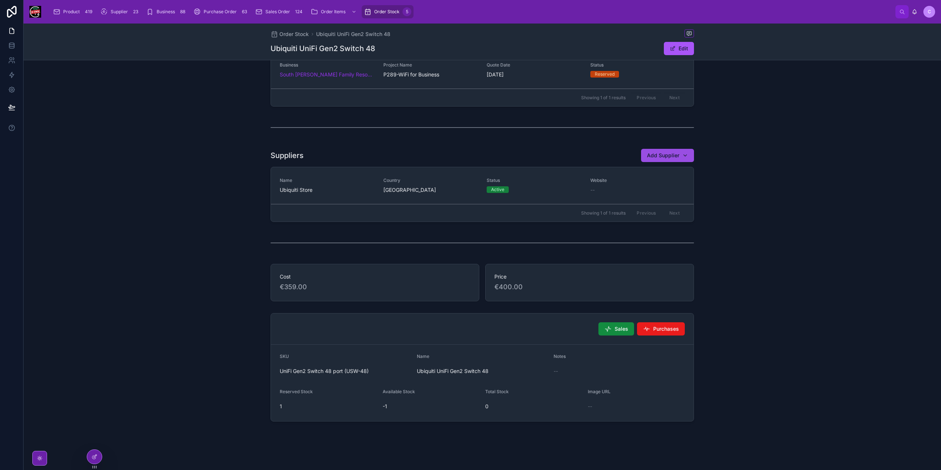
click at [685, 156] on div "Add Supplier" at bounding box center [667, 155] width 41 height 7
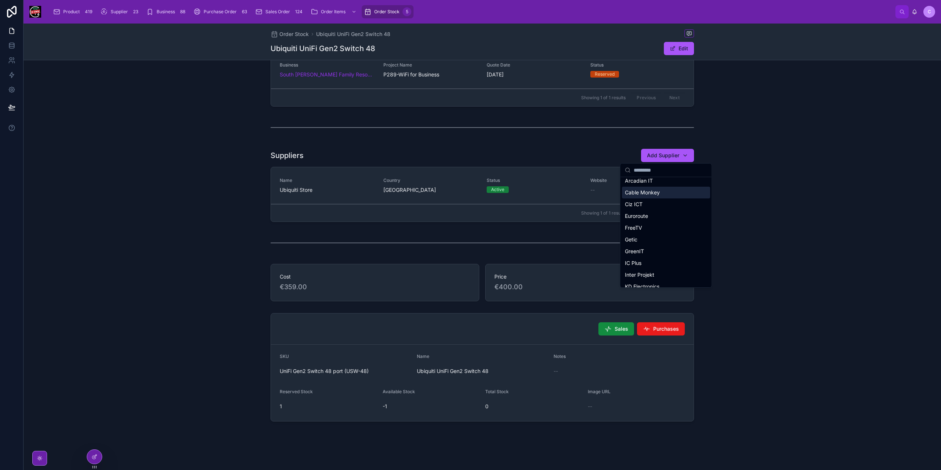
scroll to position [74, 0]
click at [655, 230] on div "Inter Projekt" at bounding box center [666, 229] width 88 height 12
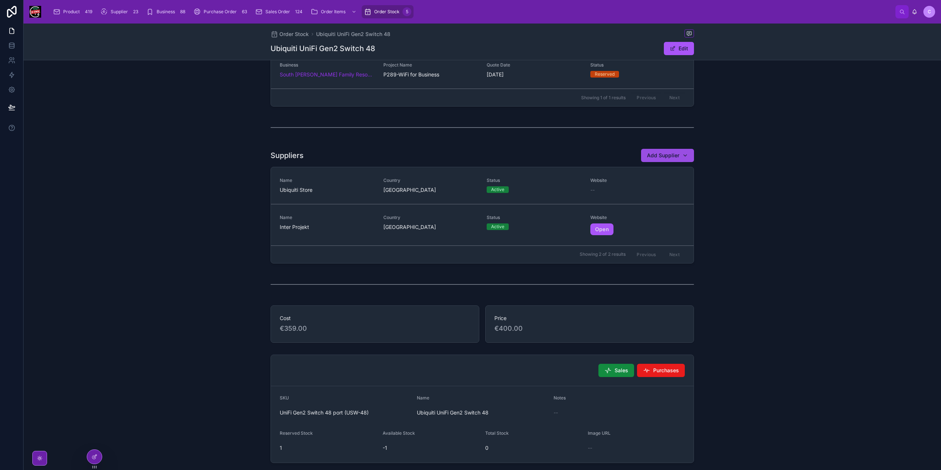
click at [686, 155] on div "Add Supplier" at bounding box center [667, 155] width 41 height 7
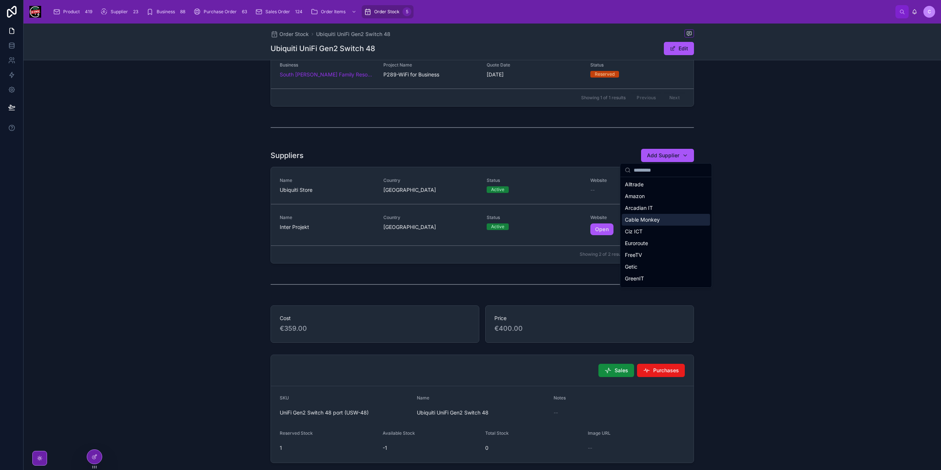
scroll to position [37, 0]
click at [662, 233] on div "Getic" at bounding box center [666, 230] width 88 height 12
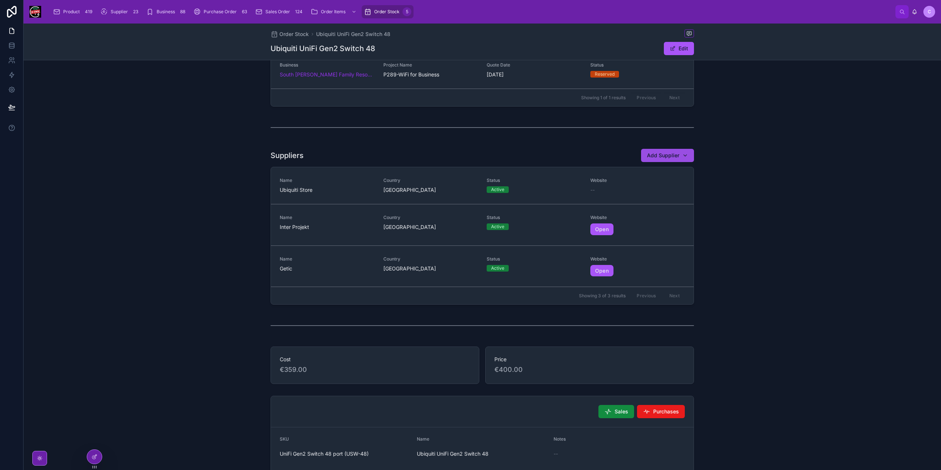
click at [688, 154] on button "Add Supplier" at bounding box center [667, 155] width 53 height 13
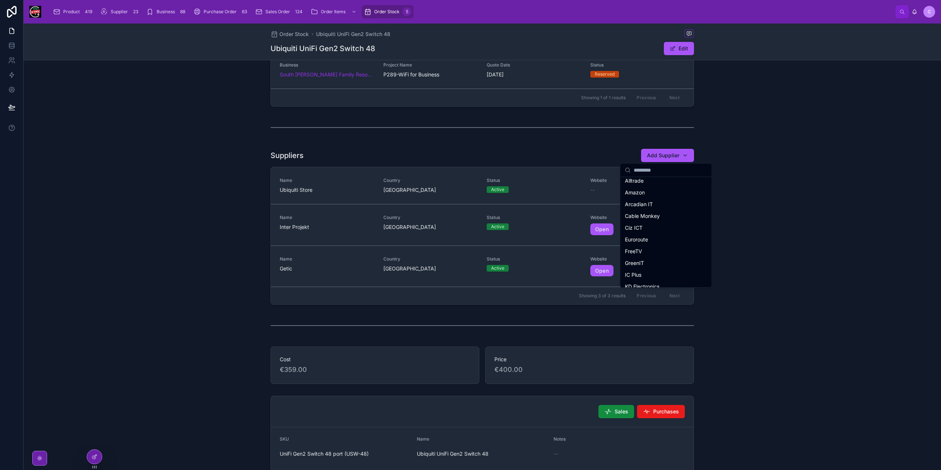
scroll to position [0, 0]
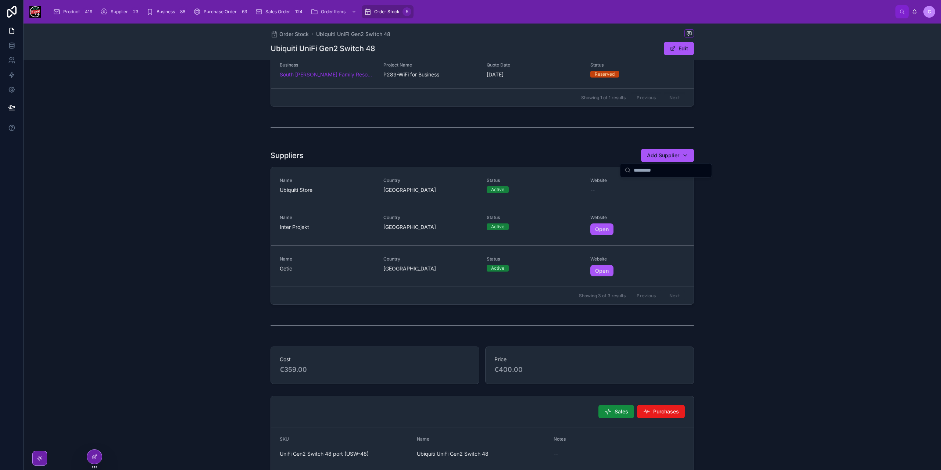
click at [773, 231] on div "Suppliers Add Supplier Name Ubiquiti Store Country [GEOGRAPHIC_DATA] Status Act…" at bounding box center [483, 227] width 918 height 162
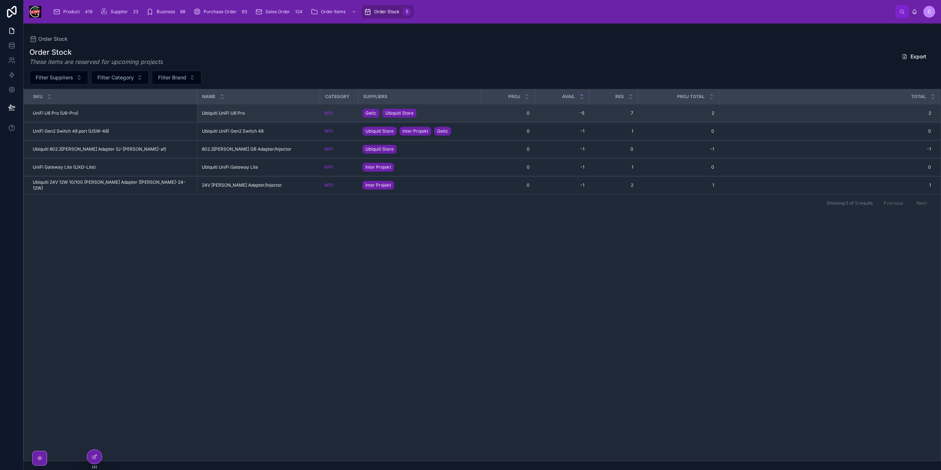
click at [443, 111] on div "Getic Ubiquiti Store" at bounding box center [419, 113] width 114 height 12
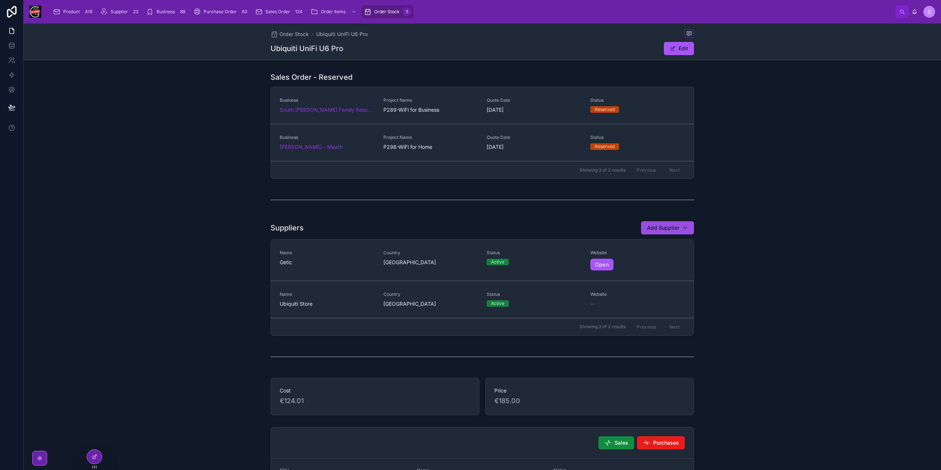
click at [689, 229] on button "Add Supplier" at bounding box center [667, 227] width 53 height 13
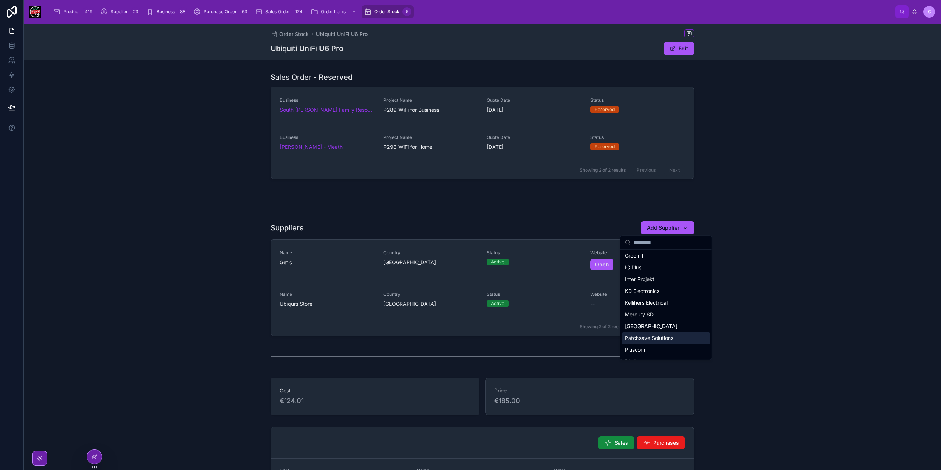
scroll to position [74, 0]
click at [656, 290] on div "Inter Projekt" at bounding box center [666, 289] width 88 height 12
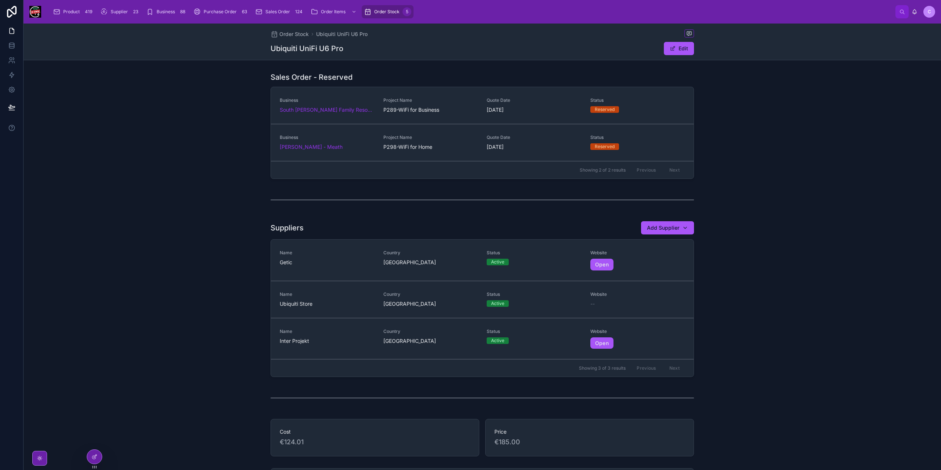
click at [762, 192] on div at bounding box center [483, 200] width 918 height 24
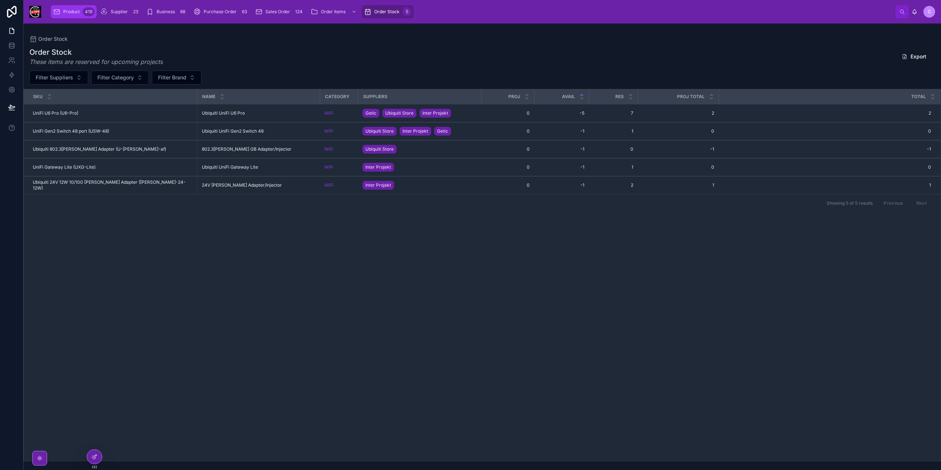
click at [79, 10] on div "Product 419" at bounding box center [74, 12] width 42 height 12
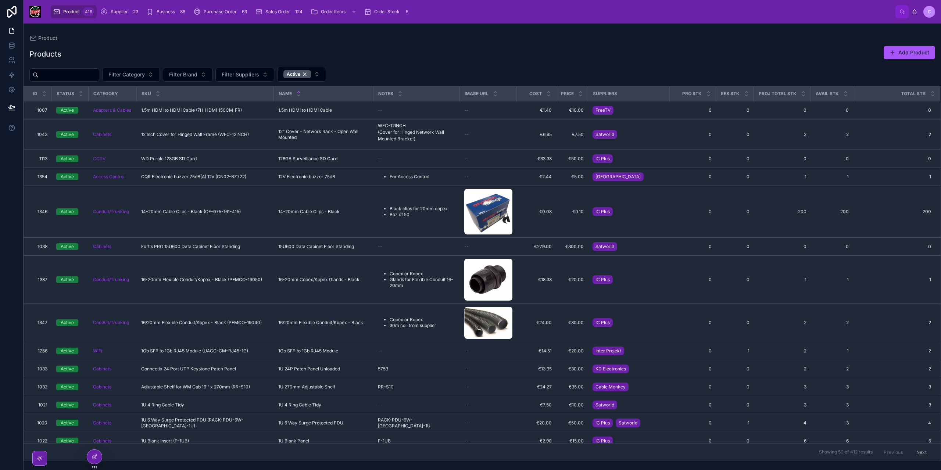
click at [149, 78] on button "Filter Category" at bounding box center [131, 75] width 58 height 14
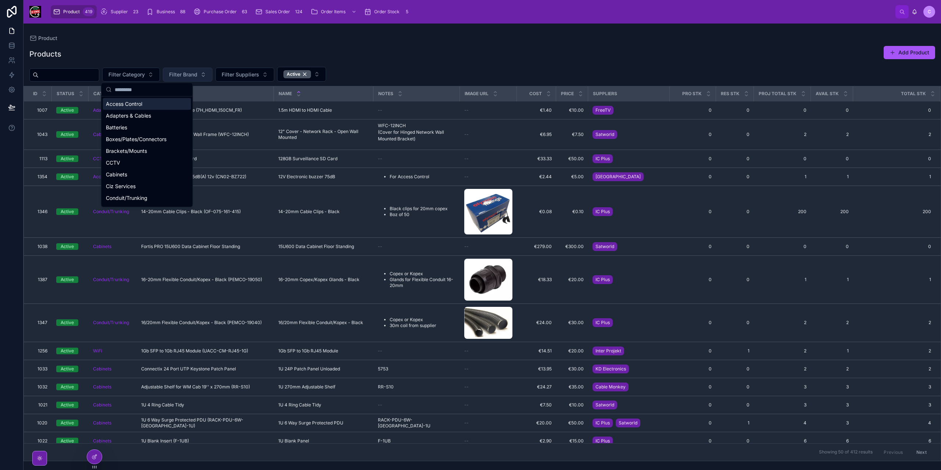
click at [190, 79] on button "Filter Brand" at bounding box center [188, 75] width 50 height 14
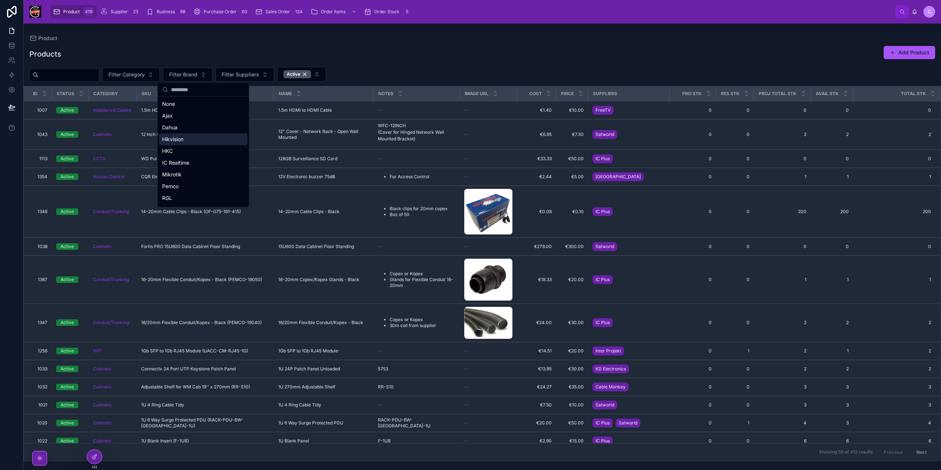
scroll to position [46, 0]
click at [203, 188] on div "Ubiquiti" at bounding box center [203, 188] width 88 height 12
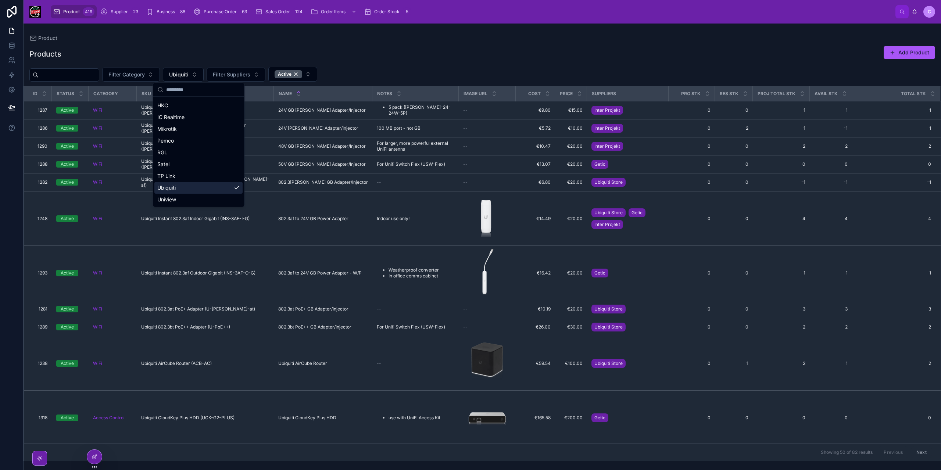
click at [97, 76] on input "text" at bounding box center [69, 75] width 60 height 10
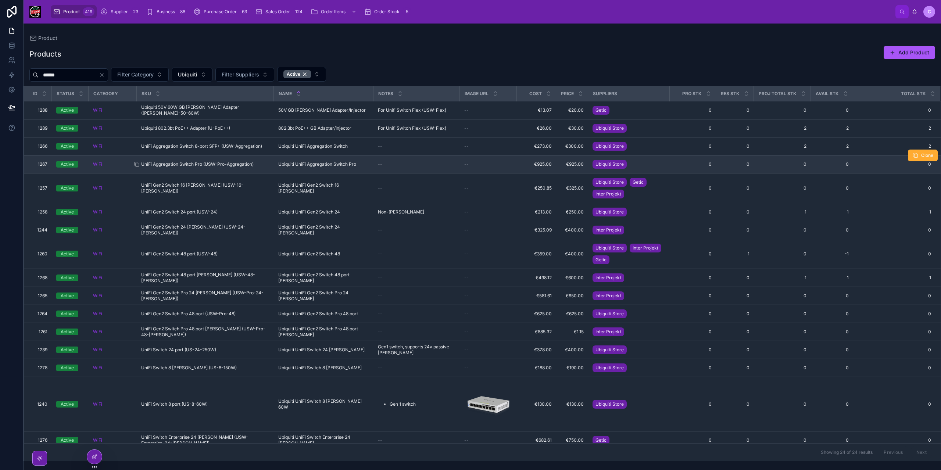
type input "******"
click at [250, 162] on span "UniFi Aggregation Switch Pro (USW-Pro-Aggregation)" at bounding box center [197, 164] width 112 height 6
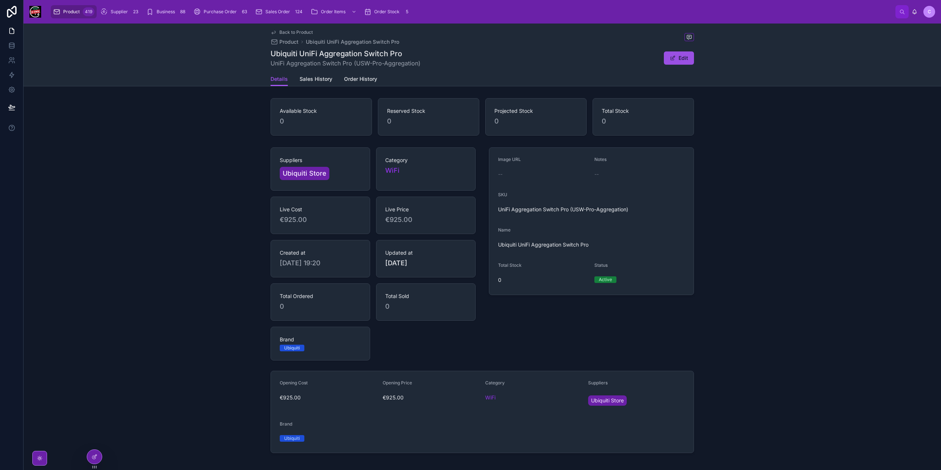
click at [673, 60] on span at bounding box center [673, 58] width 6 height 6
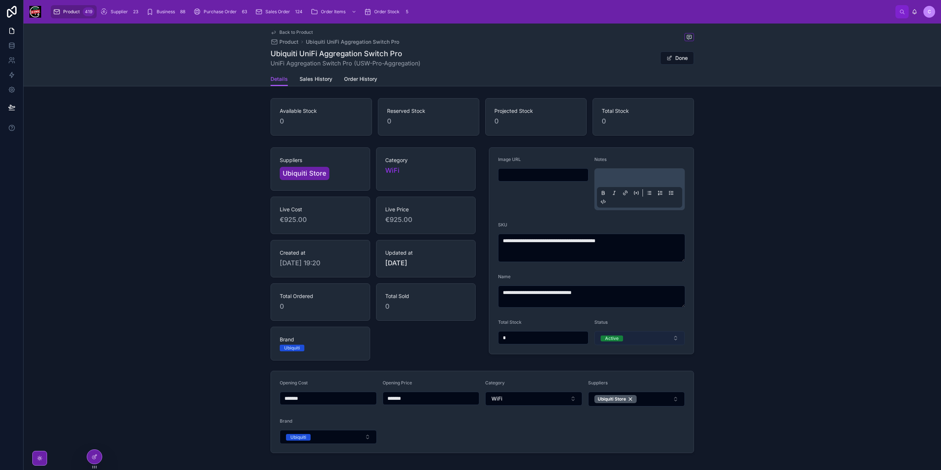
click at [651, 338] on button "Active" at bounding box center [639, 338] width 90 height 14
click at [627, 385] on div "Archived" at bounding box center [638, 387] width 88 height 10
click at [279, 33] on span "Back to Product" at bounding box center [295, 32] width 33 height 6
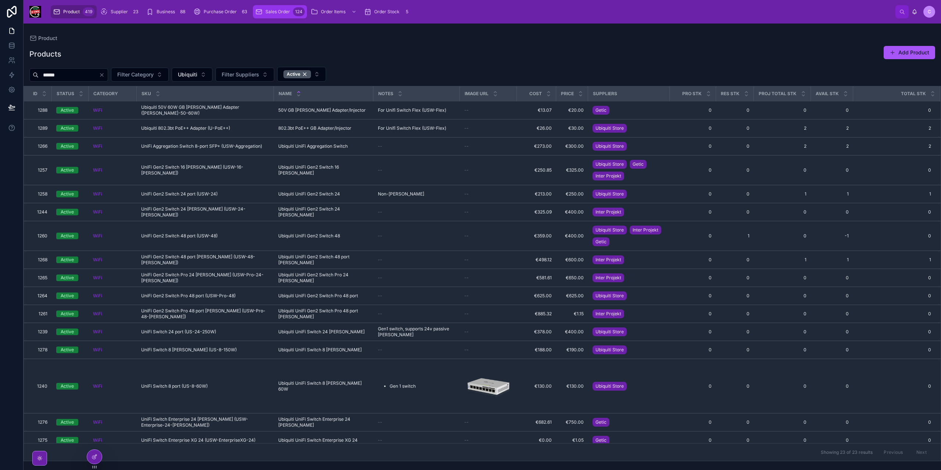
click at [284, 12] on span "Sales Order" at bounding box center [277, 12] width 25 height 6
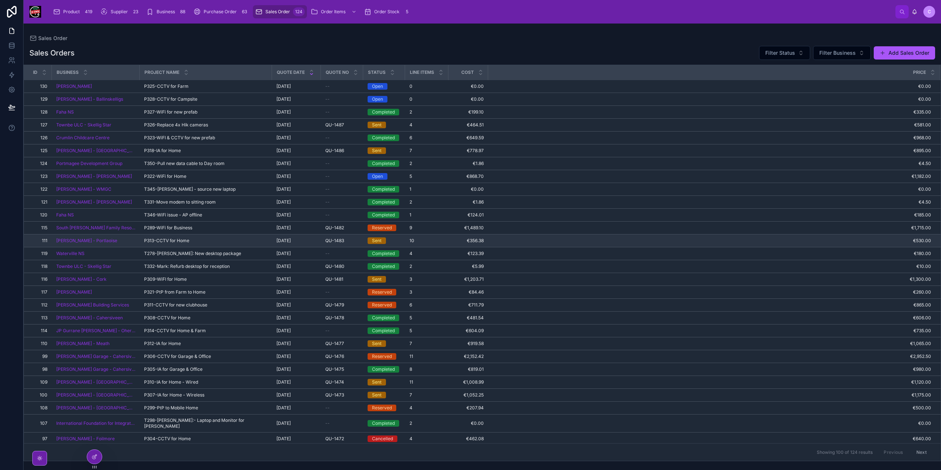
click at [200, 240] on div "P313-CCTV for Home P313-CCTV for Home" at bounding box center [206, 241] width 124 height 6
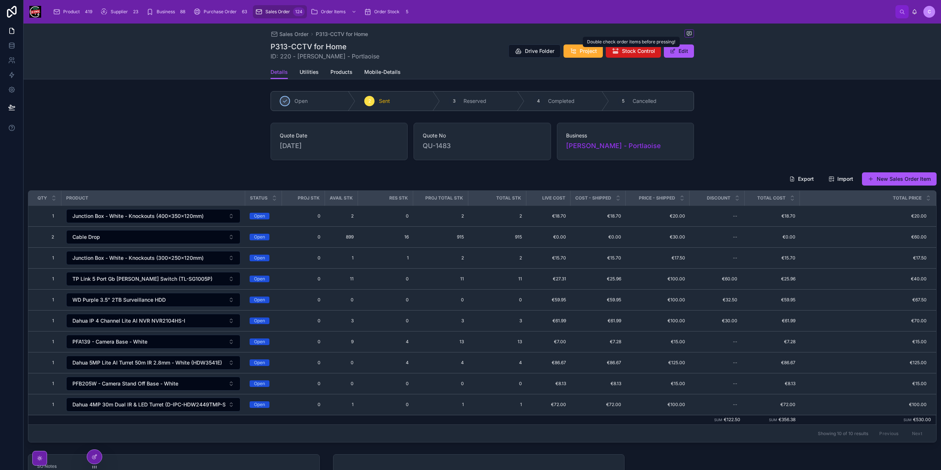
click at [635, 49] on span "Stock Control" at bounding box center [638, 50] width 33 height 7
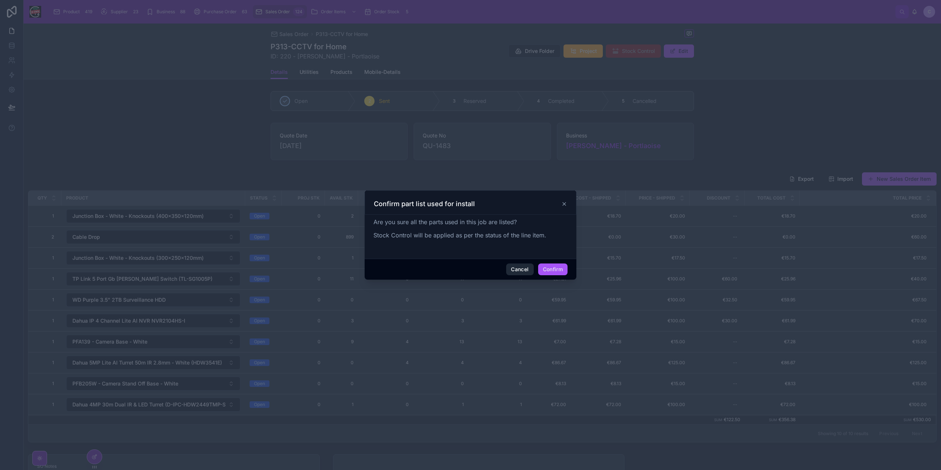
click at [511, 269] on button "Cancel" at bounding box center [519, 270] width 27 height 12
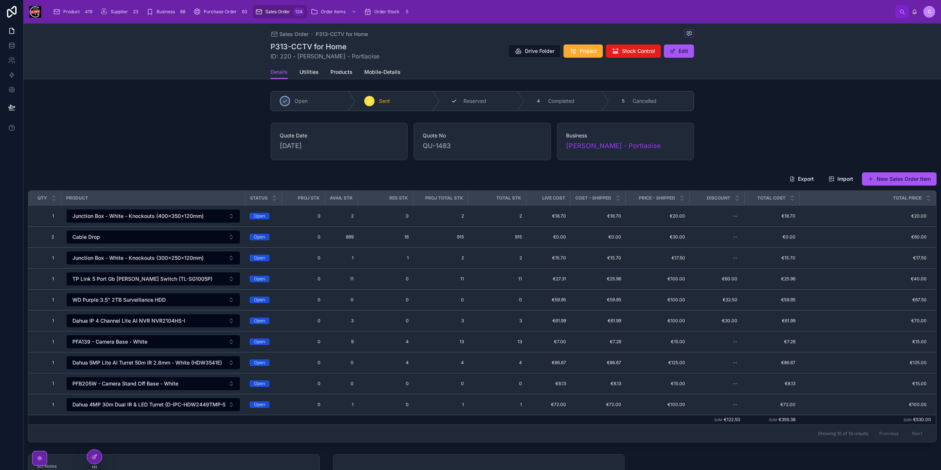
click at [472, 99] on span "Reserved" at bounding box center [475, 100] width 23 height 7
click at [636, 50] on span "Stock Control" at bounding box center [638, 50] width 33 height 7
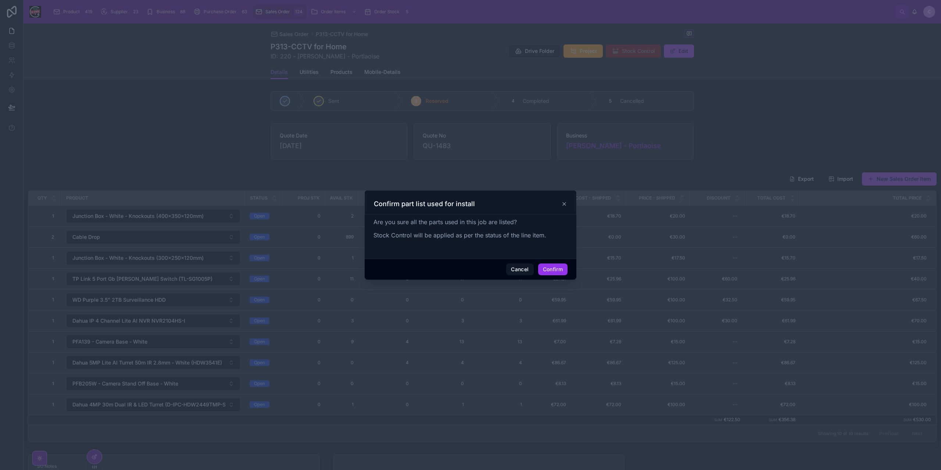
click at [552, 268] on button "Confirm" at bounding box center [552, 270] width 29 height 12
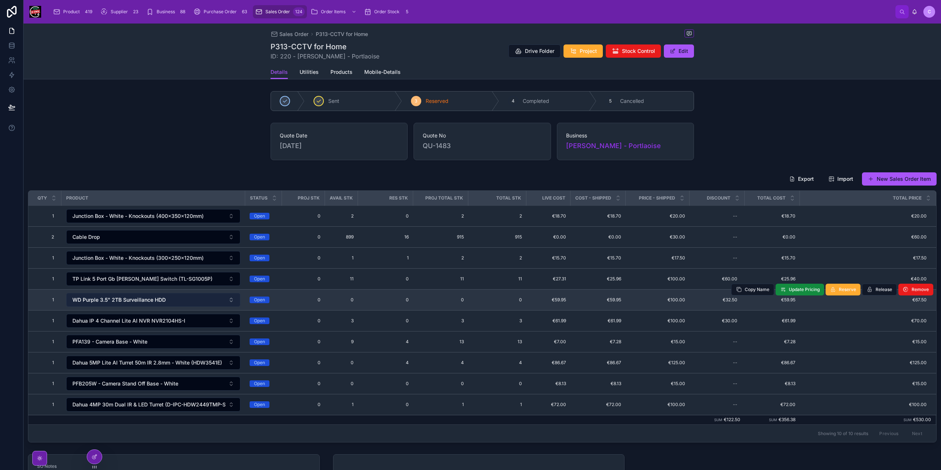
click at [207, 298] on button "WD Purple 3.5" 2TB Surveillance HDD" at bounding box center [153, 300] width 174 height 14
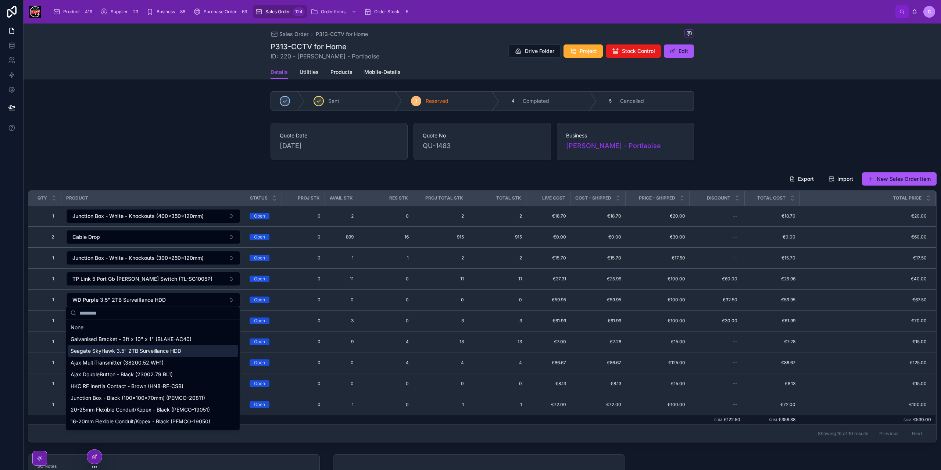
click at [176, 347] on div "Seagate SkyHawk 3.5" 2TB Surveillance HDD" at bounding box center [153, 351] width 171 height 12
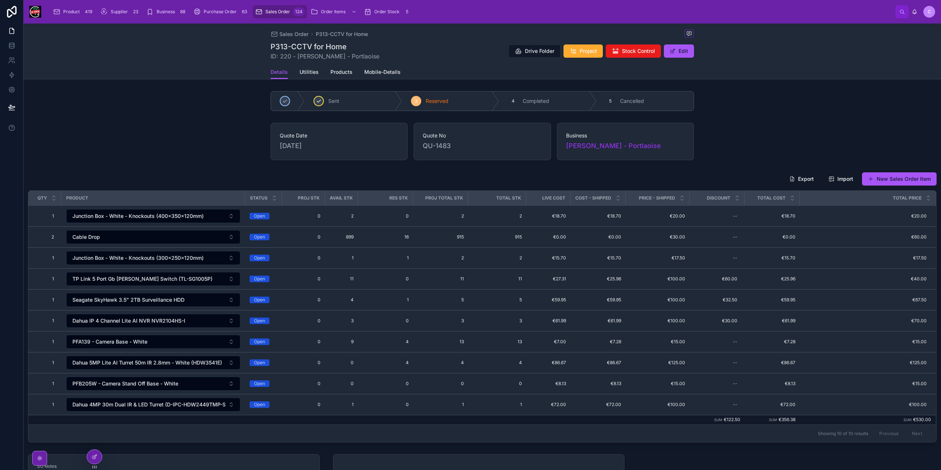
click at [348, 101] on div "Sent" at bounding box center [353, 101] width 97 height 19
click at [646, 50] on span "Stock Control" at bounding box center [638, 50] width 33 height 7
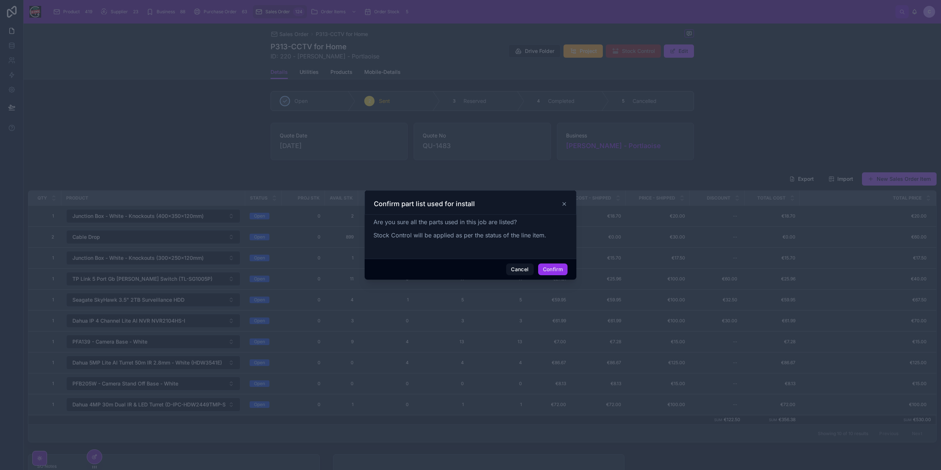
click at [548, 267] on button "Confirm" at bounding box center [552, 270] width 29 height 12
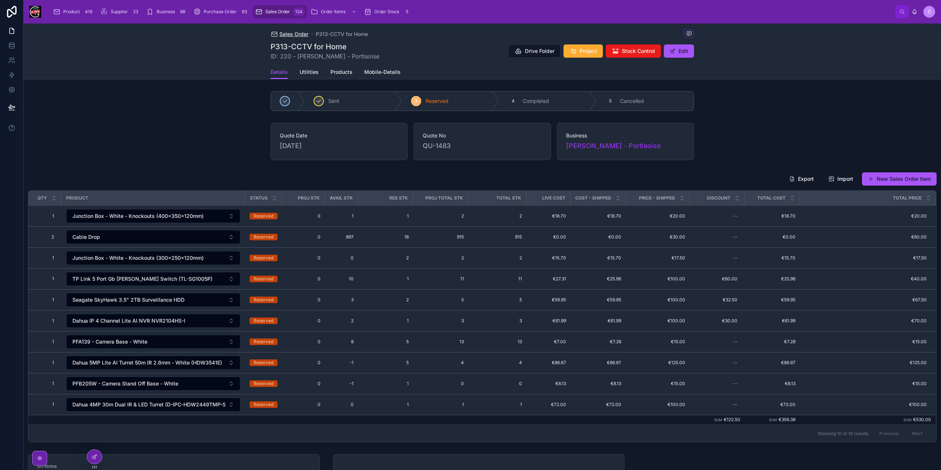
click at [291, 36] on span "Sales Order" at bounding box center [293, 34] width 29 height 7
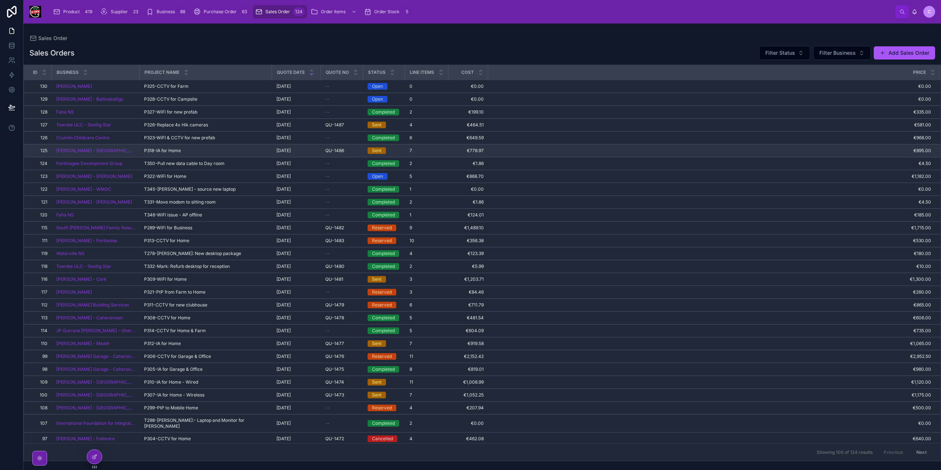
click at [389, 149] on div "Sent" at bounding box center [384, 150] width 33 height 7
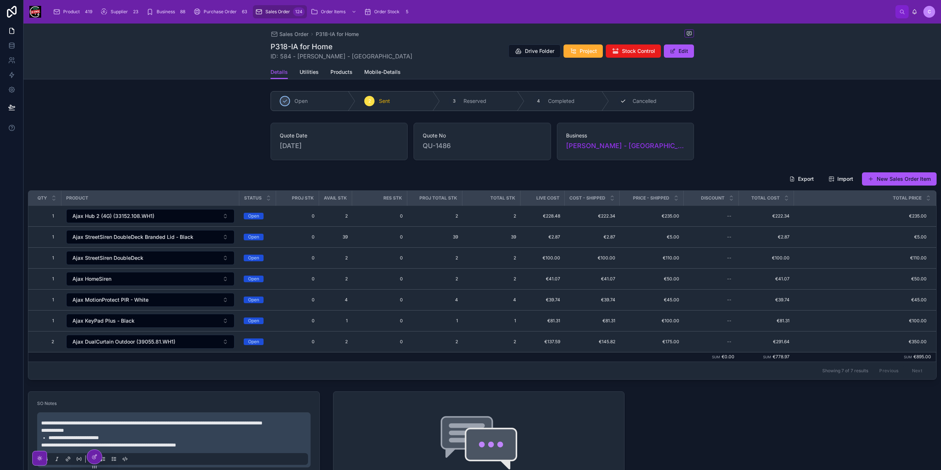
click at [652, 102] on span "Cancelled" at bounding box center [645, 100] width 24 height 7
click at [289, 35] on span "Sales Order" at bounding box center [293, 34] width 29 height 7
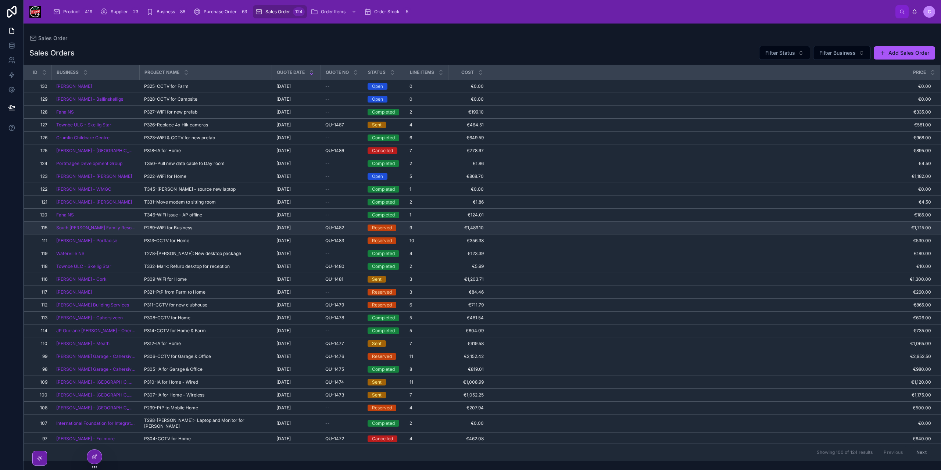
click at [205, 228] on div "P289-WiFi for Business P289-WiFi for Business" at bounding box center [206, 228] width 124 height 6
